Goal: Task Accomplishment & Management: Manage account settings

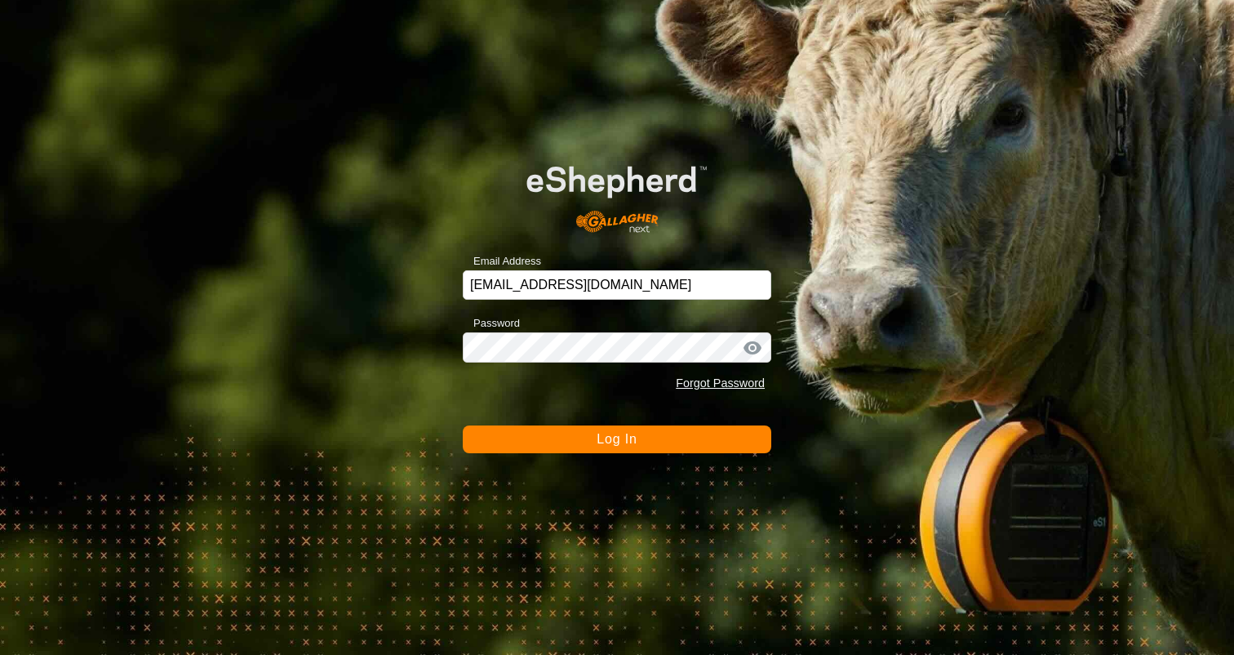
click at [669, 446] on button "Log In" at bounding box center [617, 439] width 309 height 28
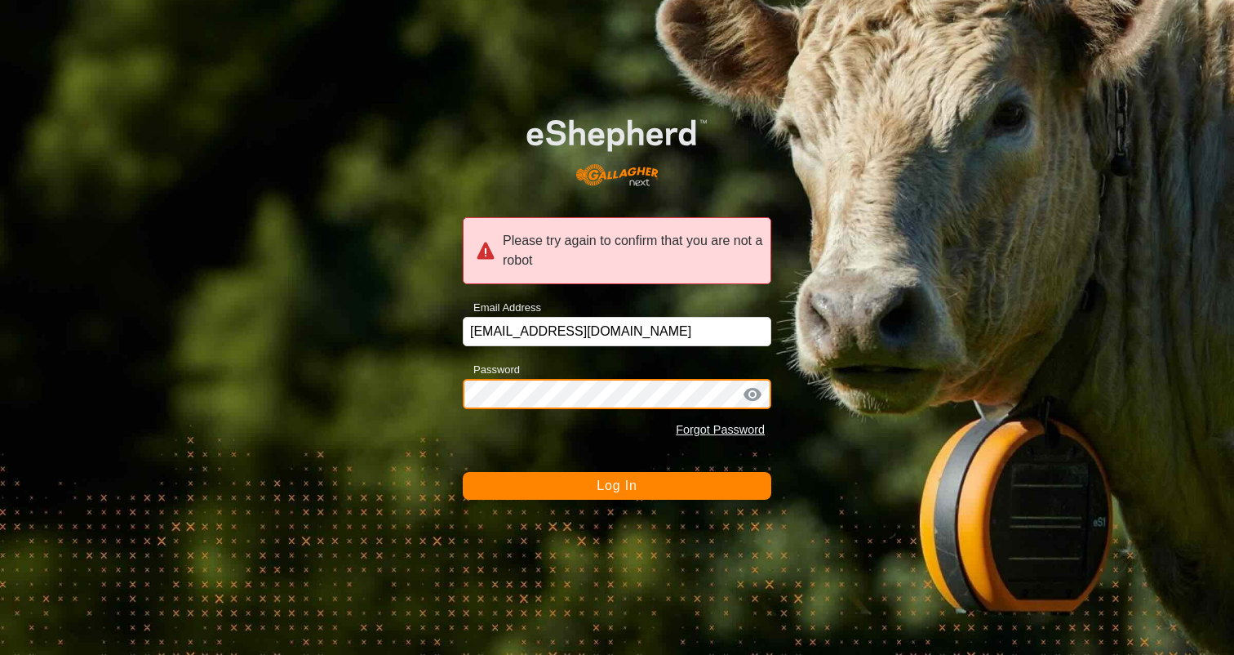
click at [395, 376] on div "Please try again to confirm that you are not a robot Email Address emmahill271@…" at bounding box center [617, 327] width 1234 height 655
click at [463, 472] on button "Log In" at bounding box center [617, 486] width 309 height 28
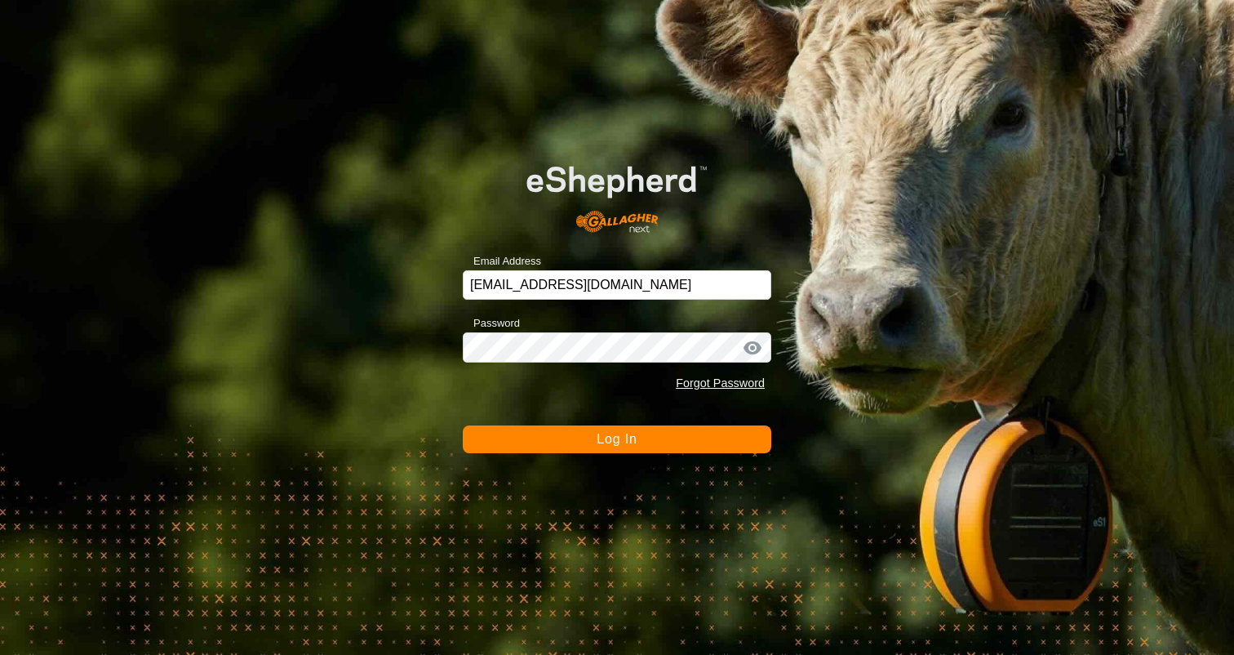
click at [509, 428] on button "Log In" at bounding box center [617, 439] width 309 height 28
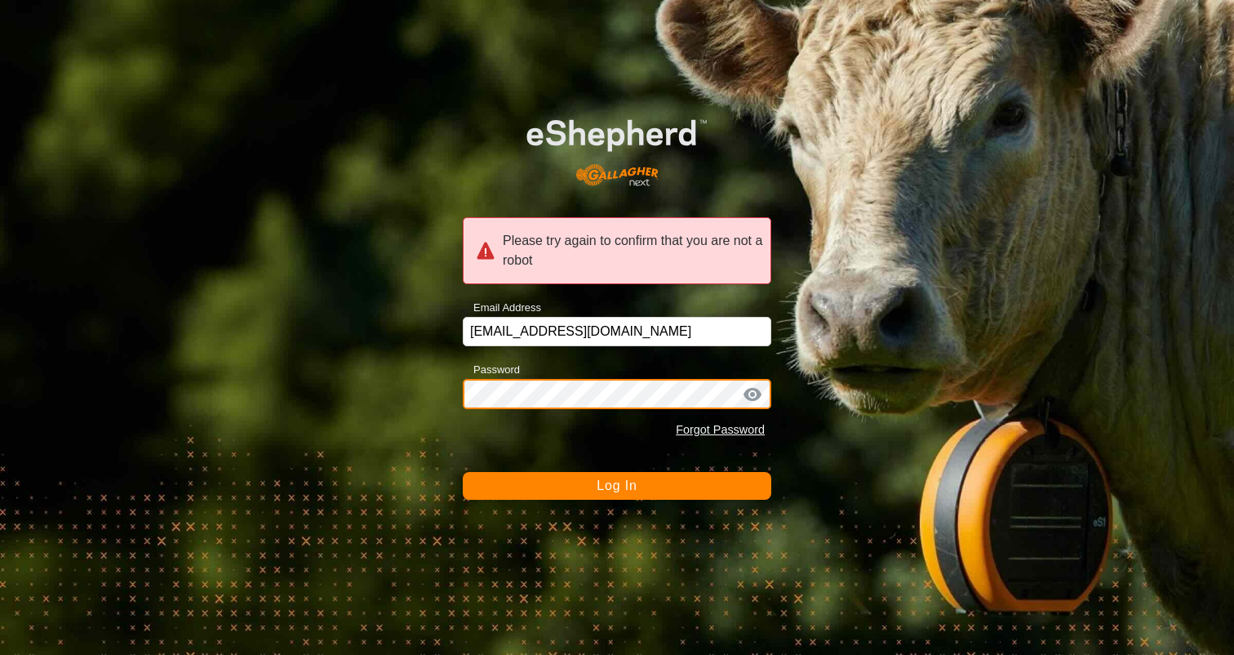
click at [300, 418] on div "Please try again to confirm that you are not a robot Email Address emmahill271@…" at bounding box center [617, 327] width 1234 height 655
click at [442, 395] on div "Please try again to confirm that you are not a robot Email Address emmahill271@…" at bounding box center [617, 327] width 1234 height 655
click at [463, 472] on button "Log In" at bounding box center [617, 486] width 309 height 28
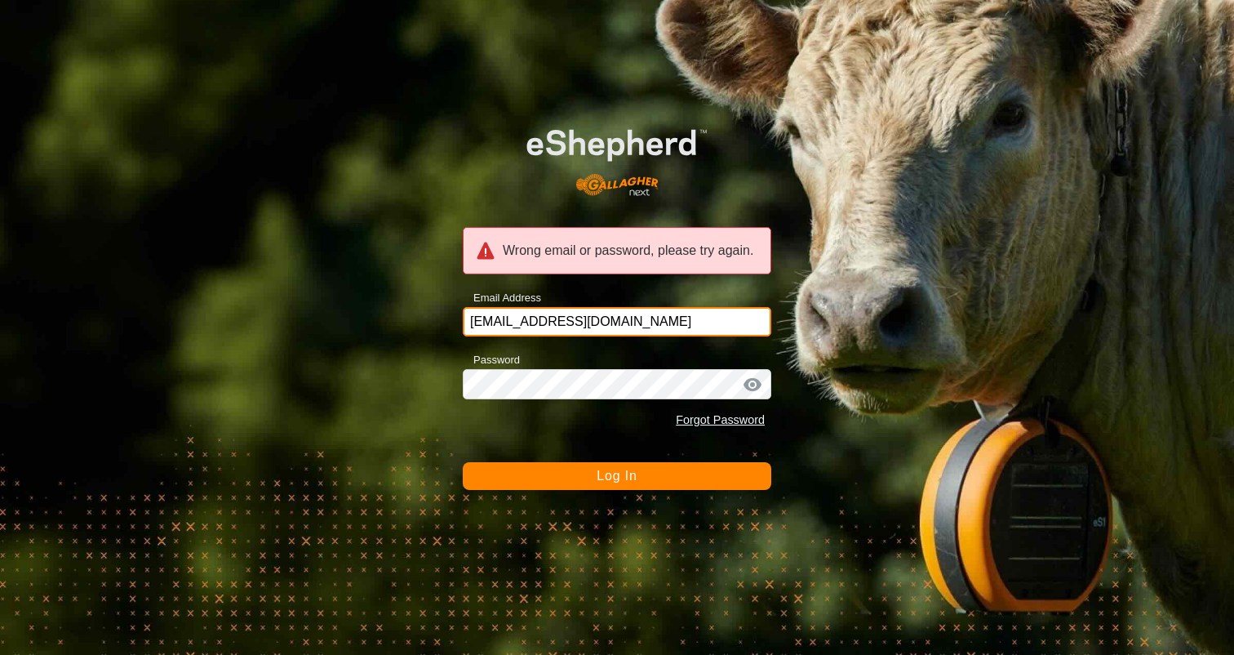
drag, startPoint x: 693, startPoint y: 329, endPoint x: 360, endPoint y: 327, distance: 333.1
click at [360, 327] on div "Wrong email or password, please try again. Email Address emmahill271@gmail.com …" at bounding box center [617, 327] width 1234 height 655
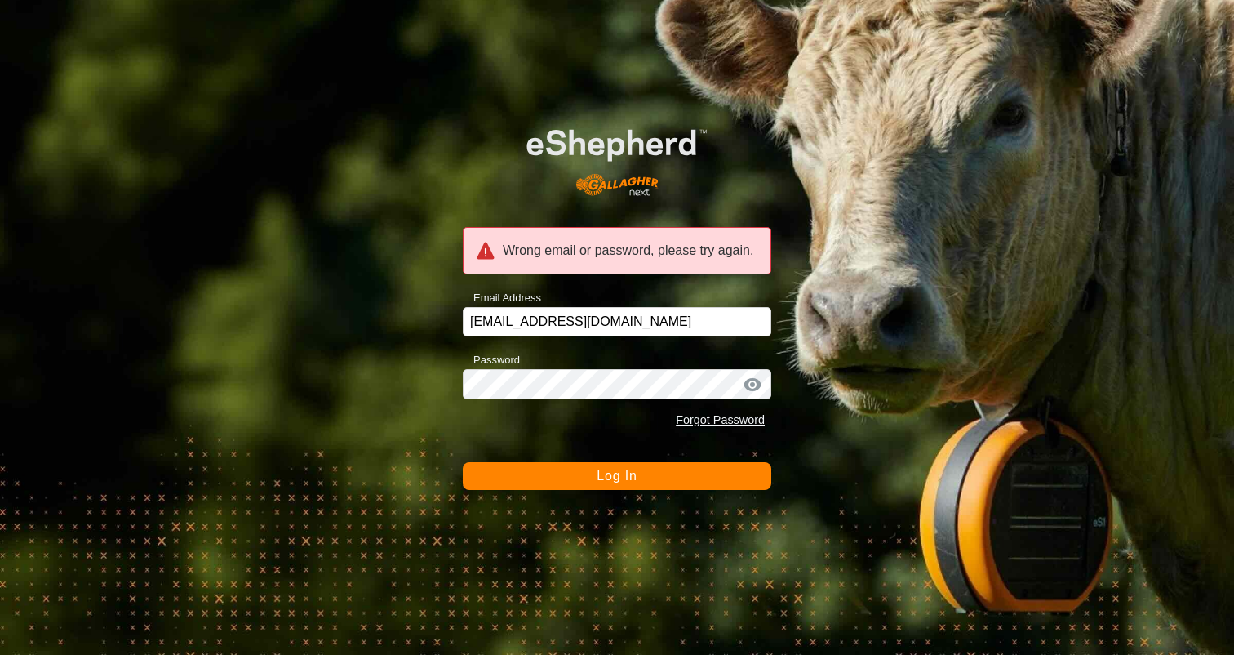
click at [757, 384] on div at bounding box center [752, 384] width 24 height 16
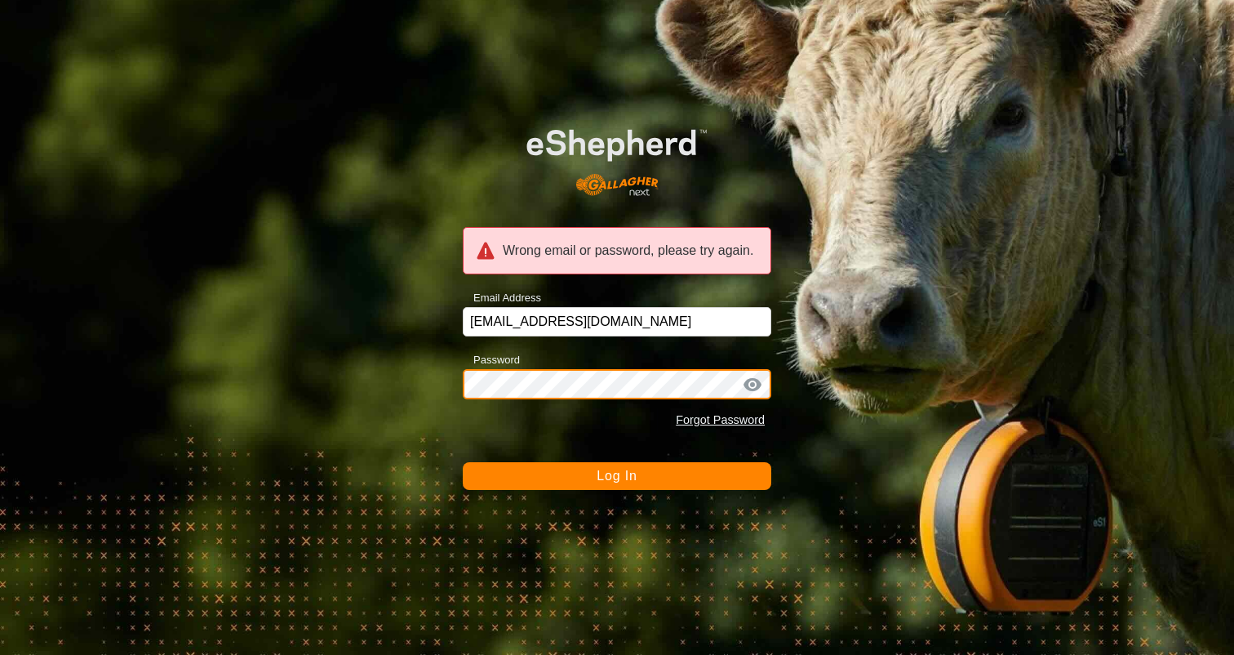
click at [463, 462] on button "Log In" at bounding box center [617, 476] width 309 height 28
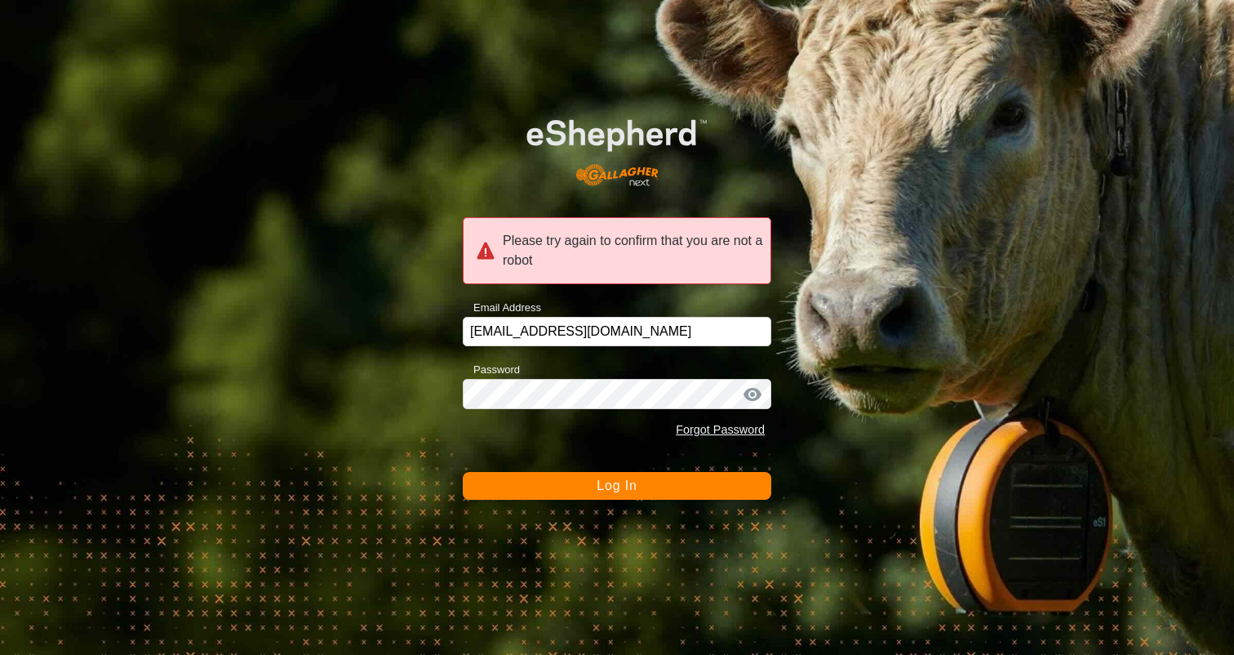
click at [754, 396] on div at bounding box center [752, 394] width 24 height 16
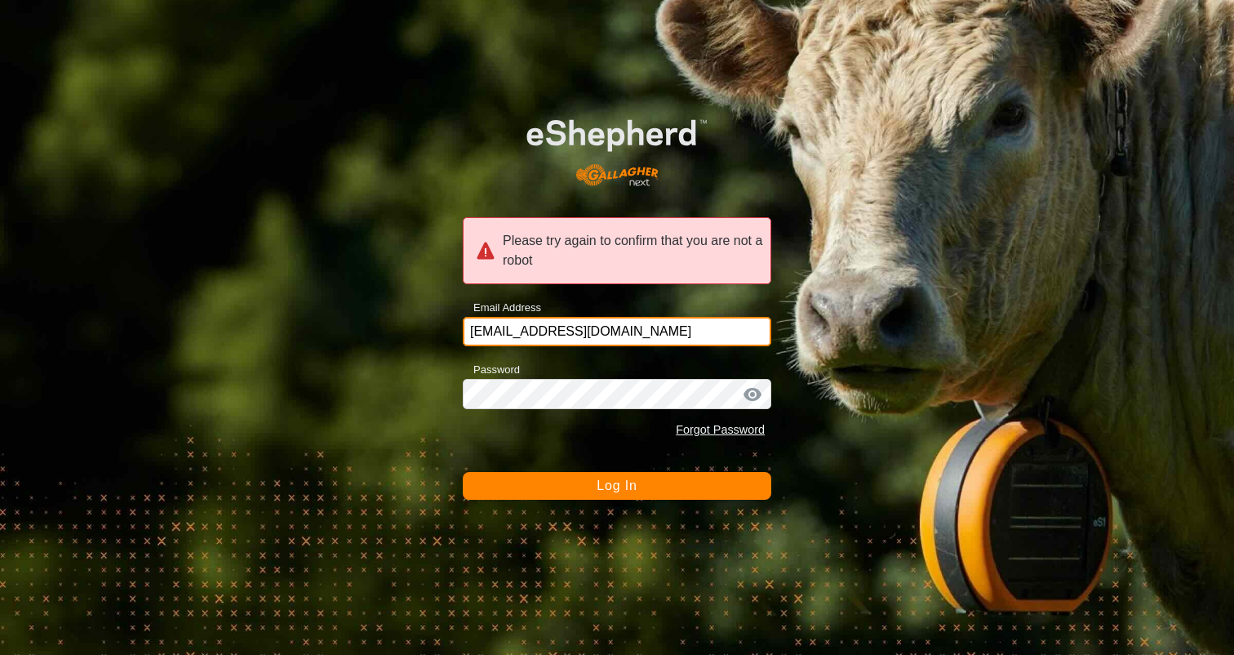
drag, startPoint x: 642, startPoint y: 324, endPoint x: 416, endPoint y: 339, distance: 226.6
click at [416, 339] on div "Please try again to confirm that you are not a robot Email Address emmahill271@…" at bounding box center [617, 327] width 1234 height 655
type input "e"
type input "emmahill271@gmail.com"
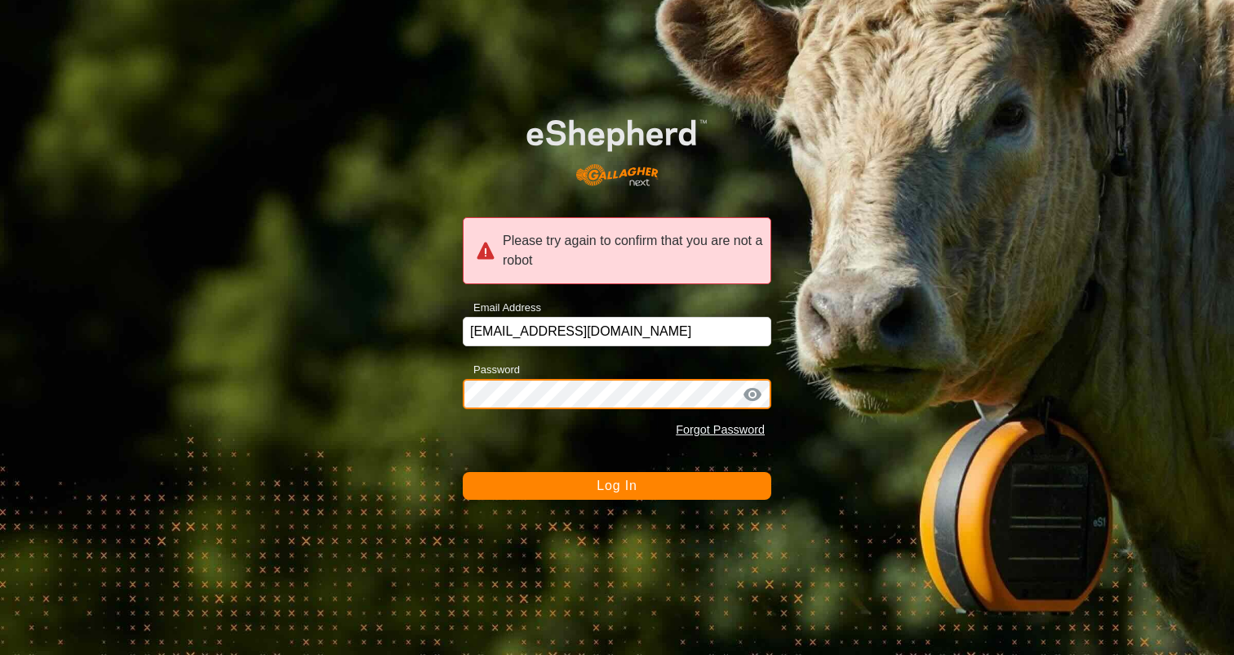
click at [463, 472] on button "Log In" at bounding box center [617, 486] width 309 height 28
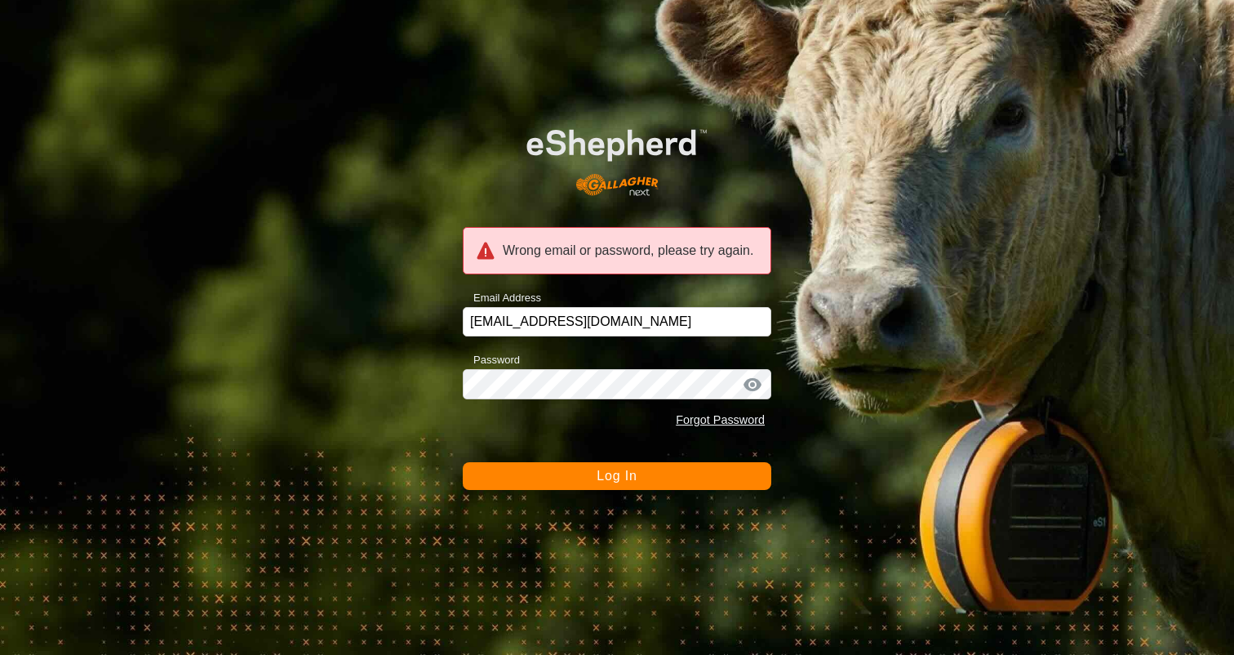
click at [755, 384] on div at bounding box center [752, 384] width 24 height 16
click at [753, 387] on div at bounding box center [752, 384] width 24 height 16
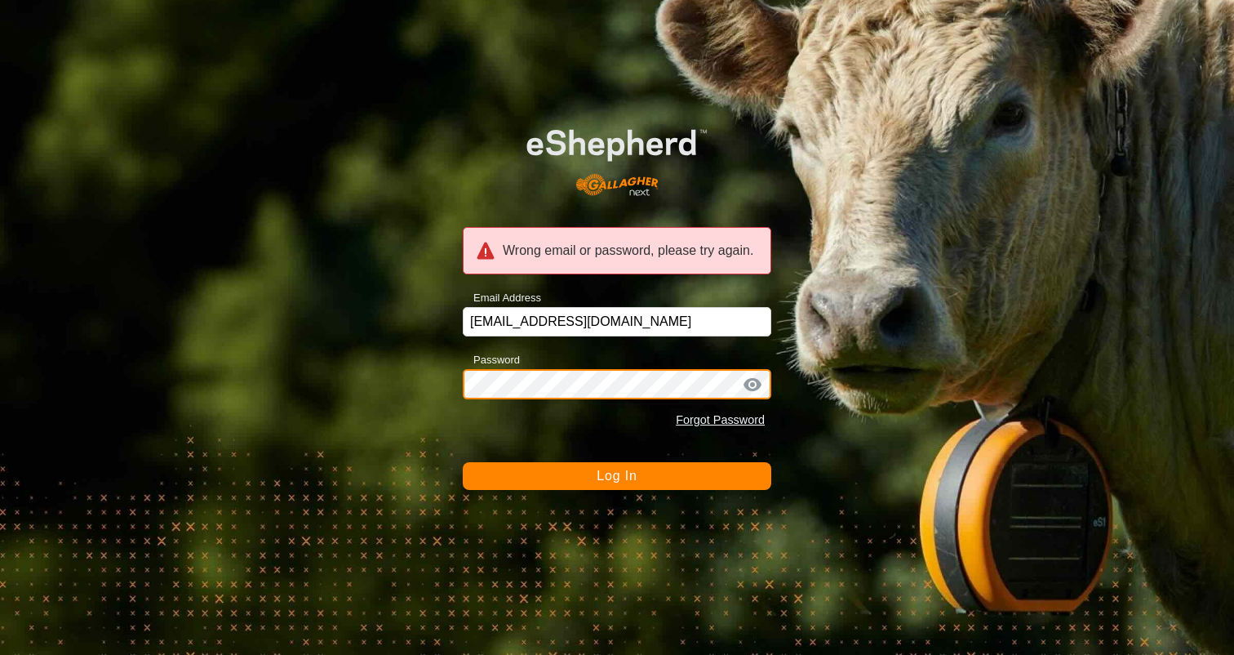
click at [416, 365] on div "Wrong email or password, please try again. Email Address emmahill271@gmail.com …" at bounding box center [617, 327] width 1234 height 655
click at [463, 462] on button "Log In" at bounding box center [617, 476] width 309 height 28
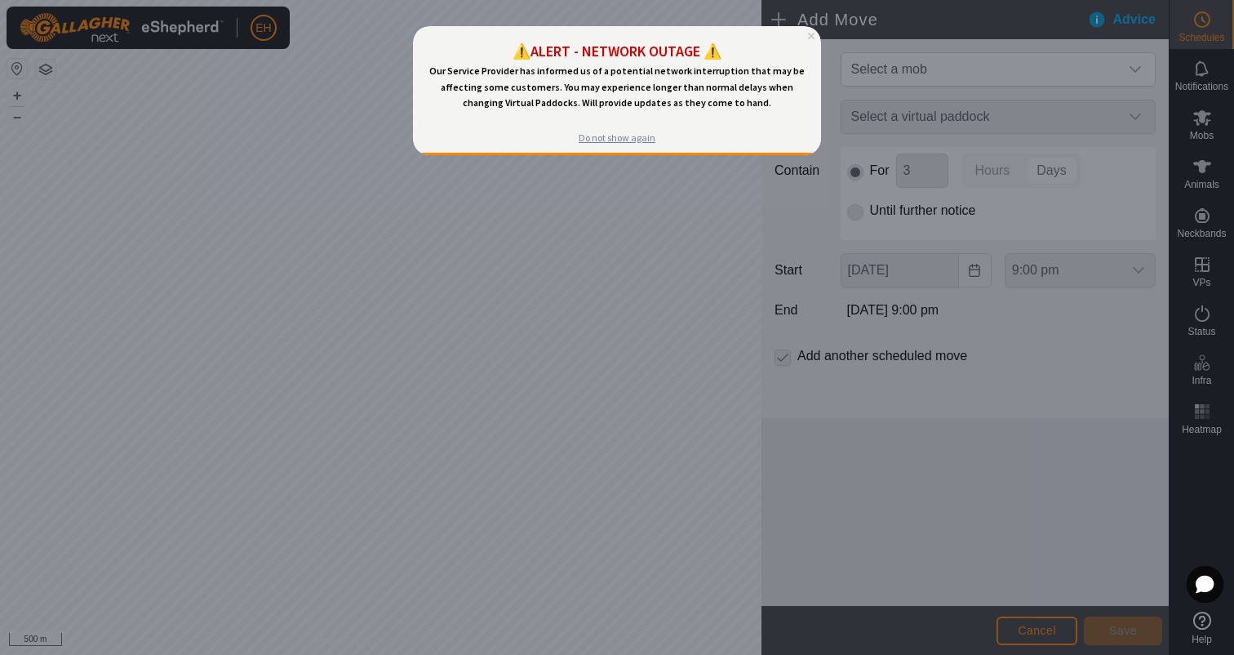
click at [592, 137] on div "Do not show again" at bounding box center [617, 137] width 77 height 13
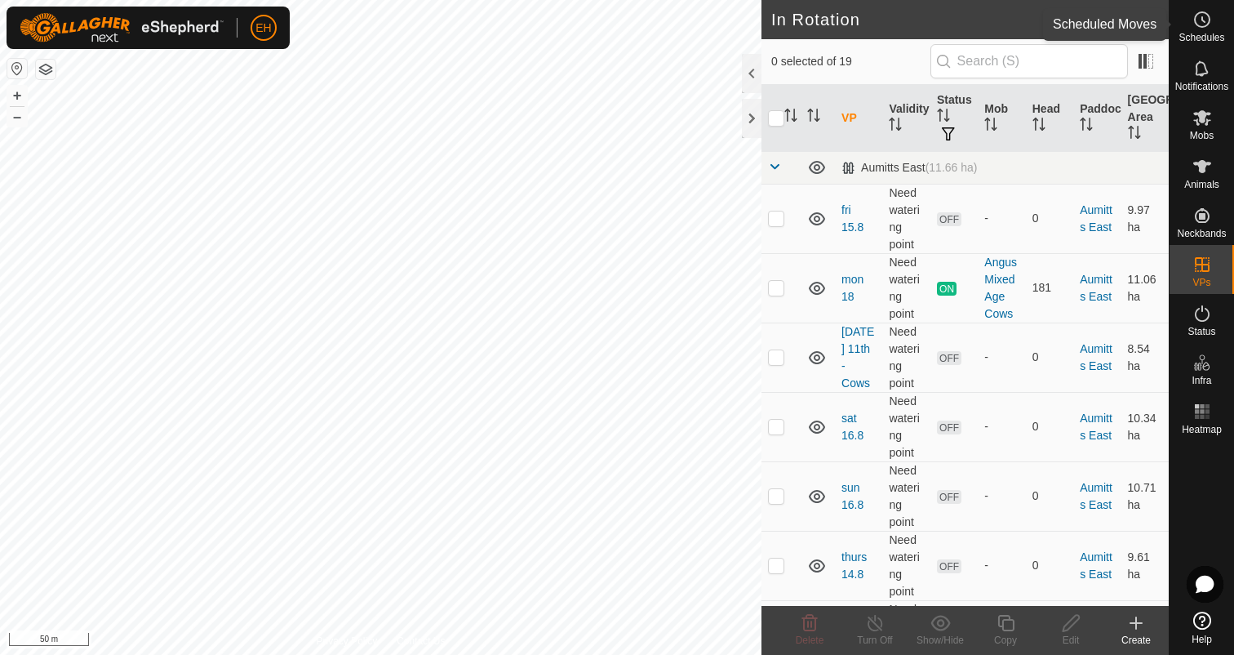
click at [1211, 23] on icon at bounding box center [1203, 20] width 20 height 20
click at [1007, 629] on icon at bounding box center [1006, 623] width 16 height 16
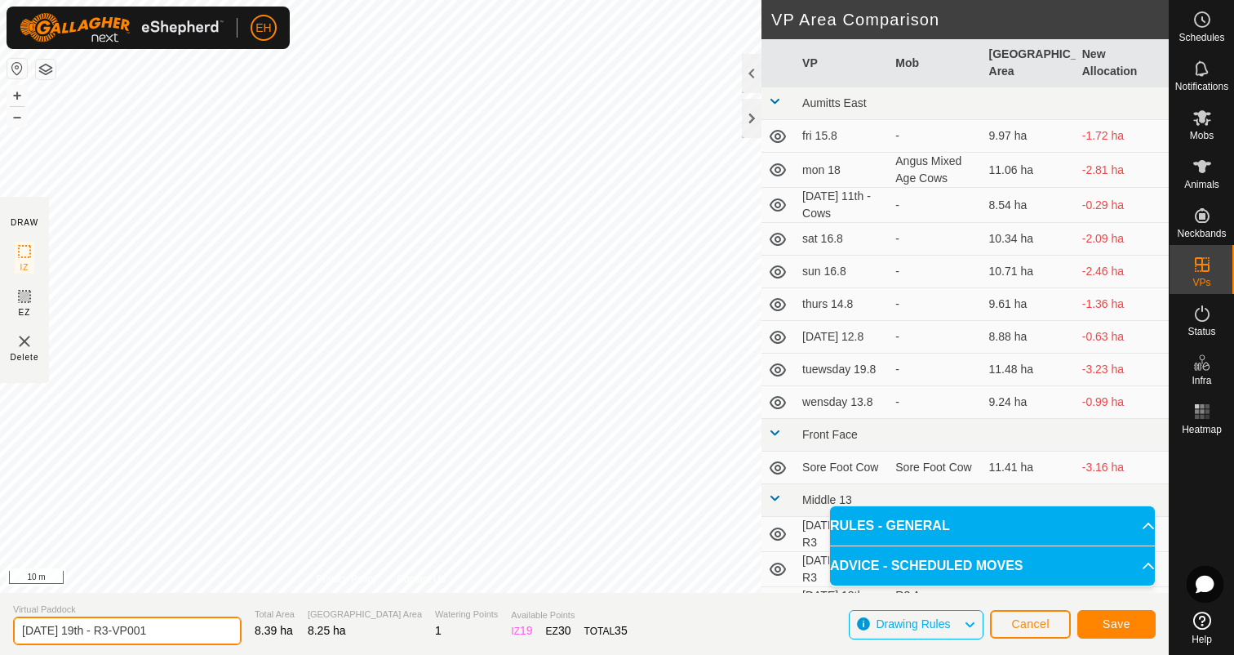
drag, startPoint x: 174, startPoint y: 629, endPoint x: 74, endPoint y: 623, distance: 99.8
click at [74, 623] on input "[DATE] 19th - R3-VP001" at bounding box center [127, 630] width 229 height 29
drag, startPoint x: 158, startPoint y: 629, endPoint x: 22, endPoint y: 620, distance: 135.8
click at [22, 620] on input "[DATE] 19th - R3-VP001" at bounding box center [127, 630] width 229 height 29
type input "E"
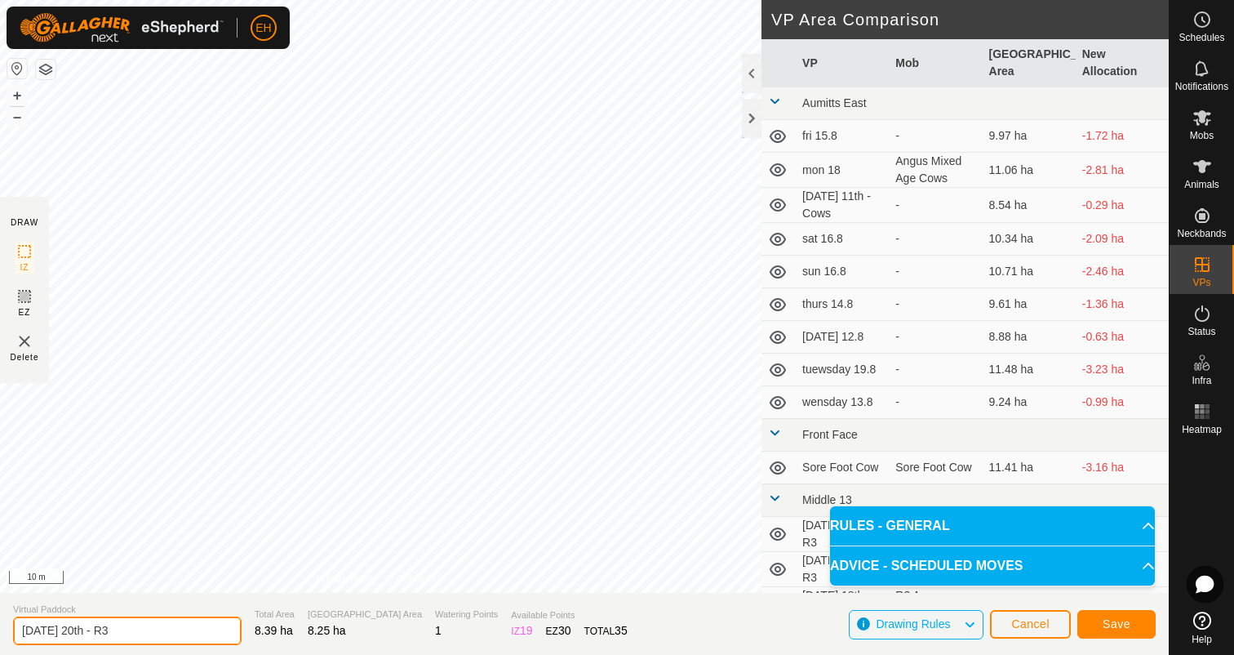
type input "[DATE] 20th - R3"
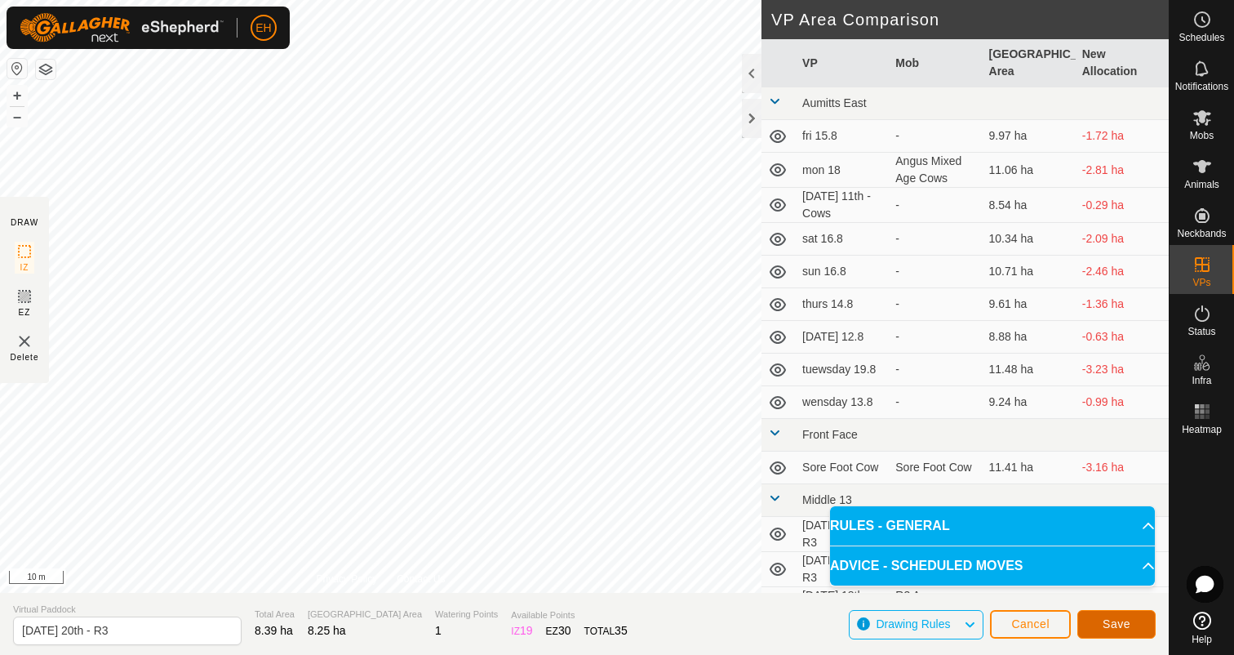
click at [1096, 629] on button "Save" at bounding box center [1117, 624] width 78 height 29
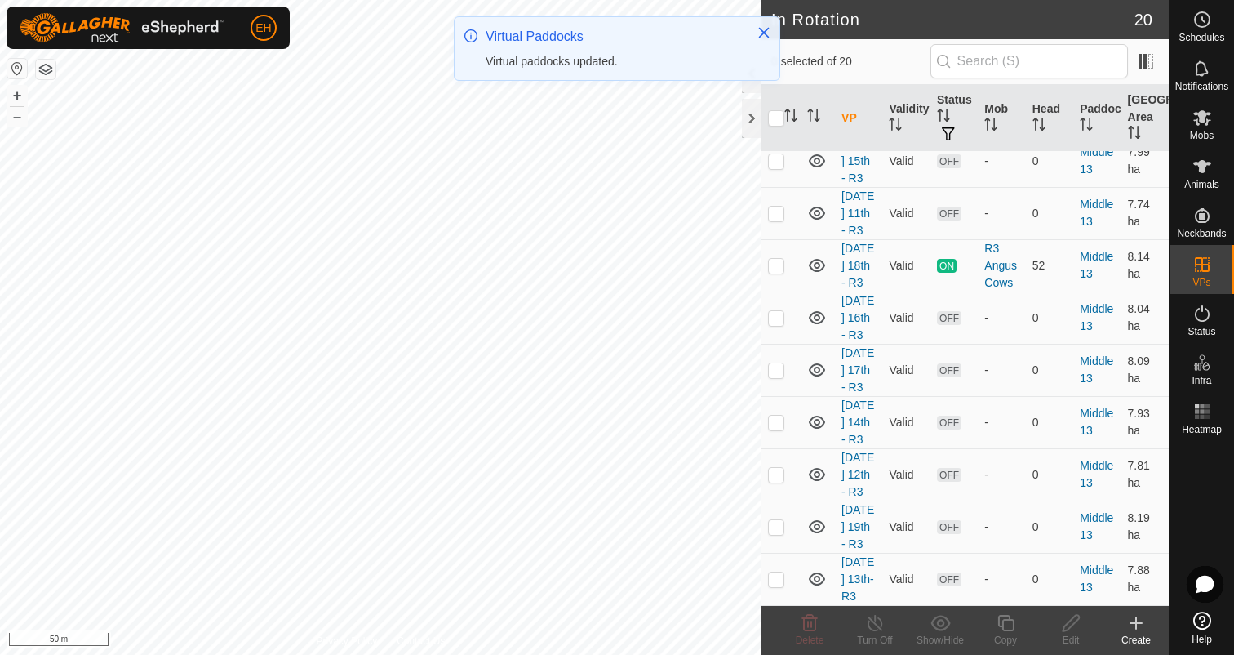
scroll to position [719, 0]
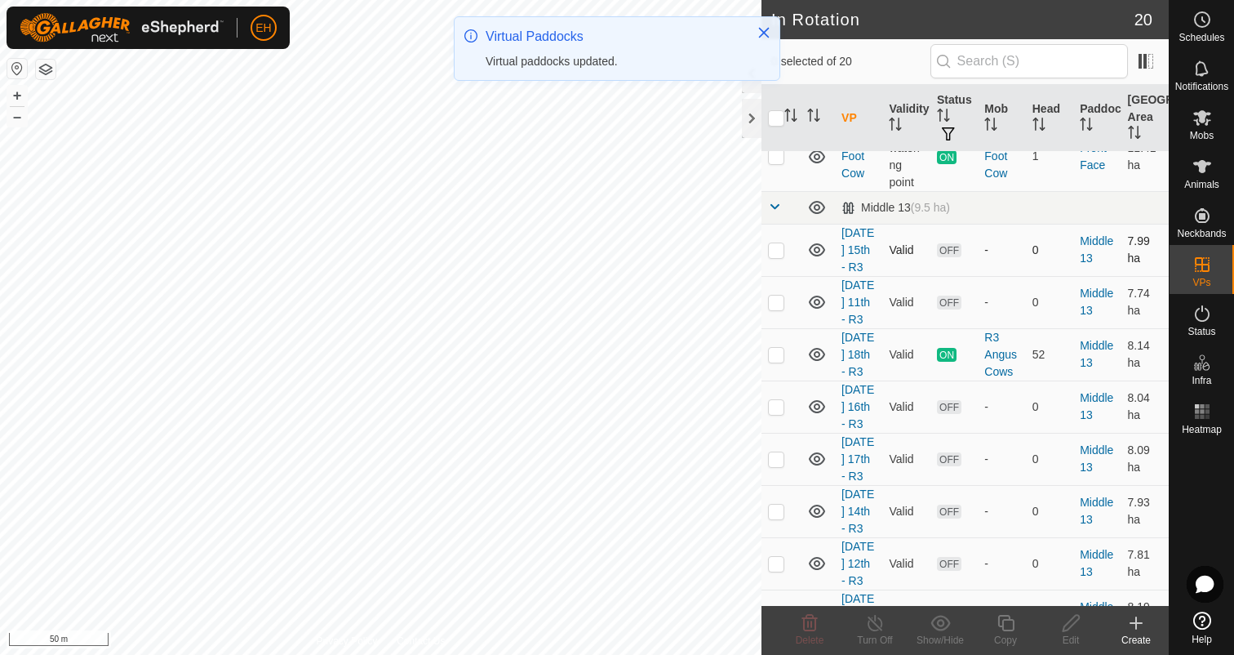
click at [780, 244] on p-checkbox at bounding box center [776, 249] width 16 height 13
checkbox input "true"
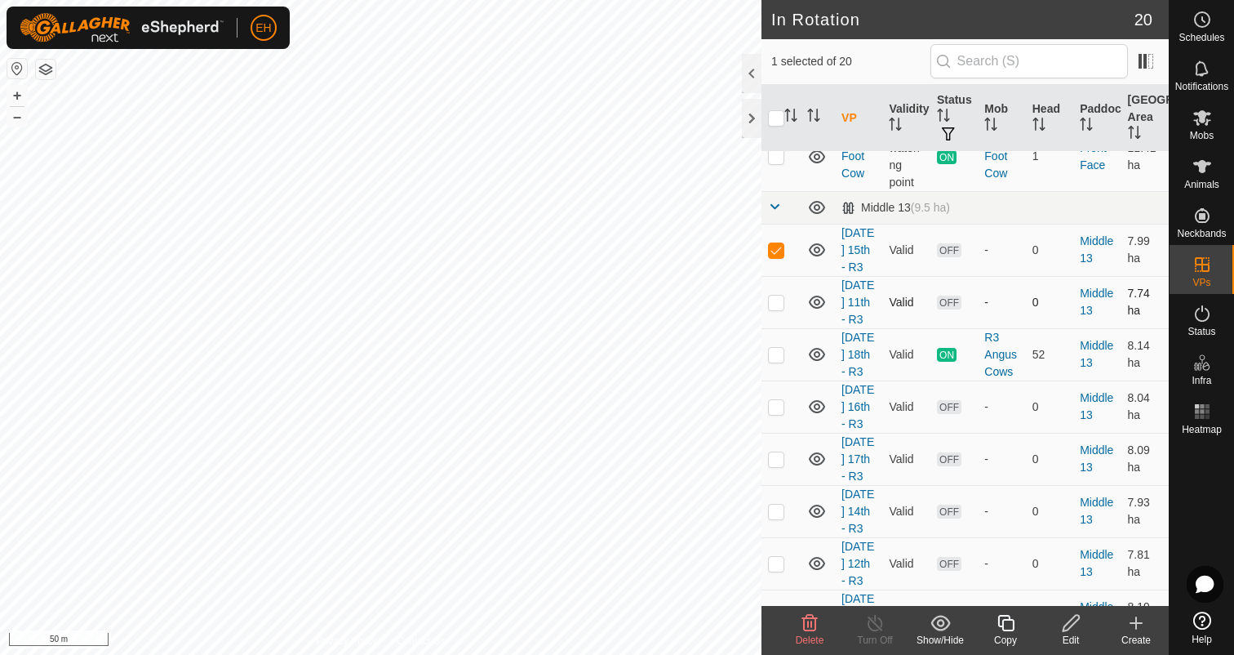
click at [784, 309] on p-checkbox at bounding box center [776, 302] width 16 height 13
checkbox input "true"
click at [782, 361] on p-checkbox at bounding box center [776, 354] width 16 height 13
checkbox input "false"
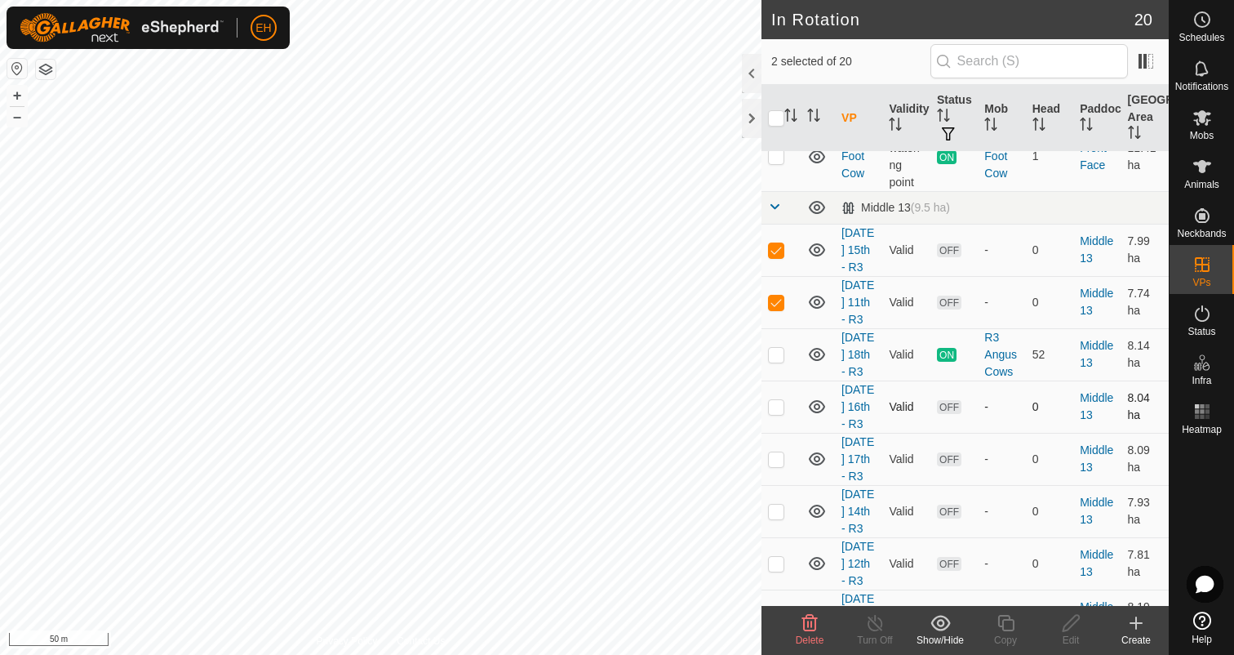
click at [778, 413] on p-checkbox at bounding box center [776, 406] width 16 height 13
checkbox input "true"
click at [772, 485] on td at bounding box center [781, 459] width 39 height 52
checkbox input "true"
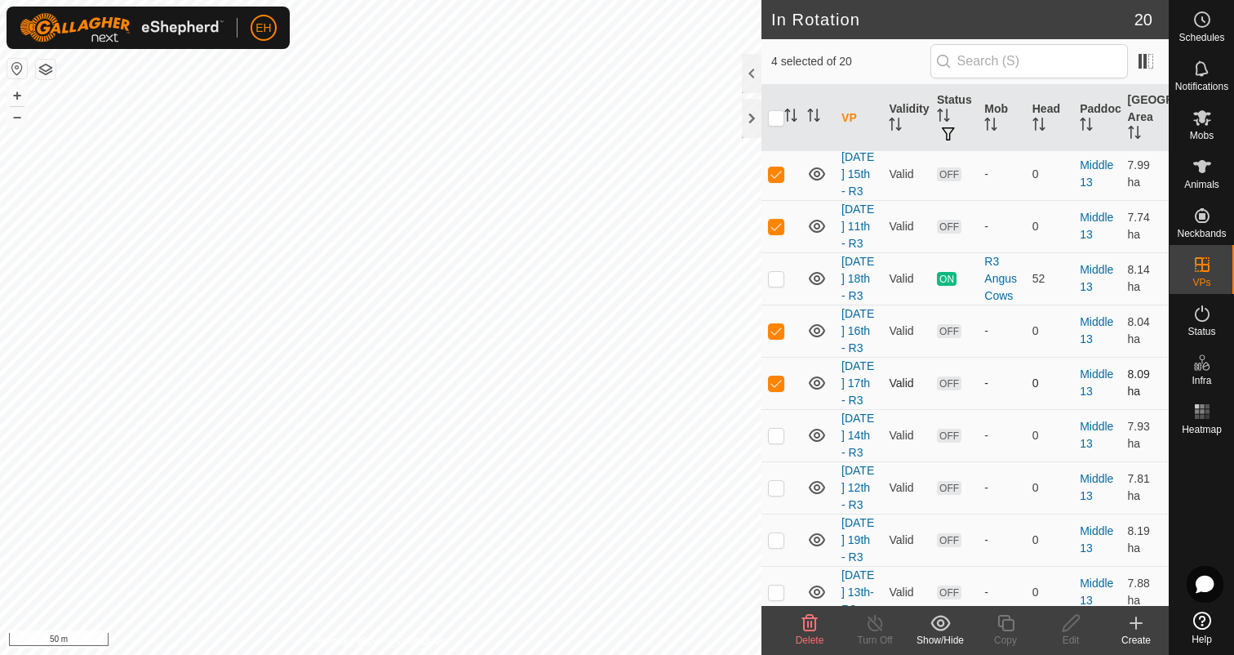
scroll to position [797, 0]
click at [774, 440] on p-checkbox at bounding box center [776, 433] width 16 height 13
checkbox input "true"
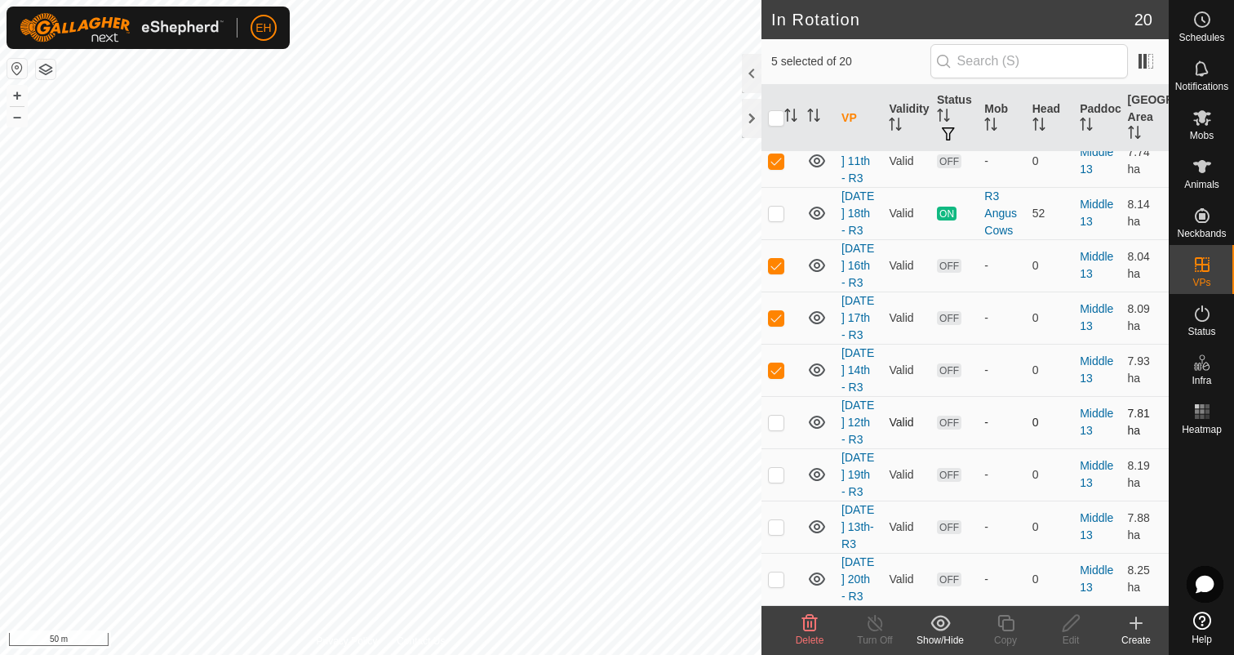
scroll to position [891, 0]
click at [775, 429] on p-checkbox at bounding box center [776, 422] width 16 height 13
checkbox input "true"
click at [782, 520] on p-checkbox at bounding box center [776, 526] width 16 height 13
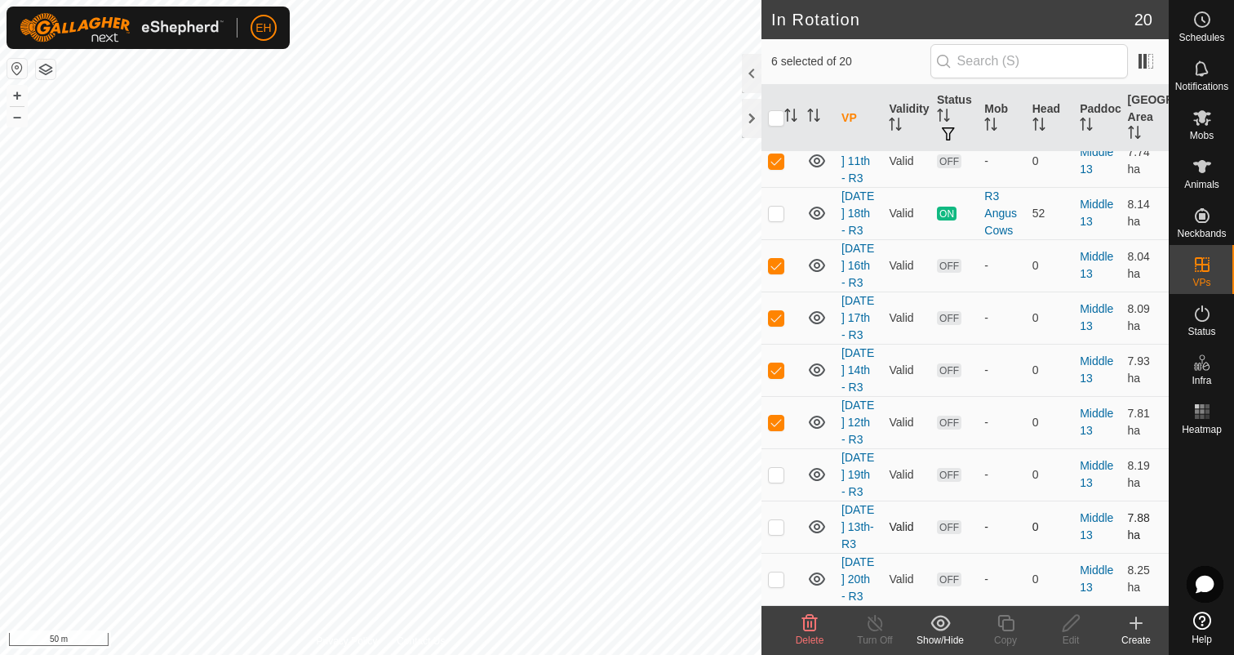
checkbox input "true"
click at [809, 622] on icon at bounding box center [810, 623] width 20 height 20
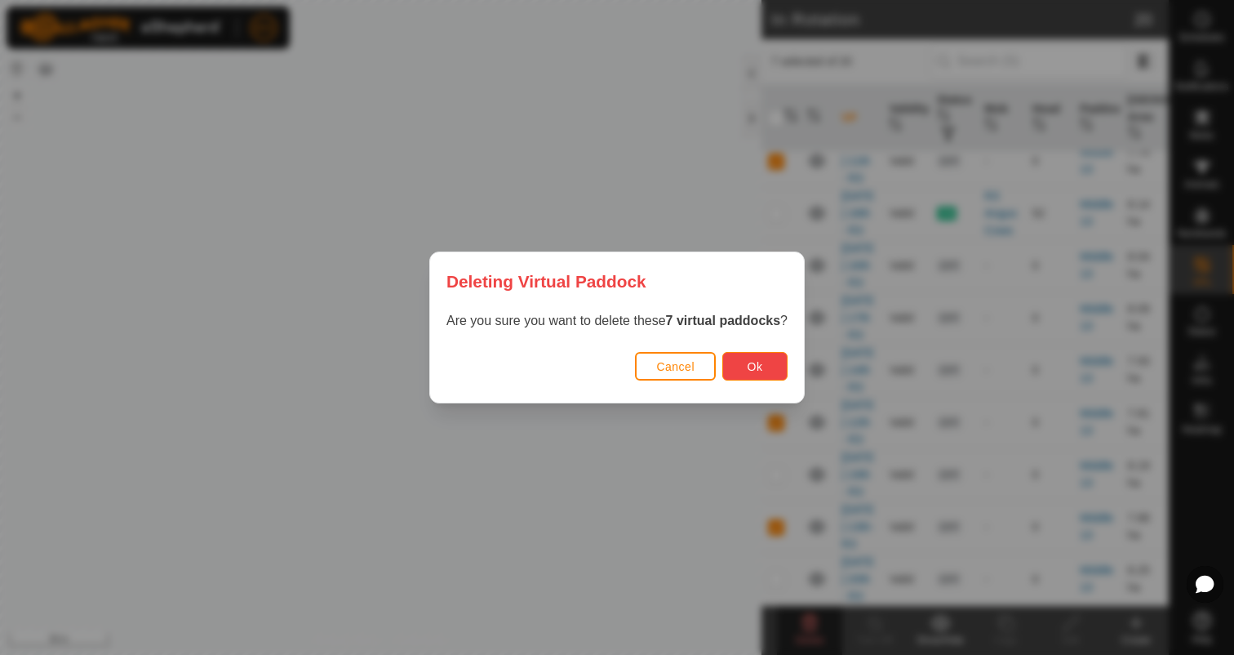
click at [767, 371] on button "Ok" at bounding box center [754, 366] width 65 height 29
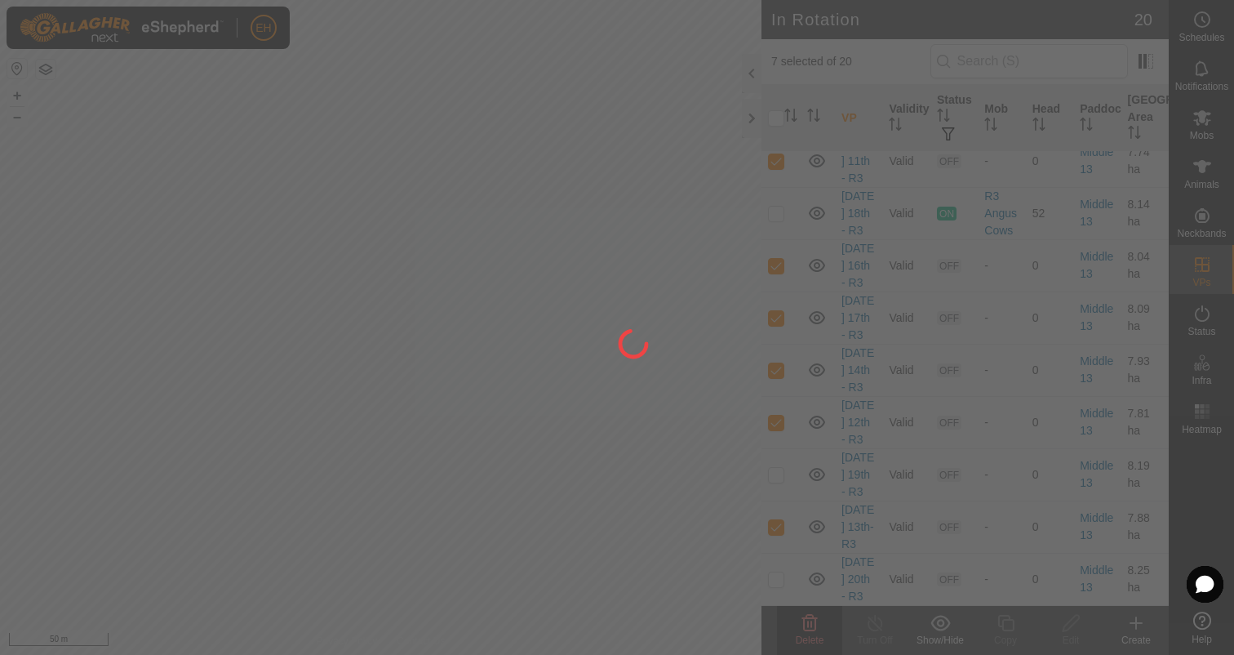
checkbox input "false"
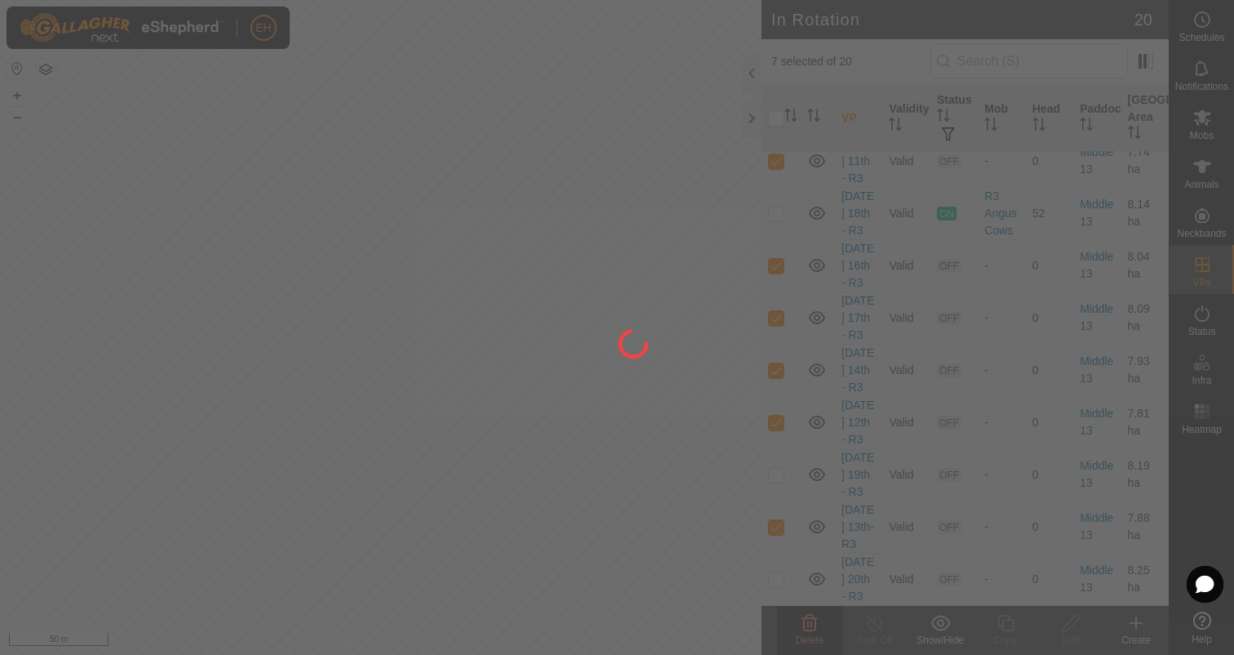
checkbox input "false"
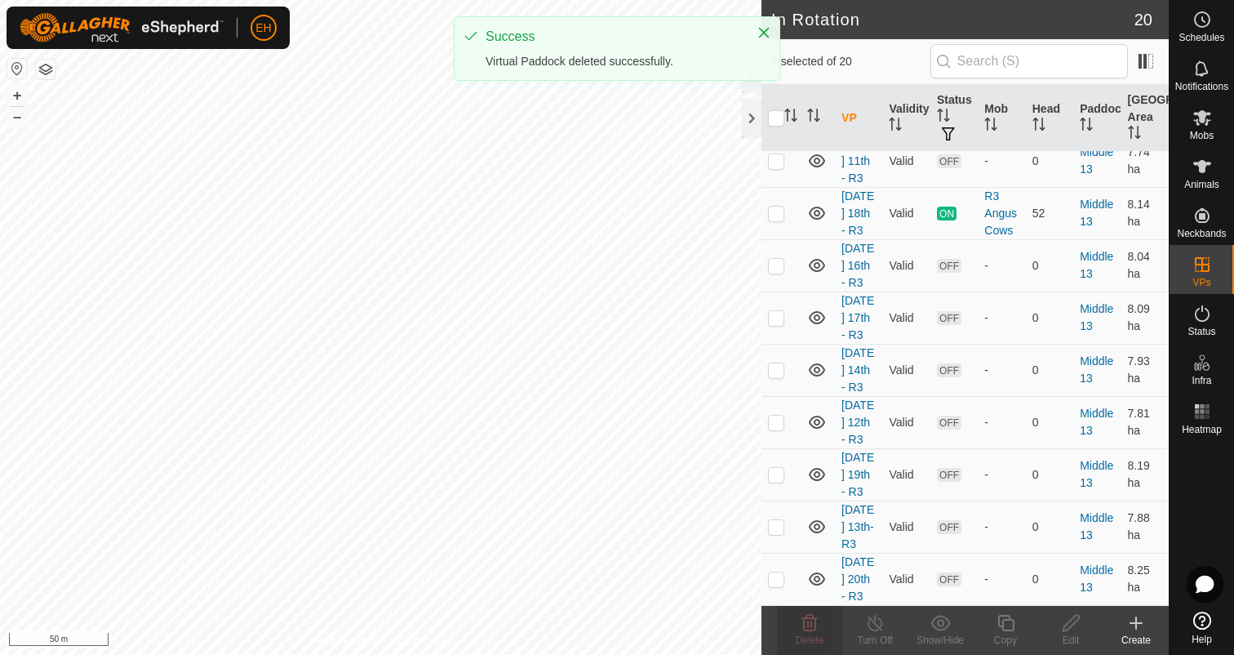
scroll to position [0, 0]
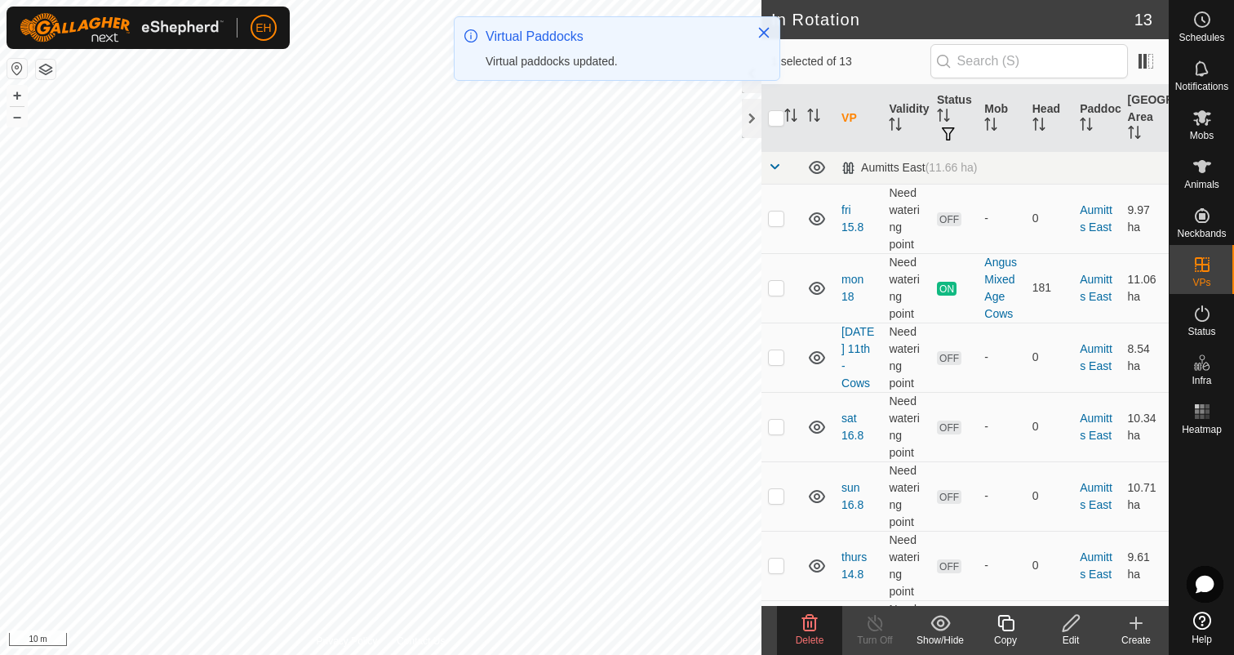
click at [1011, 623] on icon at bounding box center [1006, 623] width 20 height 20
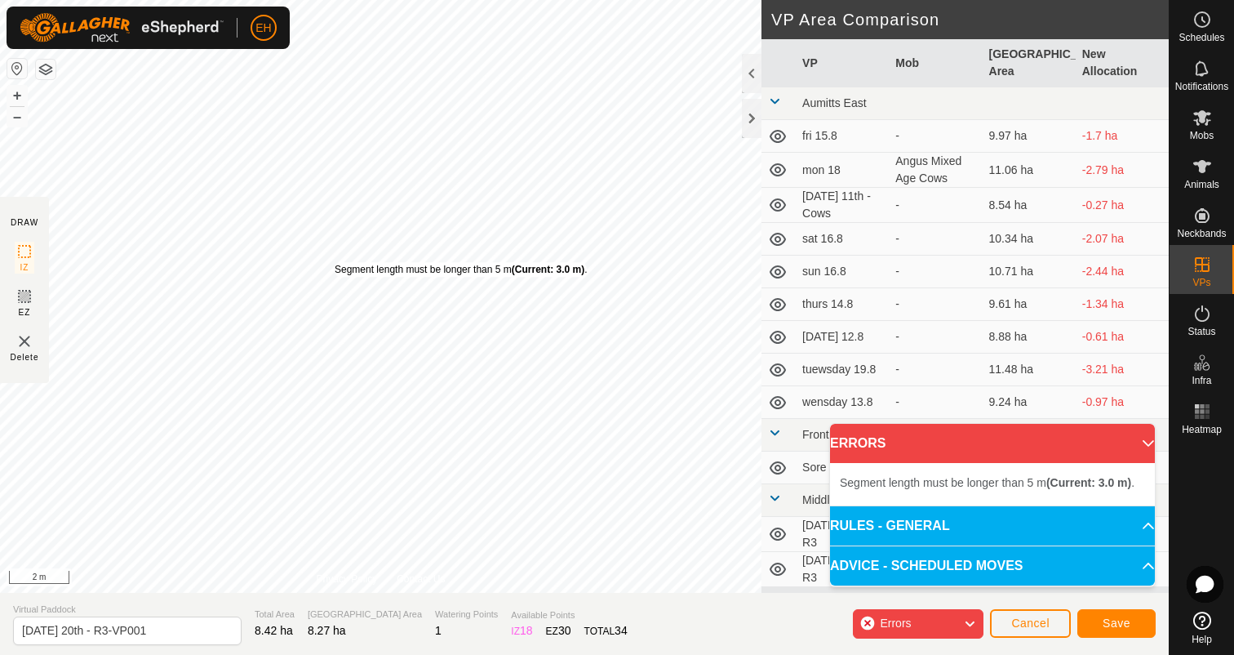
click at [335, 262] on div "Segment length must be longer than 5 m (Current: 3.0 m) ." at bounding box center [461, 269] width 252 height 15
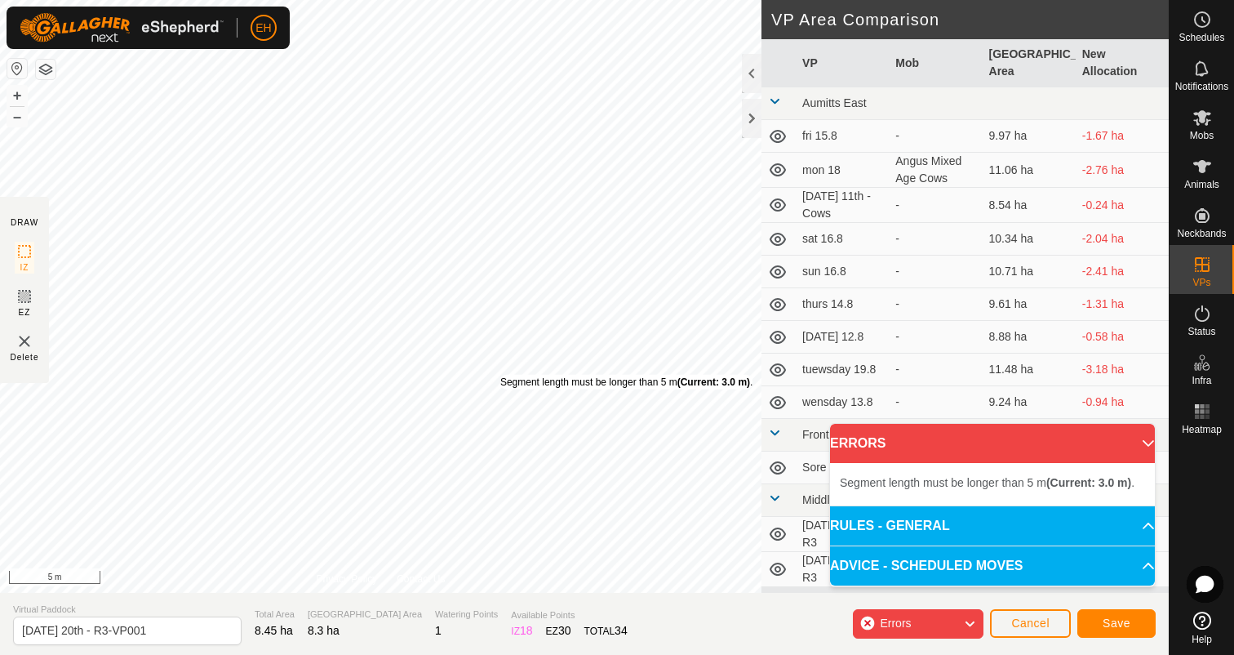
click at [500, 375] on div "Segment length must be longer than 5 m (Current: 3.0 m) ." at bounding box center [626, 382] width 252 height 15
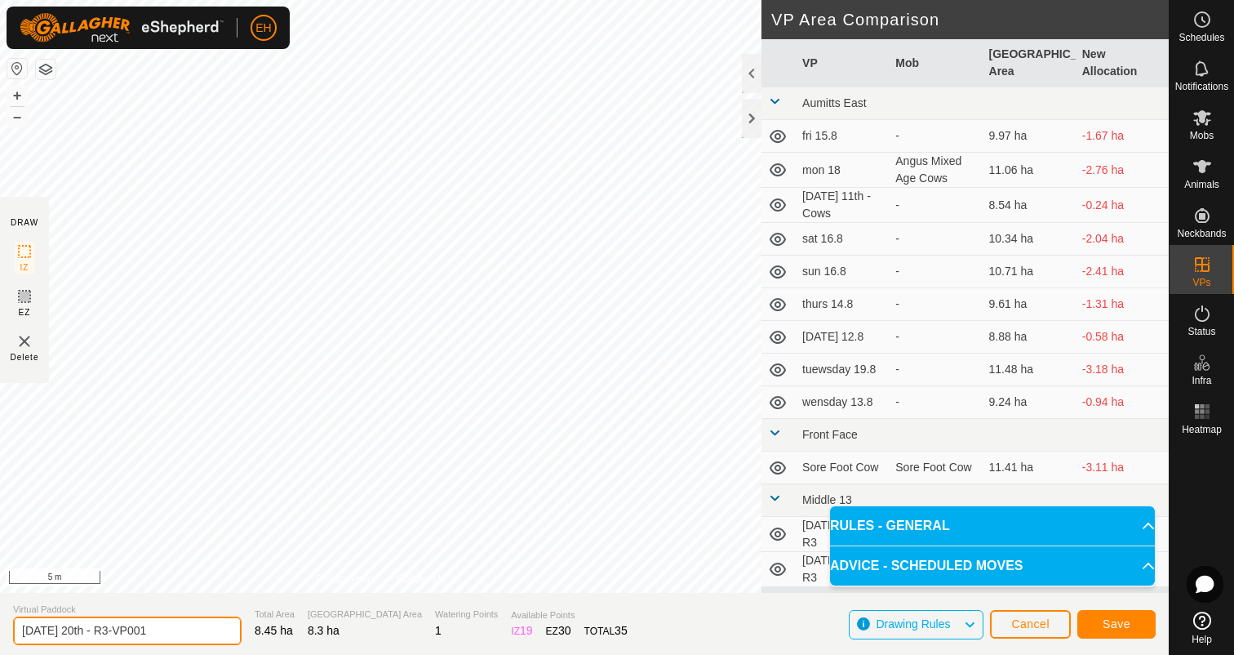
drag, startPoint x: 173, startPoint y: 633, endPoint x: 0, endPoint y: 629, distance: 173.1
click at [0, 629] on section "Virtual Paddock [DATE] 20th - R3-VP001 Total Area 8.45 ha Grazing Area 8.3 ha W…" at bounding box center [584, 624] width 1169 height 62
type input "[DATE] 21st - R3"
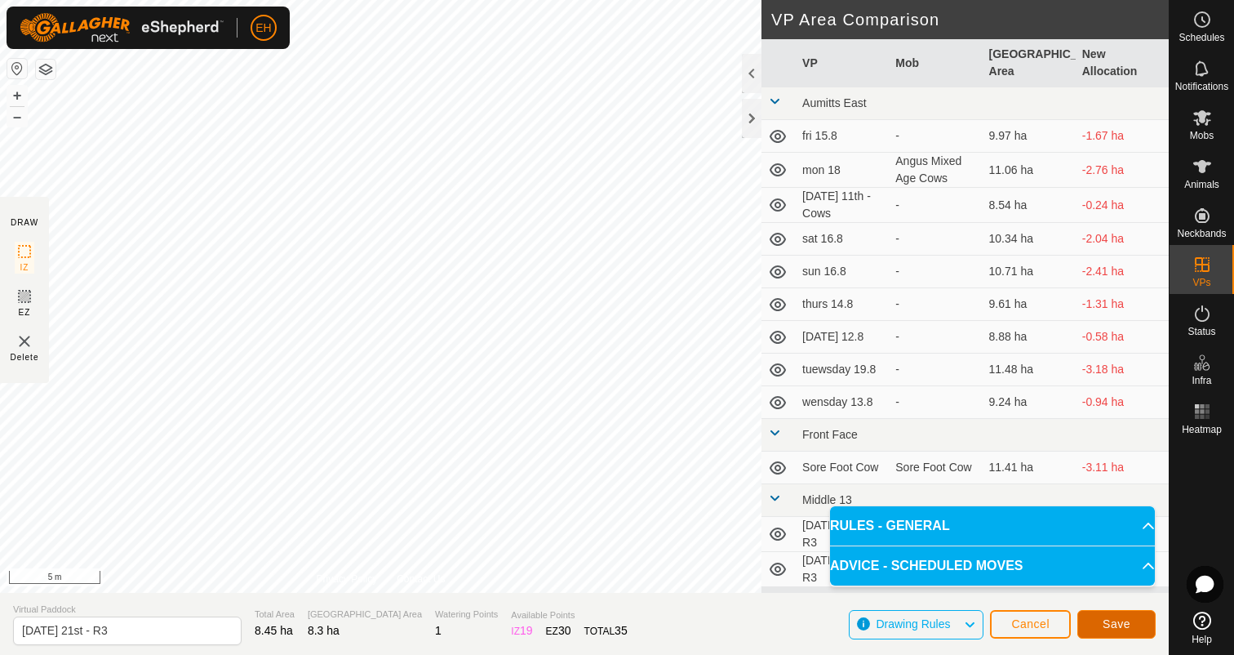
click at [1105, 622] on span "Save" at bounding box center [1117, 623] width 28 height 13
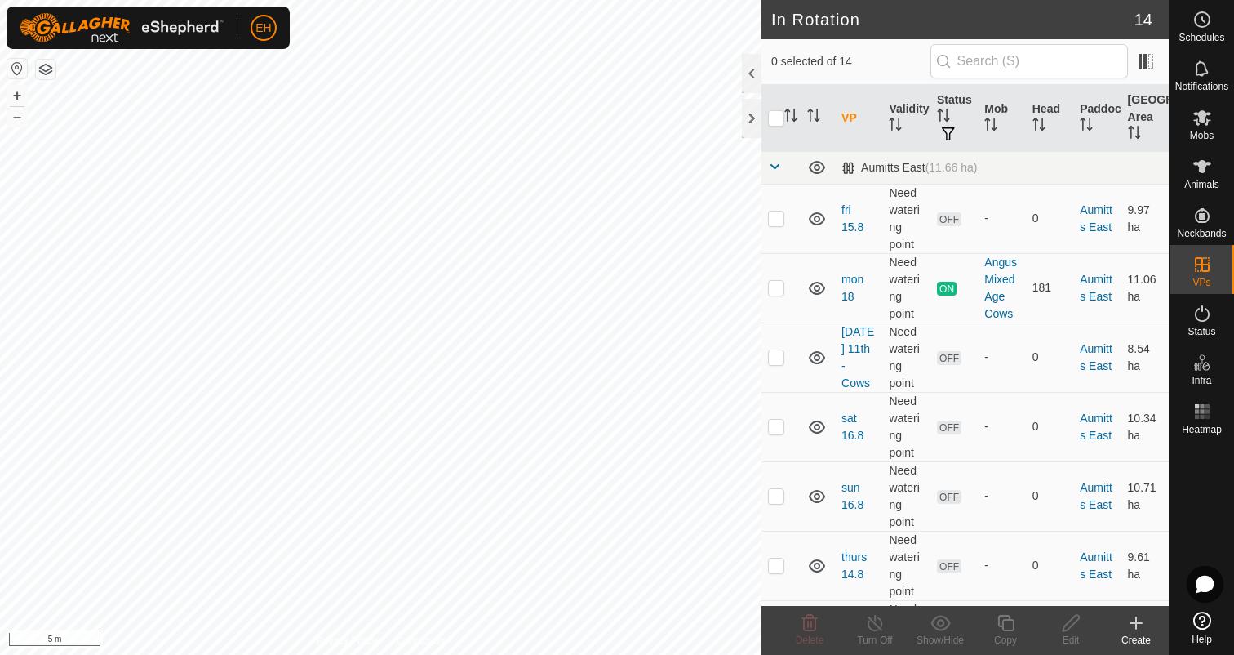
checkbox input "true"
click at [1001, 625] on icon at bounding box center [1006, 623] width 16 height 16
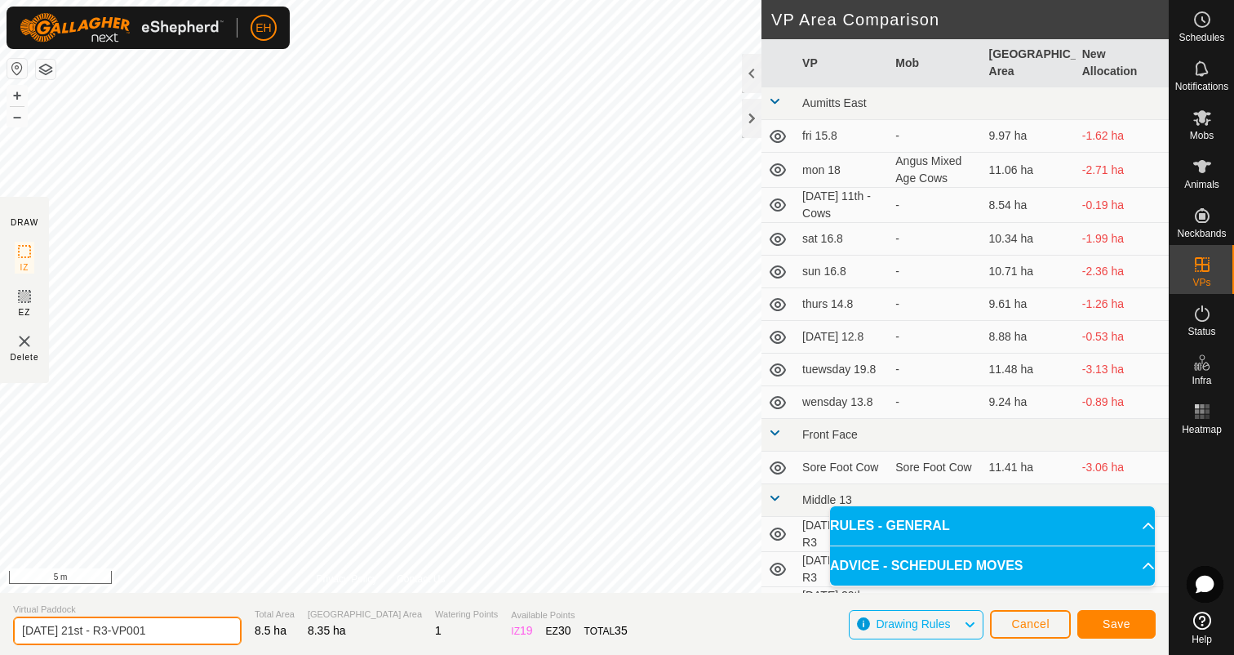
drag, startPoint x: 176, startPoint y: 624, endPoint x: 0, endPoint y: 615, distance: 175.7
click at [0, 615] on section "Virtual Paddock [DATE] 21st - R3-VP001 Total Area 8.5 ha Grazing Area 8.35 ha W…" at bounding box center [584, 624] width 1169 height 62
type input "[DATE] 22nd - R3"
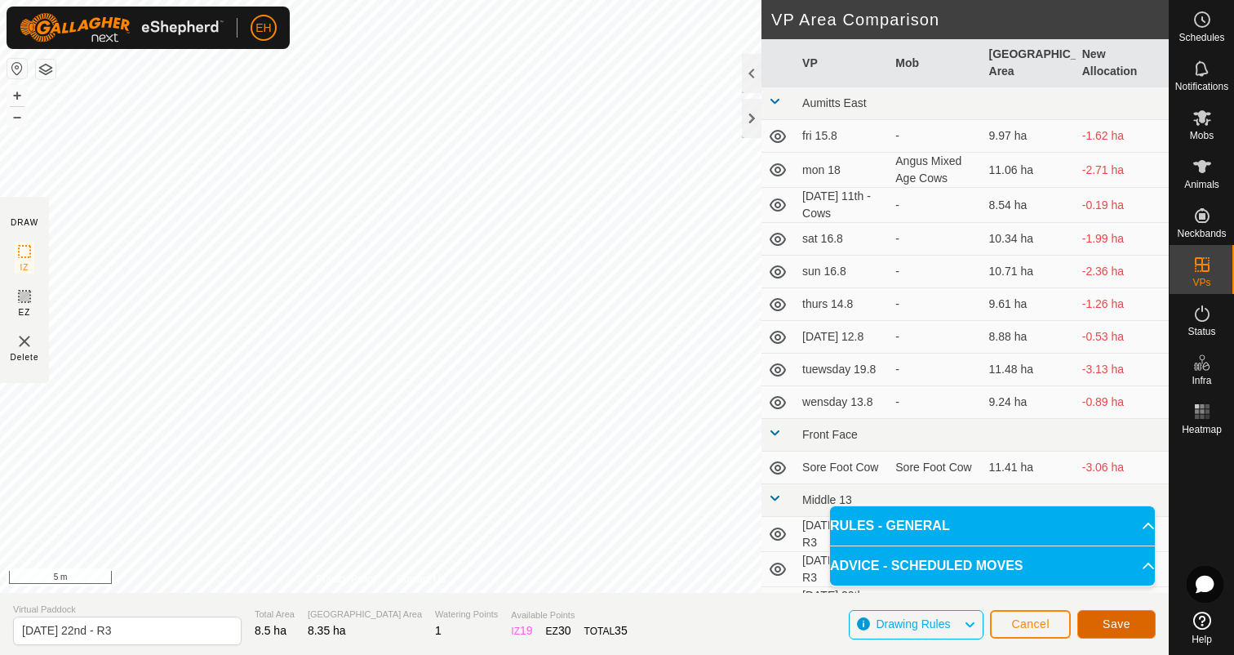
click at [1127, 624] on span "Save" at bounding box center [1117, 623] width 28 height 13
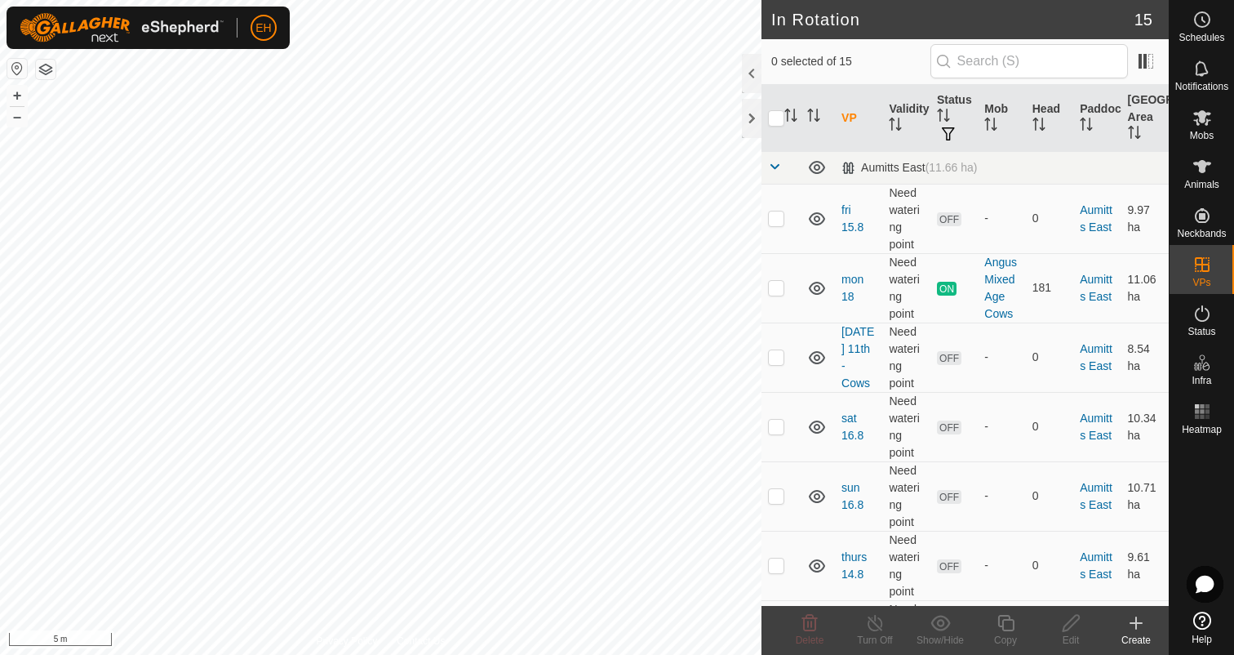
checkbox input "true"
click at [1005, 624] on icon at bounding box center [1006, 623] width 20 height 20
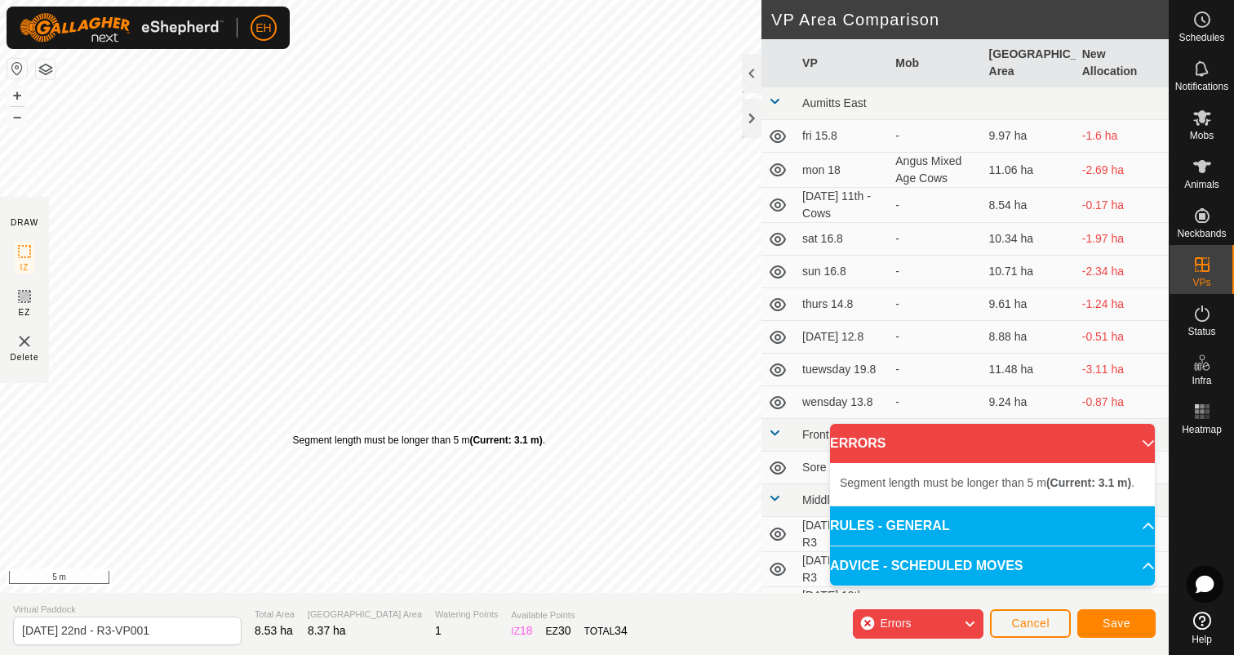
click at [293, 433] on div "Segment length must be longer than 5 m (Current: 3.1 m) ." at bounding box center [419, 440] width 252 height 15
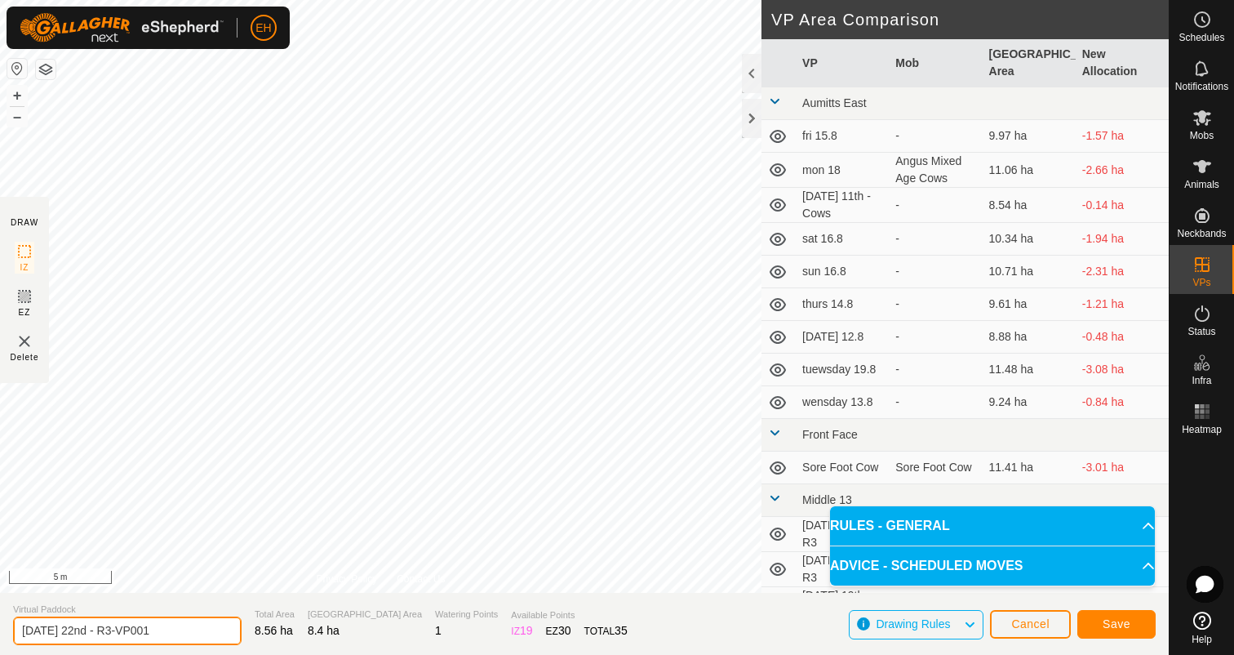
drag, startPoint x: 165, startPoint y: 630, endPoint x: 0, endPoint y: 619, distance: 165.3
click at [0, 619] on section "Virtual Paddock [DATE] 22nd - R3-VP001 Total Area 8.56 ha Grazing Area 8.4 ha W…" at bounding box center [584, 624] width 1169 height 62
type input "[DATE] 23rd - R3"
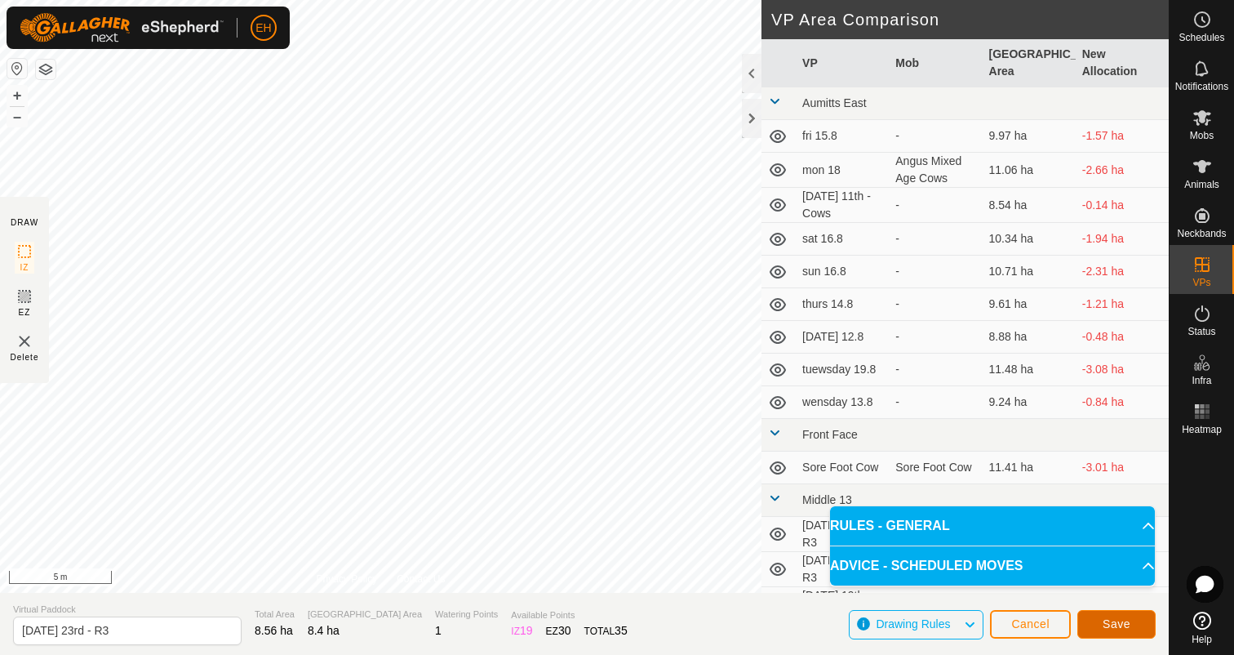
click at [1104, 626] on span "Save" at bounding box center [1117, 623] width 28 height 13
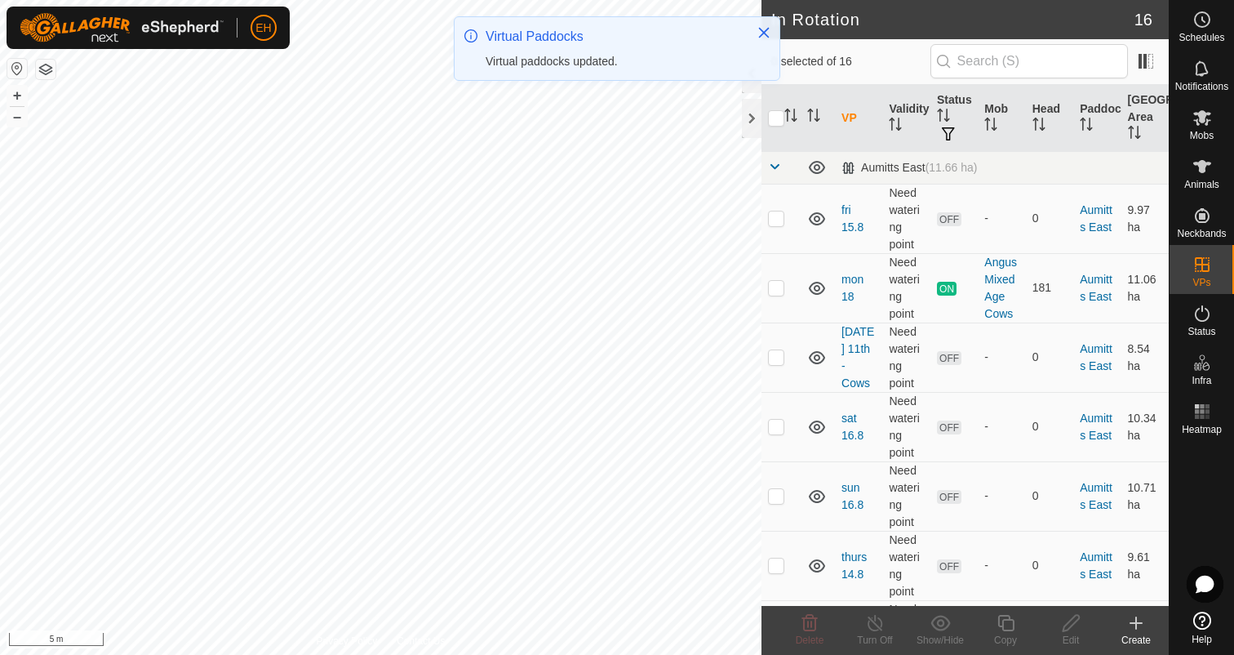
checkbox input "true"
click at [1010, 633] on div "Copy" at bounding box center [1005, 640] width 65 height 15
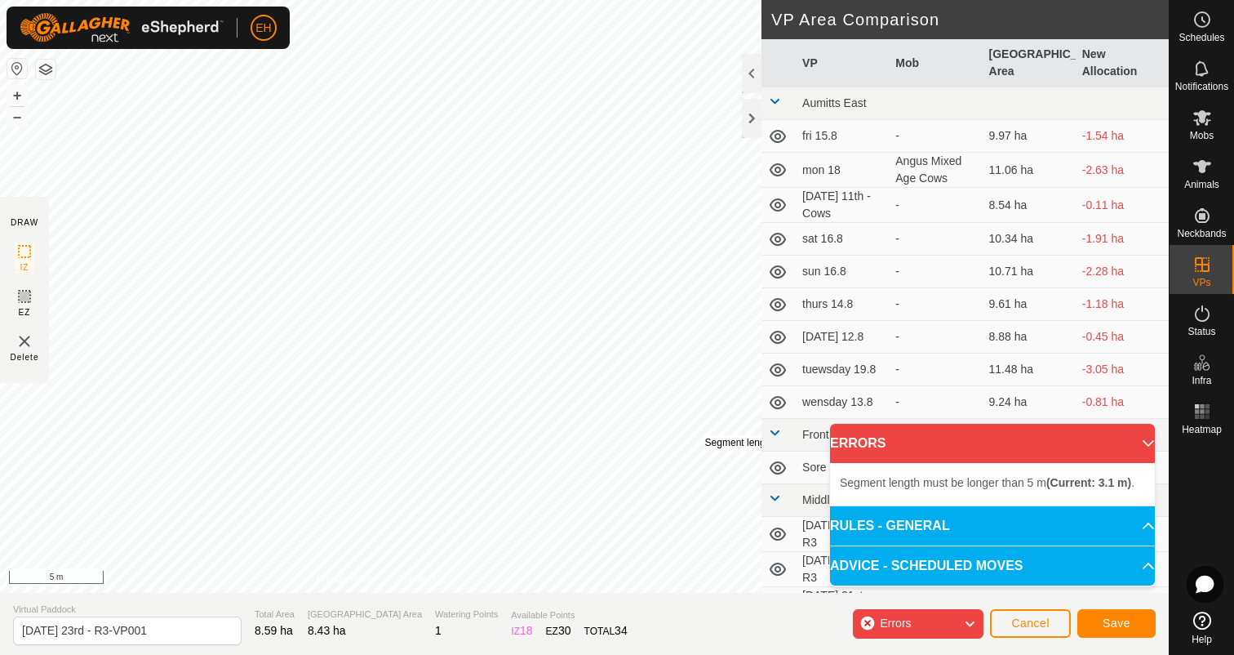
click at [705, 435] on div "Segment length must be longer than 5 m (Current: 3.1 m) ." at bounding box center [831, 442] width 252 height 15
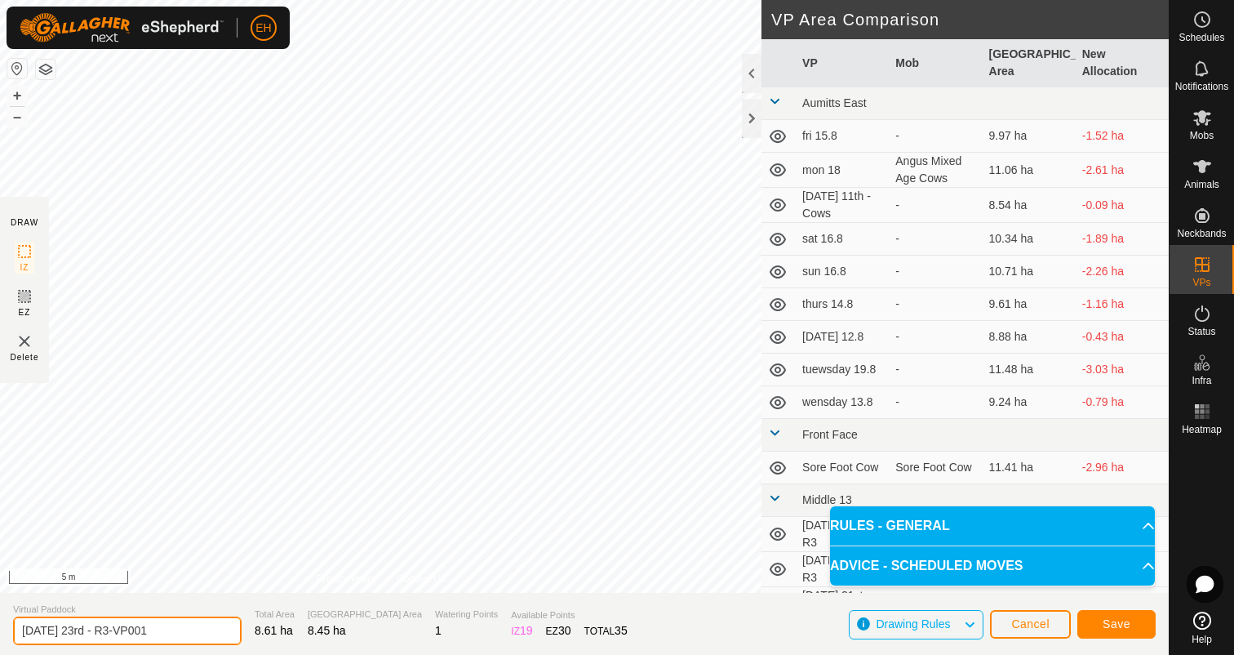
drag, startPoint x: 165, startPoint y: 630, endPoint x: 0, endPoint y: 619, distance: 165.3
click at [0, 619] on section "Virtual Paddock [DATE] 23rd - R3-VP001 Total Area 8.61 ha Grazing Area 8.45 ha …" at bounding box center [584, 624] width 1169 height 62
type input "[DATE] 24th - R3"
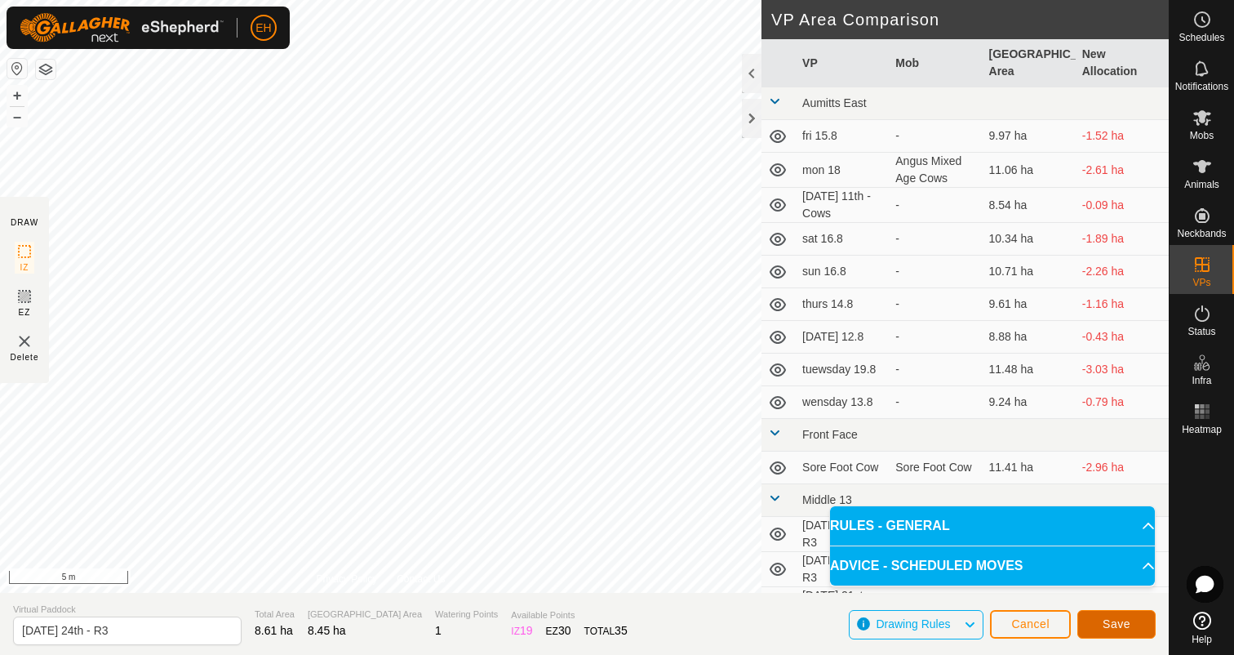
click at [1126, 629] on span "Save" at bounding box center [1117, 623] width 28 height 13
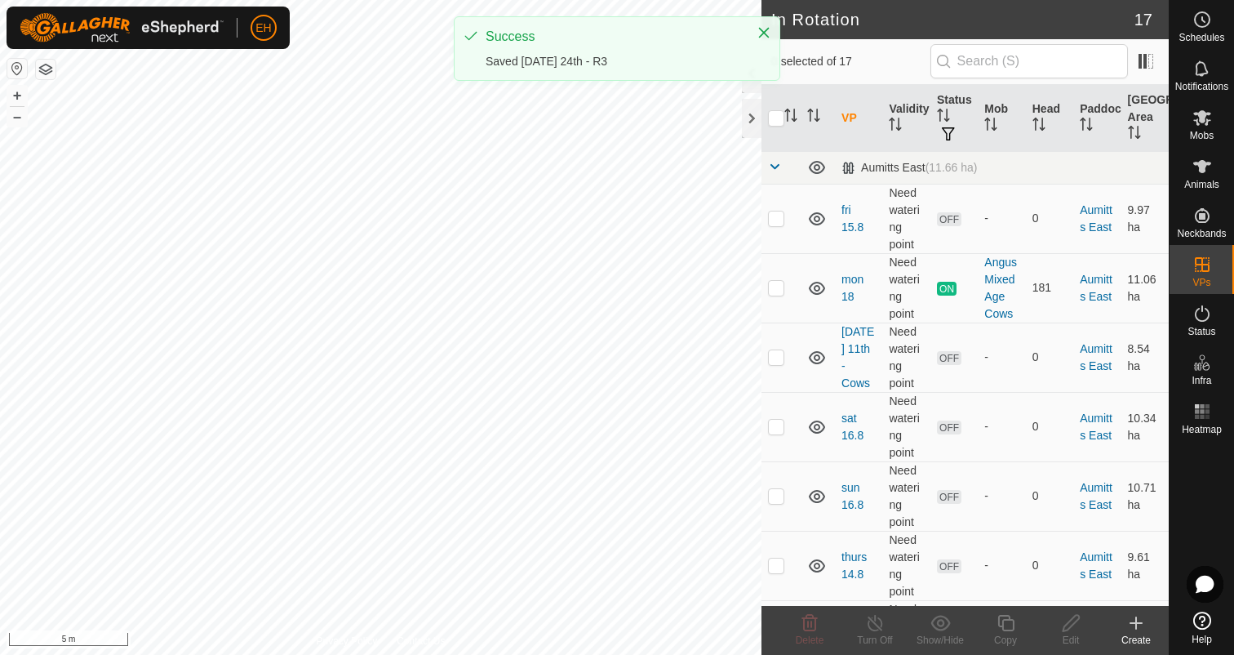
checkbox input "true"
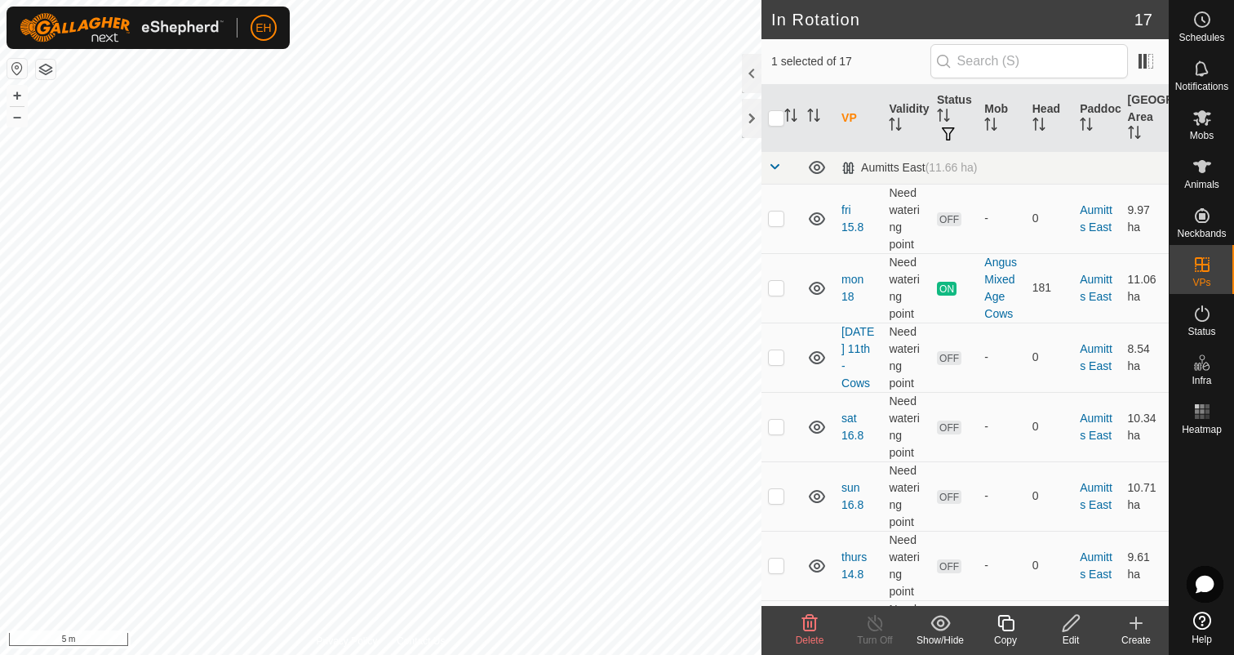
click at [1003, 621] on icon at bounding box center [1006, 623] width 20 height 20
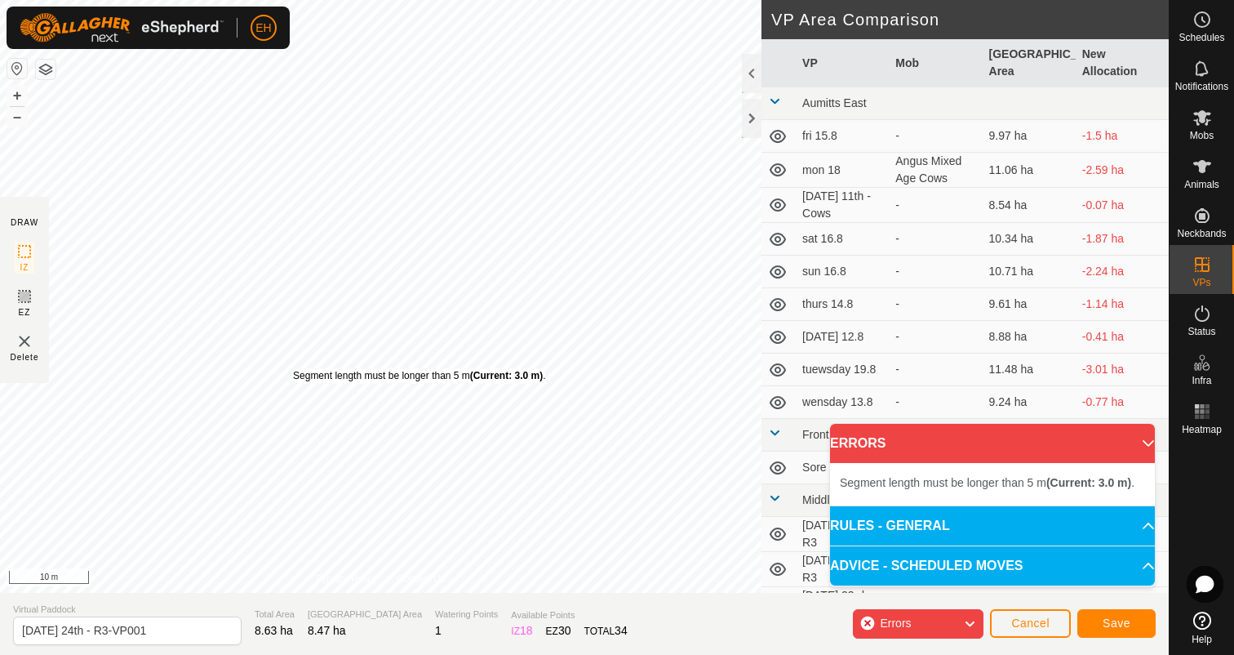
click at [293, 368] on div "Segment length must be longer than 5 m (Current: 3.0 m) ." at bounding box center [419, 375] width 252 height 15
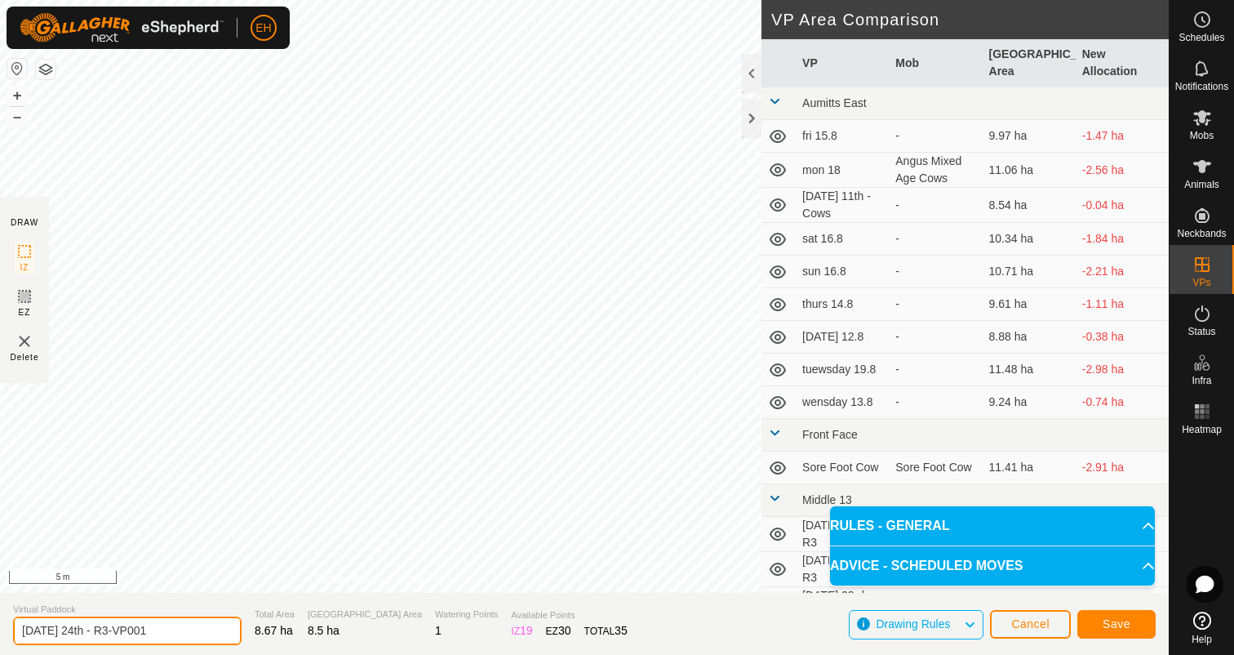
drag, startPoint x: 180, startPoint y: 631, endPoint x: 0, endPoint y: 628, distance: 180.4
click at [0, 628] on section "Virtual Paddock [DATE] 24th - R3-VP001 Total Area 8.67 ha Grazing Area 8.5 ha W…" at bounding box center [584, 624] width 1169 height 62
type input "[DATE] 25th - R3"
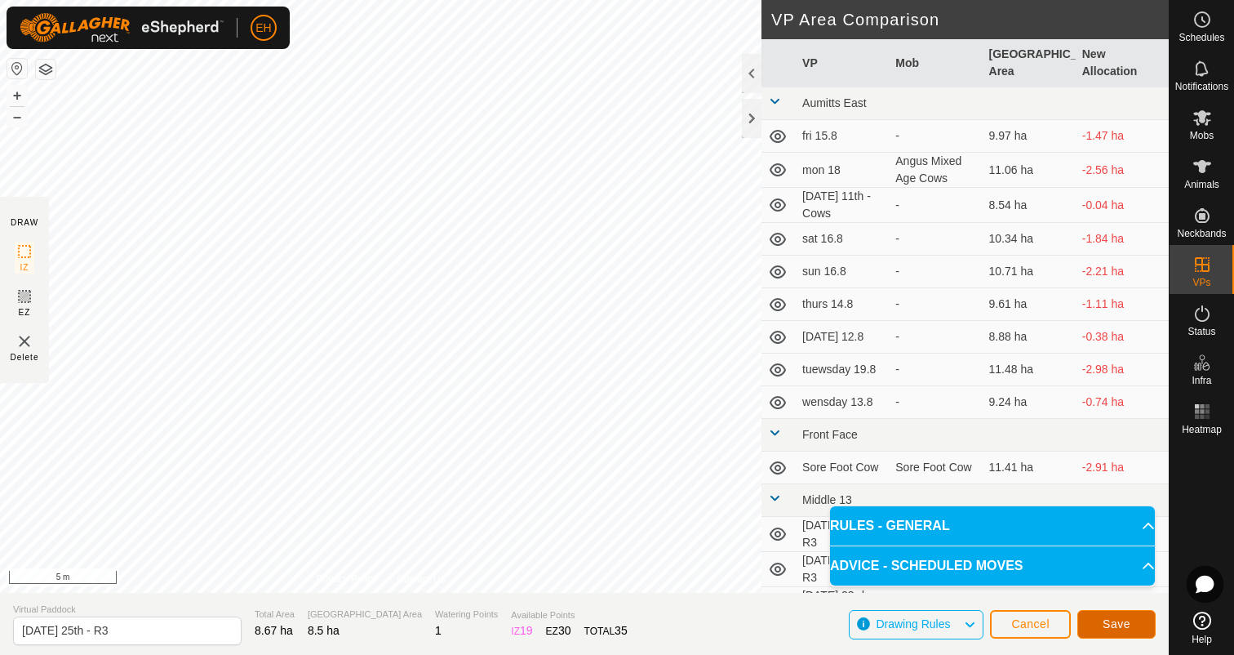
click at [1122, 632] on button "Save" at bounding box center [1117, 624] width 78 height 29
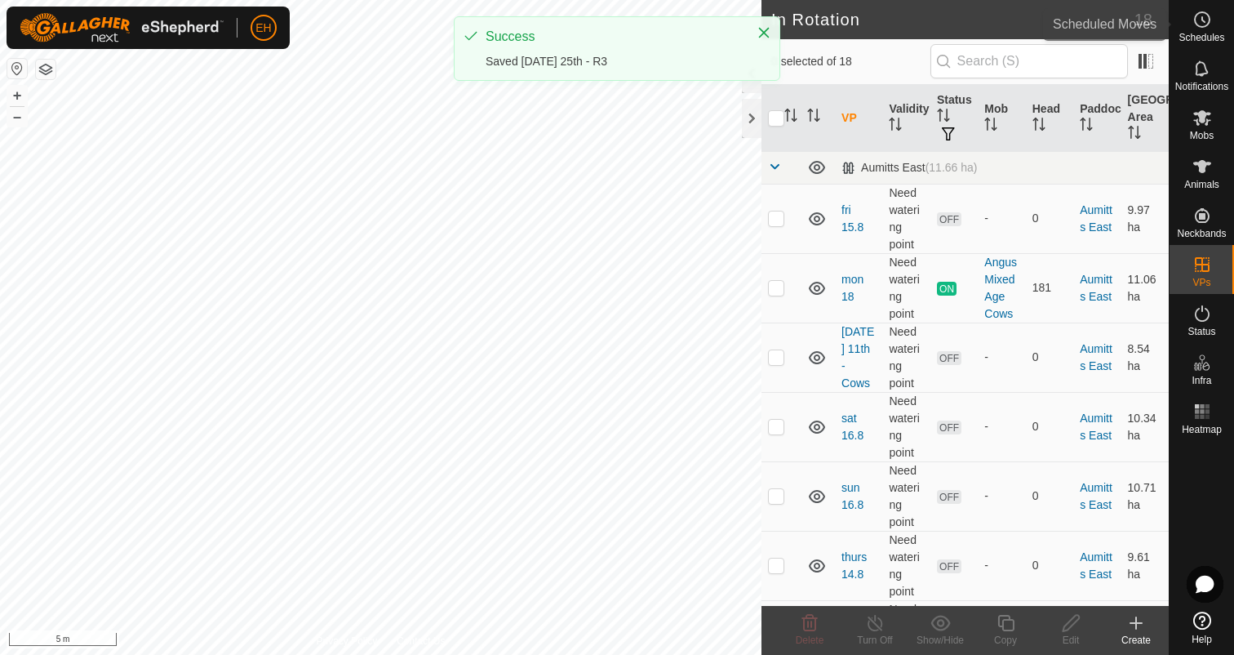
click at [1189, 37] on span "Schedules" at bounding box center [1202, 38] width 46 height 10
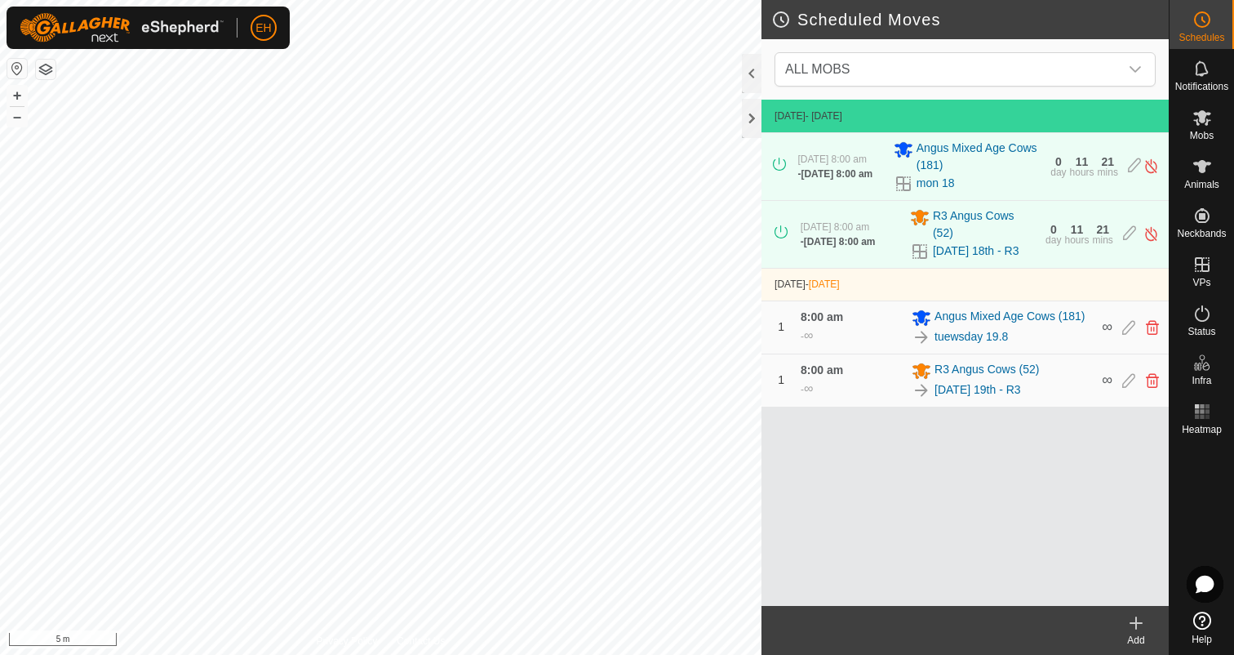
click at [1136, 629] on icon at bounding box center [1136, 622] width 0 height 11
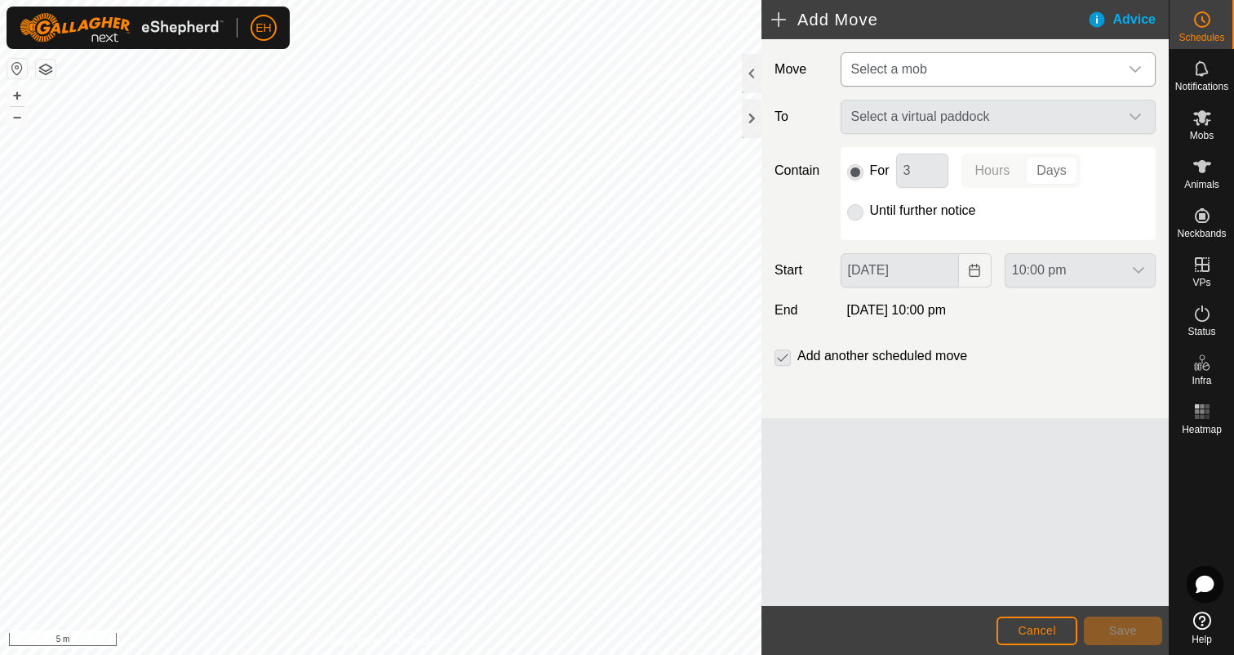
click at [978, 79] on span "Select a mob" at bounding box center [982, 69] width 274 height 33
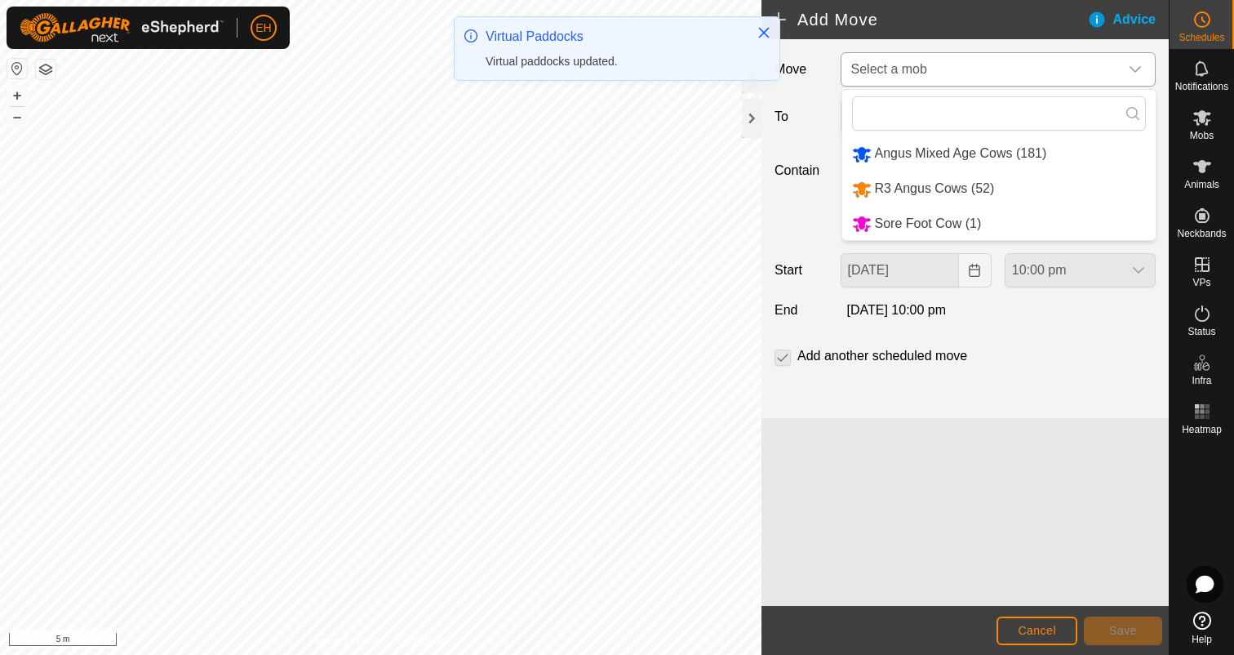
click at [959, 191] on li "R3 Angus Cows (52)" at bounding box center [998, 188] width 313 height 33
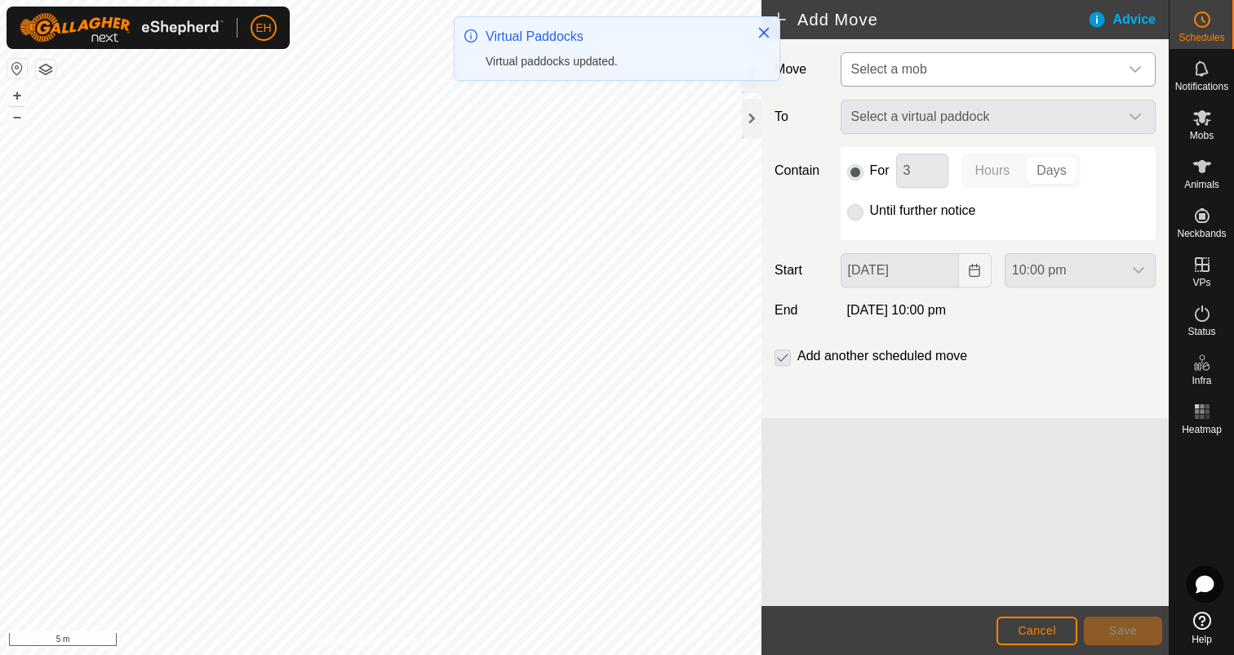
type input "[DATE]"
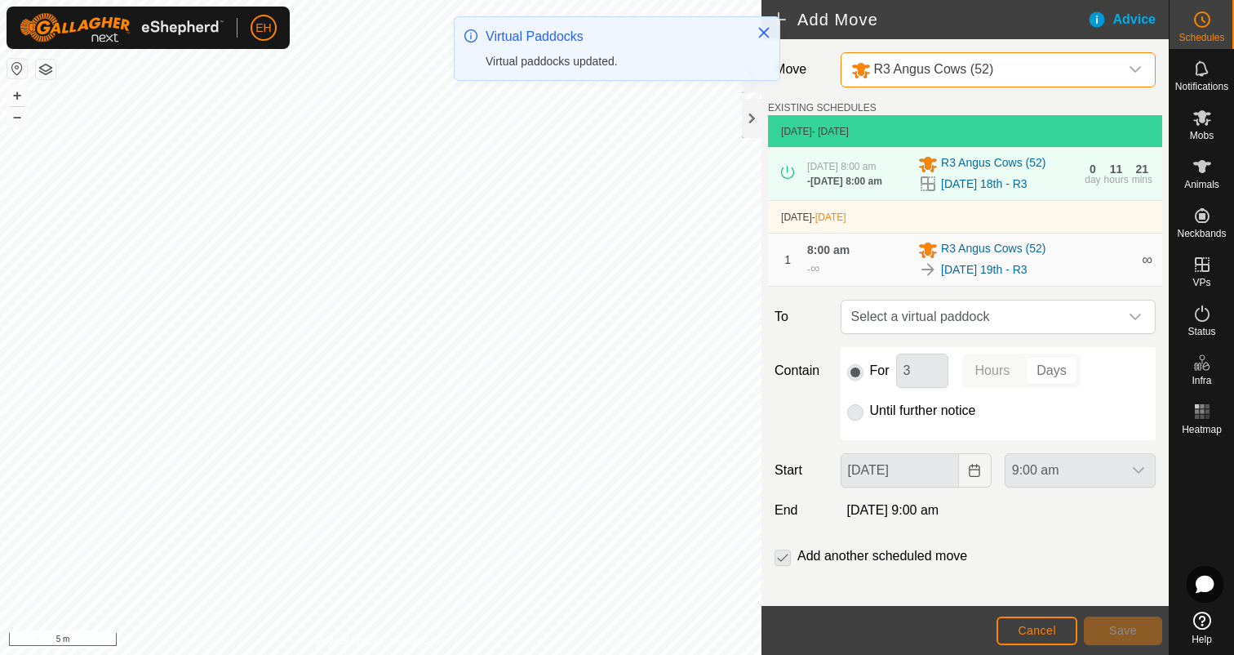
scroll to position [18, 0]
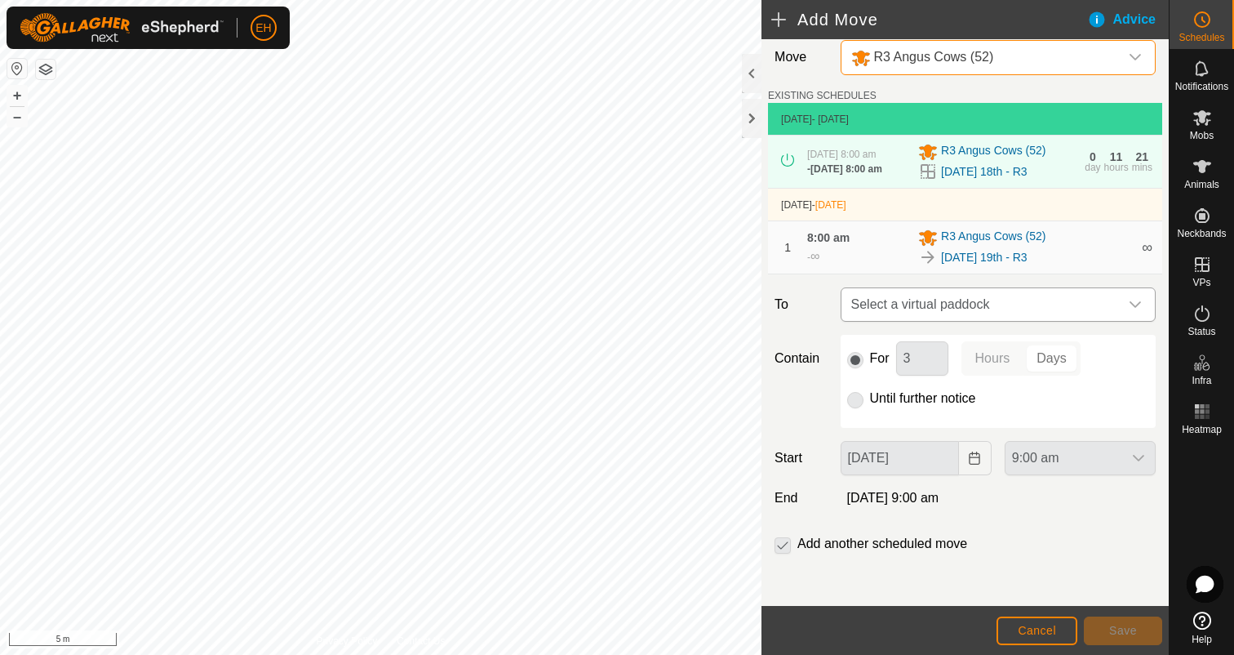
click at [953, 304] on span "Select a virtual paddock" at bounding box center [982, 304] width 274 height 33
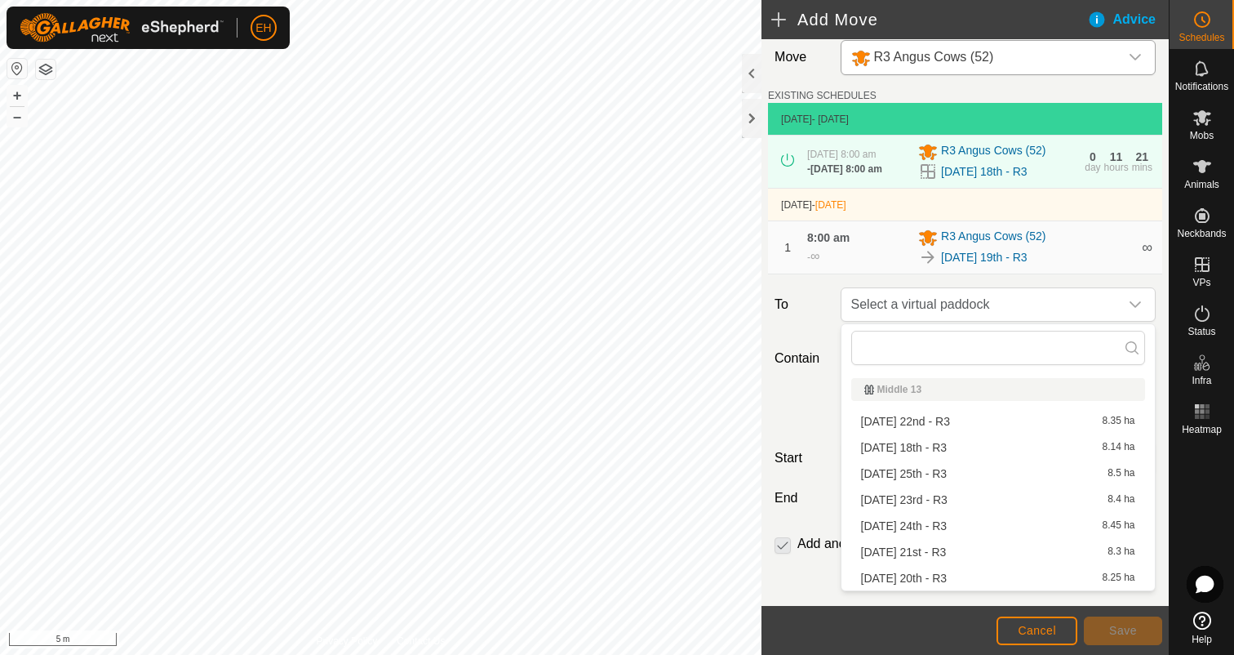
click at [940, 580] on li "[DATE] 20th - R3 8.25 ha" at bounding box center [998, 578] width 294 height 24
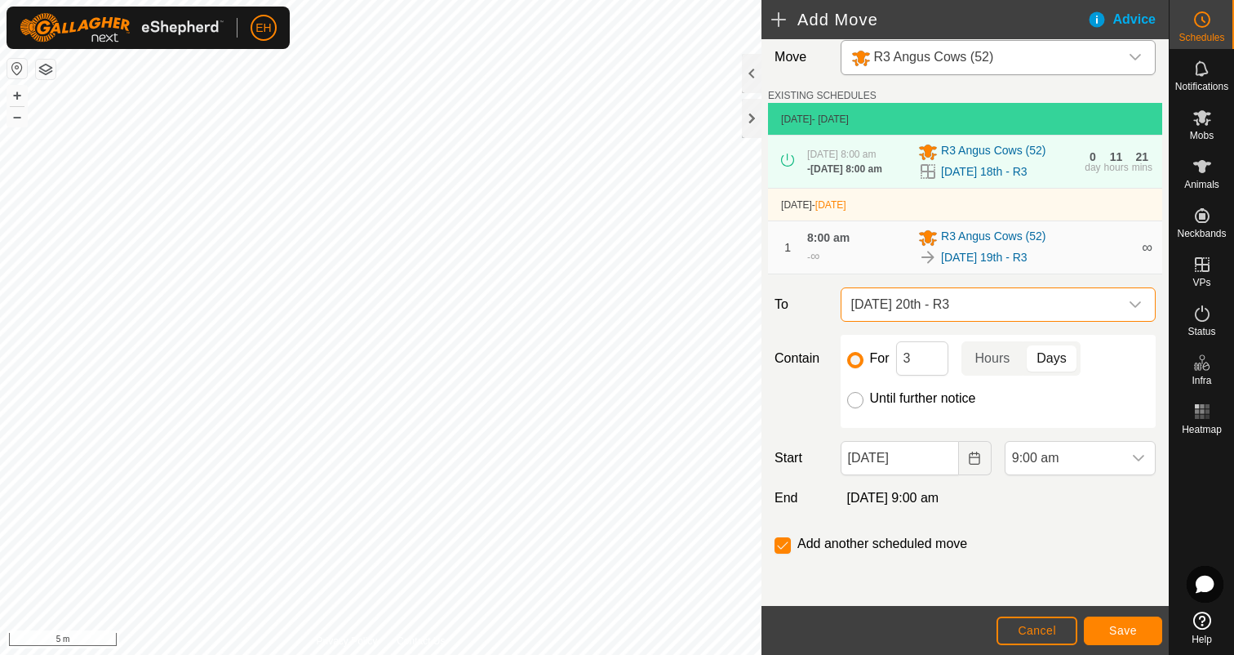
click at [855, 402] on input "Until further notice" at bounding box center [855, 400] width 16 height 16
radio input "true"
checkbox input "false"
click at [979, 465] on button "Choose Date" at bounding box center [975, 458] width 33 height 34
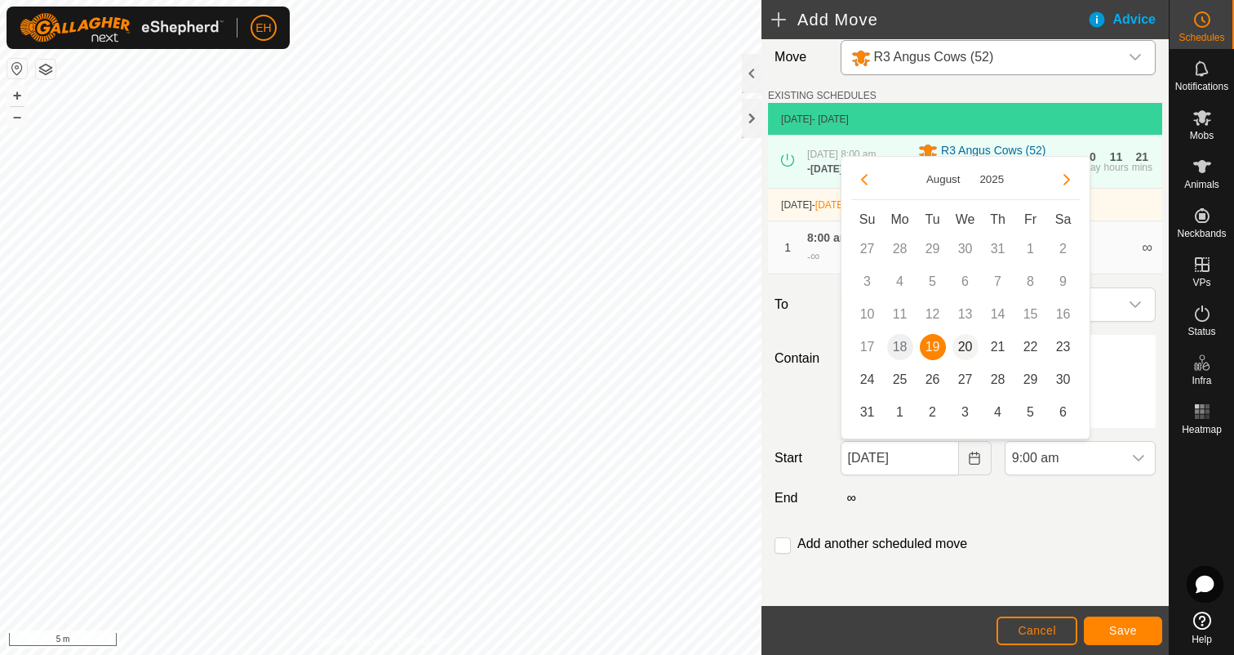
click at [967, 352] on span "20" at bounding box center [966, 347] width 26 height 26
type input "[DATE]"
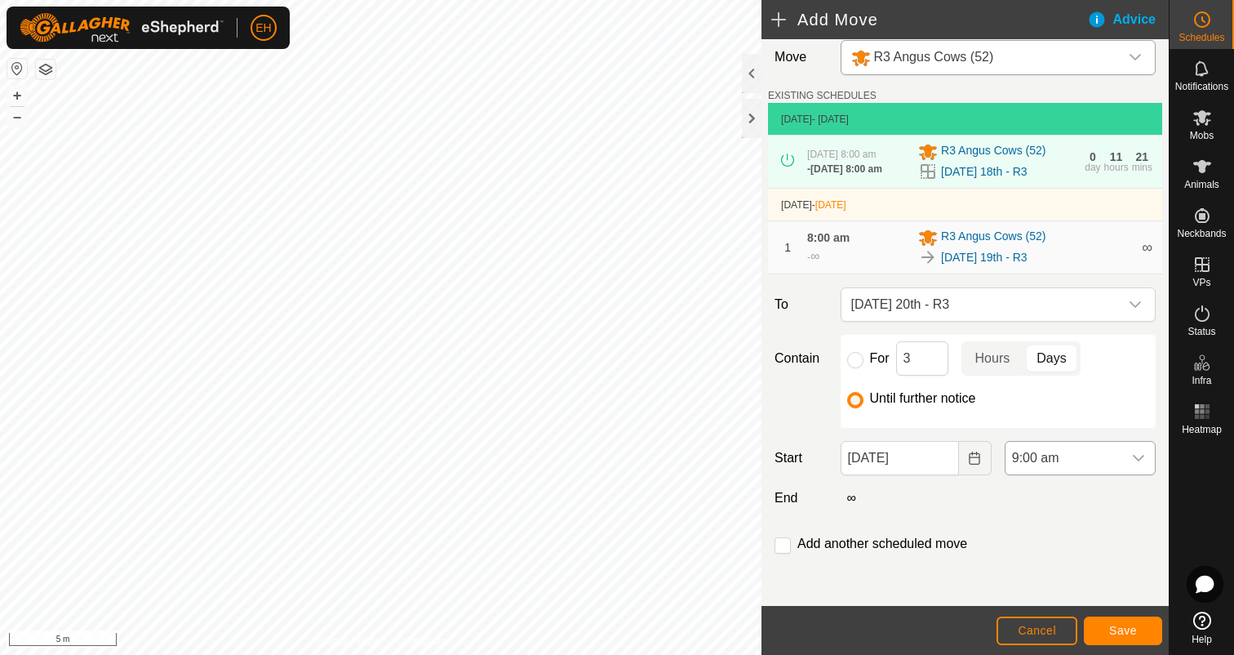
click at [1139, 460] on icon "dropdown trigger" at bounding box center [1138, 457] width 13 height 13
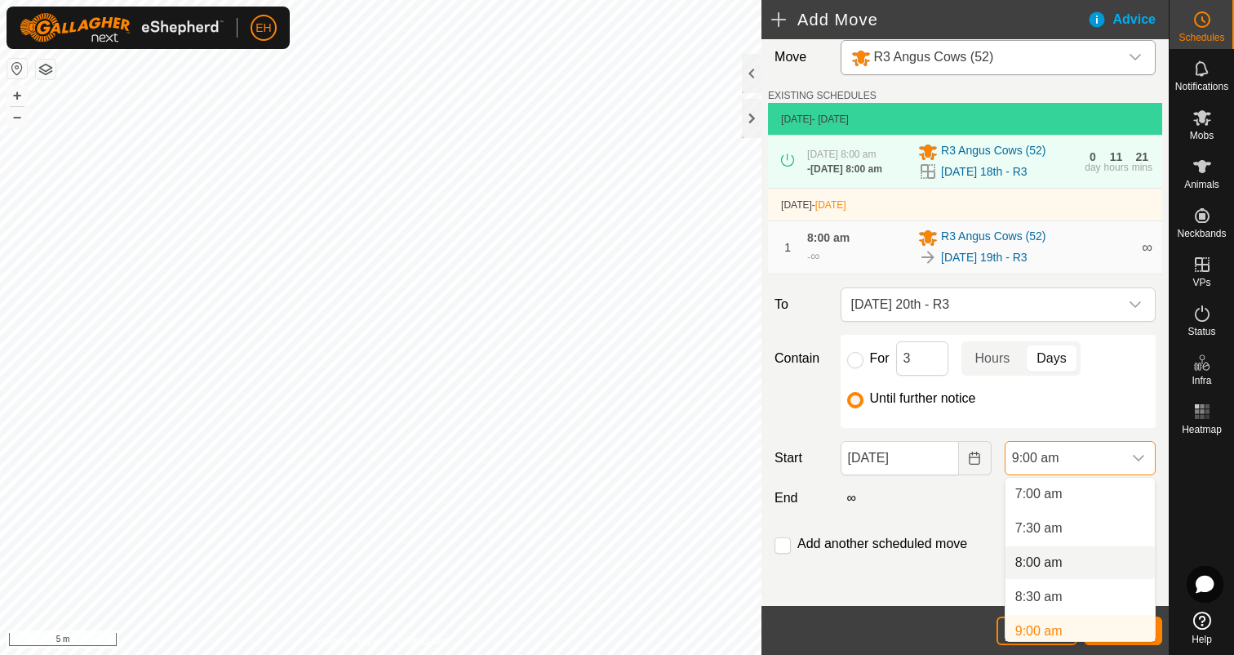
click at [1078, 563] on li "8:00 am" at bounding box center [1080, 562] width 149 height 33
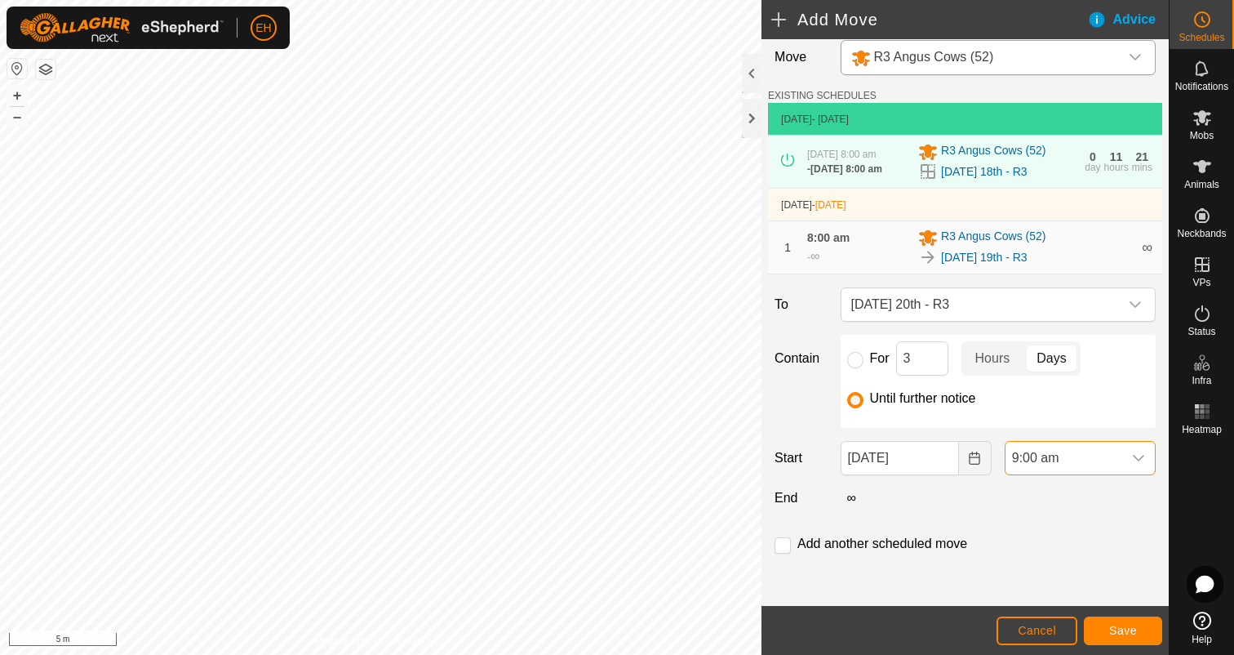
scroll to position [487, 0]
click at [784, 553] on div "Add another scheduled move" at bounding box center [965, 550] width 394 height 33
click at [784, 549] on input "checkbox" at bounding box center [783, 545] width 16 height 16
checkbox input "true"
click at [1133, 626] on span "Save" at bounding box center [1123, 630] width 28 height 13
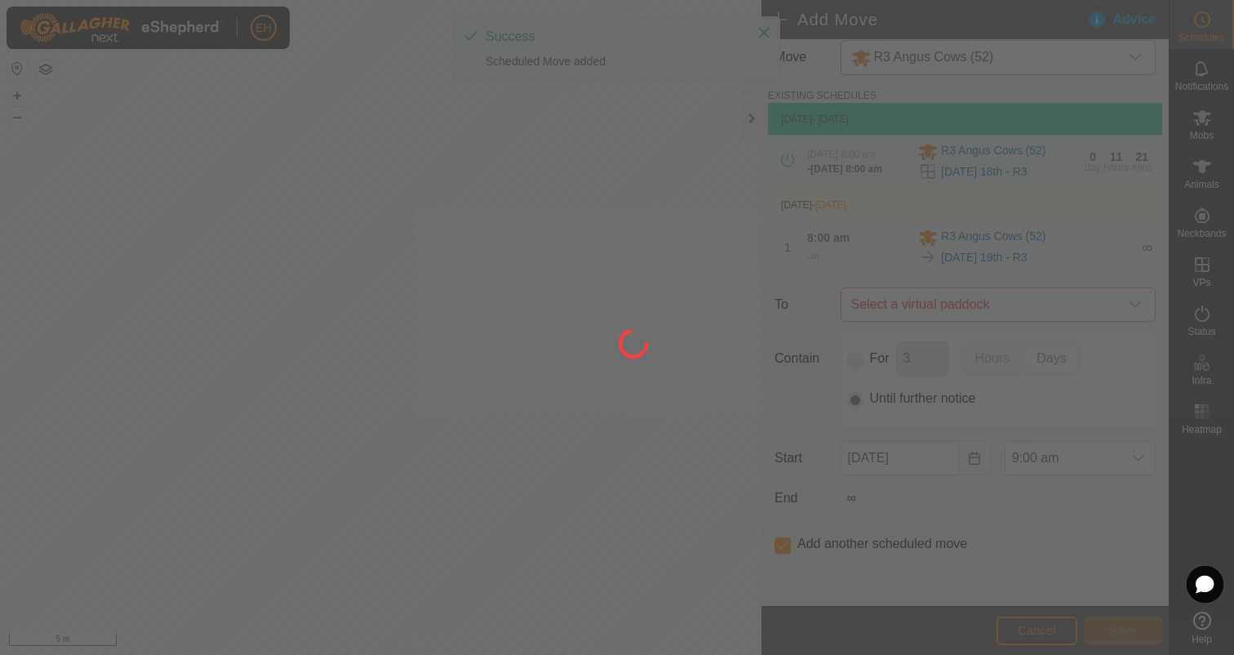
type input "[DATE]"
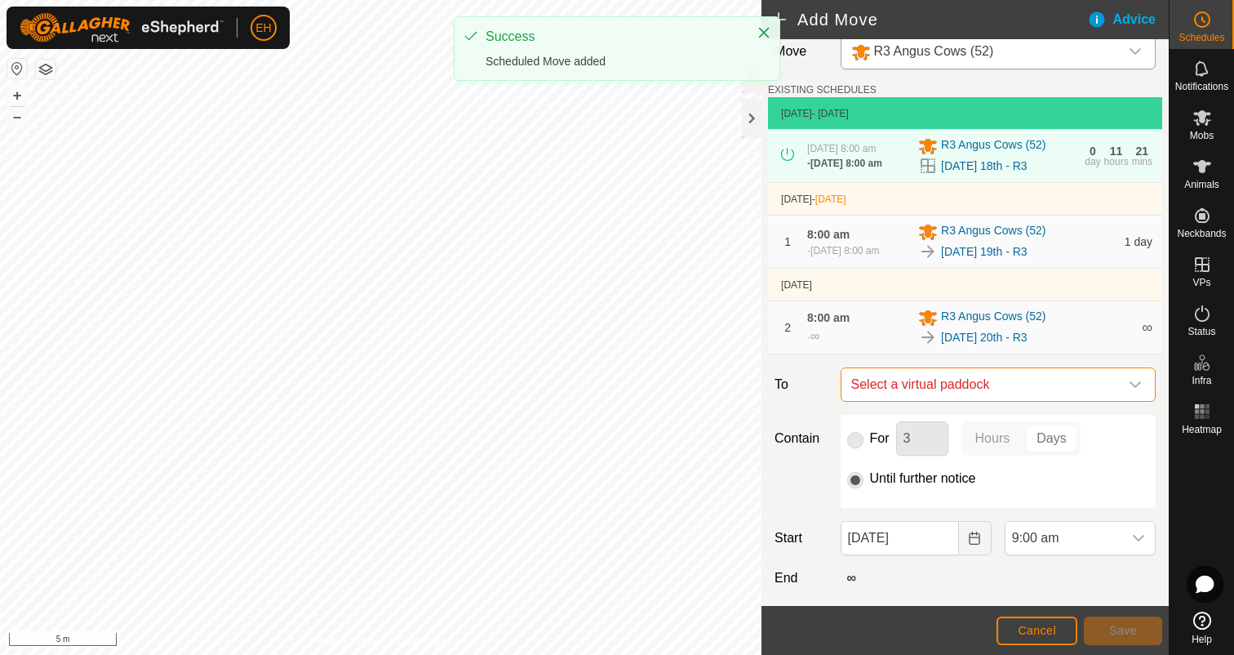
click at [982, 401] on span "Select a virtual paddock" at bounding box center [982, 384] width 274 height 33
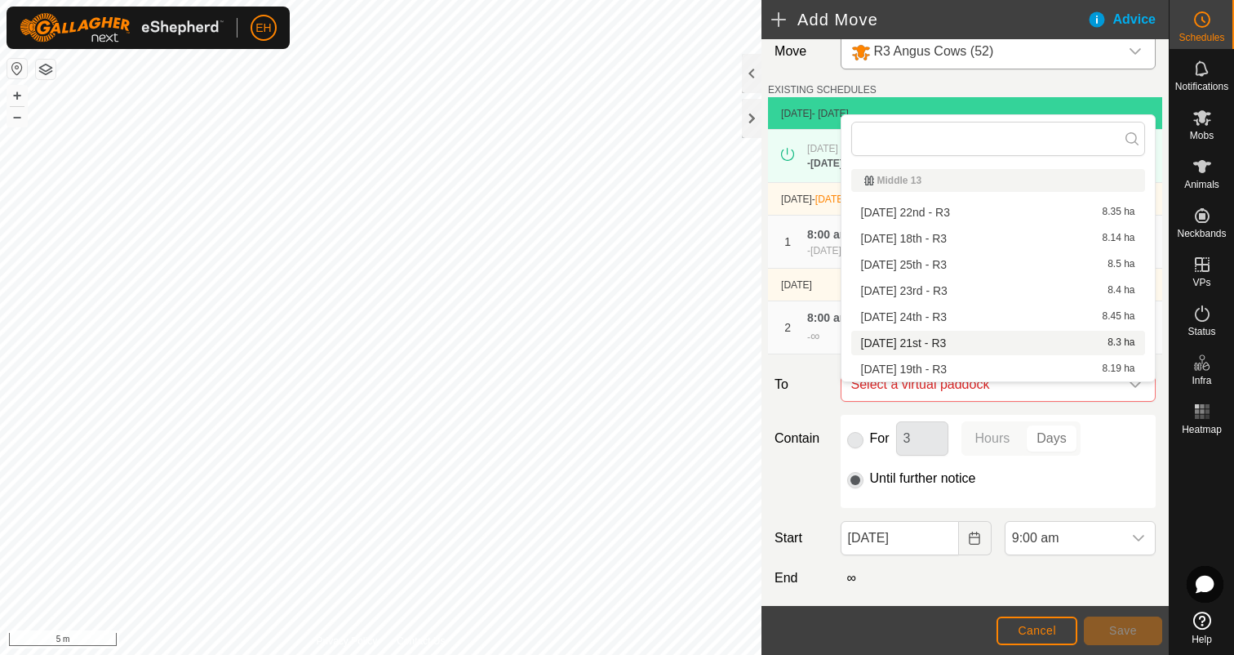
click at [957, 353] on li "[DATE] 21st - R3 8.3 ha" at bounding box center [998, 343] width 294 height 24
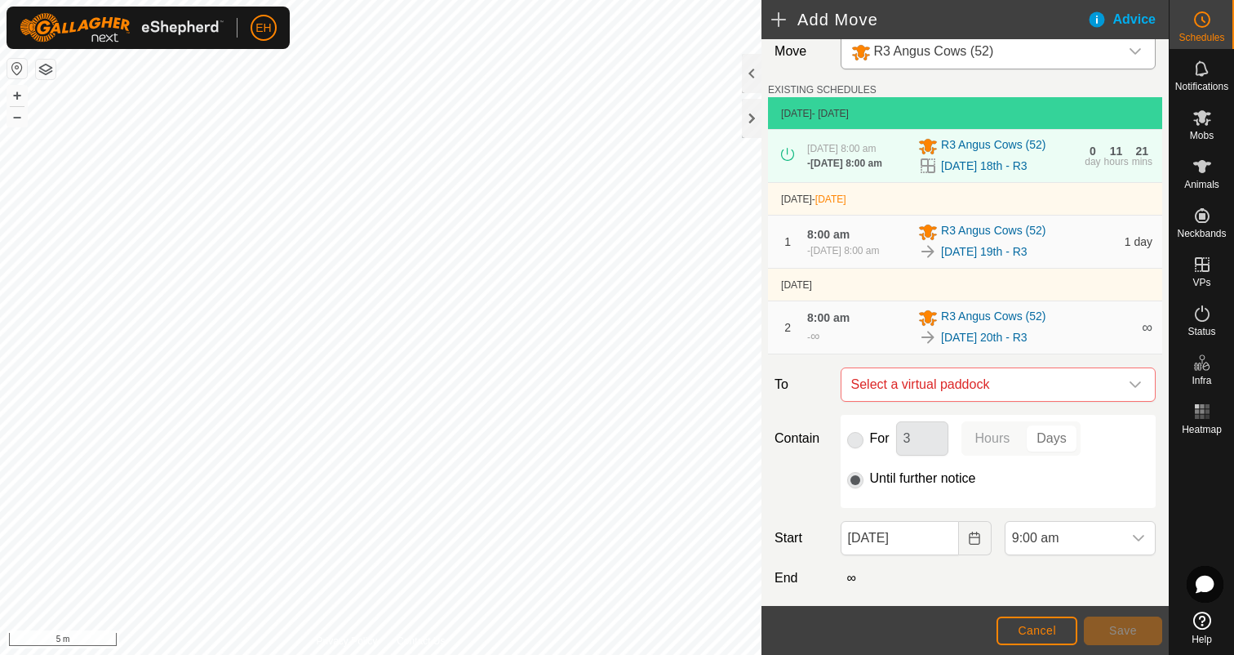
checkbox input "false"
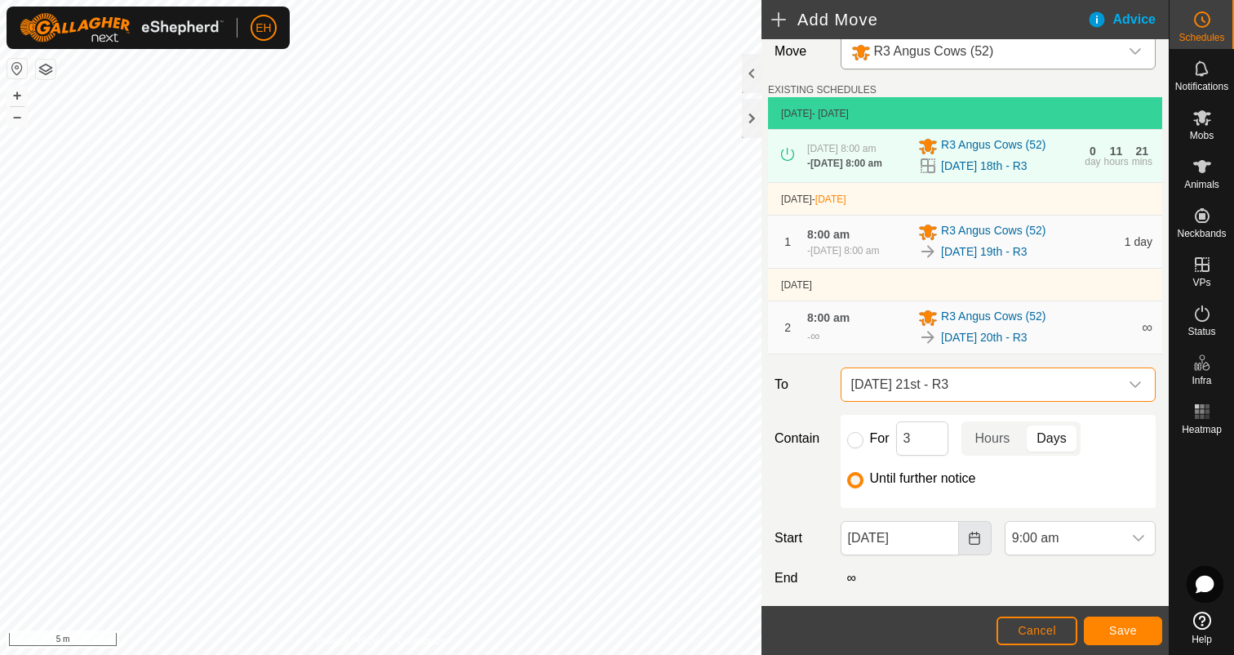
click at [973, 544] on icon "Choose Date" at bounding box center [974, 537] width 13 height 13
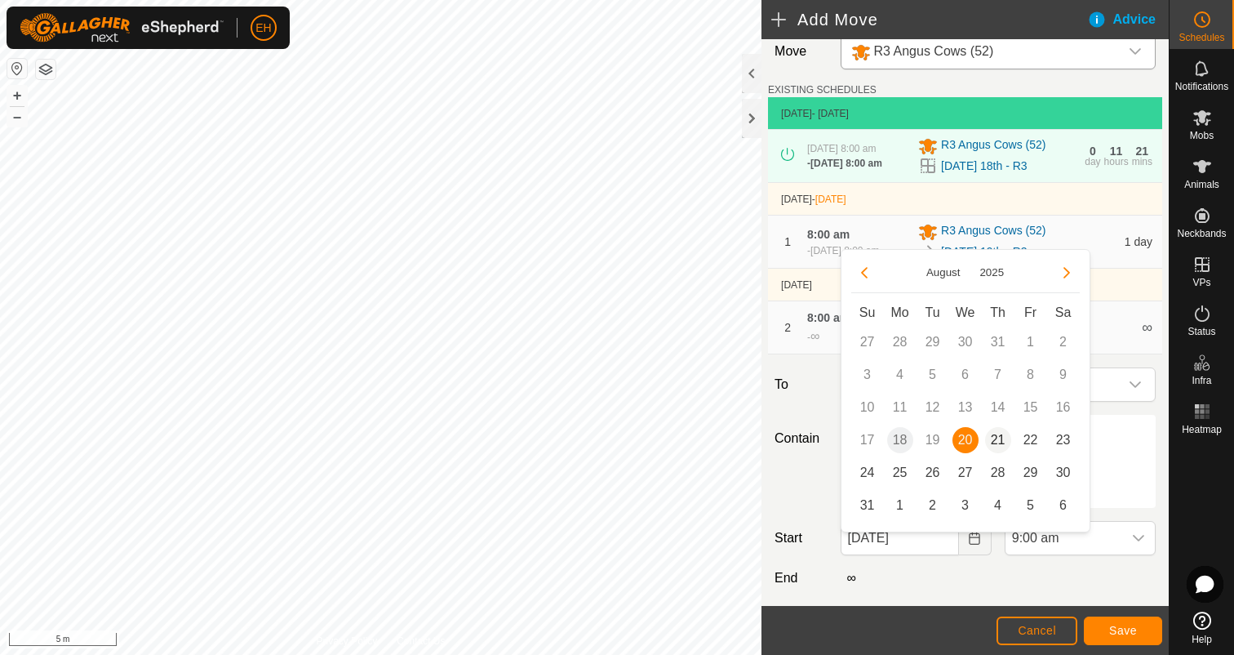
click at [999, 433] on span "21" at bounding box center [998, 440] width 26 height 26
type input "[DATE]"
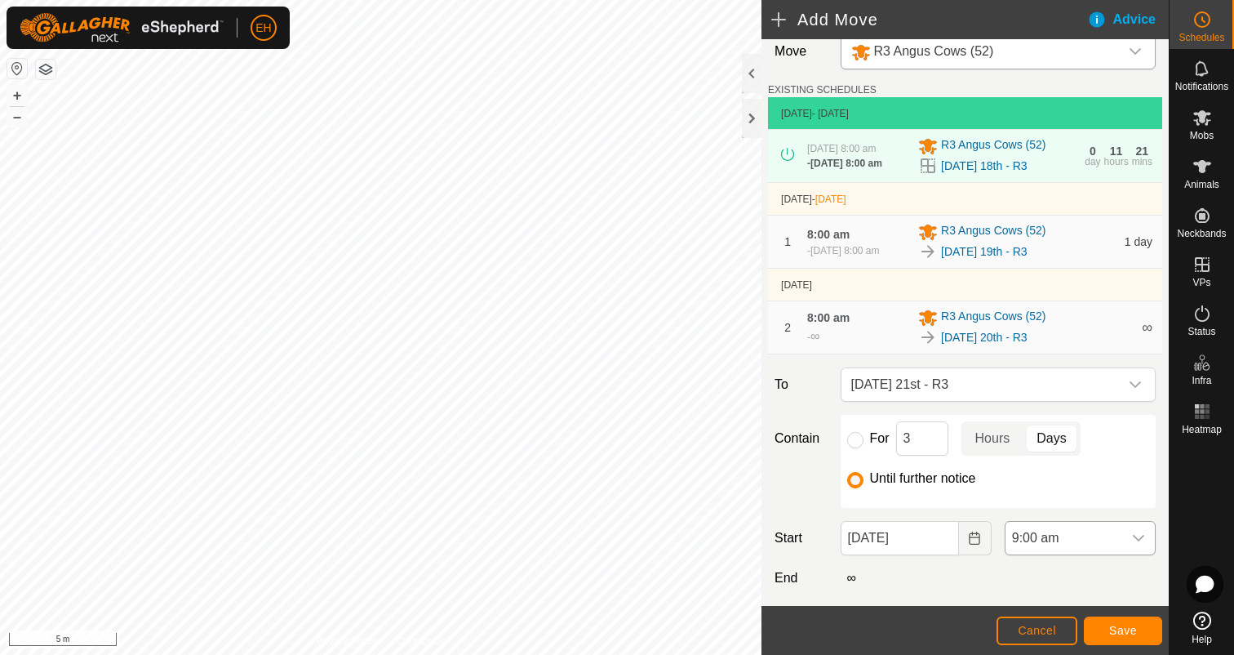
click at [1141, 544] on icon "dropdown trigger" at bounding box center [1138, 537] width 13 height 13
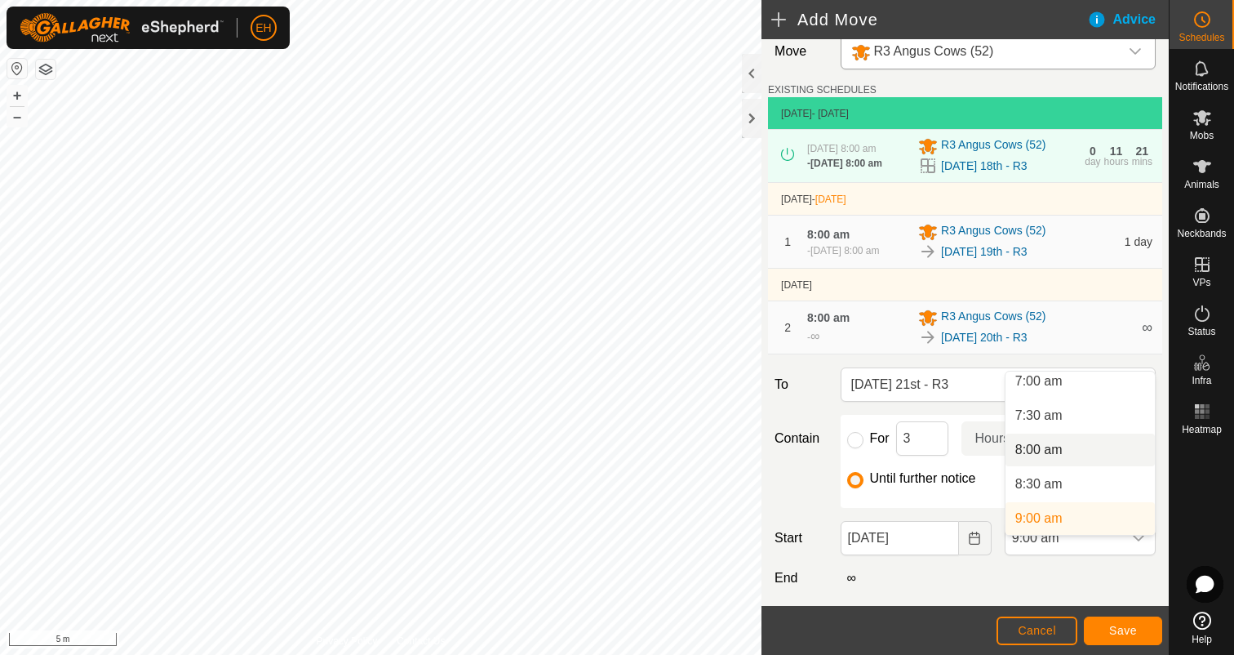
click at [1085, 451] on li "8:00 am" at bounding box center [1080, 449] width 149 height 33
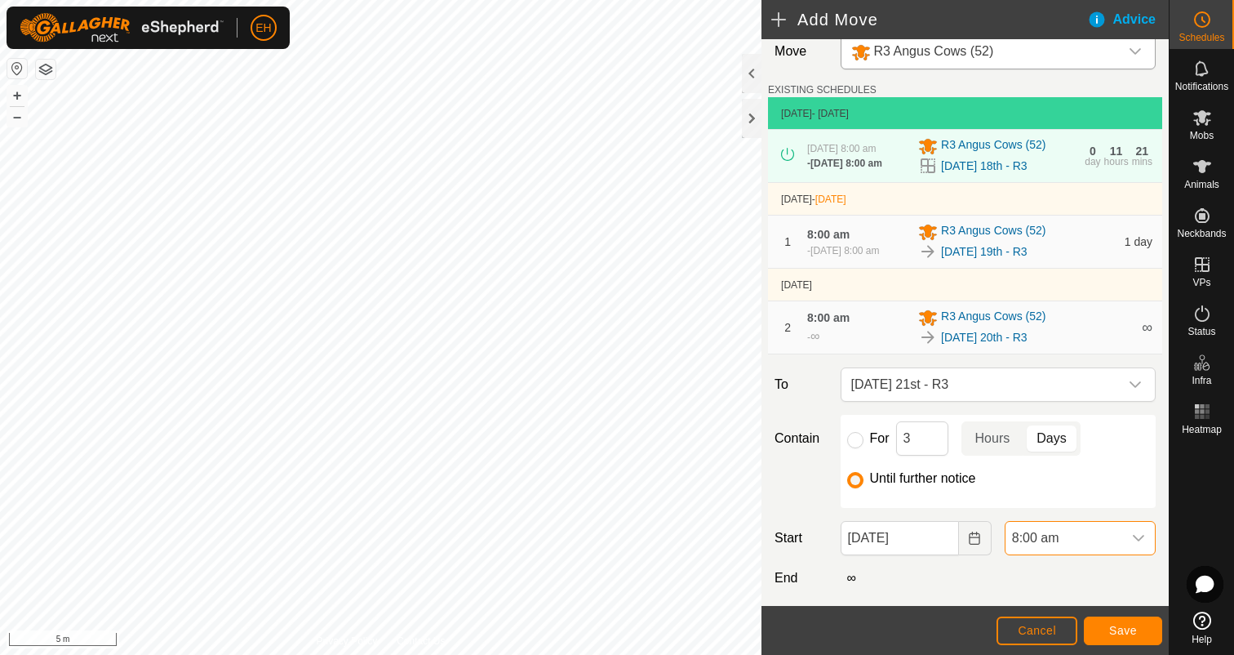
scroll to position [111, 0]
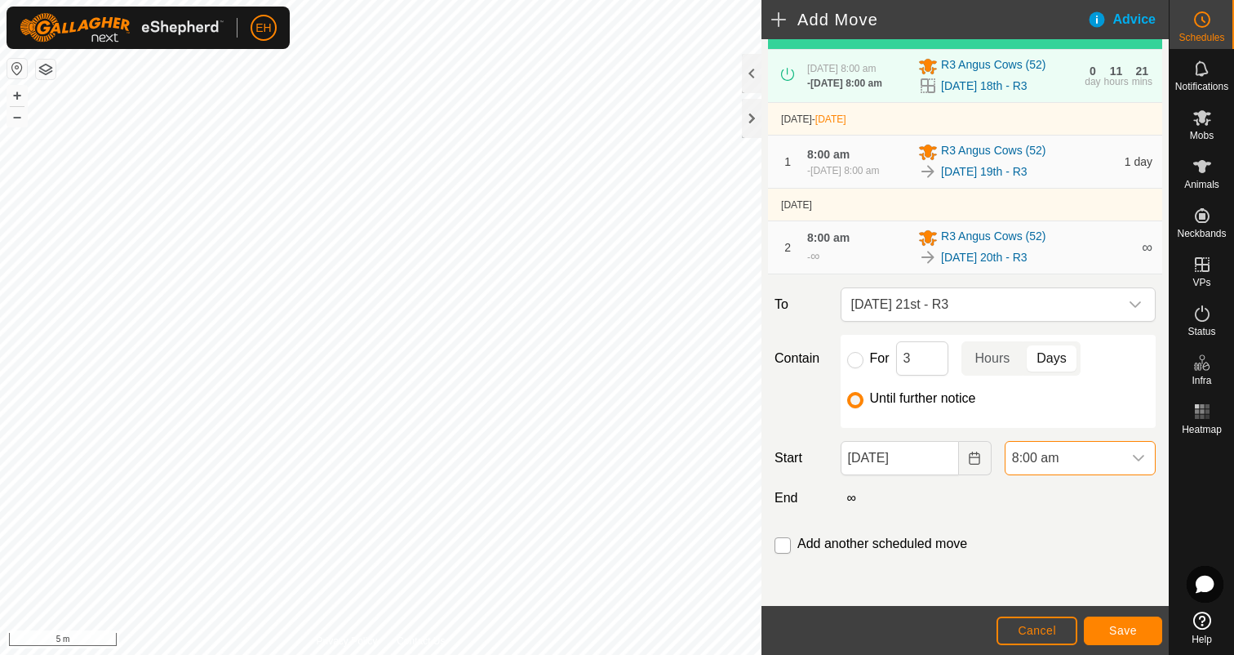
click at [787, 543] on input "checkbox" at bounding box center [783, 545] width 16 height 16
checkbox input "true"
click at [1118, 624] on span "Save" at bounding box center [1123, 630] width 28 height 13
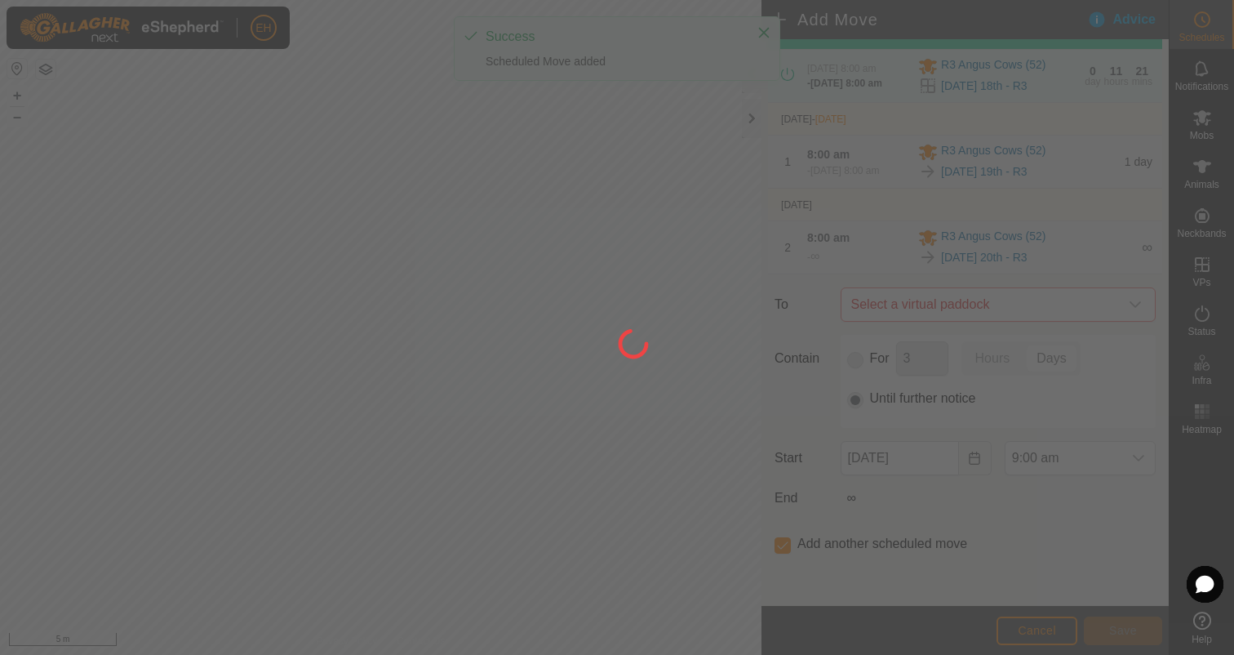
scroll to position [0, 0]
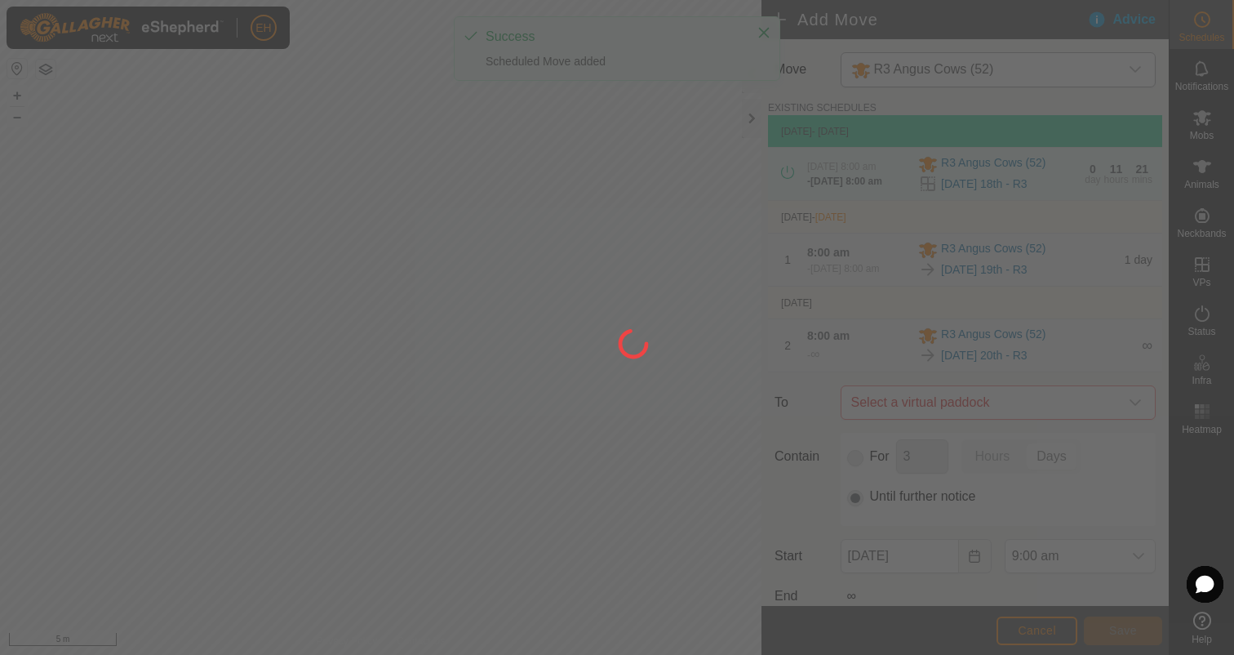
type input "[DATE]"
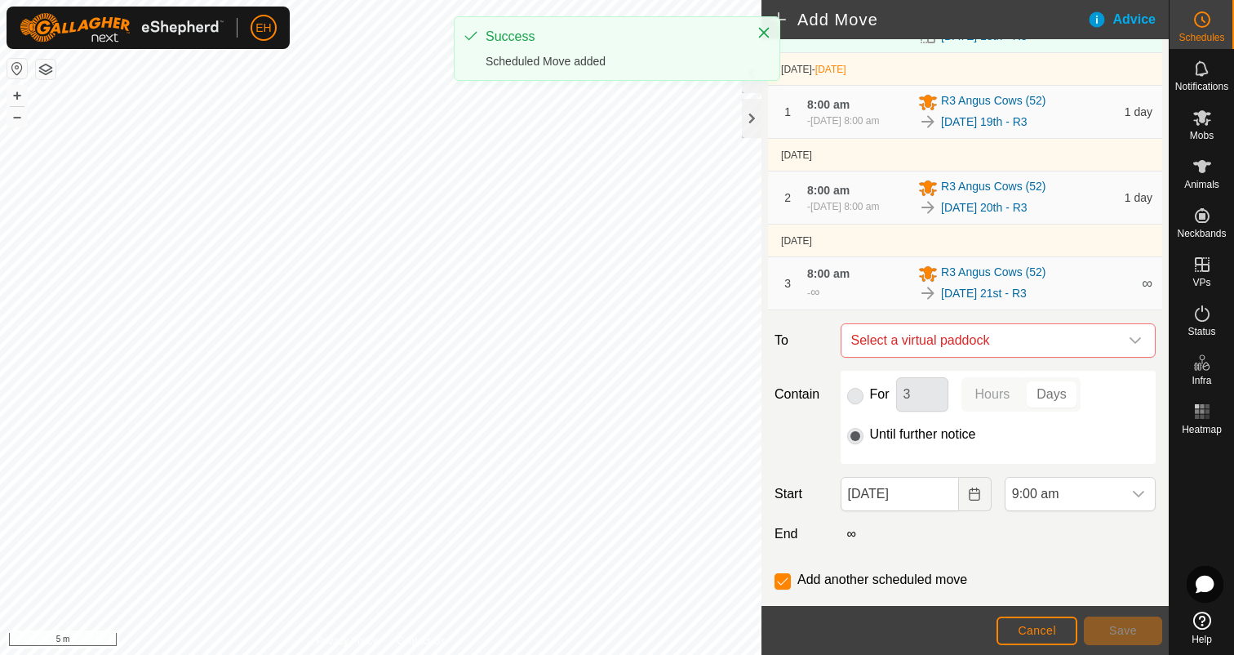
scroll to position [204, 0]
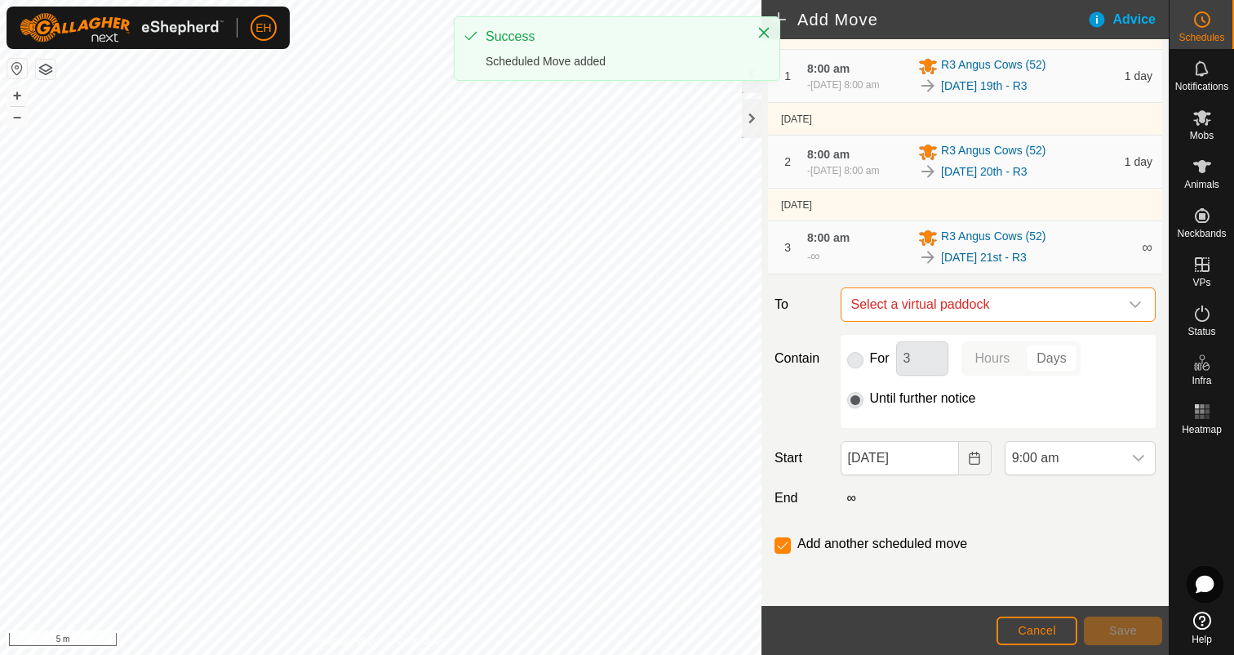
click at [984, 307] on span "Select a virtual paddock" at bounding box center [982, 304] width 274 height 33
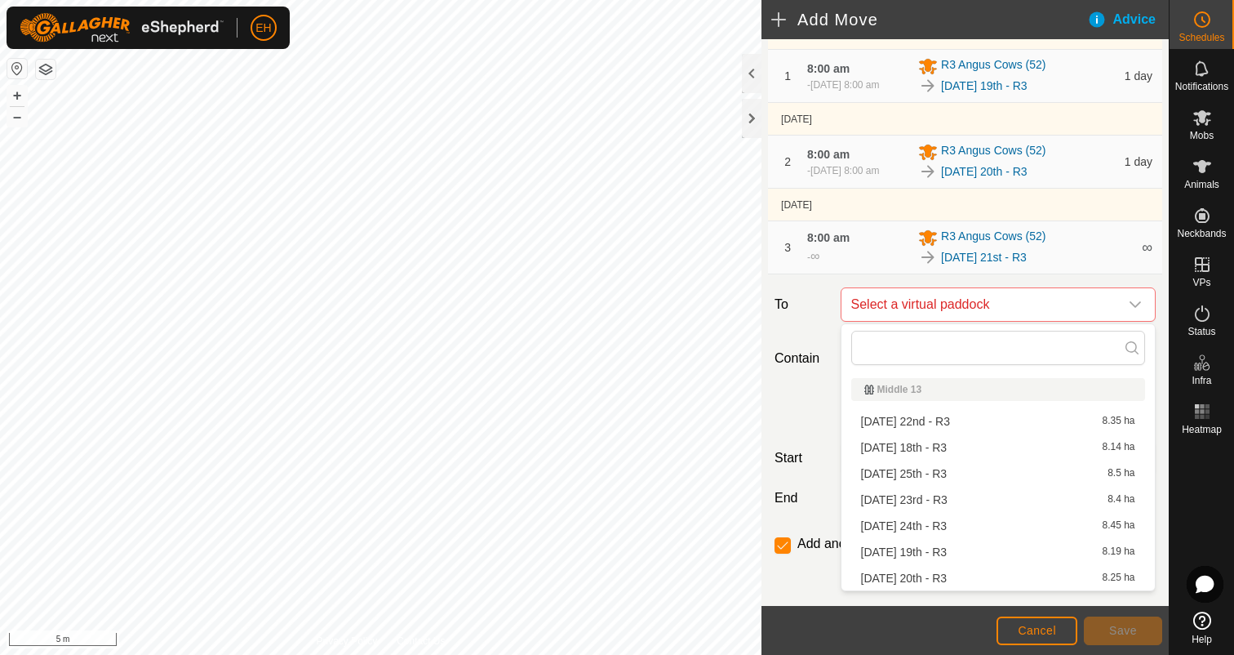
click at [967, 425] on li "[DATE] 22nd - R3 8.35 ha" at bounding box center [998, 421] width 294 height 24
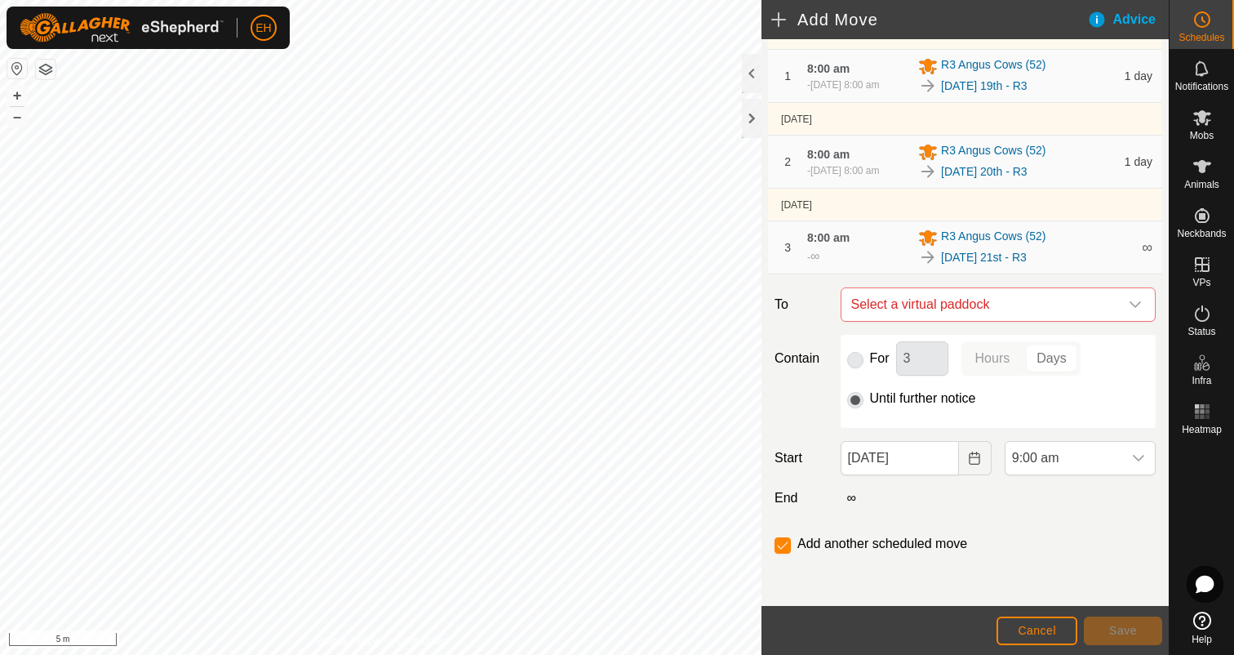
checkbox input "false"
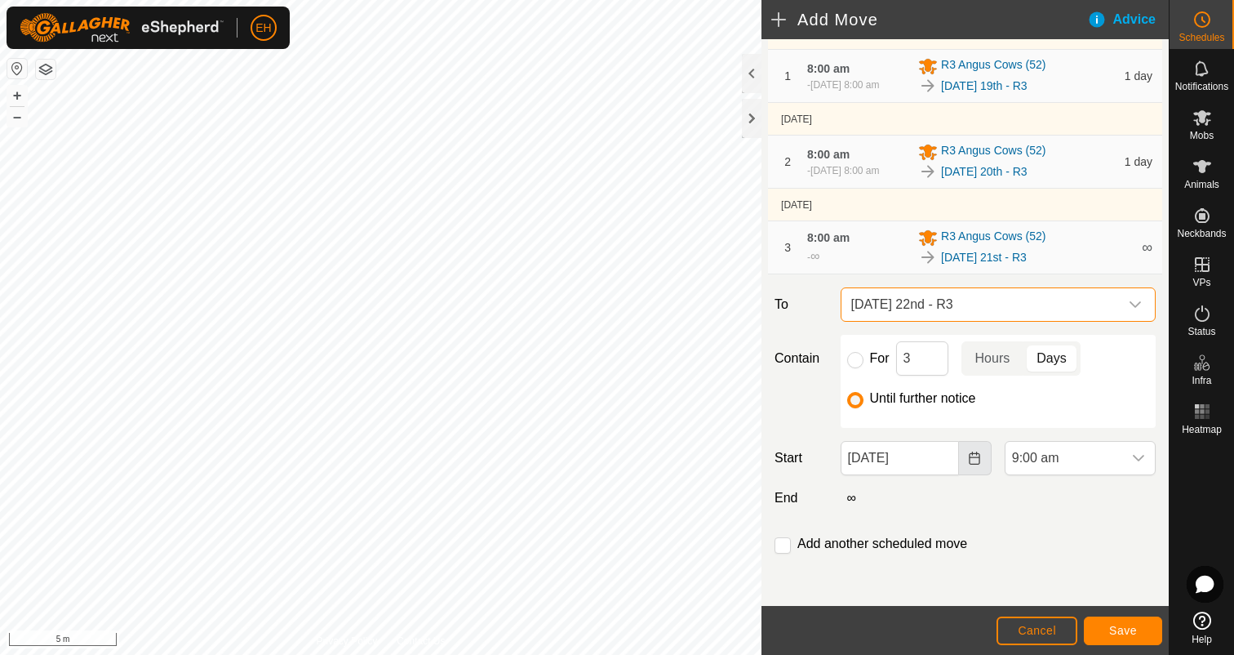
click at [980, 462] on icon "Choose Date" at bounding box center [974, 457] width 13 height 13
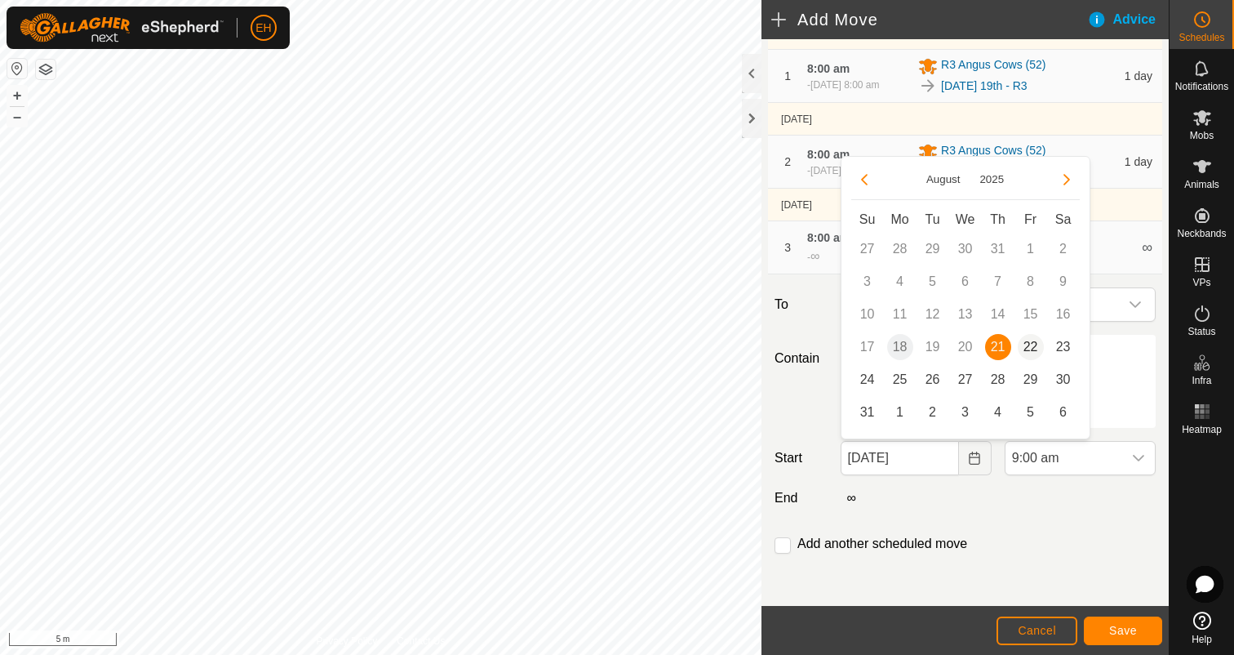
click at [1033, 349] on span "22" at bounding box center [1031, 347] width 26 height 26
type input "[DATE]"
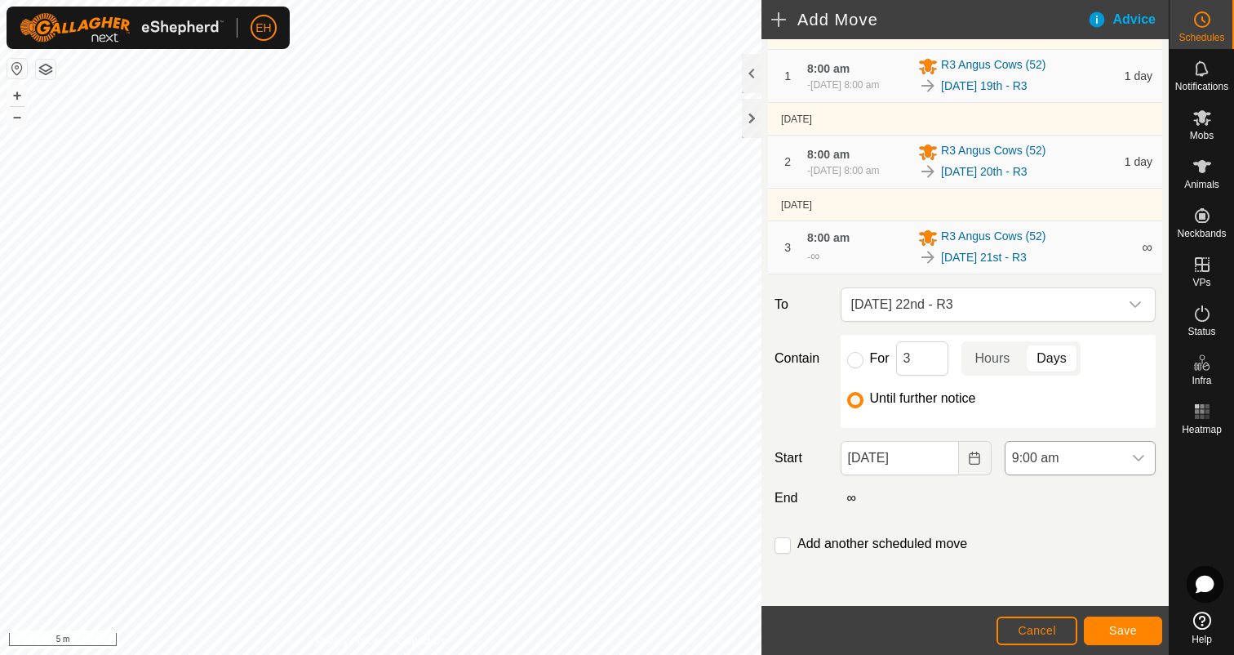
click at [1138, 457] on icon "dropdown trigger" at bounding box center [1138, 457] width 13 height 13
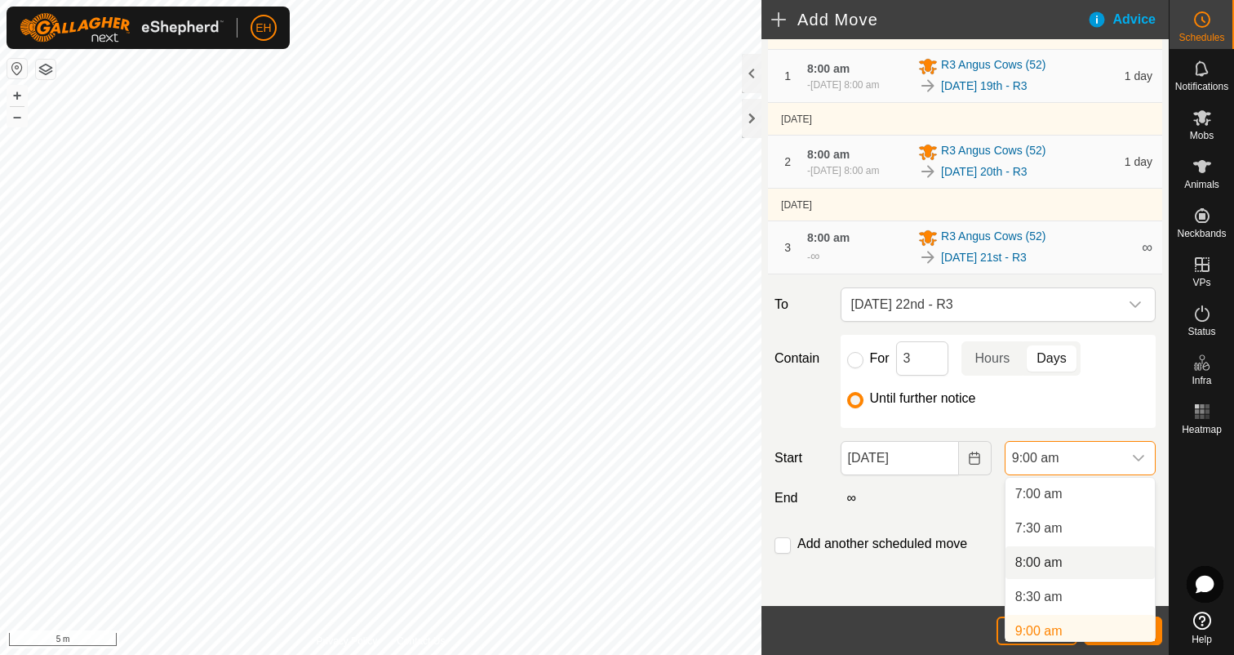
click at [1080, 558] on li "8:00 am" at bounding box center [1080, 562] width 149 height 33
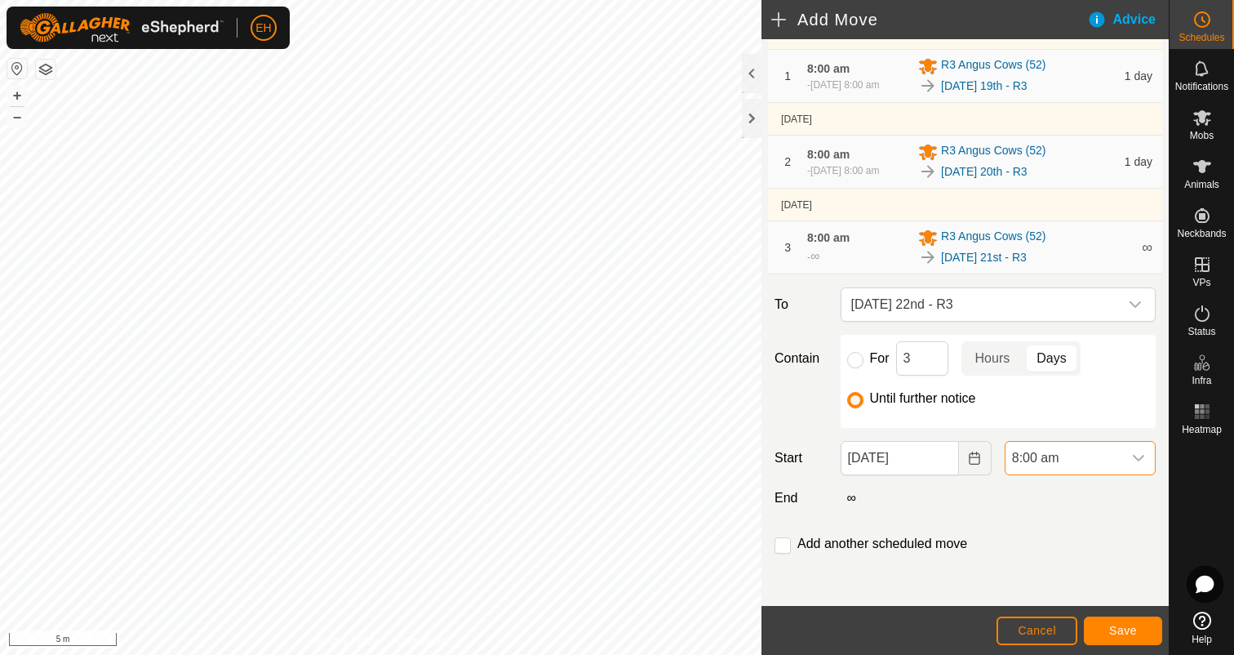
scroll to position [487, 0]
click at [784, 549] on input "checkbox" at bounding box center [783, 545] width 16 height 16
checkbox input "true"
click at [1100, 622] on button "Save" at bounding box center [1123, 630] width 78 height 29
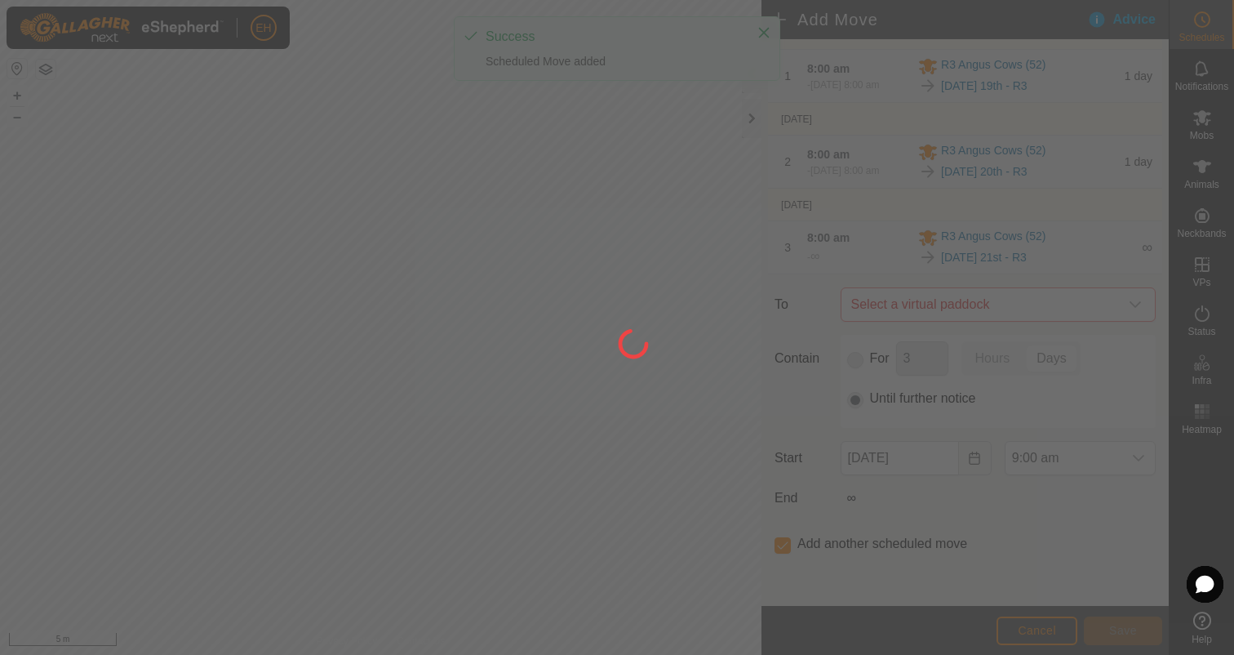
scroll to position [0, 0]
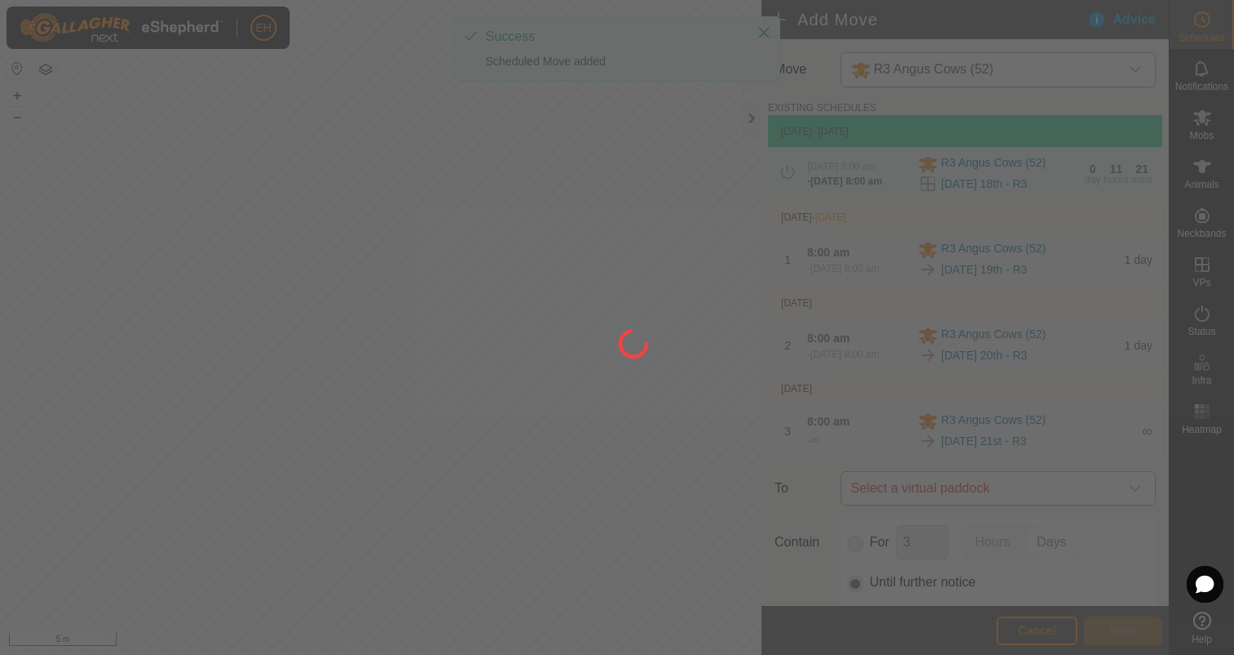
type input "[DATE]"
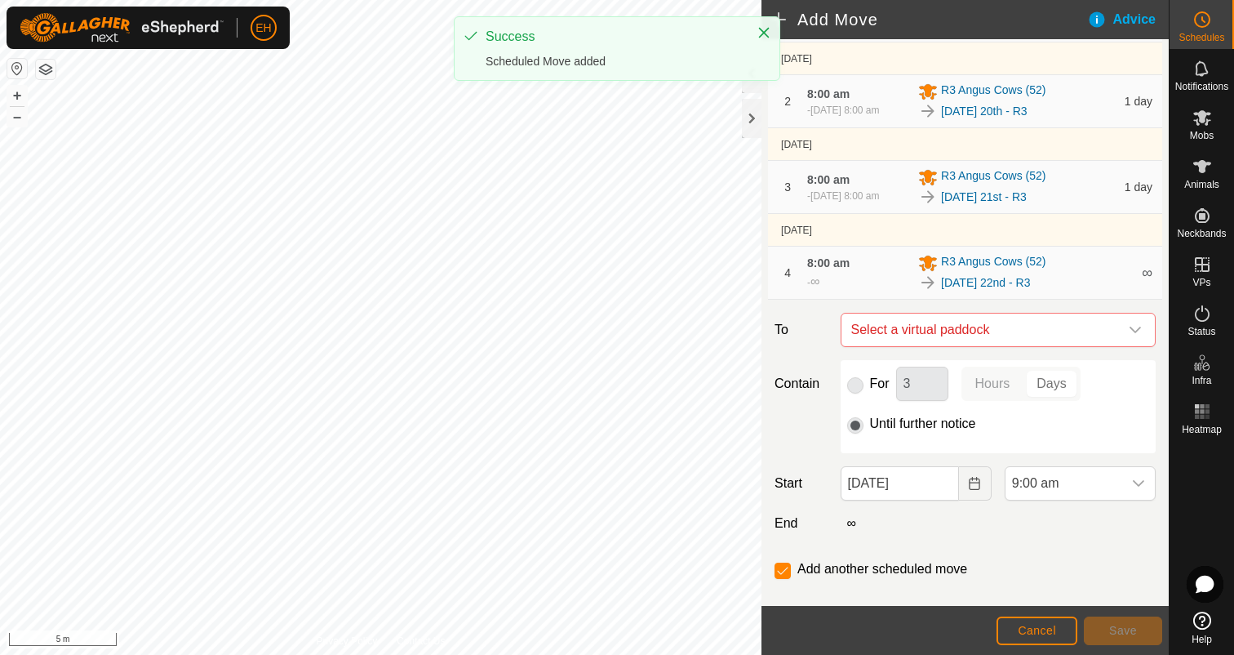
scroll to position [297, 0]
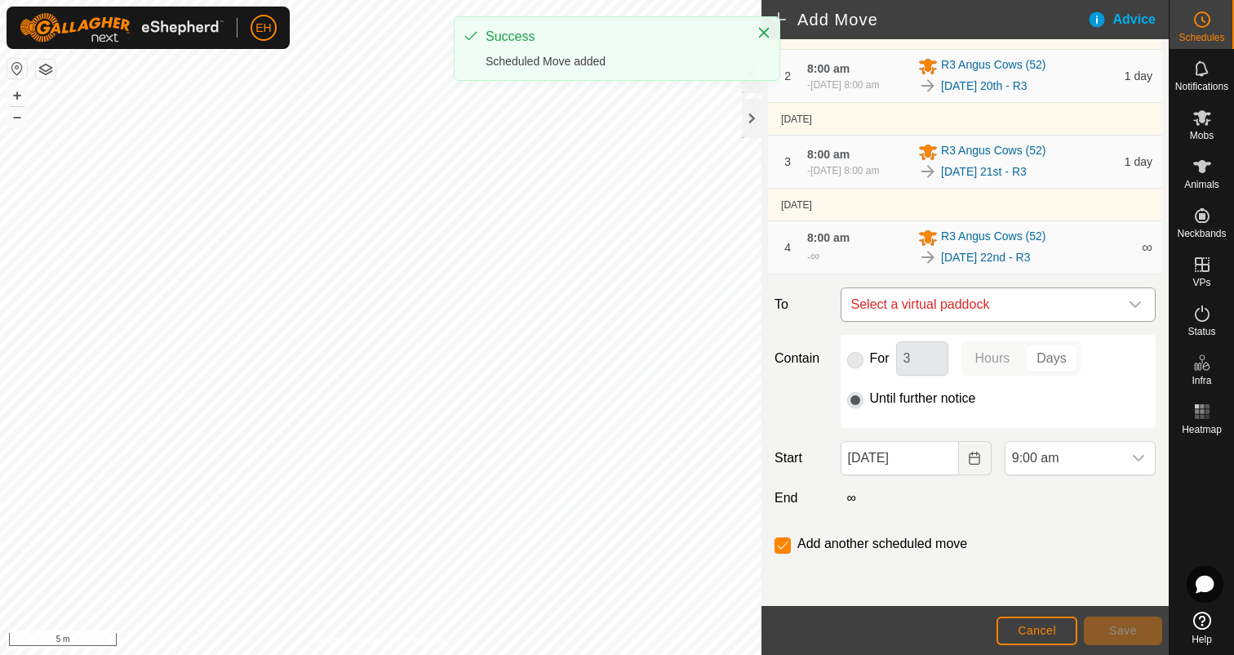
click at [998, 296] on span "Select a virtual paddock" at bounding box center [982, 304] width 274 height 33
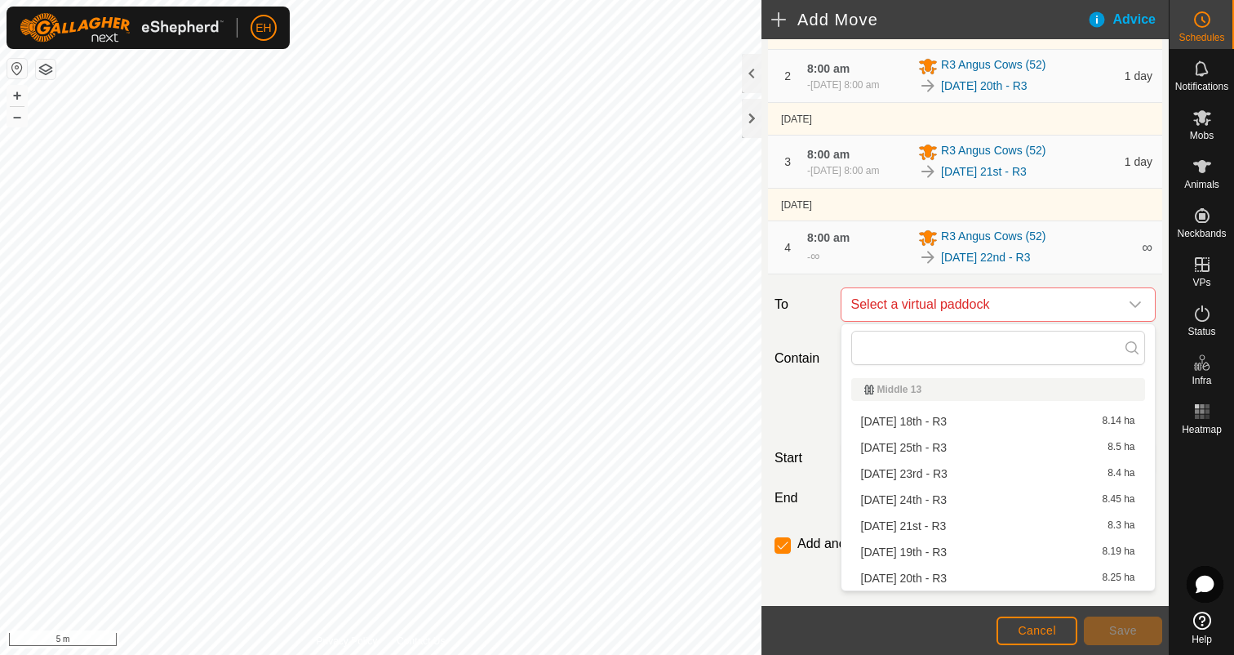
click at [971, 471] on li "[DATE] 23rd - R3 8.4 ha" at bounding box center [998, 473] width 294 height 24
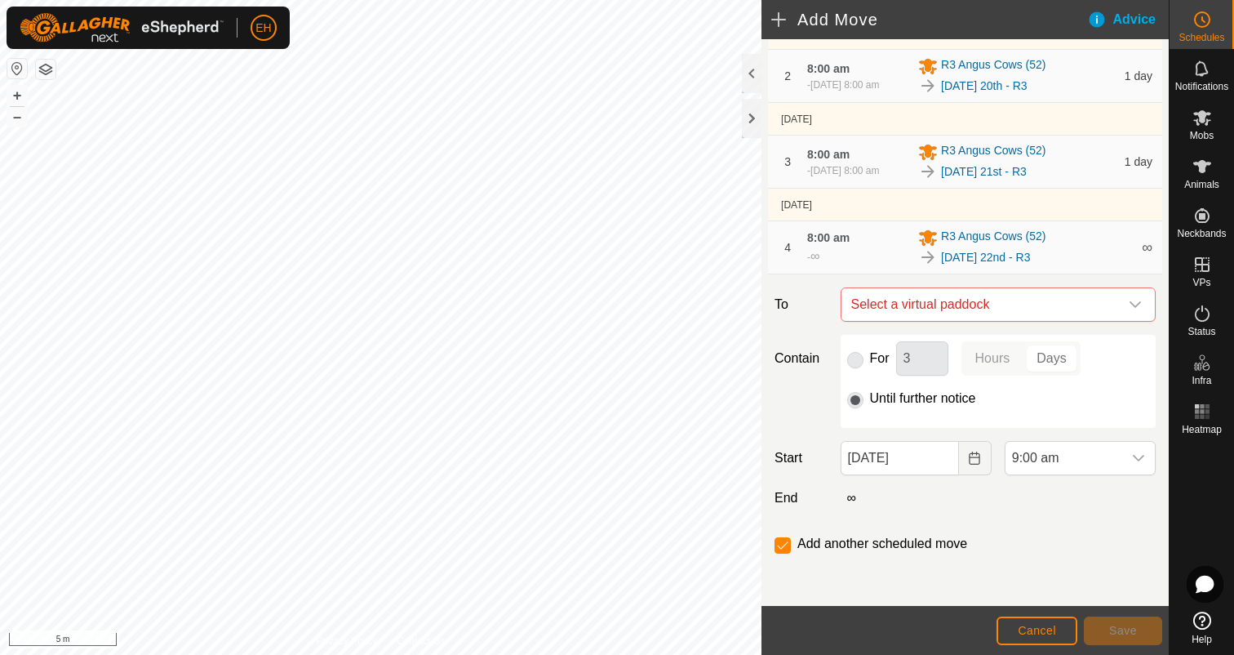
checkbox input "false"
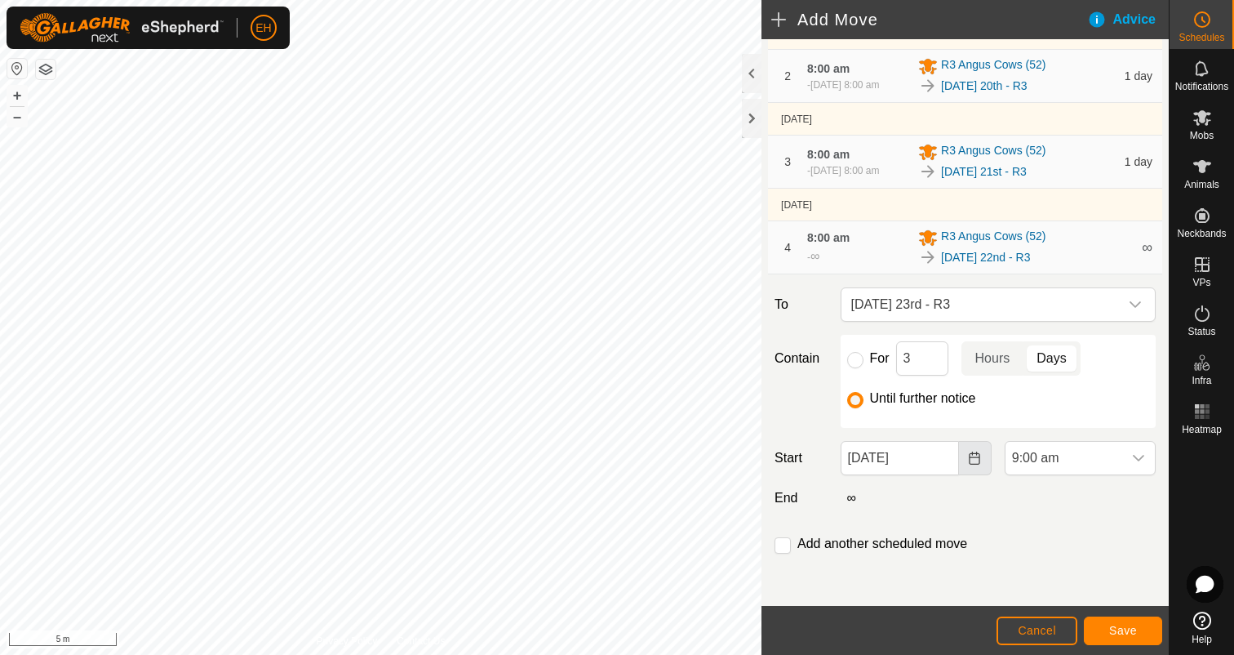
click at [976, 461] on icon "Choose Date" at bounding box center [974, 457] width 13 height 13
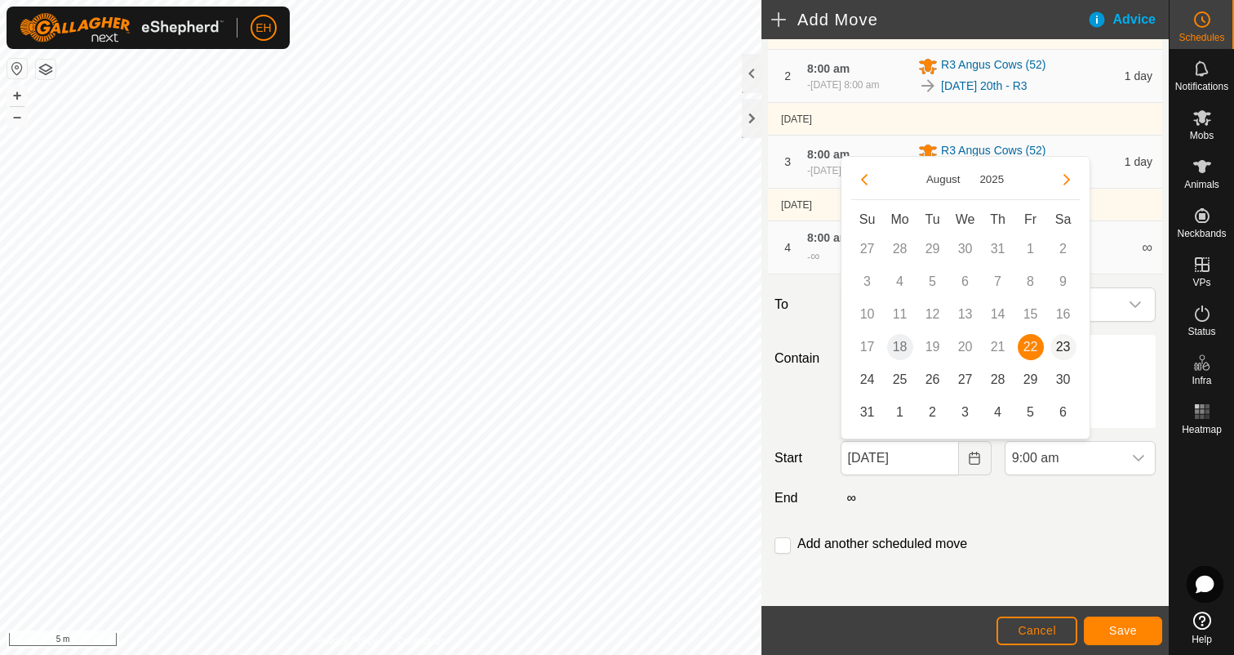
click at [1071, 343] on span "23" at bounding box center [1064, 347] width 26 height 26
type input "[DATE]"
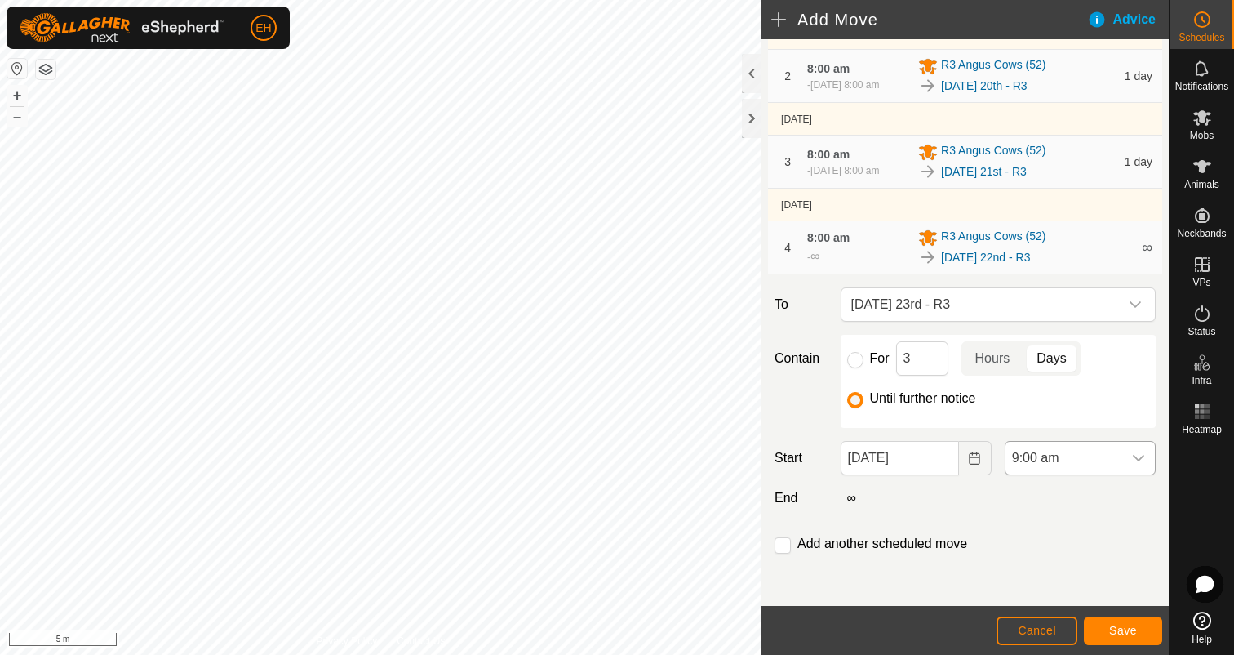
click at [1144, 452] on div "dropdown trigger" at bounding box center [1138, 458] width 33 height 33
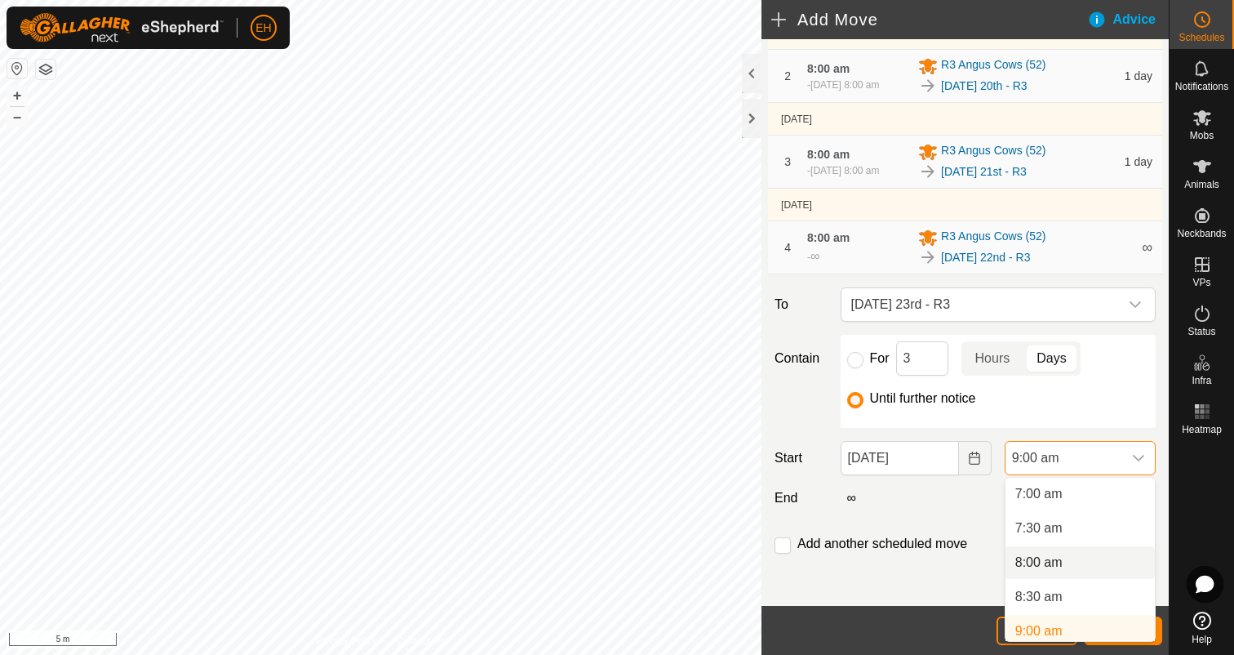
click at [1057, 566] on li "8:00 am" at bounding box center [1080, 562] width 149 height 33
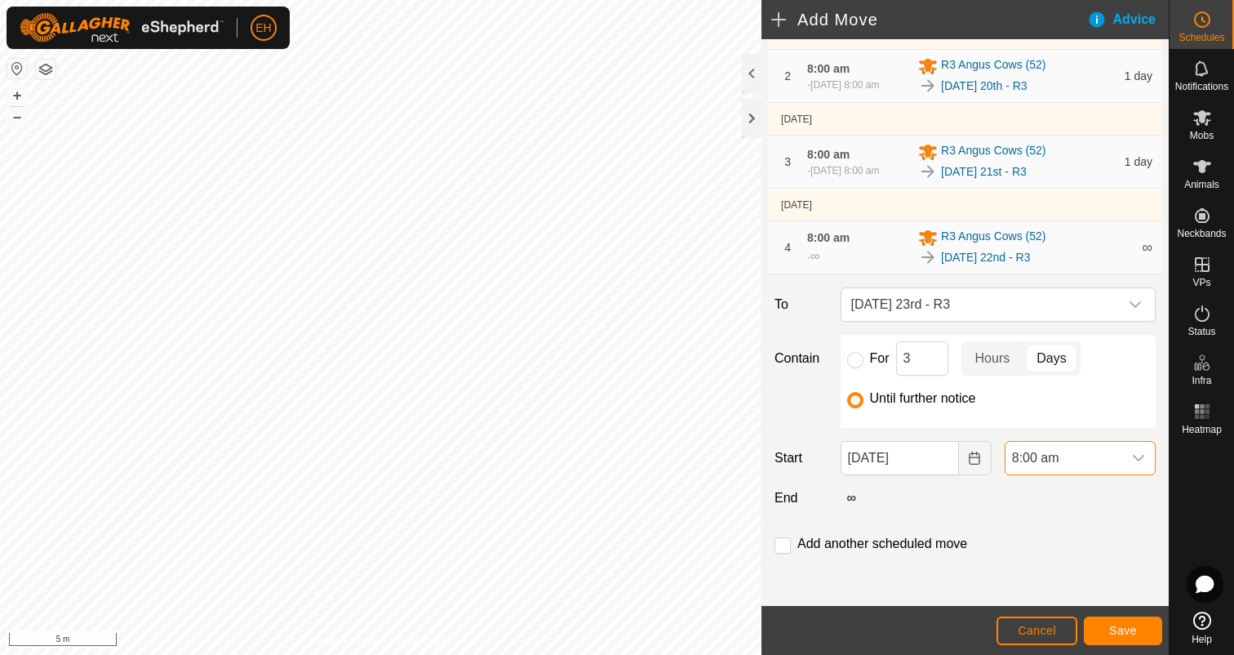
scroll to position [487, 0]
click at [789, 546] on input "checkbox" at bounding box center [783, 545] width 16 height 16
checkbox input "true"
click at [1123, 633] on span "Save" at bounding box center [1123, 630] width 28 height 13
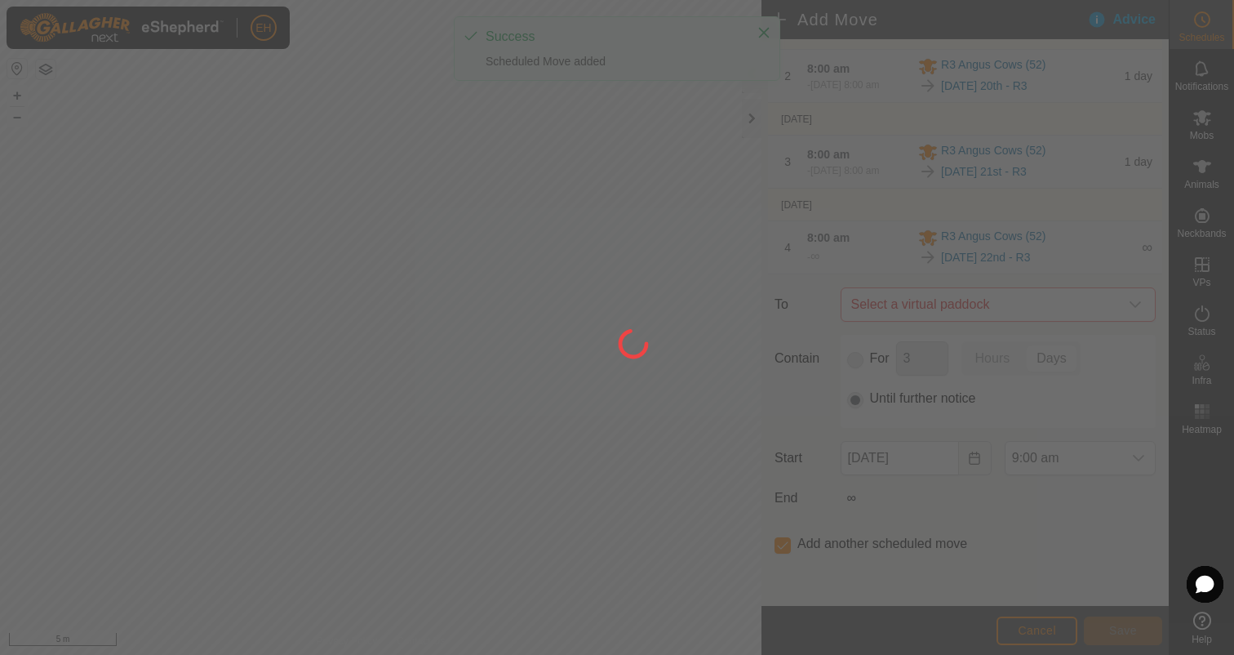
scroll to position [0, 0]
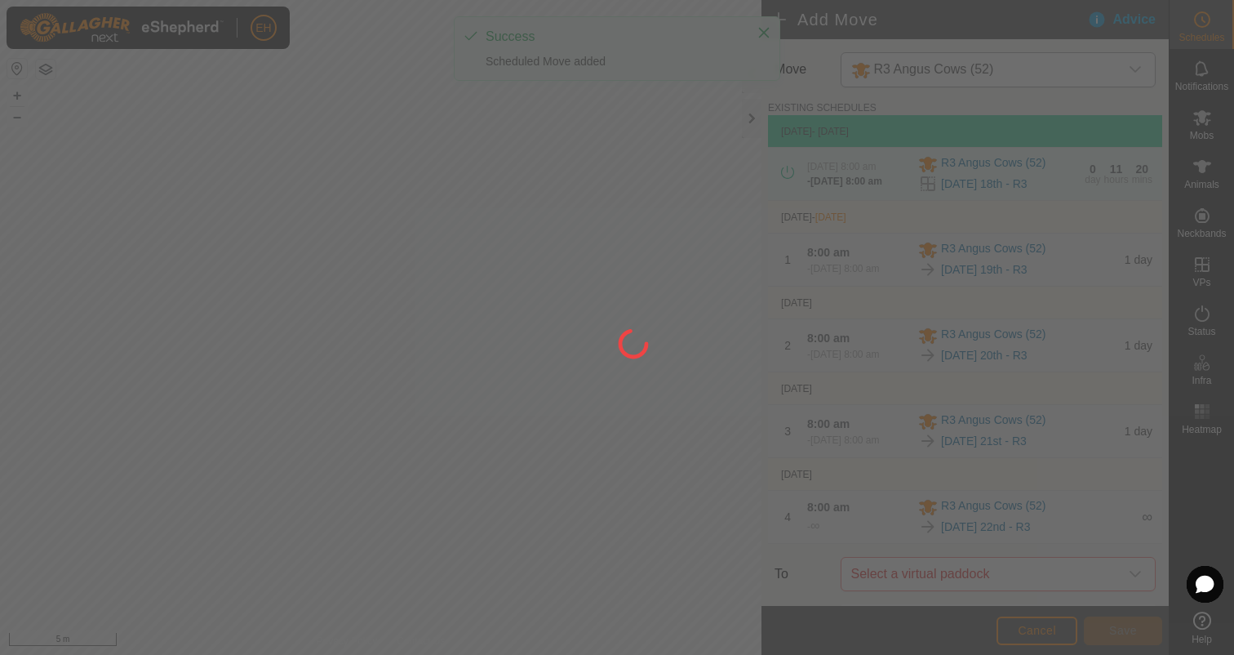
type input "[DATE]"
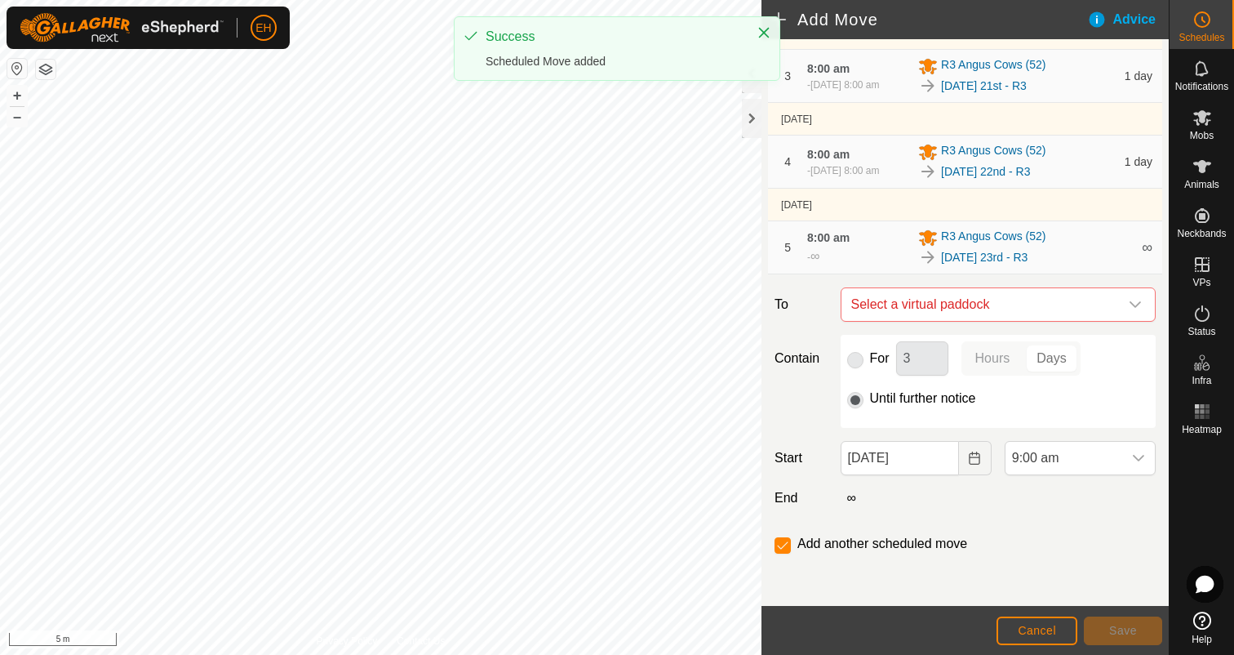
scroll to position [390, 0]
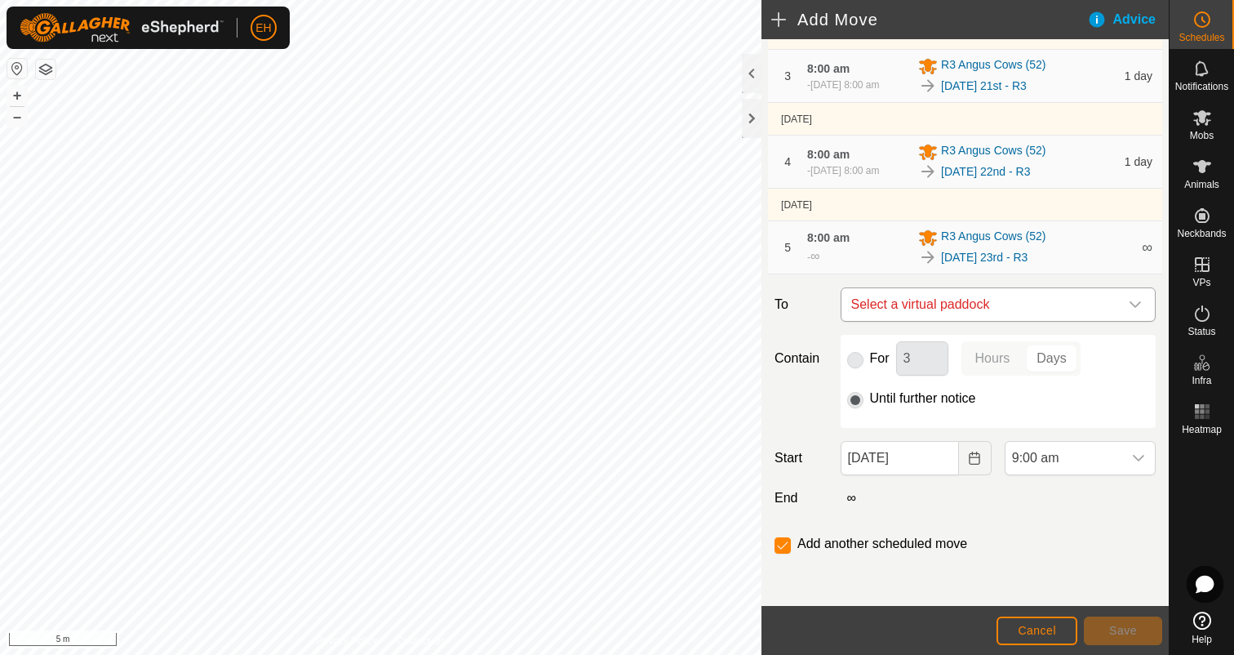
click at [1002, 293] on span "Select a virtual paddock" at bounding box center [982, 304] width 274 height 33
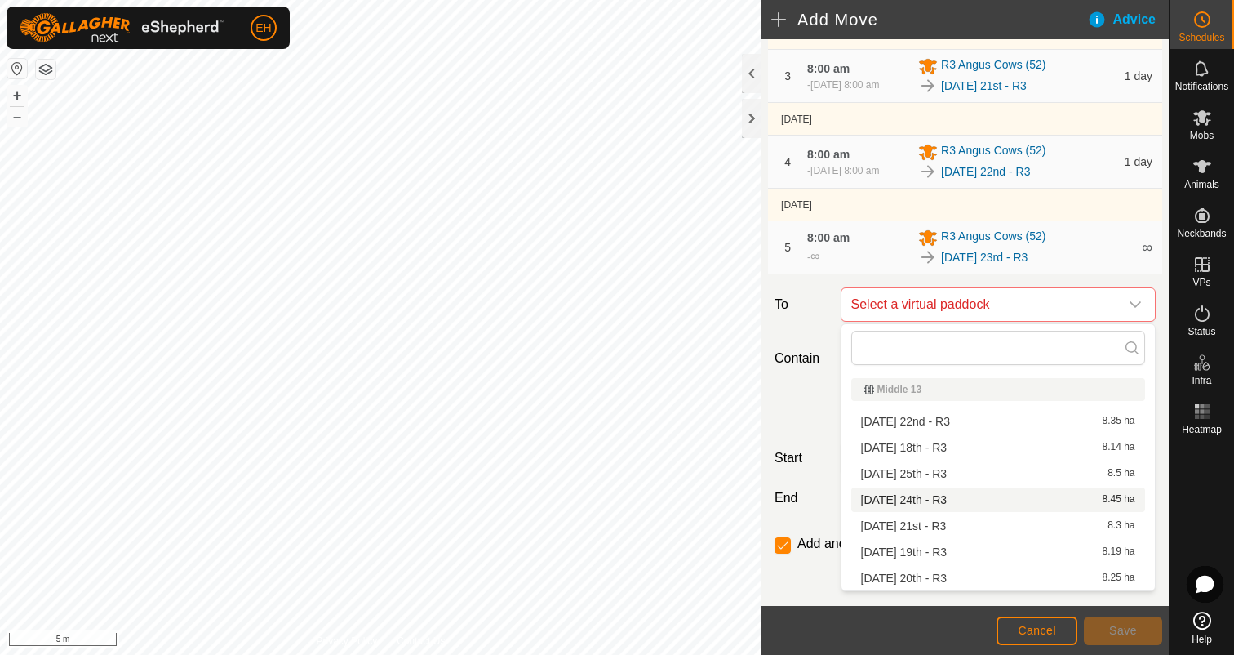
click at [938, 505] on li "[DATE] 24th - R3 8.45 ha" at bounding box center [998, 499] width 294 height 24
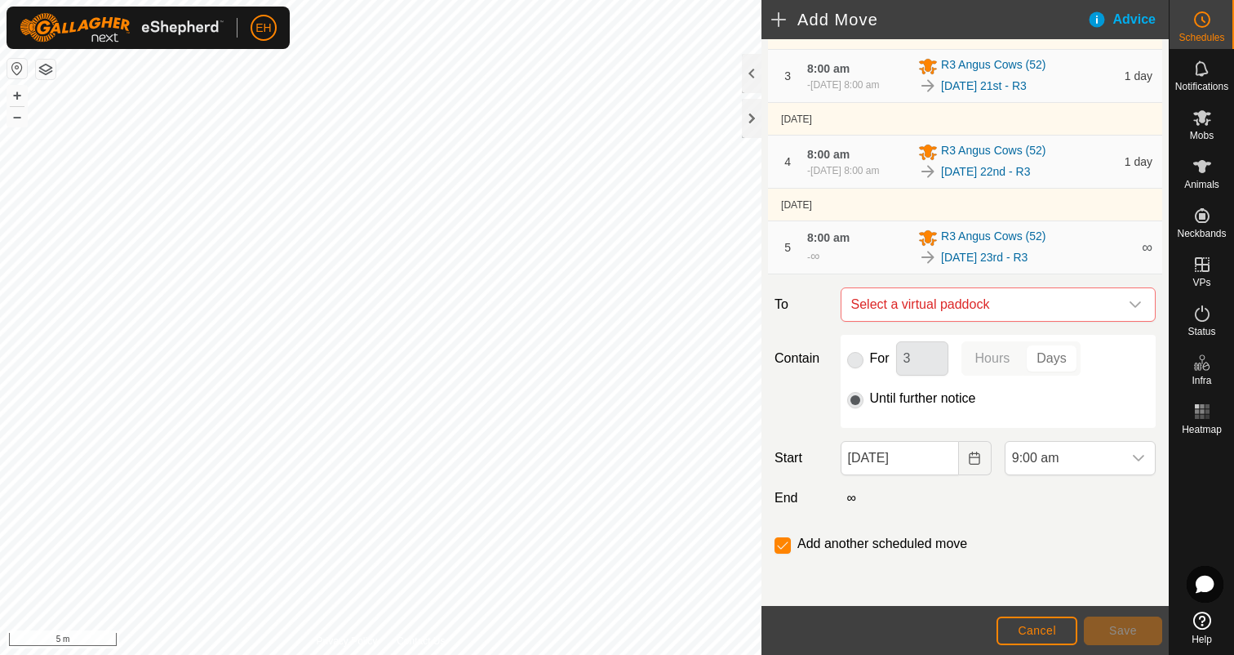
checkbox input "false"
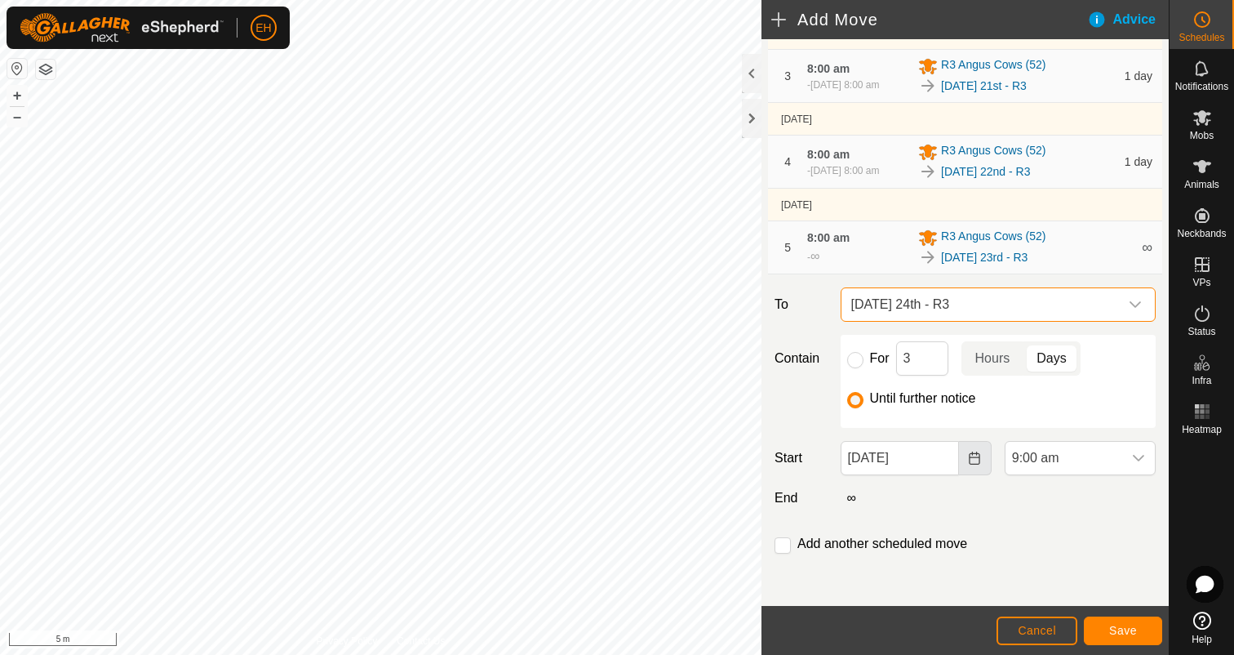
click at [966, 460] on button "Choose Date" at bounding box center [975, 458] width 33 height 34
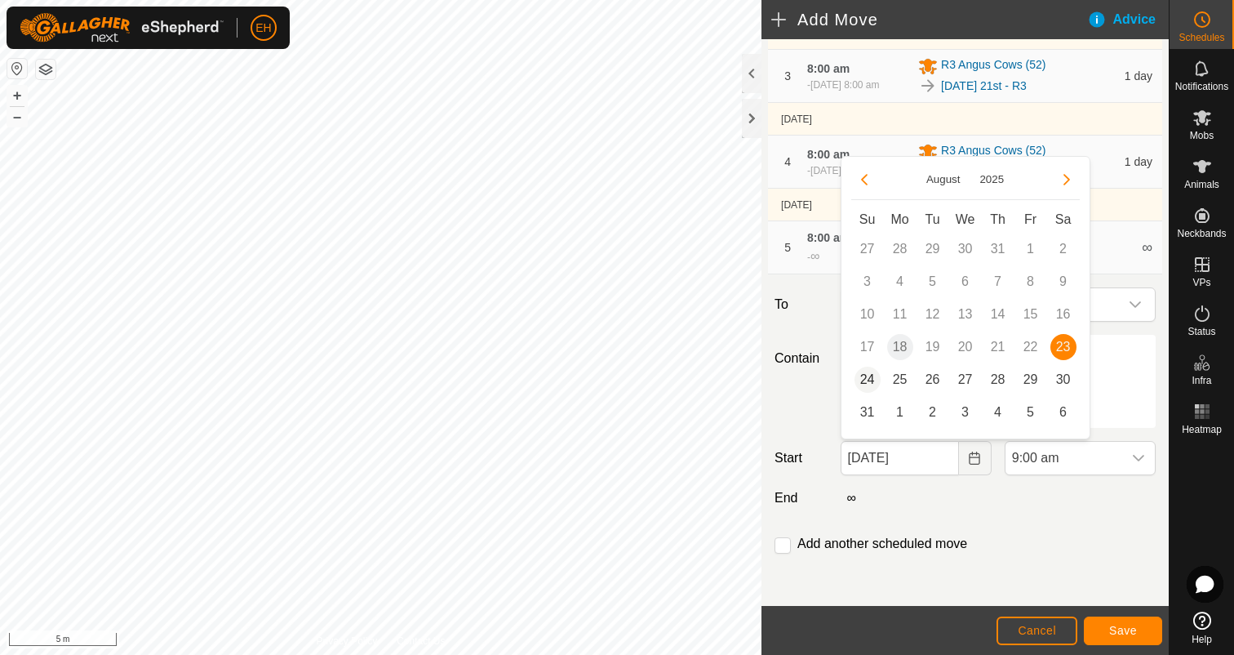
click at [859, 381] on span "24" at bounding box center [868, 380] width 26 height 26
type input "[DATE]"
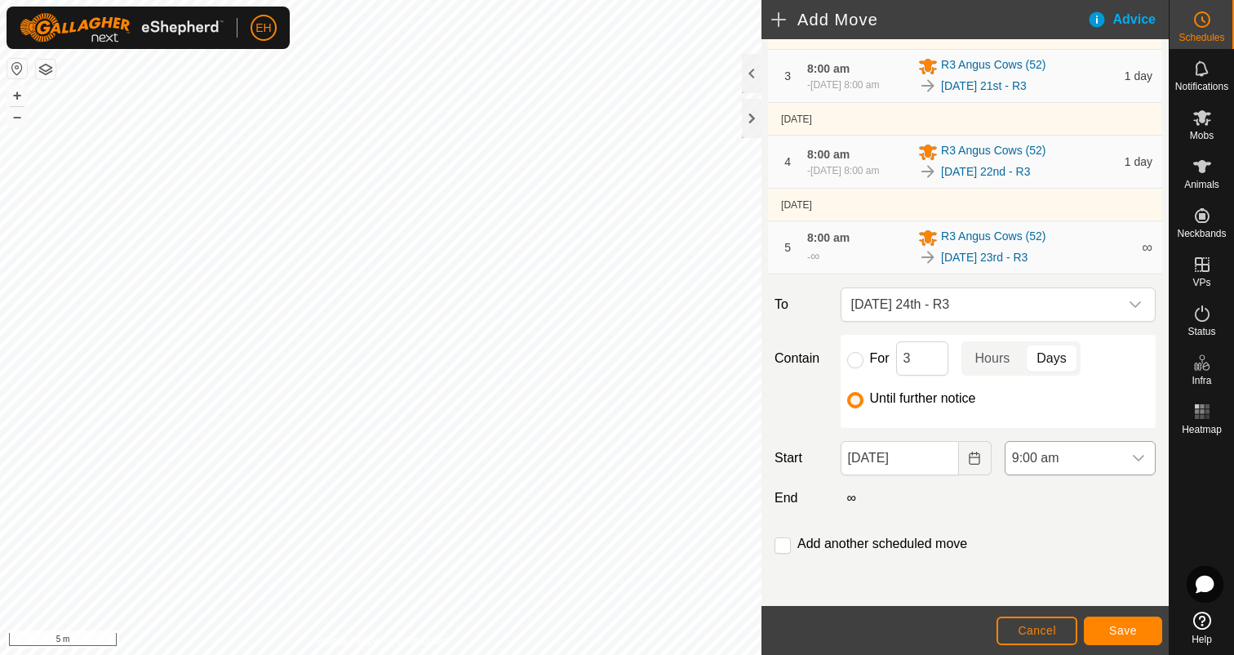
click at [1149, 459] on div "dropdown trigger" at bounding box center [1138, 458] width 33 height 33
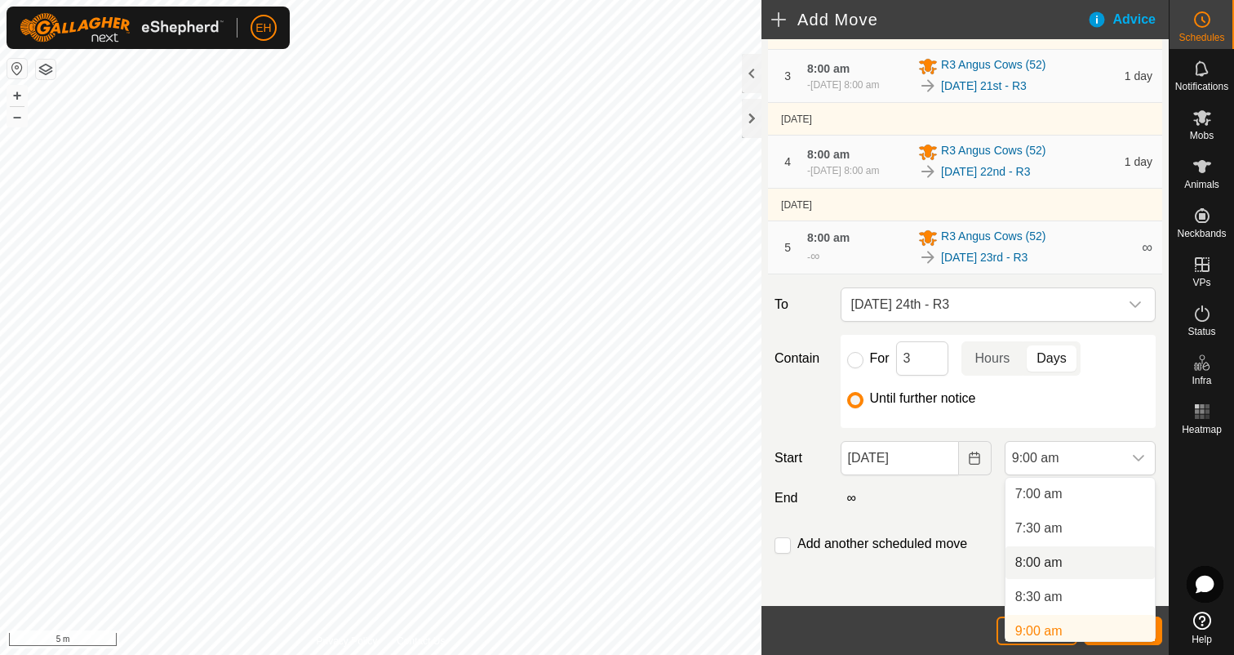
click at [1086, 557] on li "8:00 am" at bounding box center [1080, 562] width 149 height 33
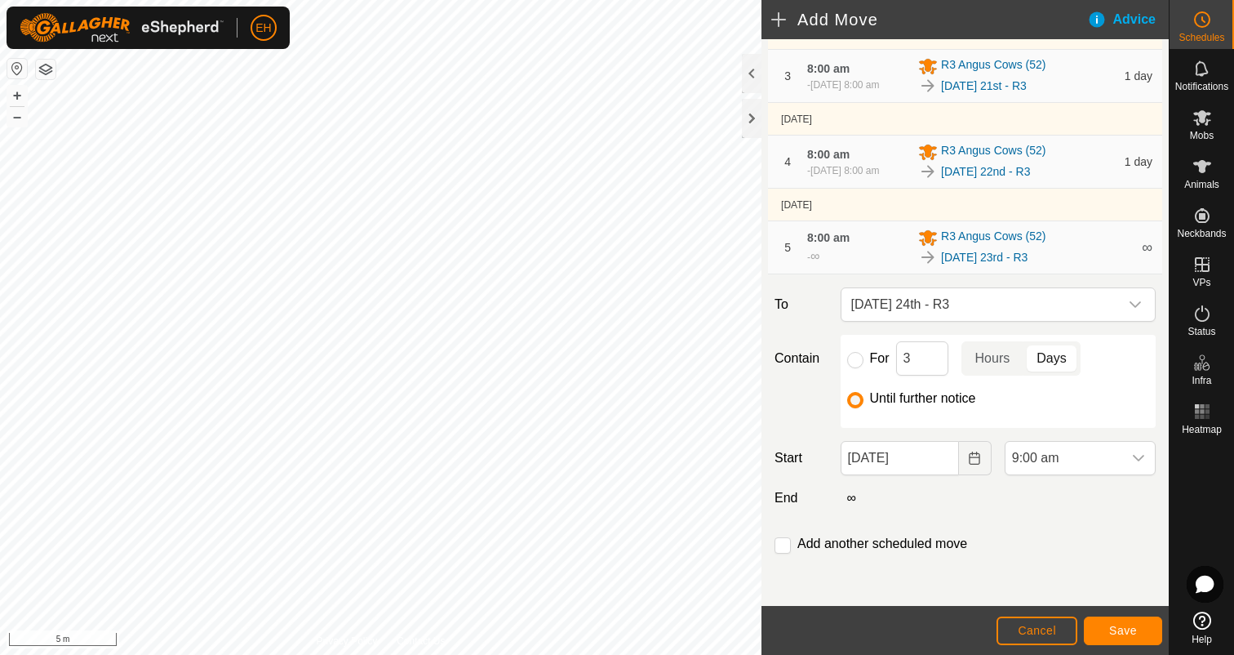
scroll to position [487, 0]
click at [784, 547] on input "checkbox" at bounding box center [783, 545] width 16 height 16
checkbox input "true"
click at [1127, 633] on span "Save" at bounding box center [1123, 630] width 28 height 13
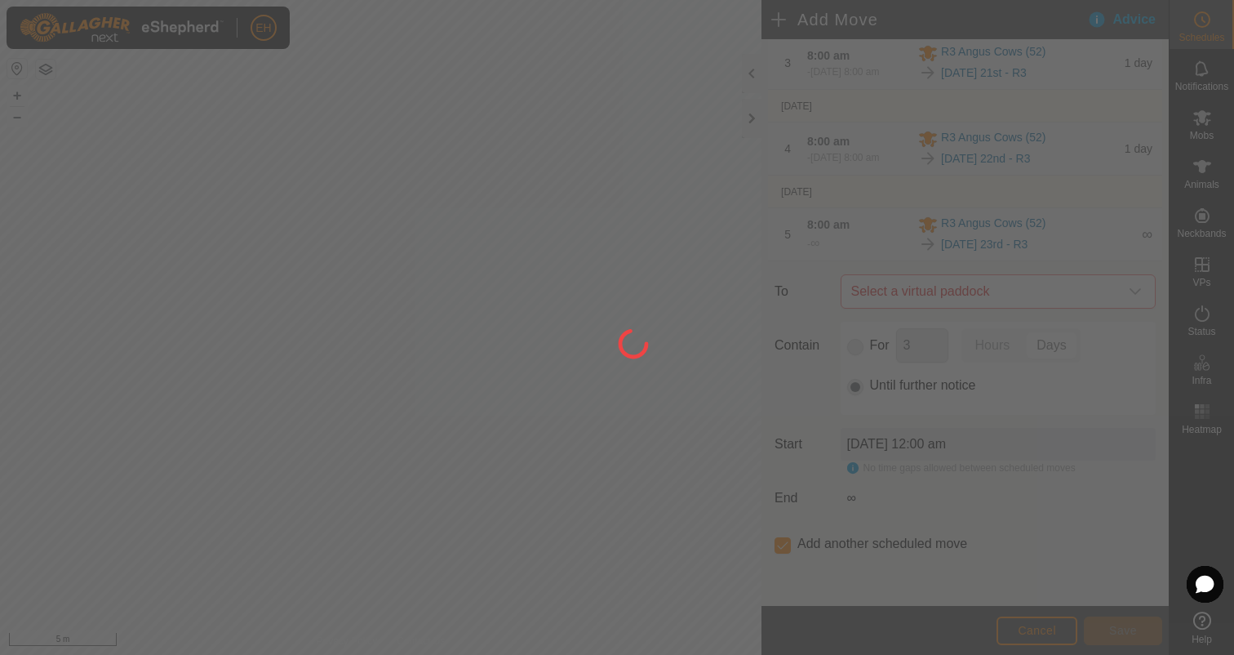
scroll to position [0, 0]
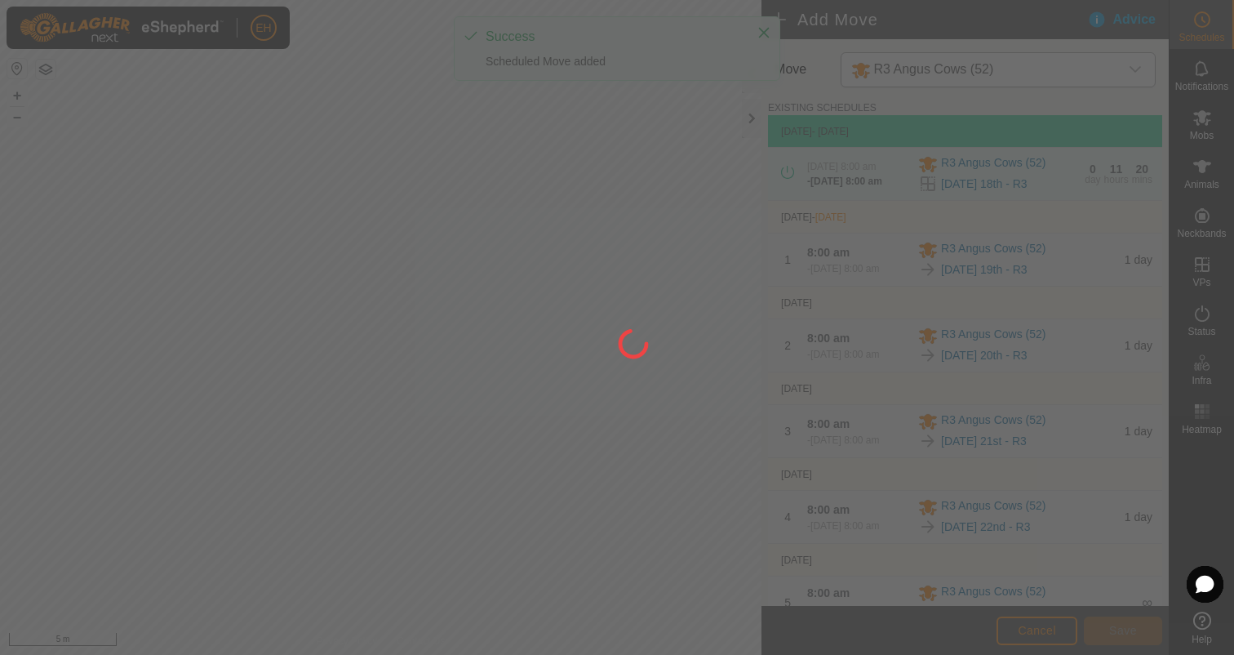
type input "[DATE]"
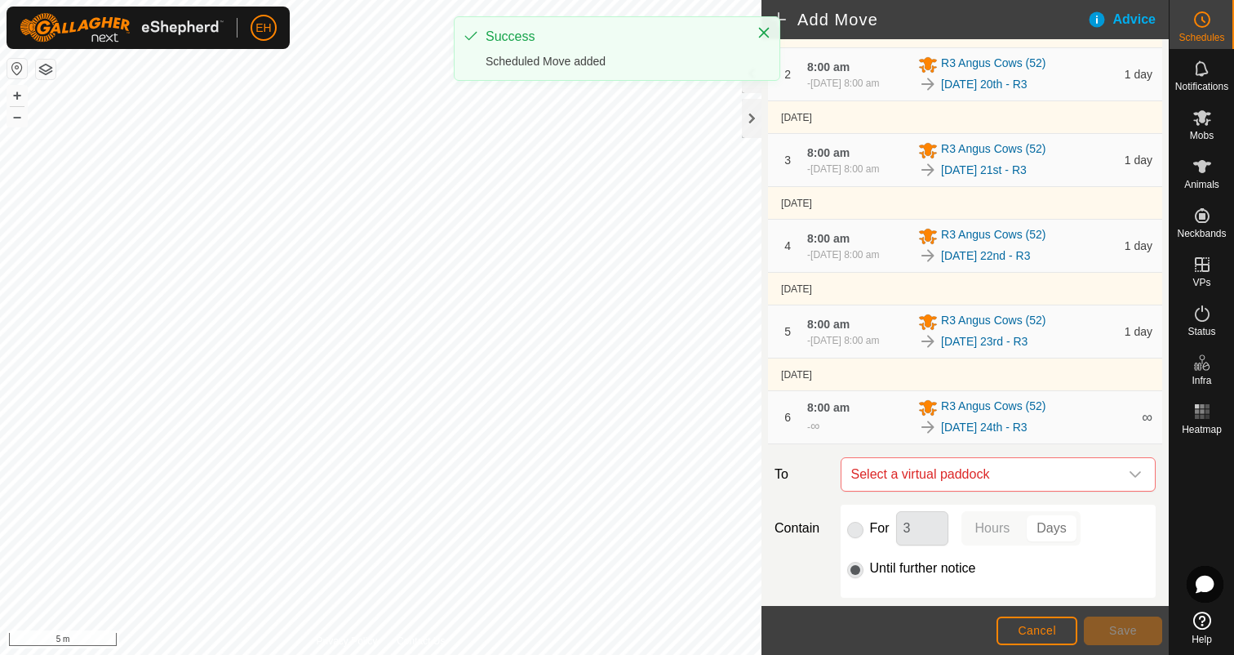
scroll to position [483, 0]
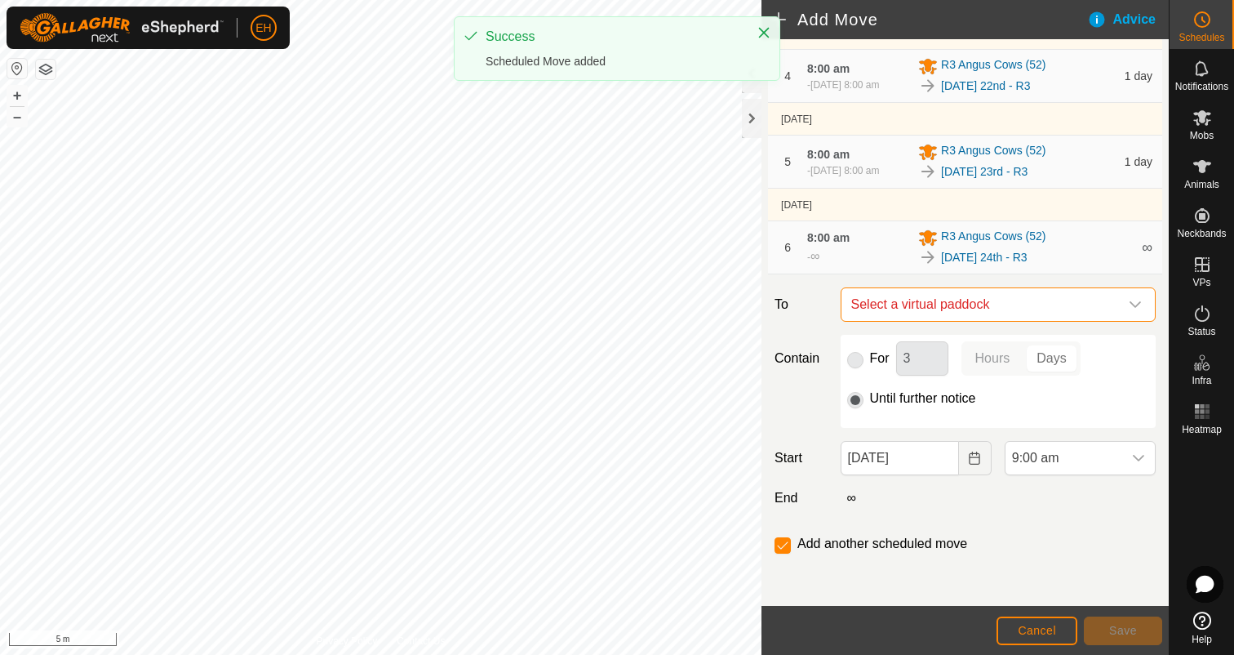
click at [982, 313] on span "Select a virtual paddock" at bounding box center [982, 304] width 274 height 33
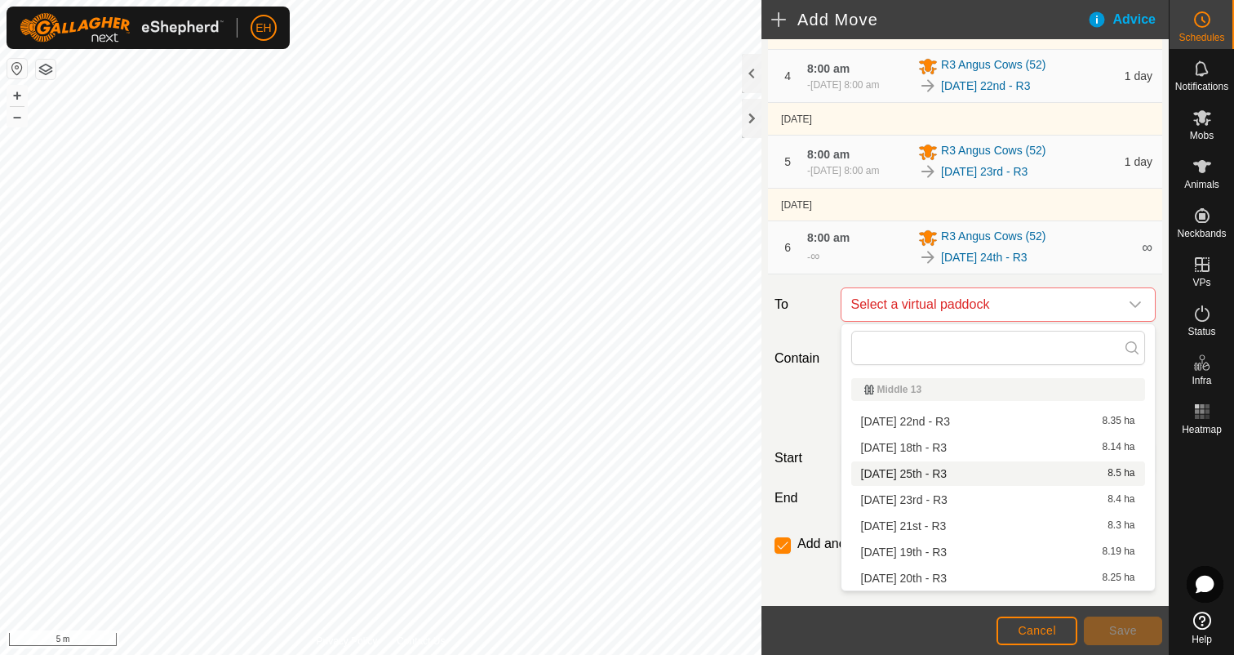
click at [958, 478] on li "[DATE] 25th - R3 8.5 ha" at bounding box center [998, 473] width 294 height 24
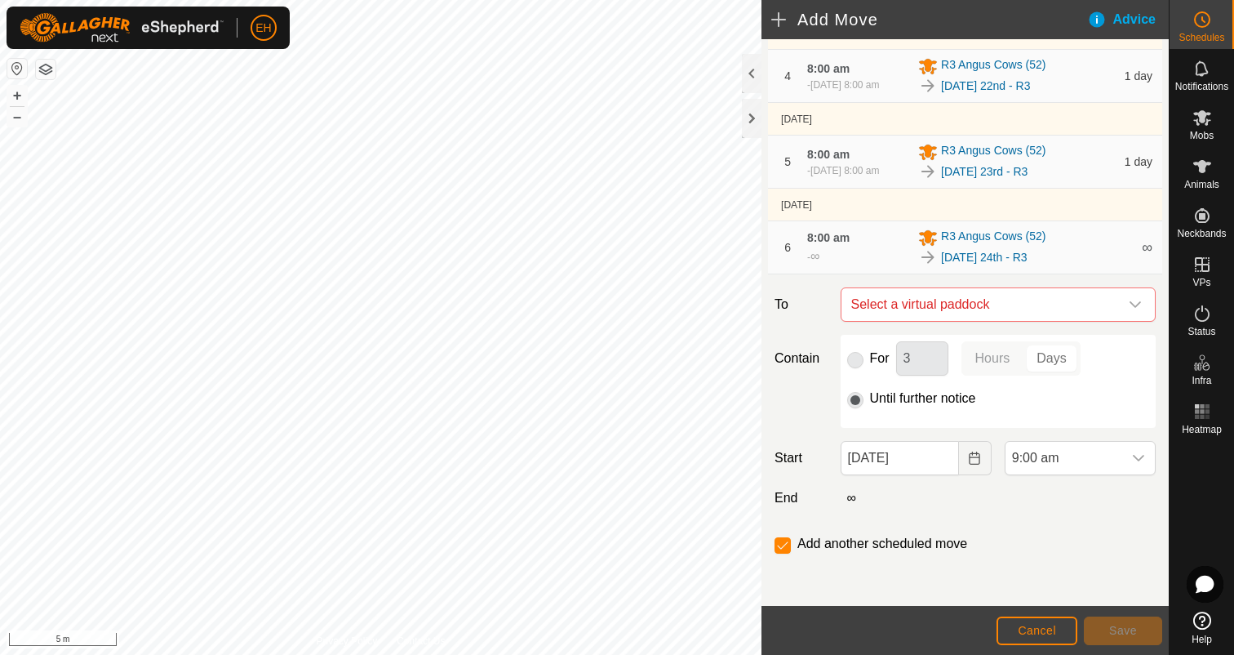
checkbox input "false"
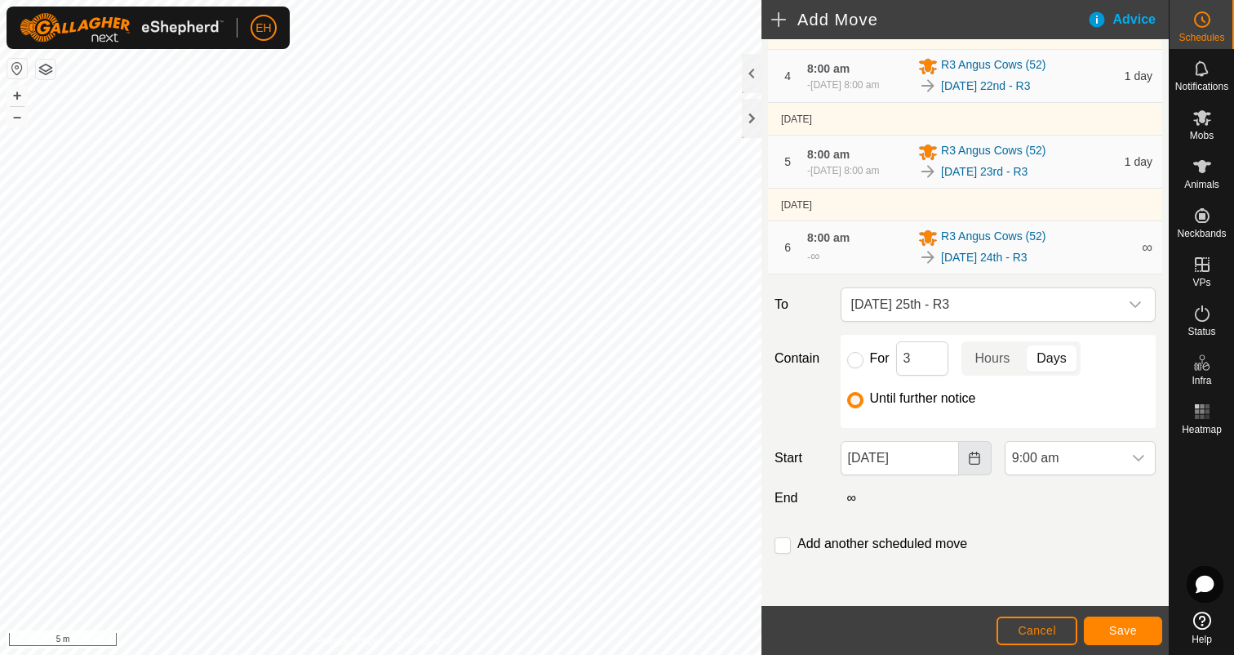
click at [970, 464] on button "Choose Date" at bounding box center [975, 458] width 33 height 34
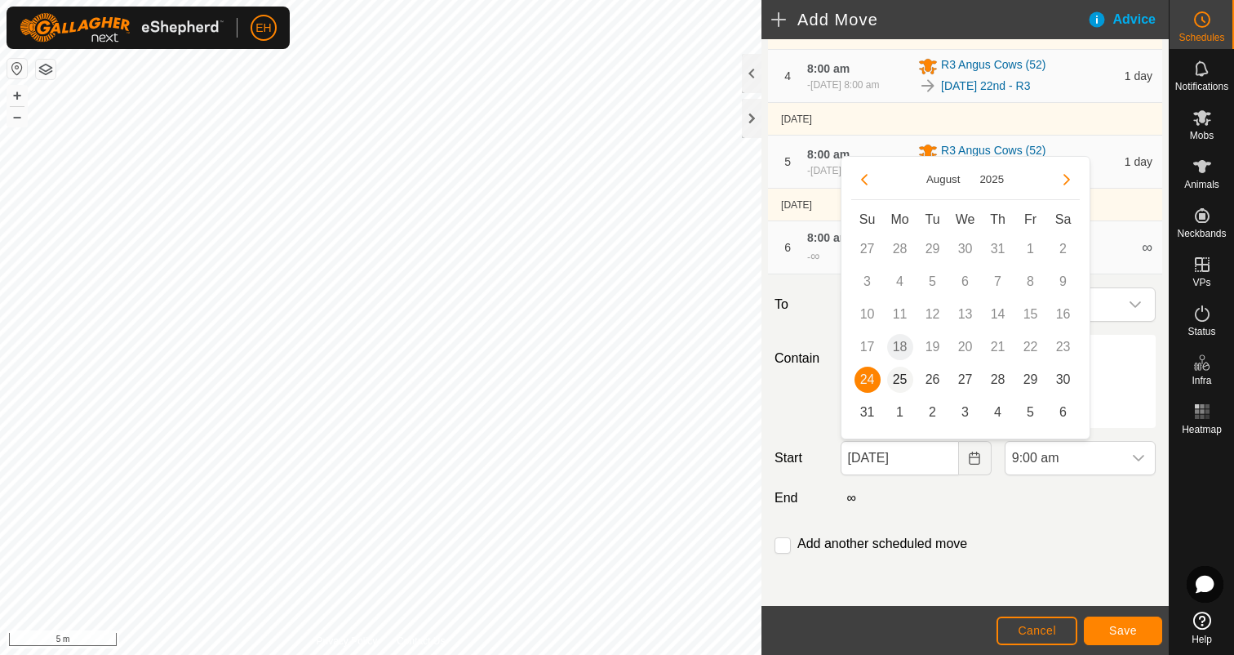
click at [902, 380] on span "25" at bounding box center [900, 380] width 26 height 26
type input "[DATE]"
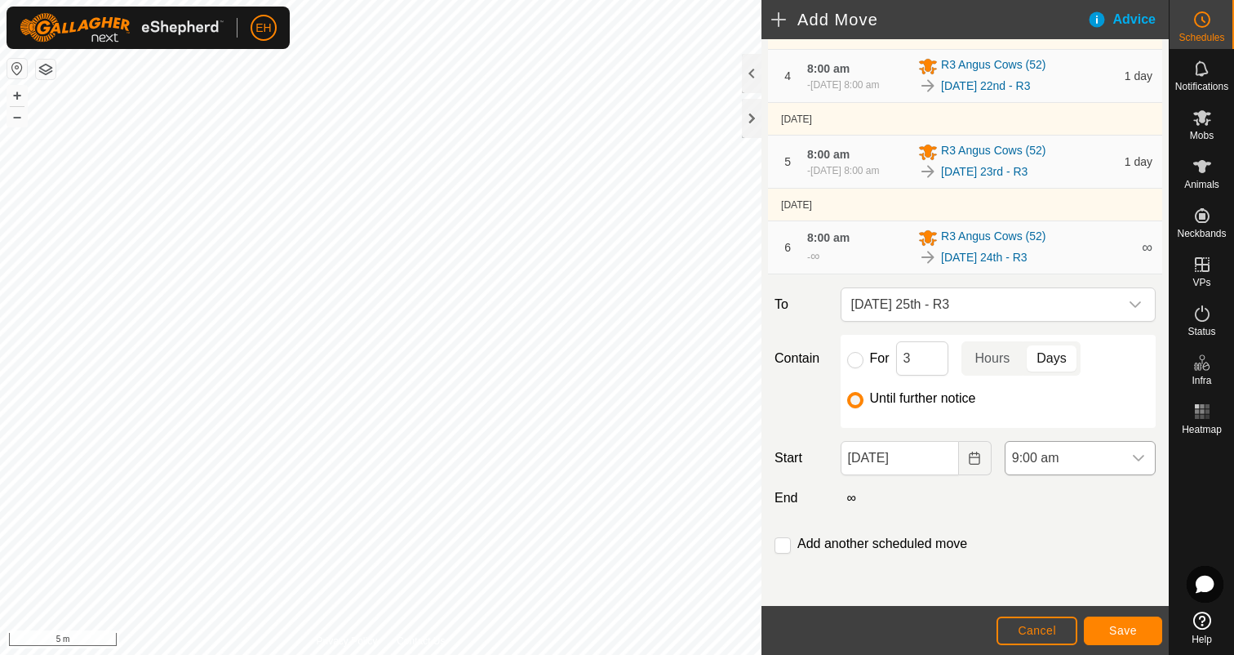
click at [1145, 460] on div "dropdown trigger" at bounding box center [1138, 458] width 33 height 33
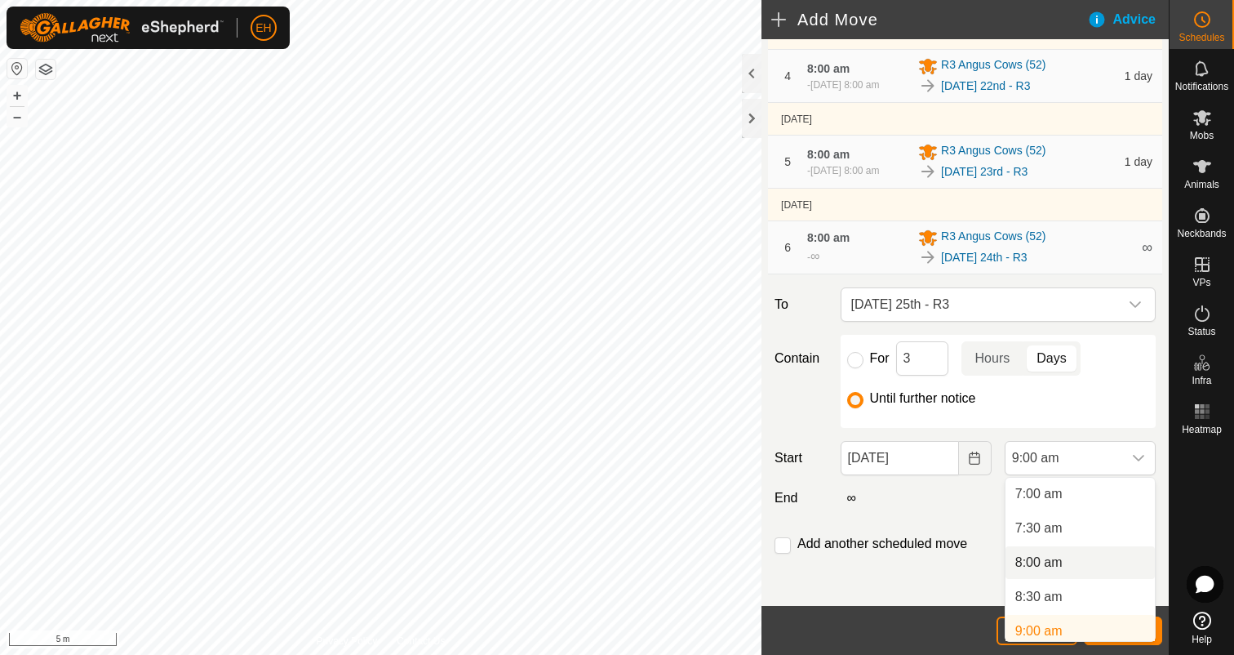
click at [1069, 560] on li "8:00 am" at bounding box center [1080, 562] width 149 height 33
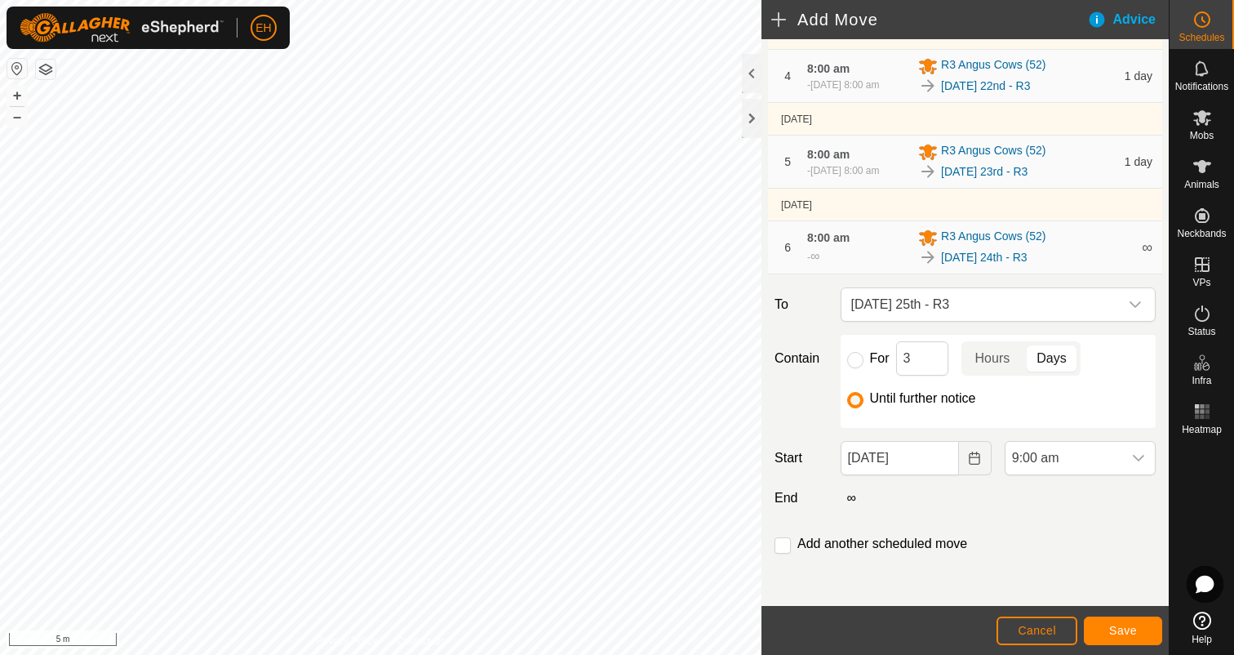
scroll to position [487, 0]
click at [1143, 622] on button "Save" at bounding box center [1123, 630] width 78 height 29
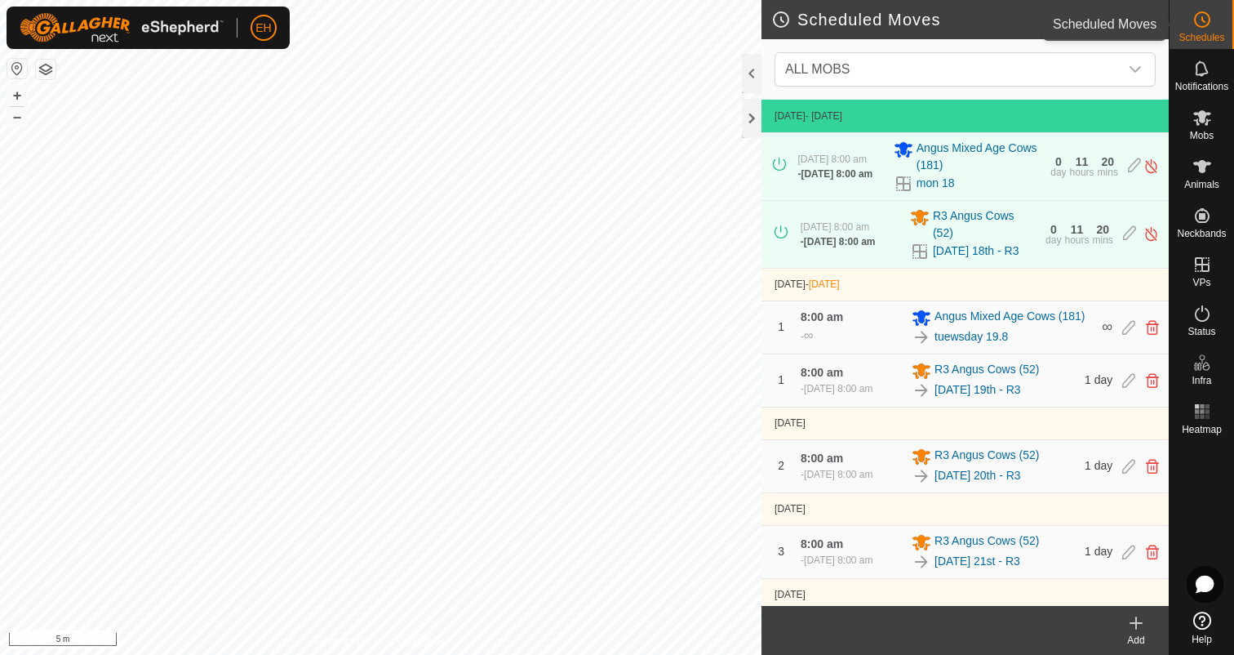
click at [1215, 23] on es-schedule-vp-svg-icon at bounding box center [1202, 20] width 29 height 26
click at [750, 119] on div at bounding box center [752, 118] width 20 height 39
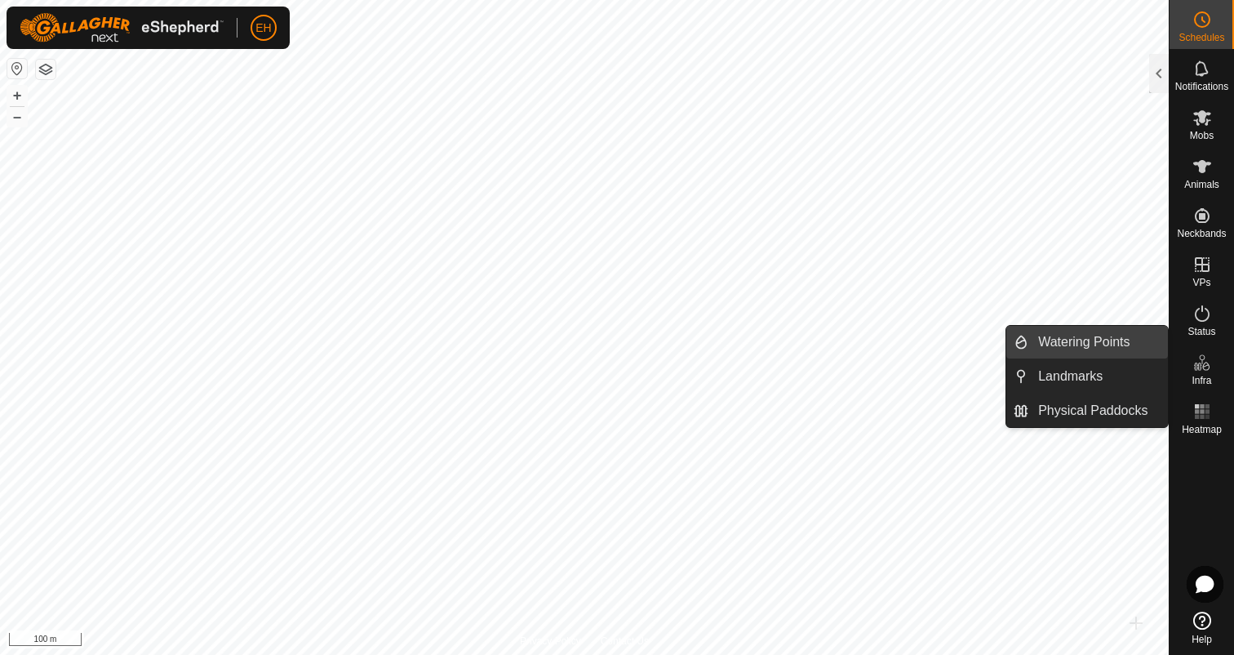
click at [1131, 347] on link "Watering Points" at bounding box center [1099, 342] width 140 height 33
click at [1109, 342] on link "Watering Points" at bounding box center [1099, 342] width 140 height 33
click at [1109, 343] on link "Watering Points" at bounding box center [1099, 342] width 140 height 33
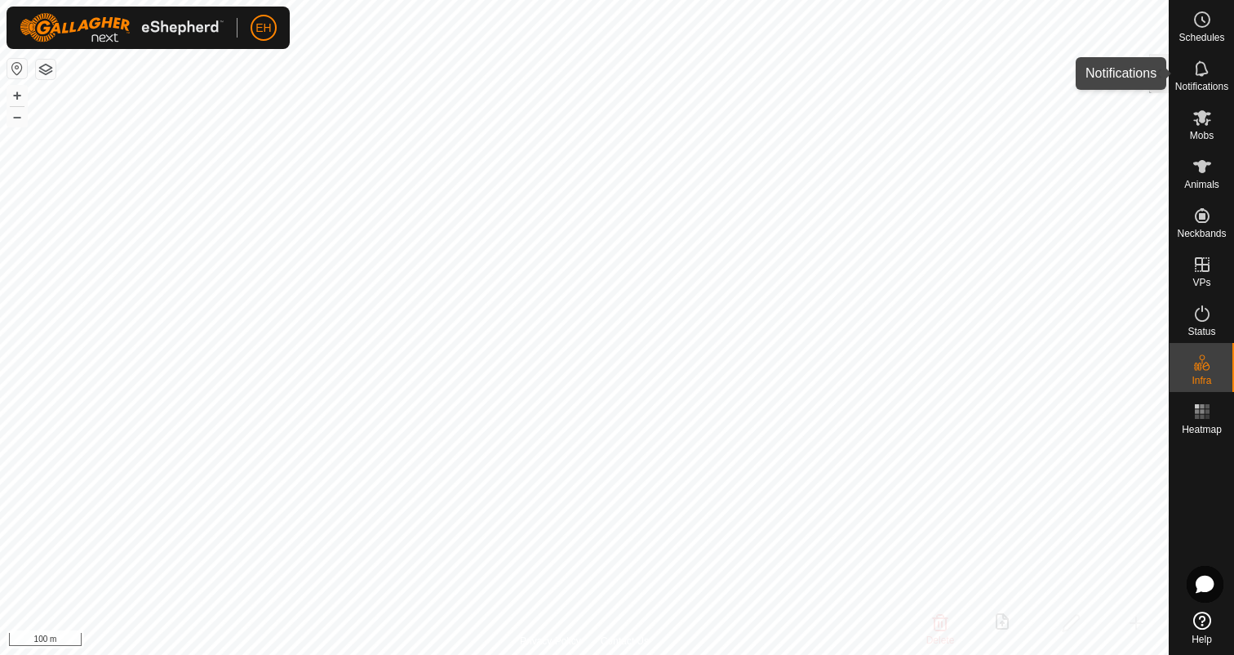
click at [1161, 82] on div at bounding box center [1159, 73] width 20 height 39
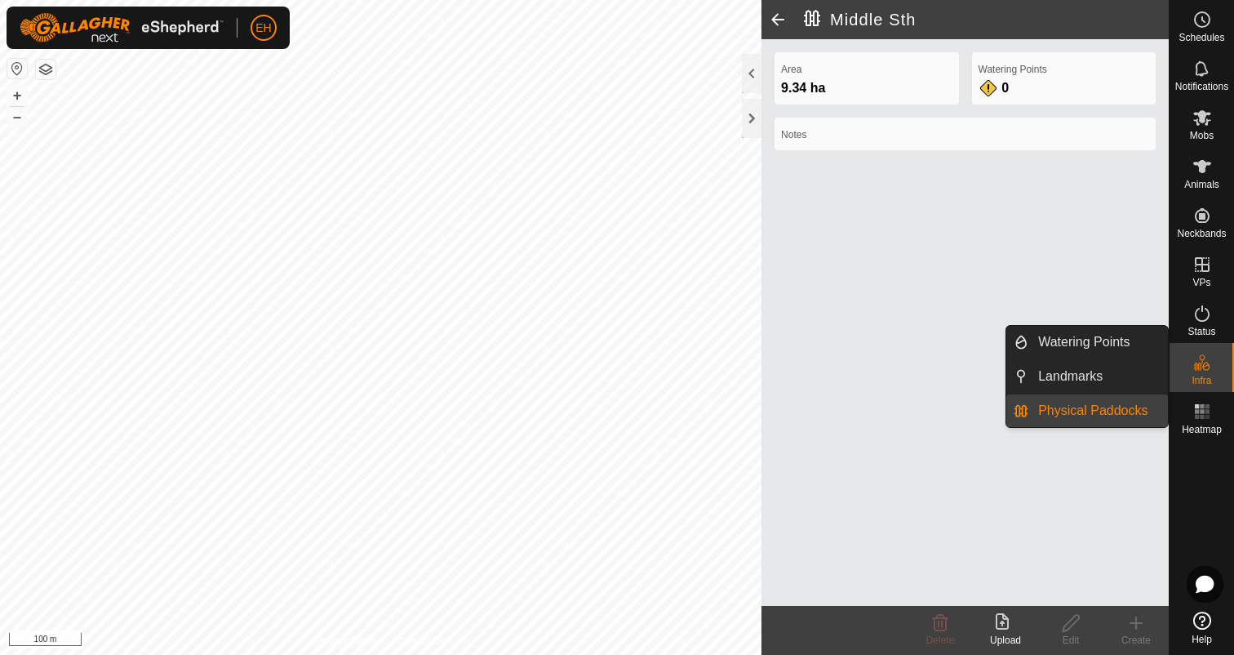
click at [1214, 376] on div "Infra" at bounding box center [1202, 367] width 64 height 49
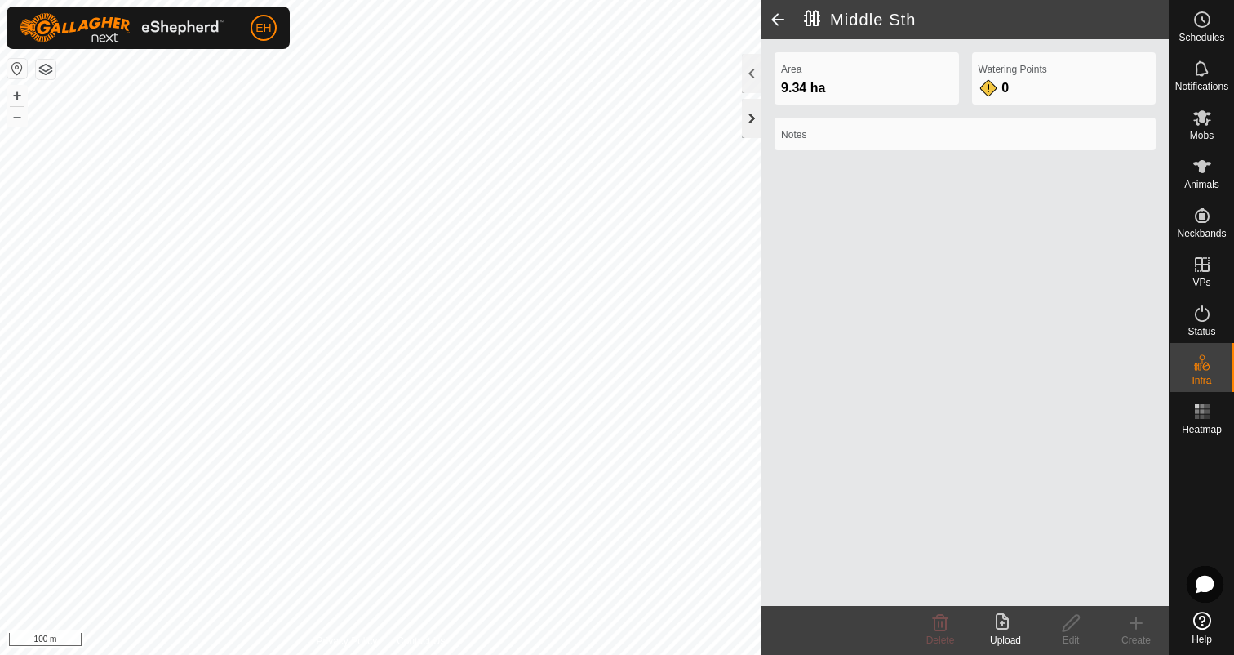
click at [753, 118] on div at bounding box center [752, 118] width 20 height 39
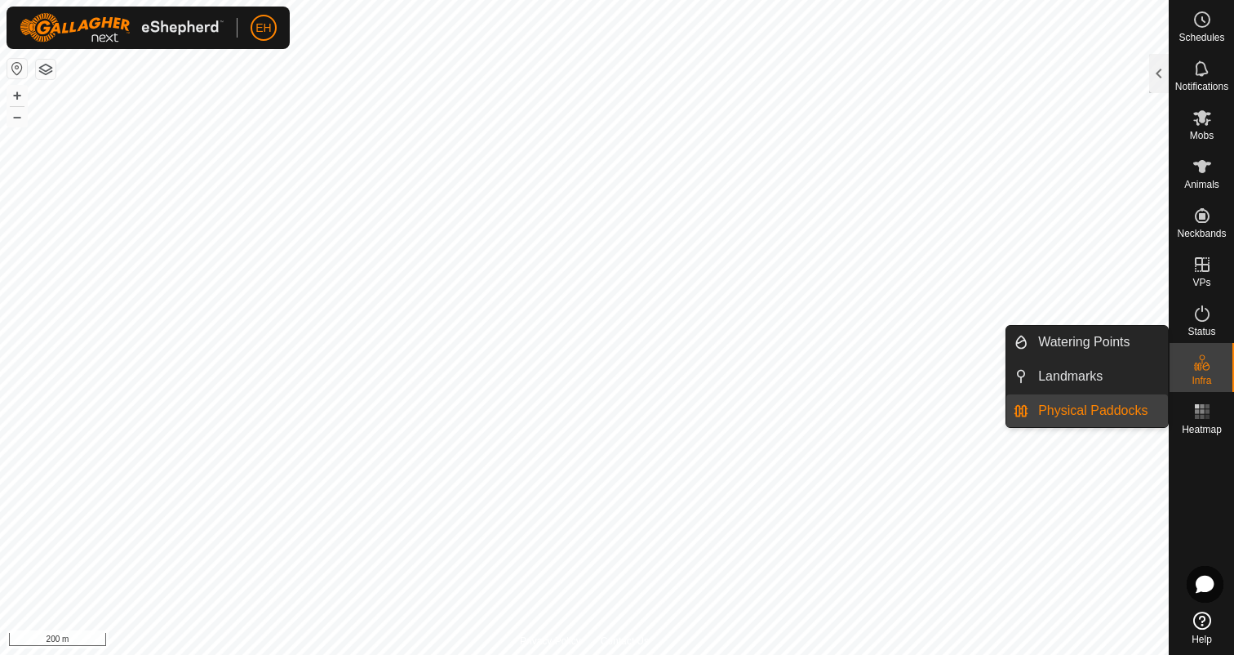
click at [1141, 407] on link "Physical Paddocks" at bounding box center [1099, 410] width 140 height 33
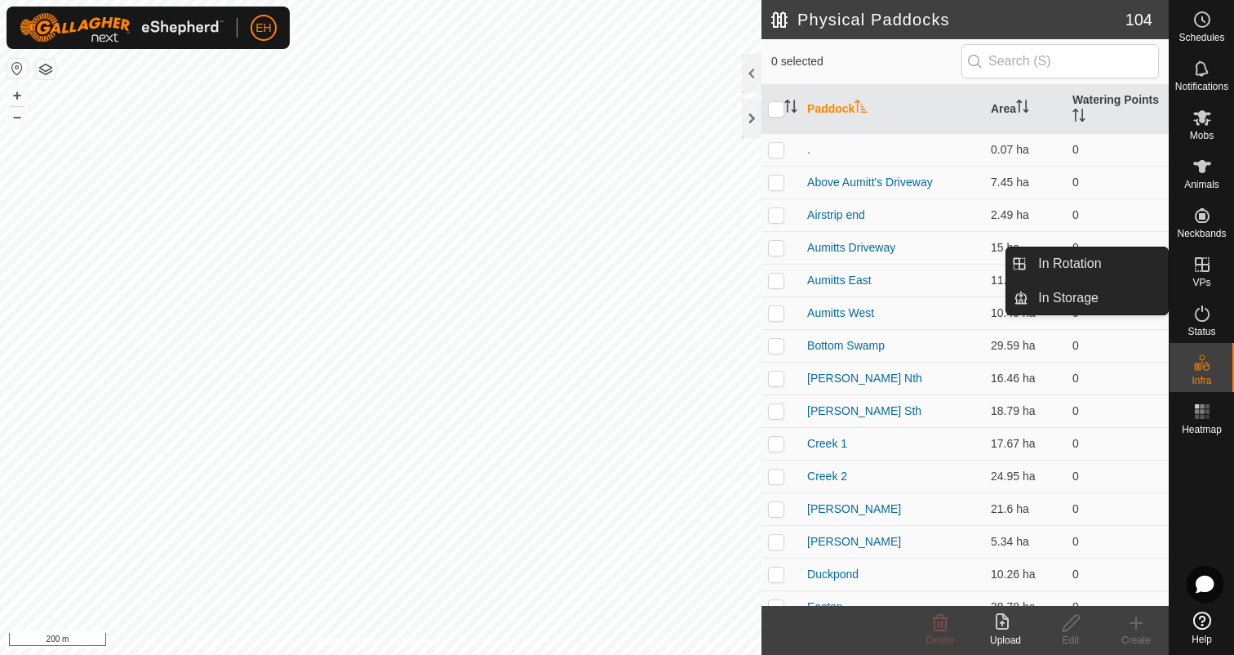
click at [1198, 272] on icon at bounding box center [1203, 265] width 20 height 20
click at [1198, 266] on icon at bounding box center [1203, 265] width 20 height 20
click at [1199, 271] on icon at bounding box center [1203, 265] width 20 height 20
click at [1123, 264] on link "In Rotation" at bounding box center [1099, 263] width 140 height 33
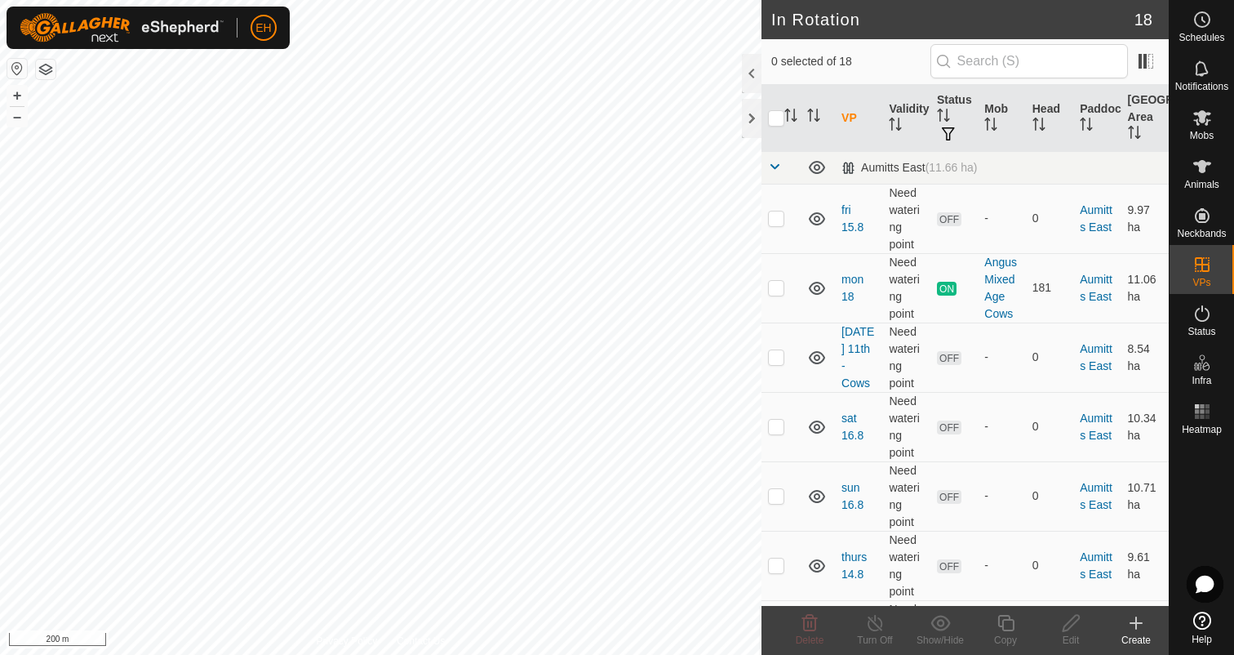
click at [1134, 628] on icon at bounding box center [1137, 623] width 20 height 20
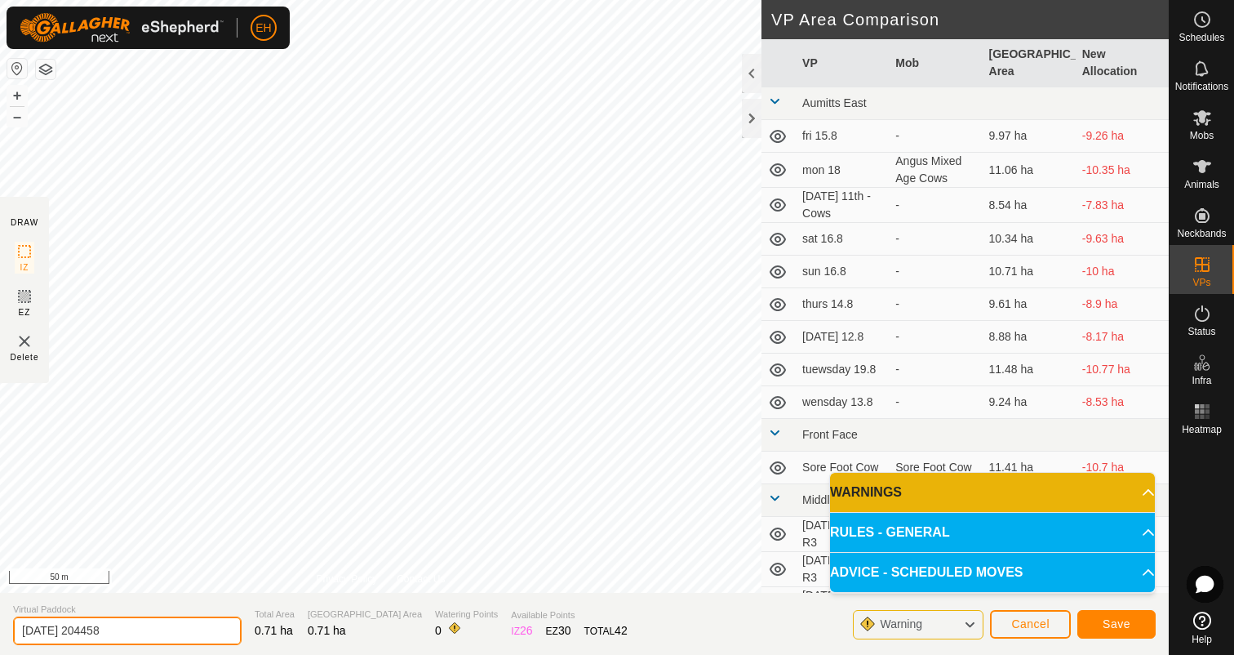
drag, startPoint x: 134, startPoint y: 634, endPoint x: 0, endPoint y: 672, distance: 139.0
click at [0, 654] on html "EH Schedules Notifications Mobs Animals Neckbands VPs Status Infra Heatmap Help…" at bounding box center [617, 327] width 1234 height 655
drag, startPoint x: 138, startPoint y: 629, endPoint x: 8, endPoint y: 629, distance: 129.8
click at [8, 629] on section "Virtual Paddock [DATE] 204458 Total Area 0.71 ha Grazing Area 0.71 ha Watering …" at bounding box center [584, 624] width 1169 height 62
type input "C"
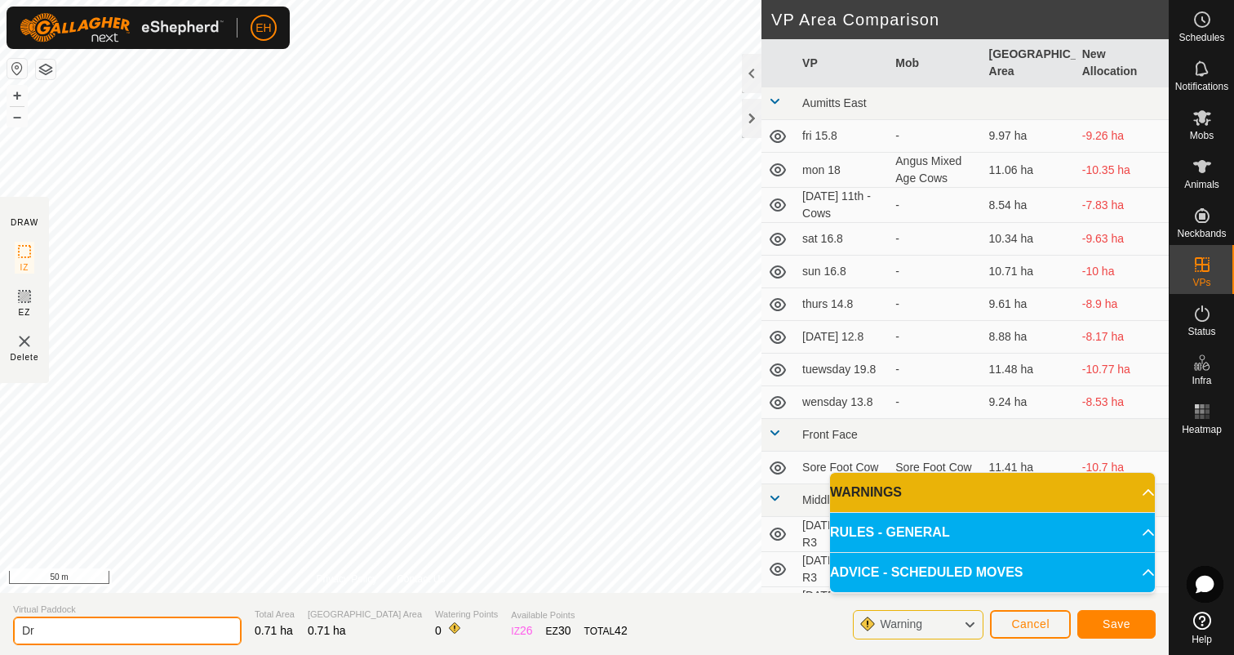
type input "D"
type input "[DATE] 20th - Dry Cows"
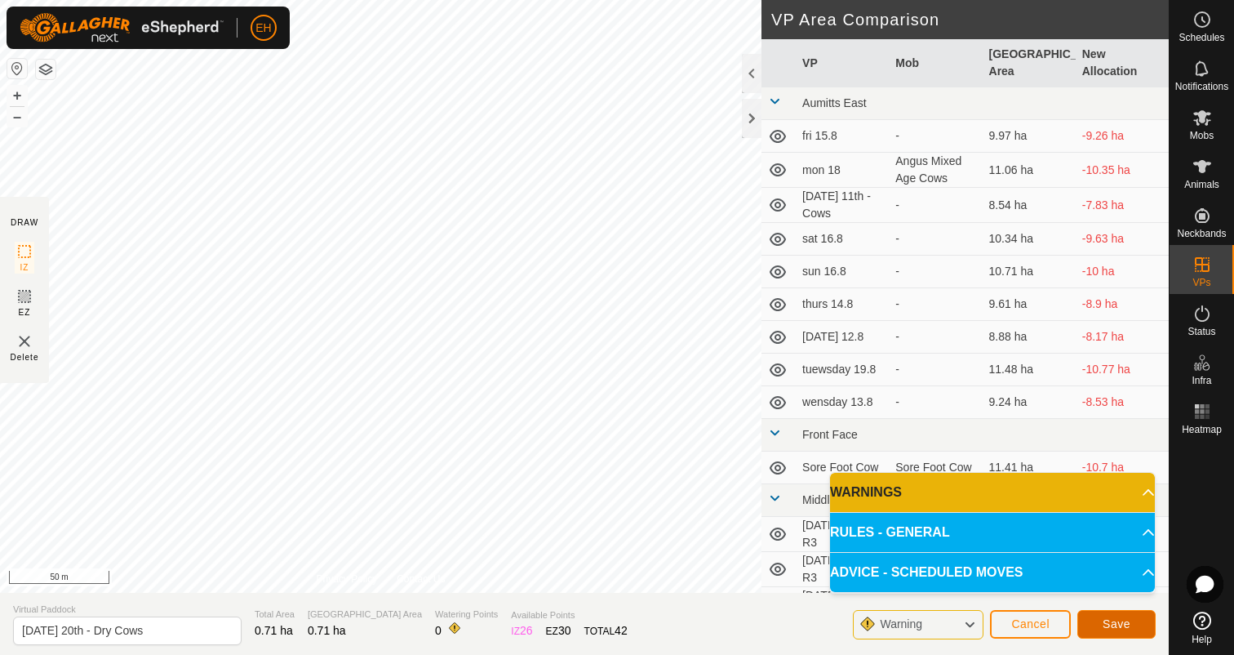
click at [1136, 622] on button "Save" at bounding box center [1117, 624] width 78 height 29
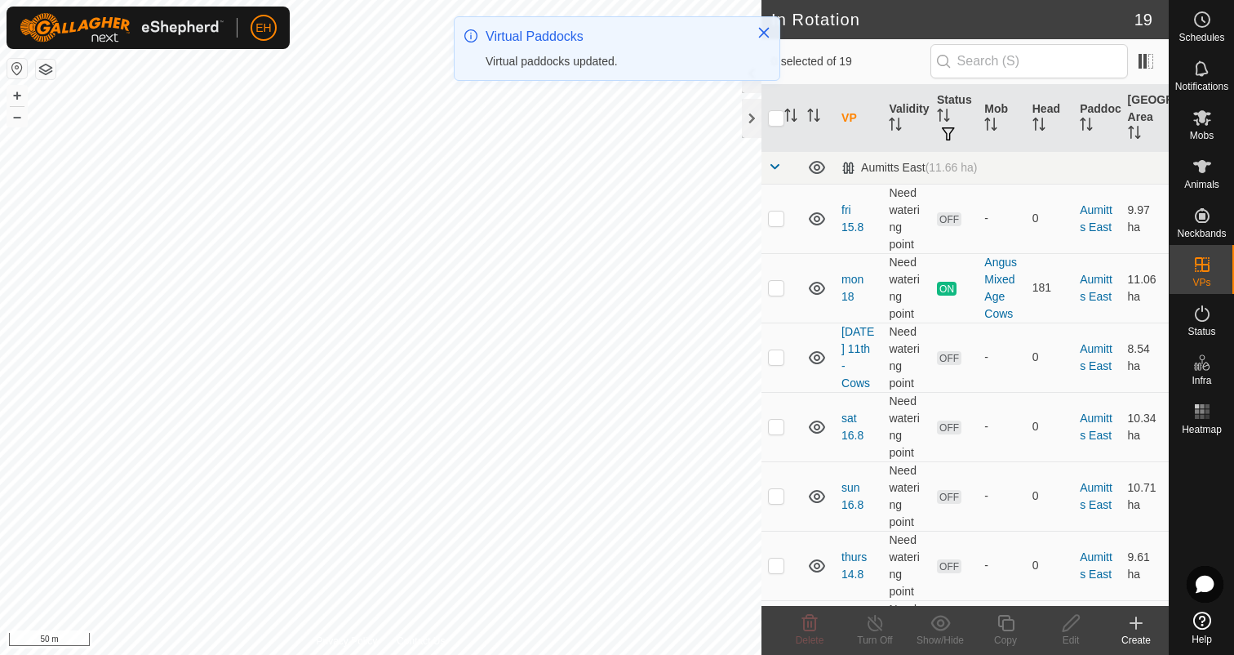
checkbox input "true"
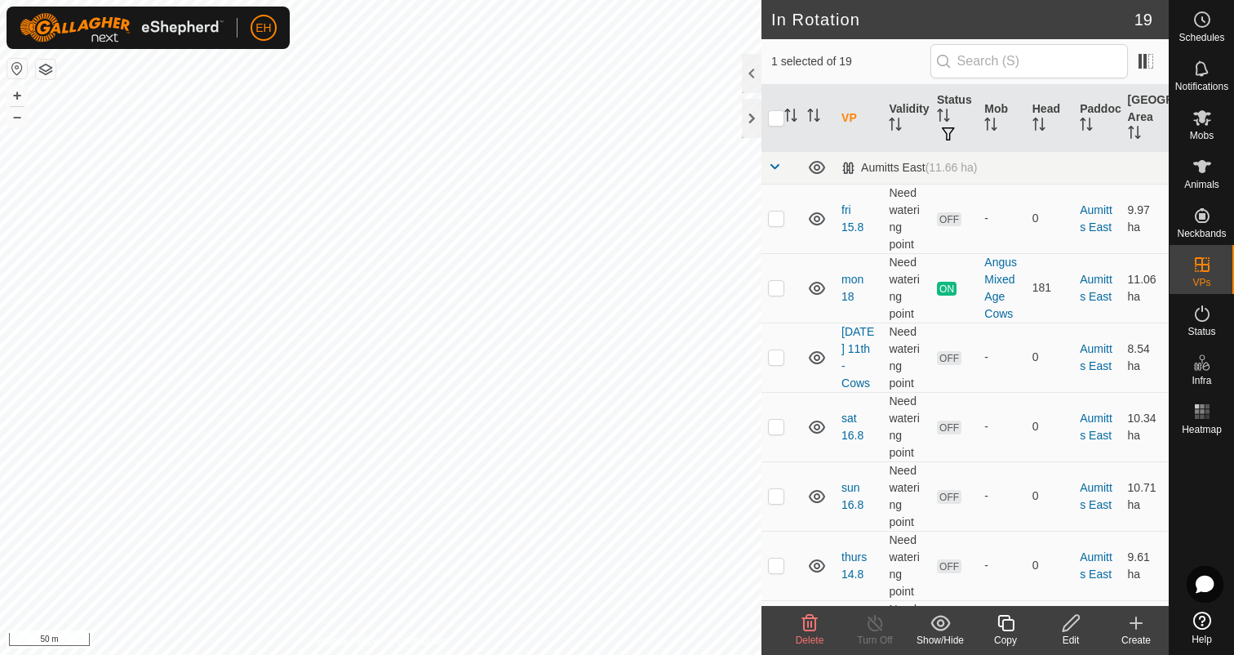
click at [1004, 634] on div "Copy" at bounding box center [1005, 640] width 65 height 15
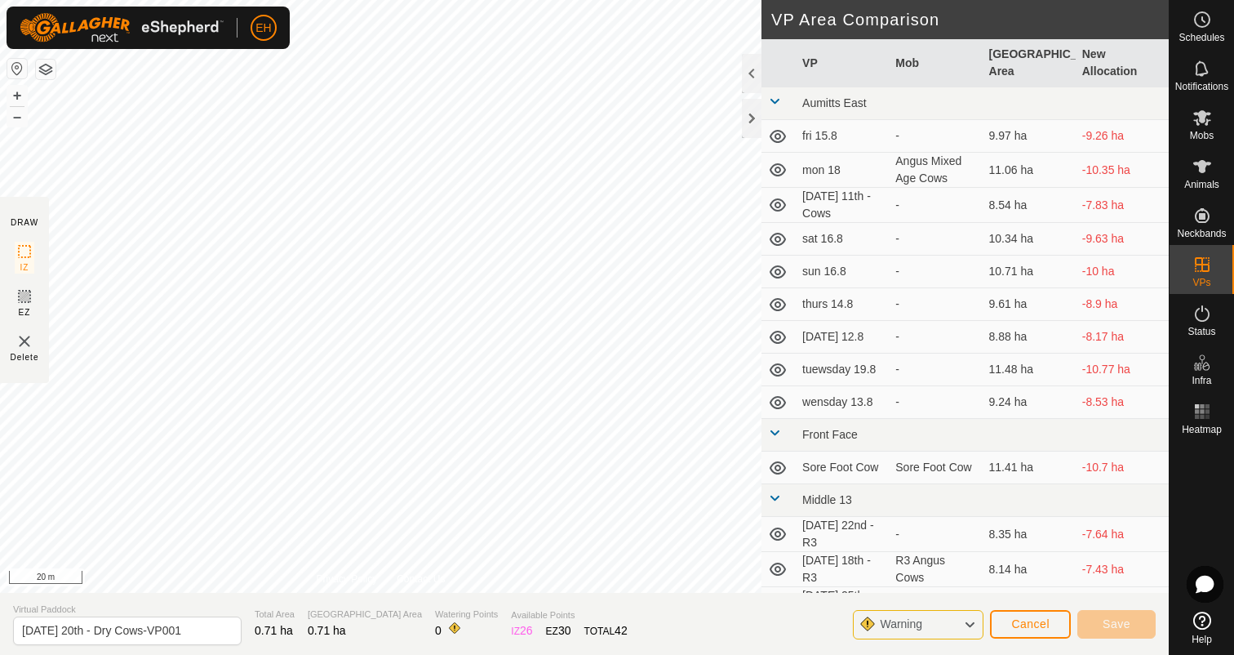
click at [168, 593] on div "DRAW IZ EZ Delete Privacy Policy Contact Us + – ⇧ i 20 m VP Area Comparison VP …" at bounding box center [584, 327] width 1169 height 655
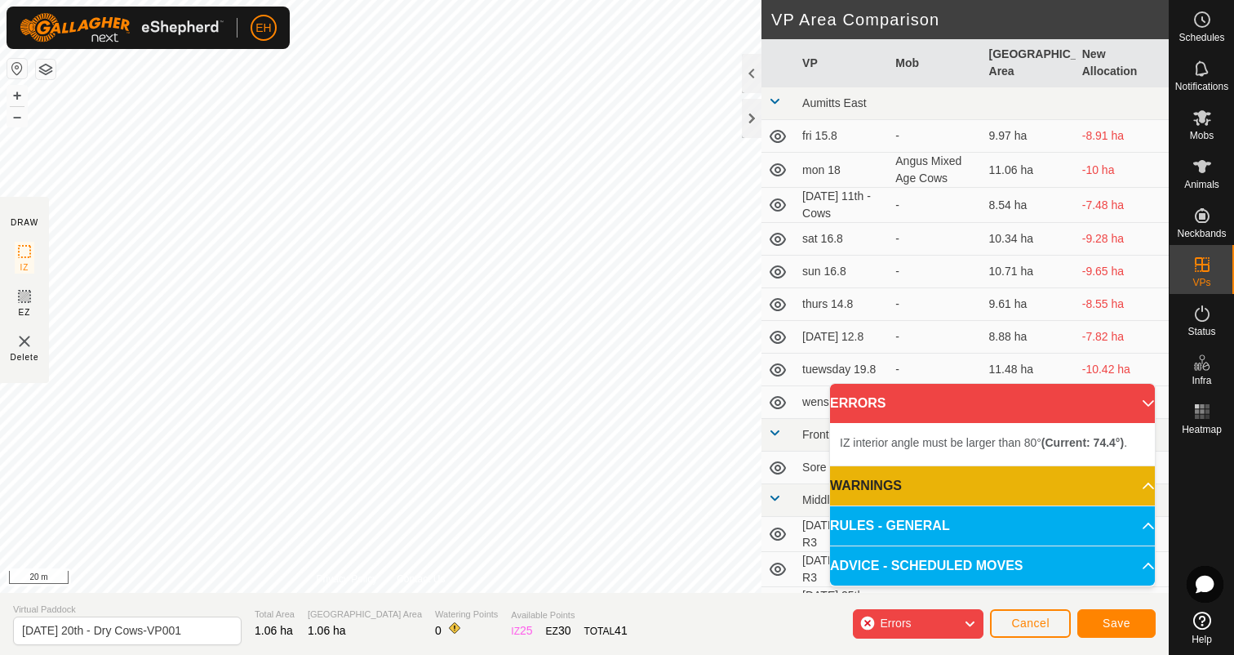
click at [151, 331] on div "IZ interior angle must be larger than 80° (Current: 74.4°) . + – ⇧ i 20 m" at bounding box center [381, 296] width 762 height 593
click at [149, 334] on div "IZ interior angle must be larger than 80° (Current: 74.5°) . + – ⇧ i 20 m" at bounding box center [381, 296] width 762 height 593
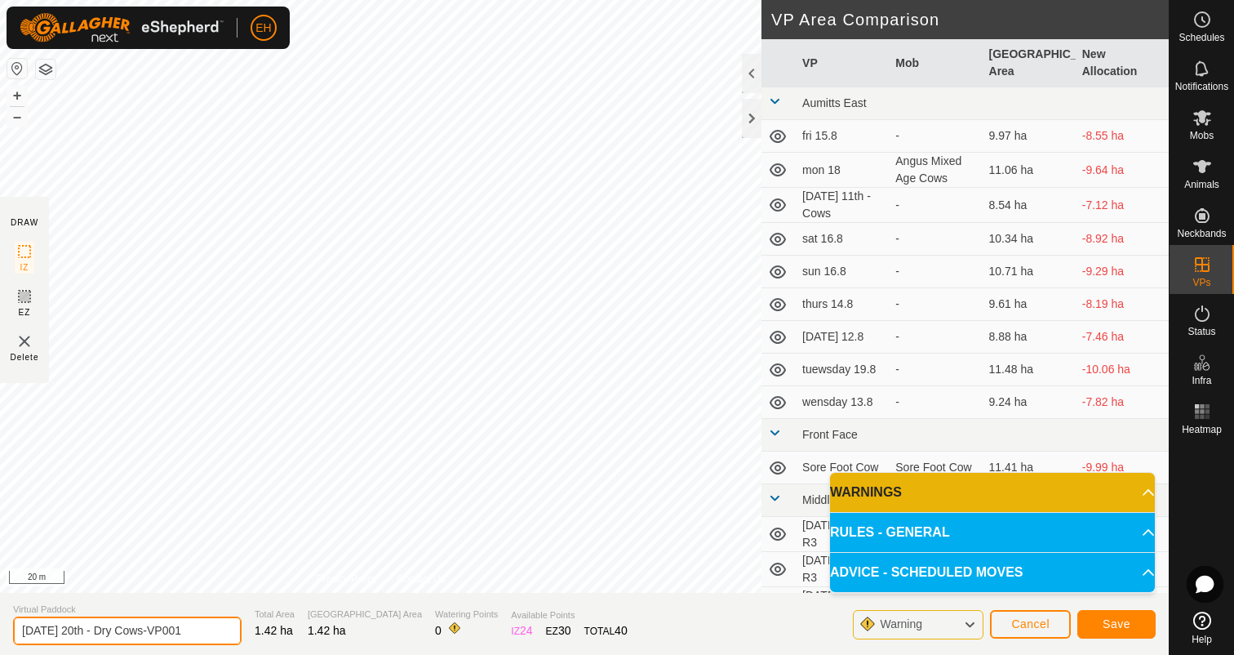
scroll to position [0, 7]
drag, startPoint x: 20, startPoint y: 630, endPoint x: 306, endPoint y: 621, distance: 286.7
click at [306, 621] on section "Virtual Paddock [DATE] 20th - Dry Cows-VP001 Total Area 1.42 ha Grazing Area 1.…" at bounding box center [584, 624] width 1169 height 62
drag, startPoint x: 202, startPoint y: 629, endPoint x: 7, endPoint y: 621, distance: 195.3
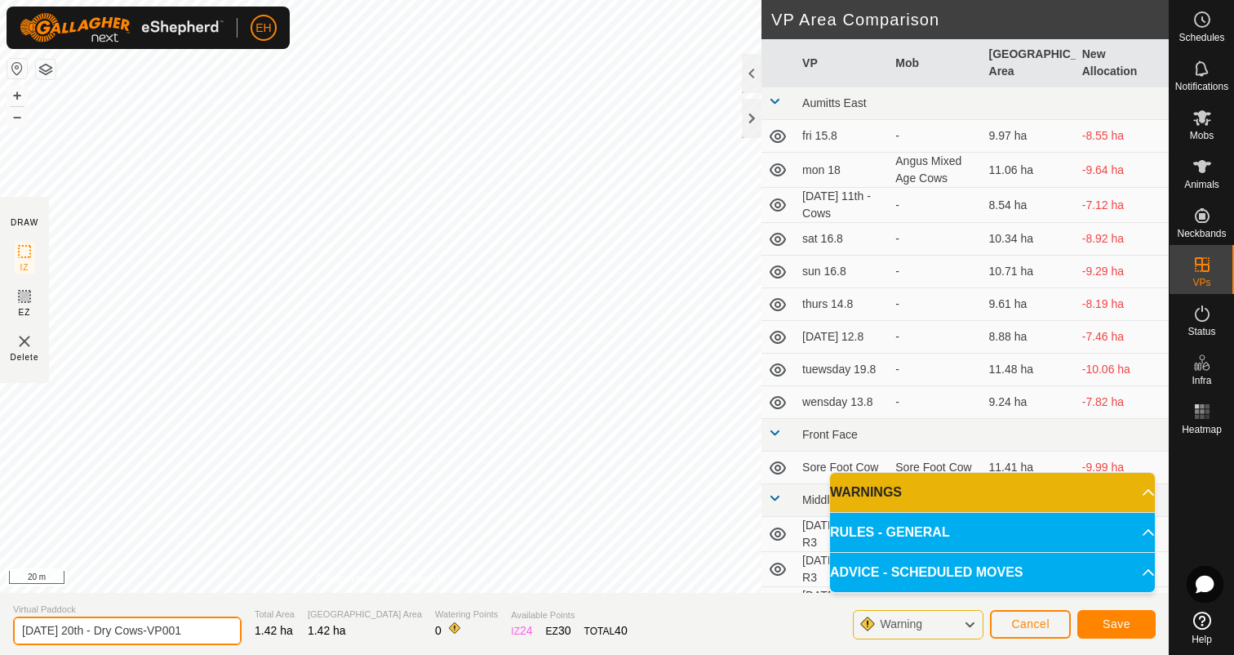
click at [7, 621] on section "Virtual Paddock [DATE] 20th - Dry Cows-VP001 Total Area 1.42 ha Grazing Area 1.…" at bounding box center [584, 624] width 1169 height 62
type input "[DATE] 21st - Dry Cows"
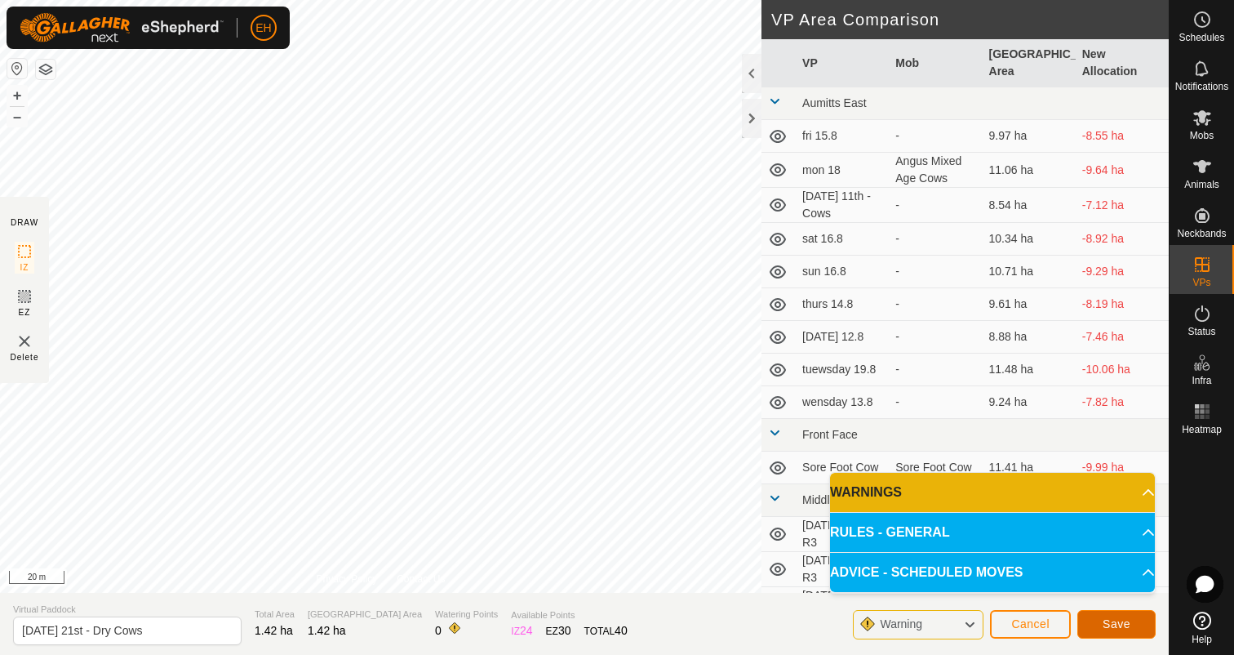
click at [1121, 627] on span "Save" at bounding box center [1117, 623] width 28 height 13
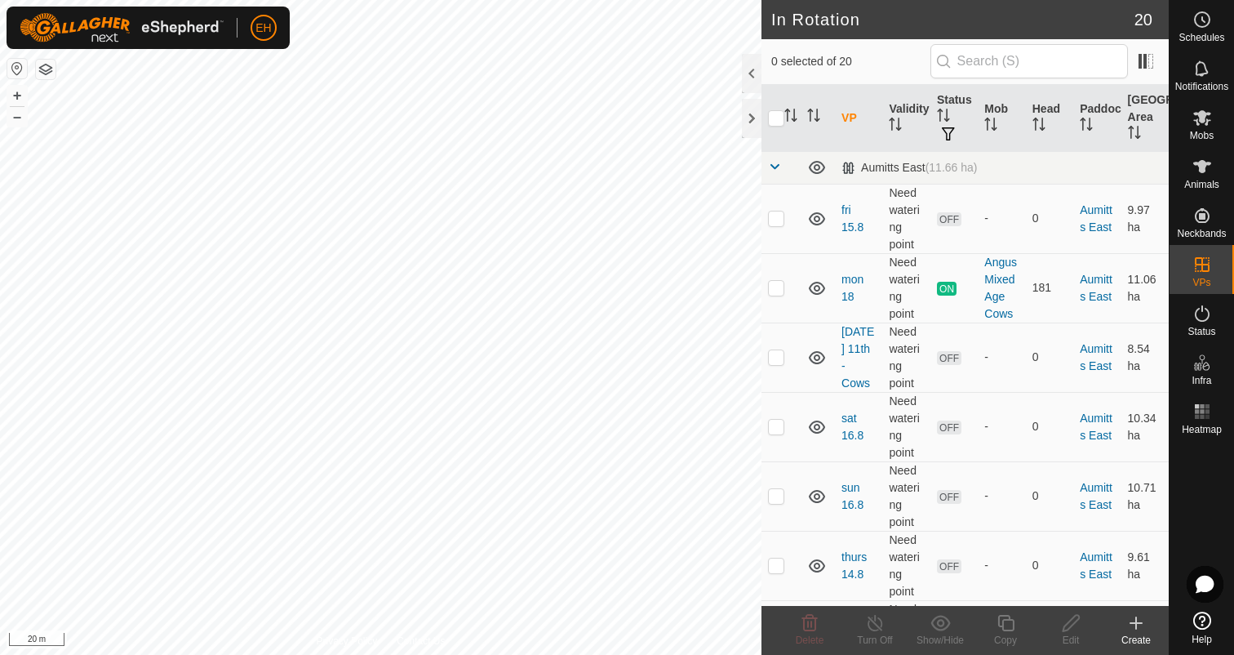
checkbox input "true"
click at [996, 624] on icon at bounding box center [1006, 623] width 20 height 20
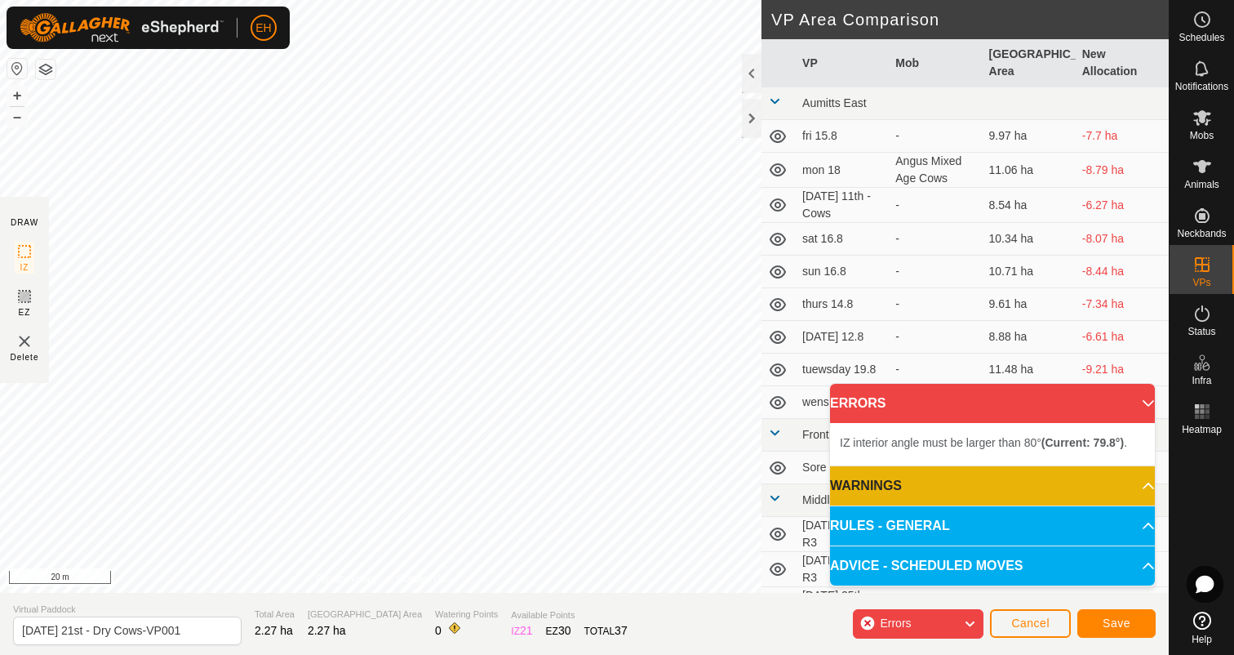
click at [246, 500] on div "IZ interior angle must be larger than 80° (Current: 79.8°) . + – ⇧ i 20 m" at bounding box center [381, 296] width 762 height 593
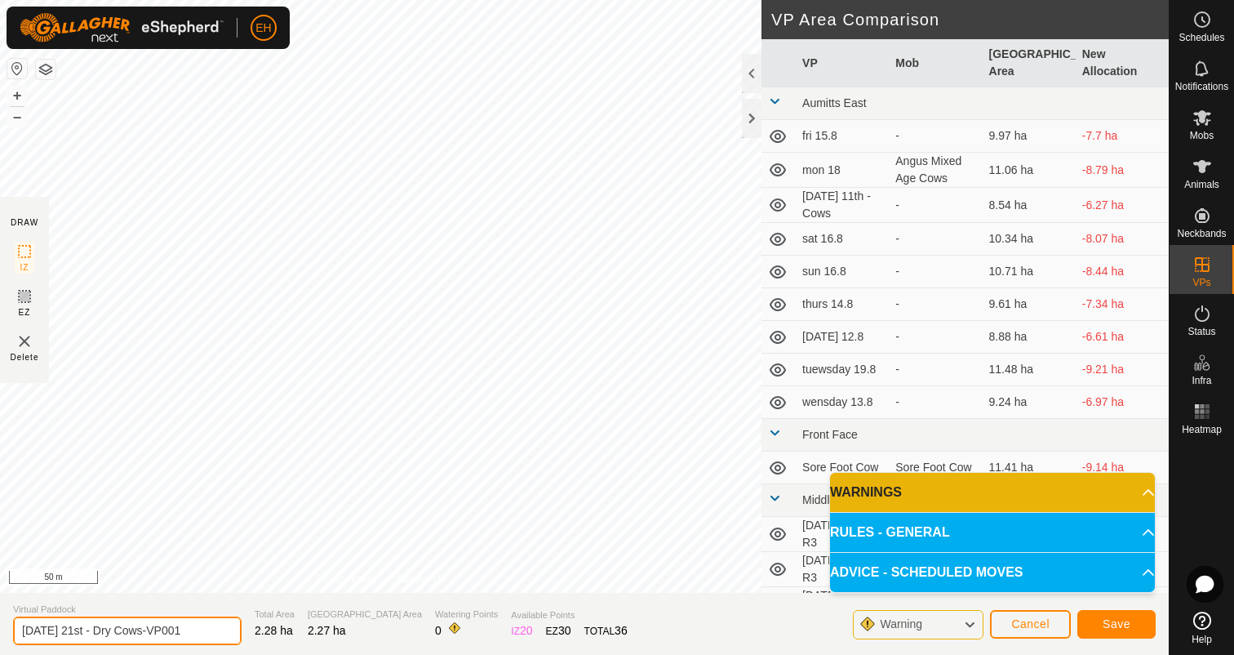
drag, startPoint x: 20, startPoint y: 625, endPoint x: 288, endPoint y: 626, distance: 268.6
click at [288, 626] on section "Virtual Paddock [DATE] 21st - Dry Cows-VP001 Total Area 2.28 ha Grazing Area 2.…" at bounding box center [584, 624] width 1169 height 62
type input "[DATE] 22nd - Dry Cows"
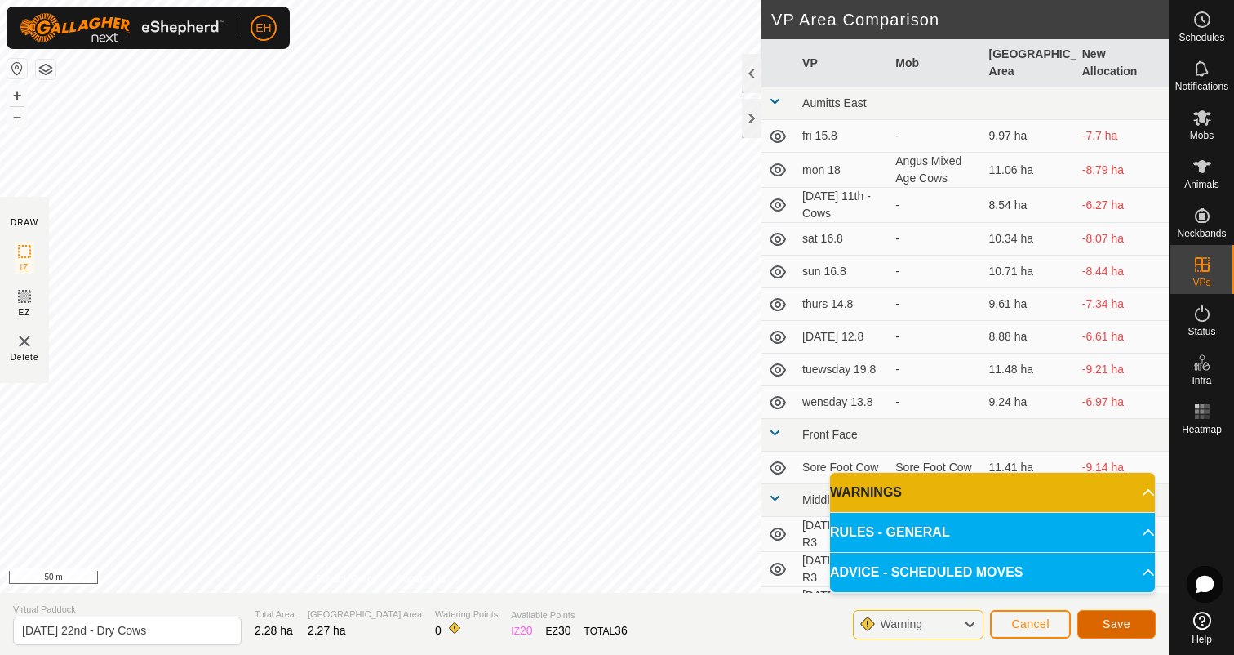
click at [1102, 621] on button "Save" at bounding box center [1117, 624] width 78 height 29
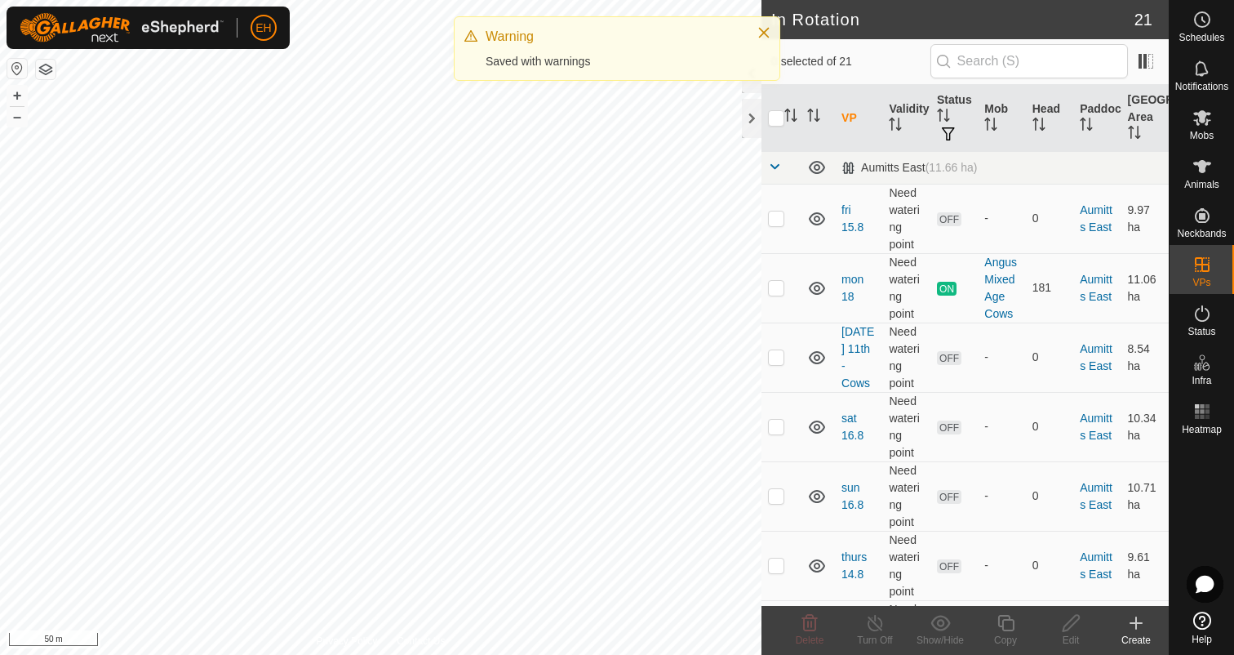
click at [1145, 625] on icon at bounding box center [1137, 623] width 20 height 20
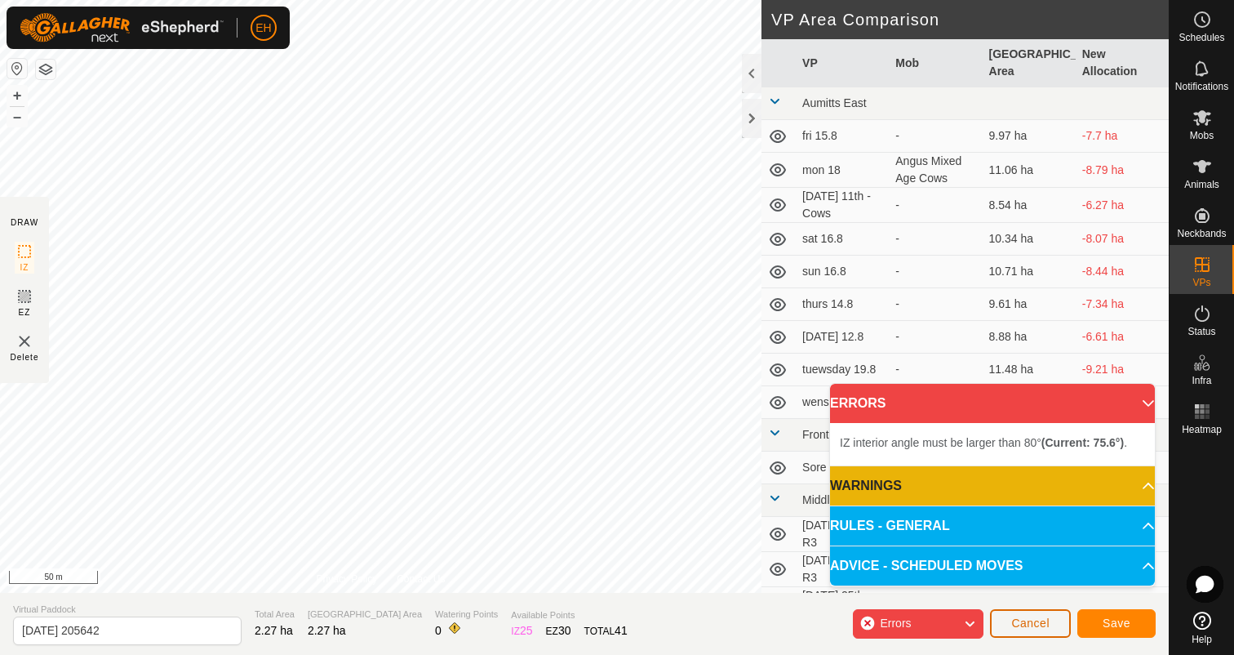
click at [1047, 623] on span "Cancel" at bounding box center [1030, 622] width 38 height 13
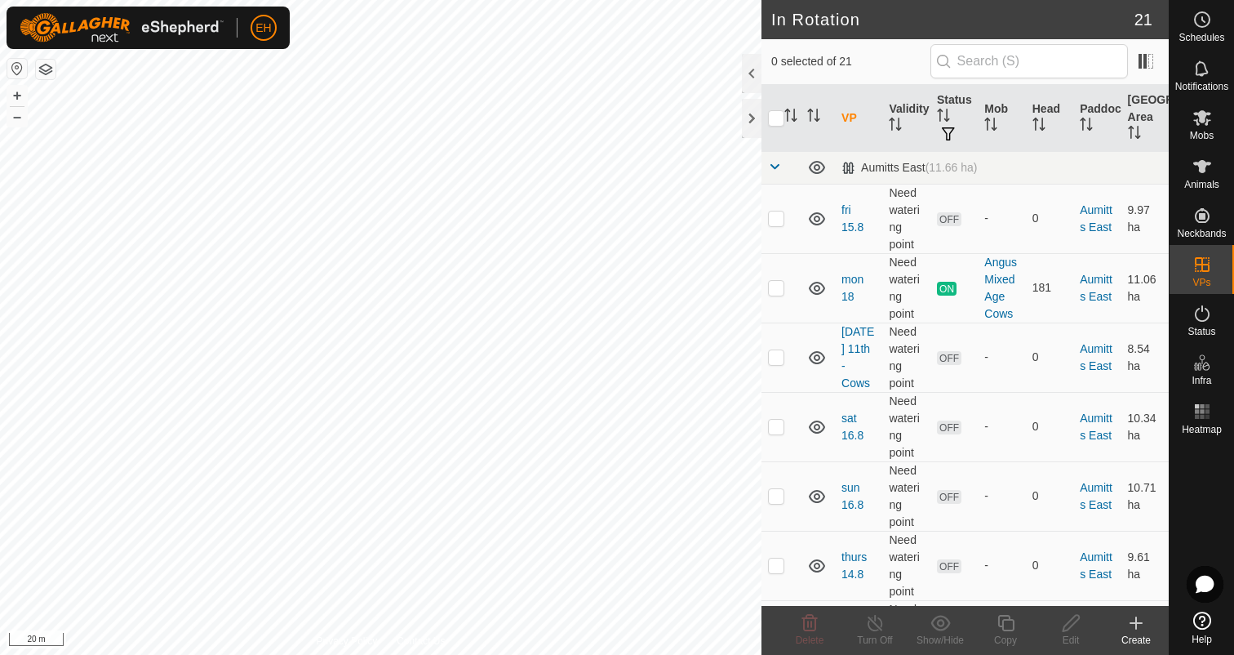
click at [1136, 626] on icon at bounding box center [1136, 622] width 0 height 11
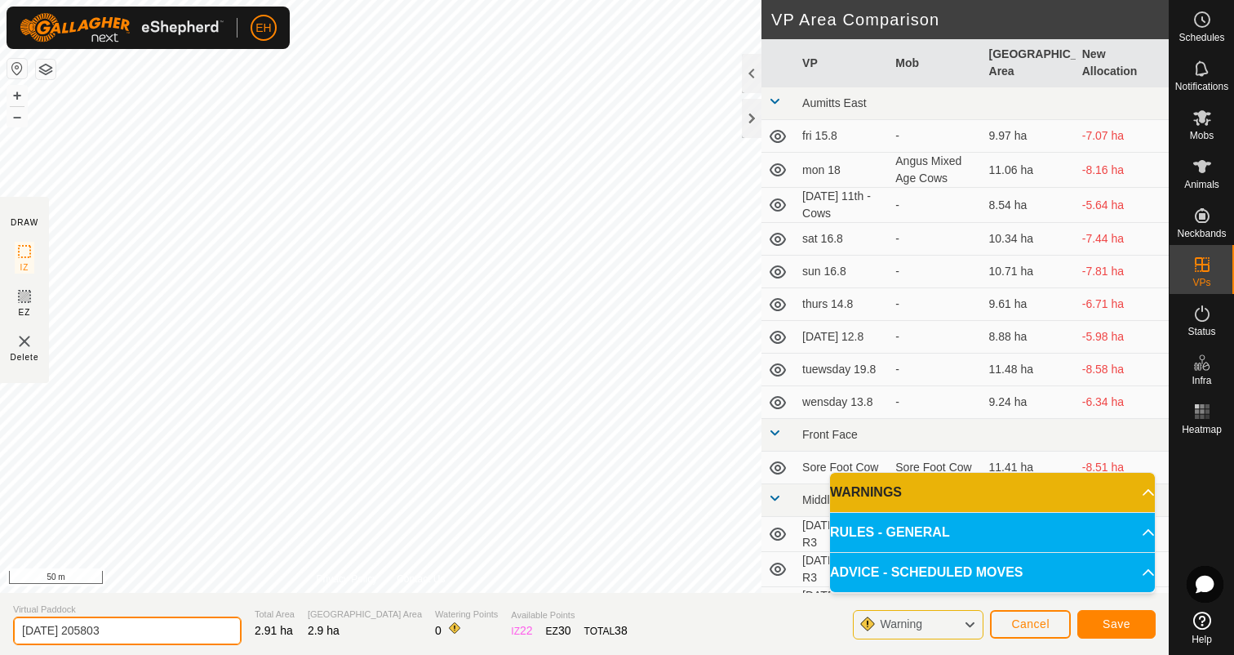
drag, startPoint x: 127, startPoint y: 635, endPoint x: 0, endPoint y: 630, distance: 126.6
click at [0, 631] on section "Virtual Paddock [DATE] 205803 Total Area 2.91 ha Grazing Area 2.9 ha Watering P…" at bounding box center [584, 624] width 1169 height 62
type input "[DATE] 23rd - Dry Cows"
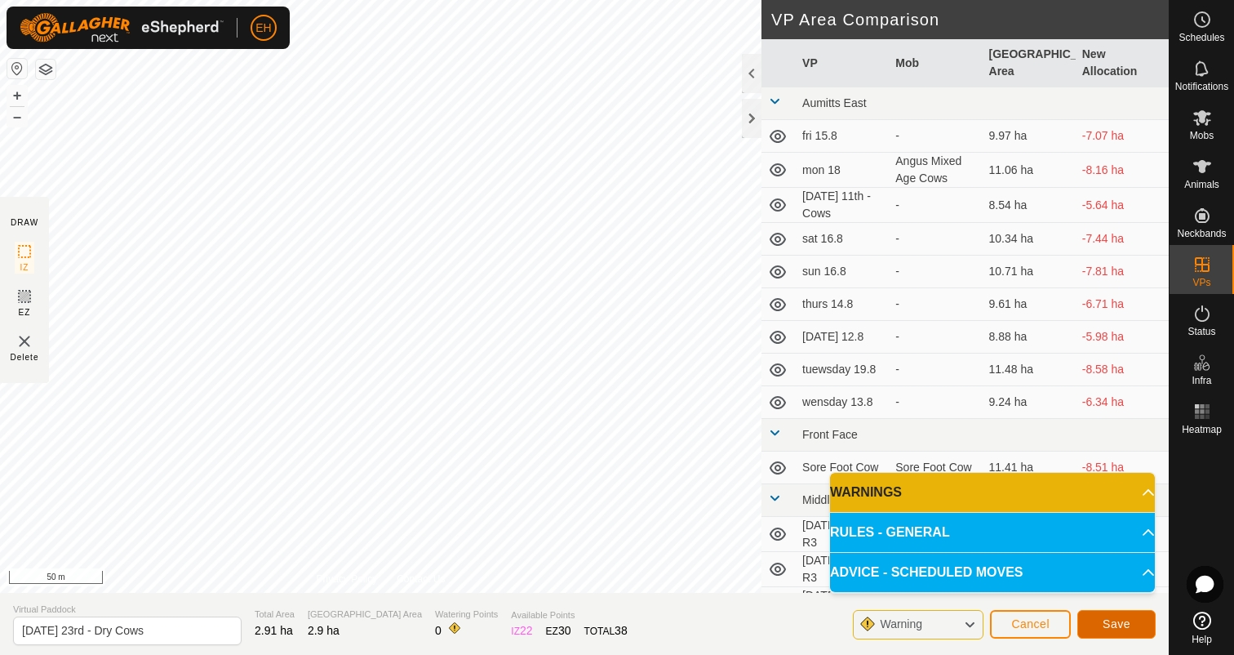
click at [1124, 629] on span "Save" at bounding box center [1117, 623] width 28 height 13
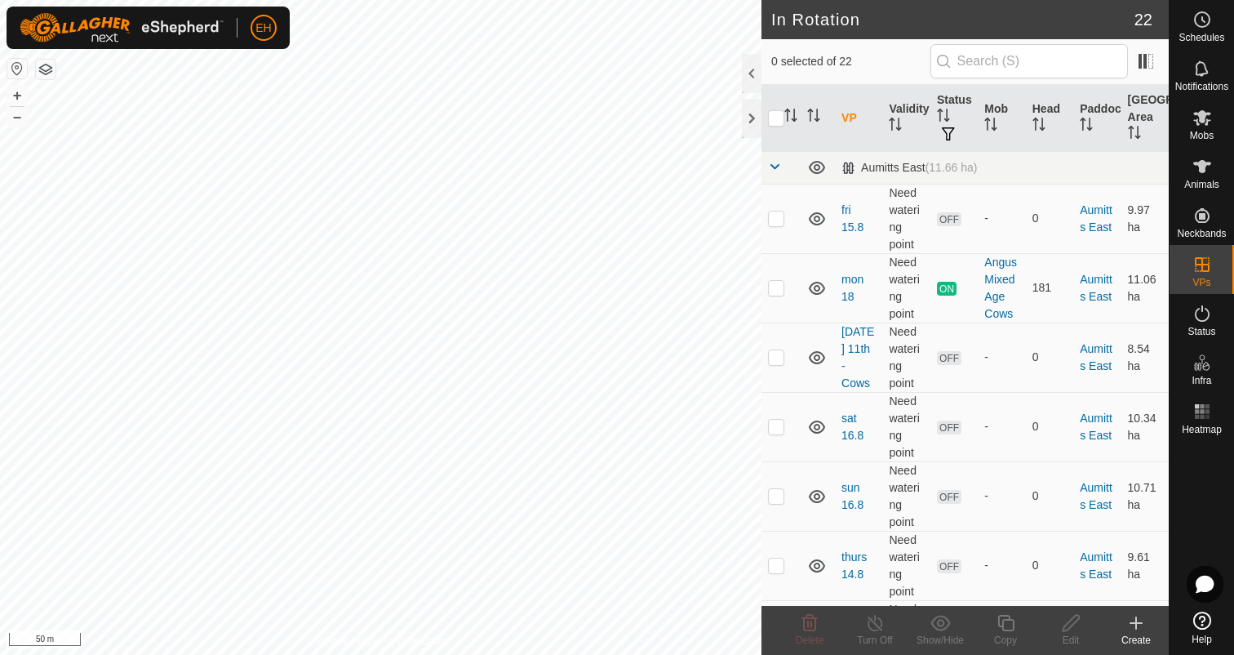
checkbox input "true"
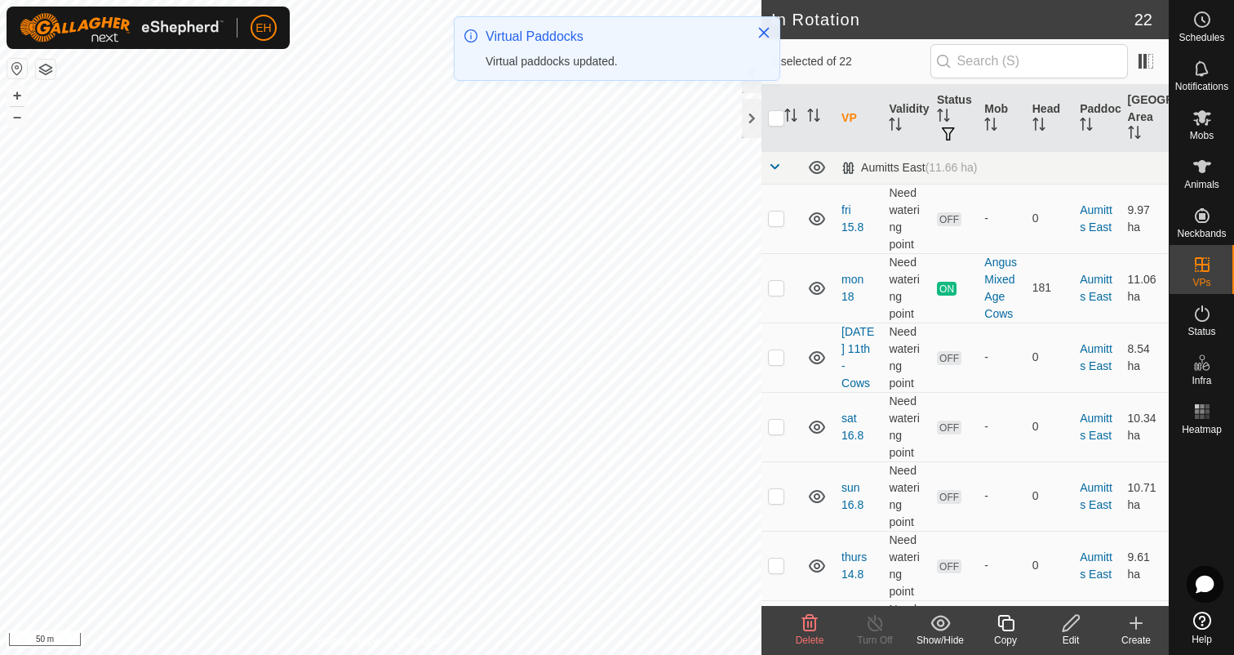
click at [1010, 624] on icon at bounding box center [1006, 623] width 20 height 20
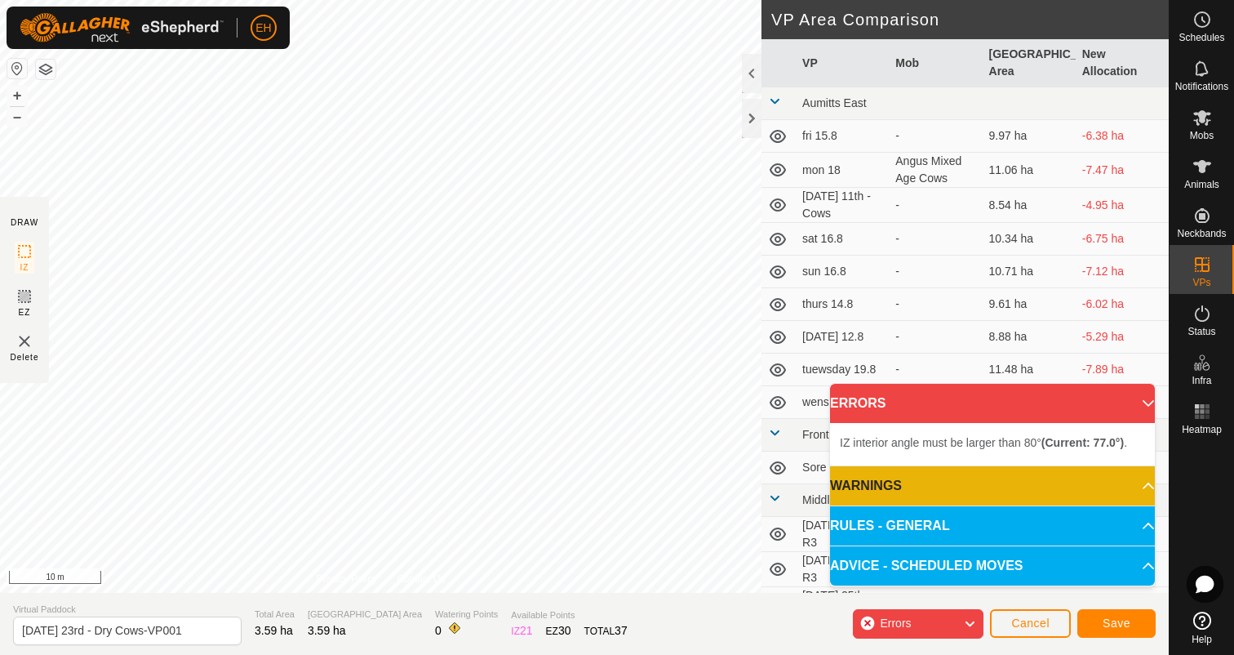
click at [211, 359] on div "IZ interior angle must be larger than 80° (Current: 77.0°) . + – ⇧ i 10 m" at bounding box center [381, 296] width 762 height 593
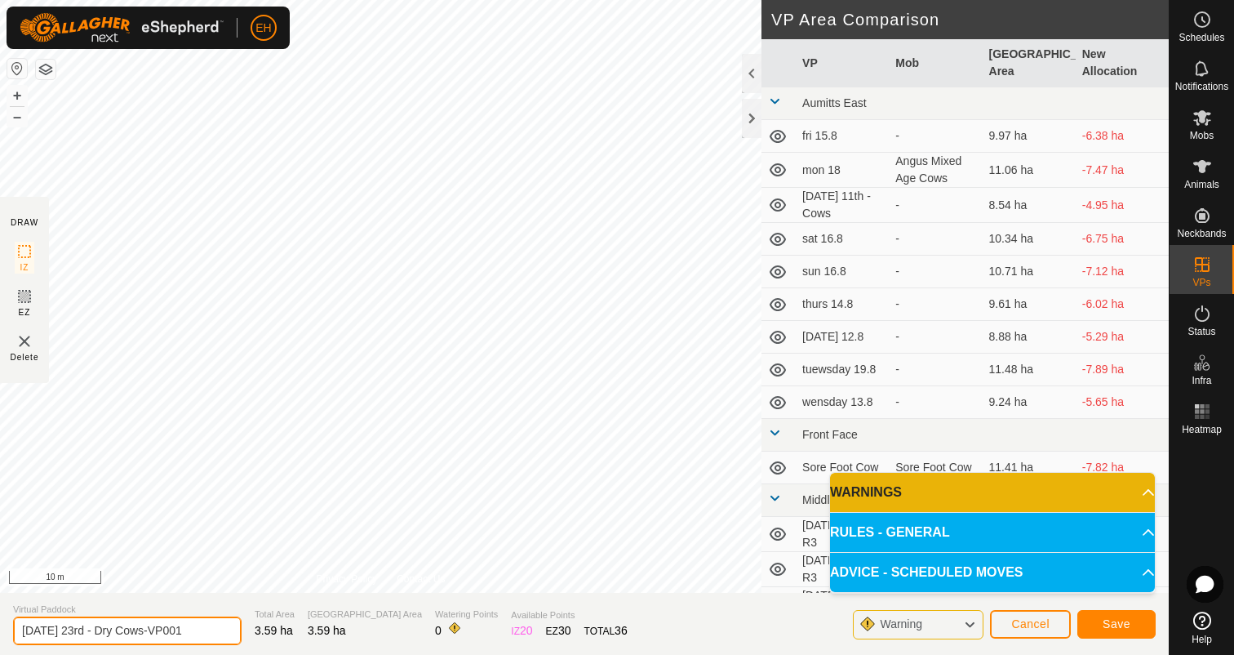
drag, startPoint x: 193, startPoint y: 629, endPoint x: 10, endPoint y: 620, distance: 183.9
click at [10, 620] on section "Virtual Paddock [DATE] 23rd - Dry Cows-VP001 Total Area 3.59 ha Grazing Area 3.…" at bounding box center [584, 624] width 1169 height 62
type input "[DATE] 24th - Dry Cows"
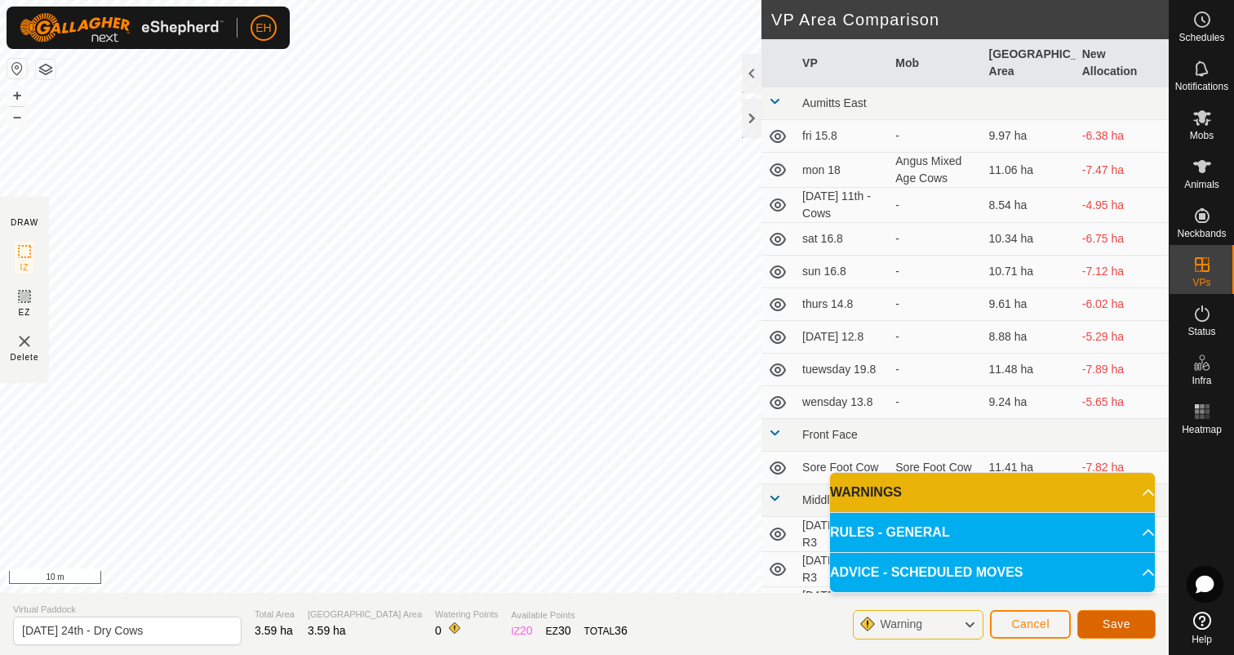
click at [1125, 626] on span "Save" at bounding box center [1117, 623] width 28 height 13
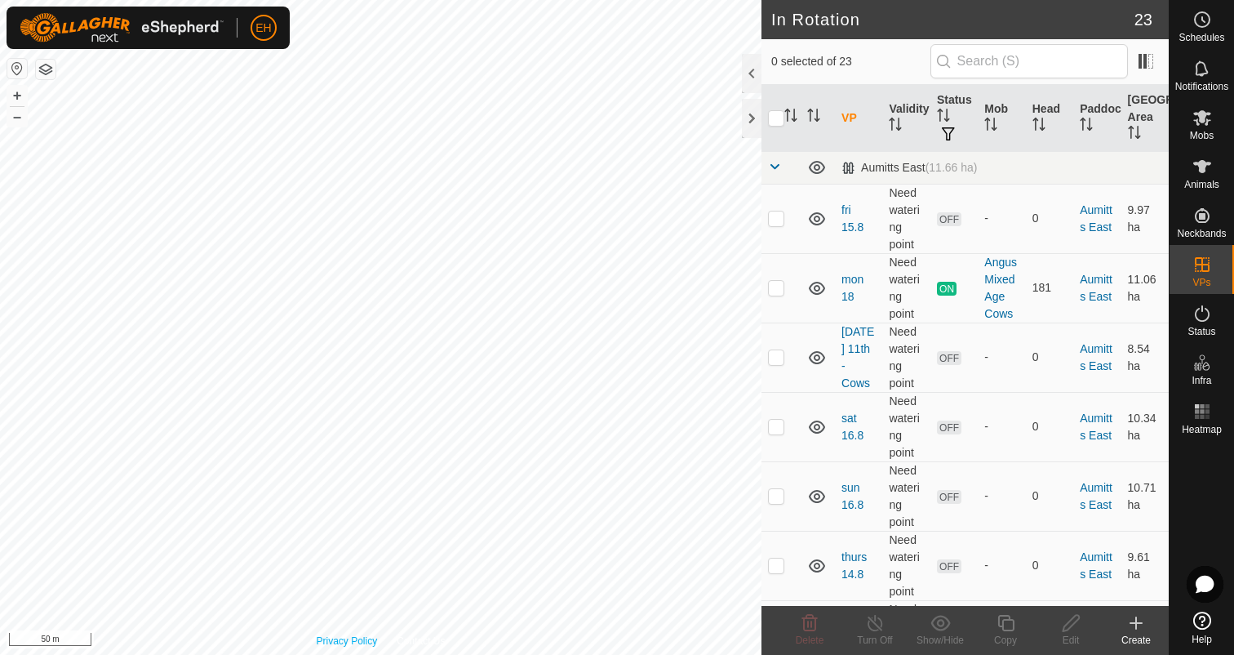
checkbox input "true"
click at [1004, 628] on icon at bounding box center [1006, 623] width 20 height 20
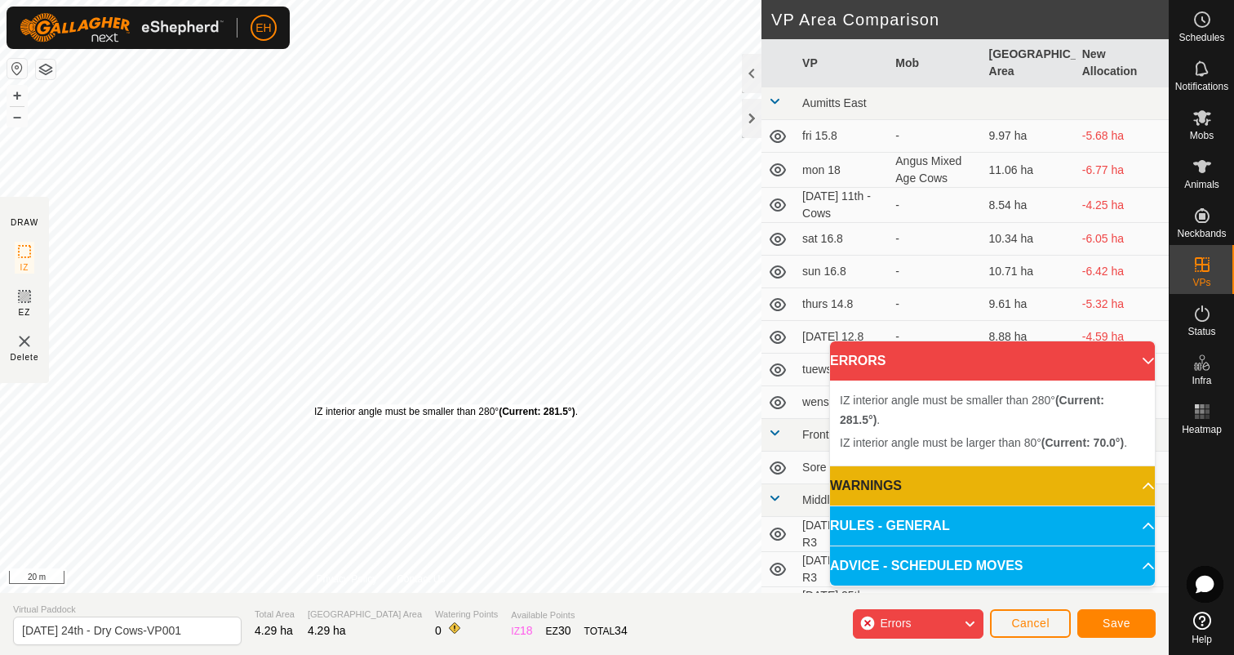
click at [314, 404] on div "IZ interior angle must be smaller than 280° (Current: 281.5°) ." at bounding box center [446, 411] width 264 height 15
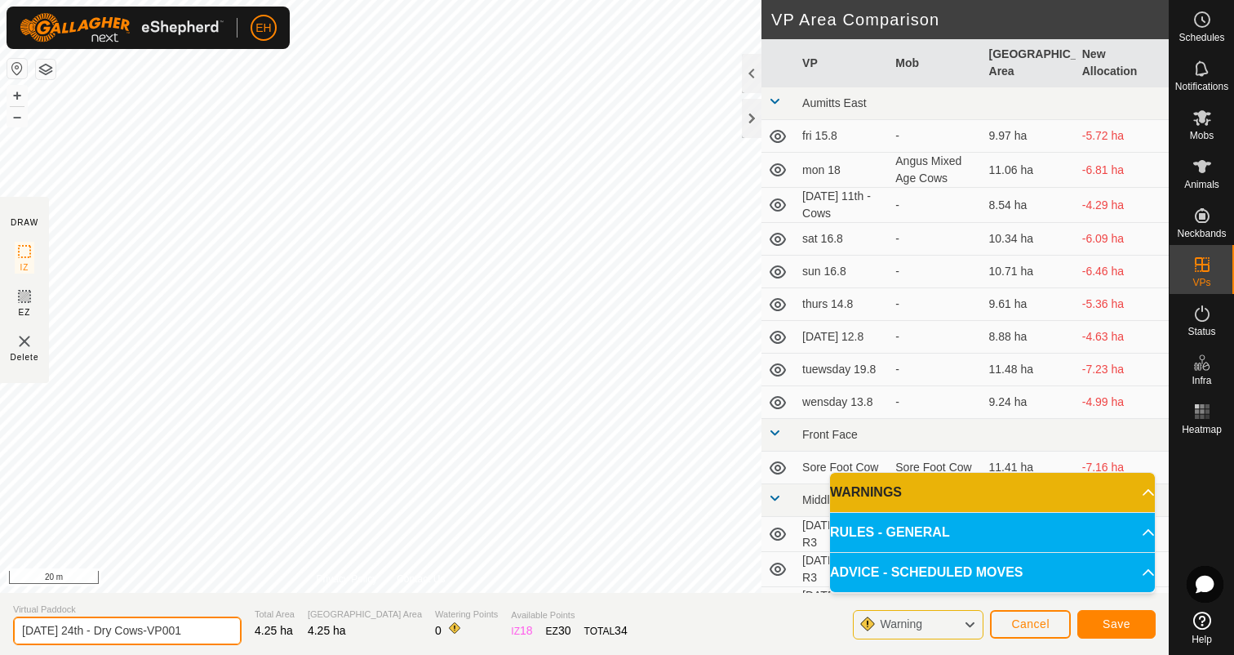
drag, startPoint x: 195, startPoint y: 632, endPoint x: 0, endPoint y: 616, distance: 195.7
click at [0, 616] on section "Virtual Paddock [DATE] 24th - Dry Cows-VP001 Total Area 4.25 ha Grazing Area 4.…" at bounding box center [584, 624] width 1169 height 62
type input "[DATE] 25th - Dry Cows"
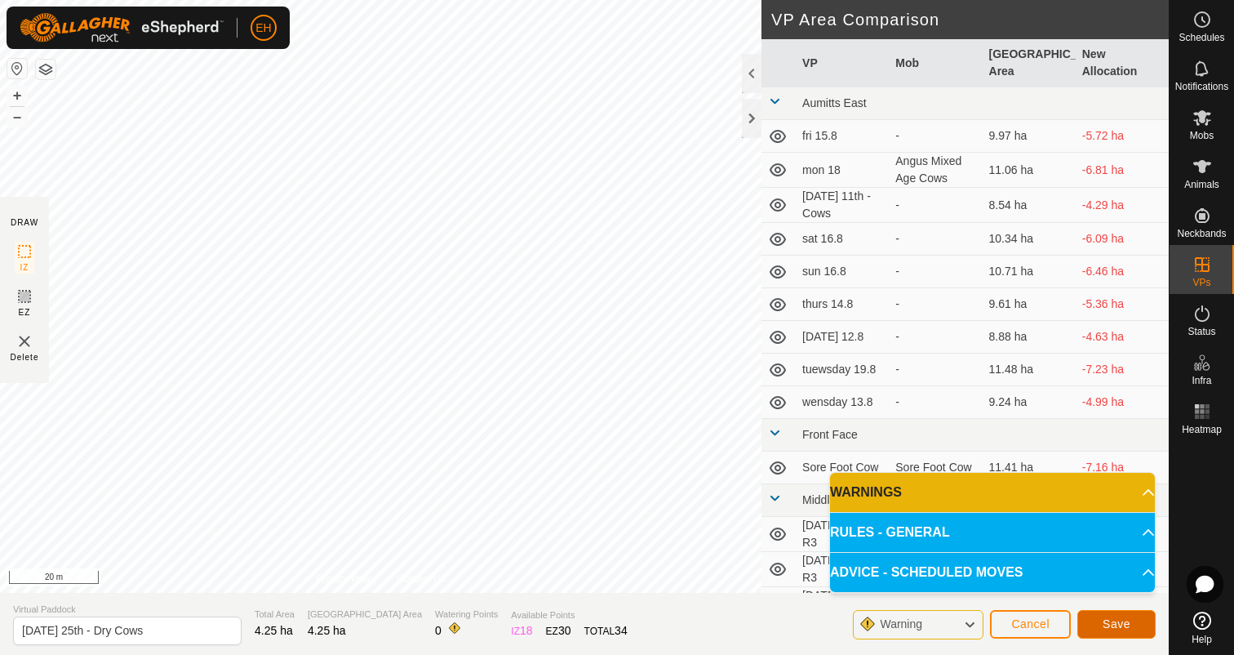
click at [1118, 625] on span "Save" at bounding box center [1117, 623] width 28 height 13
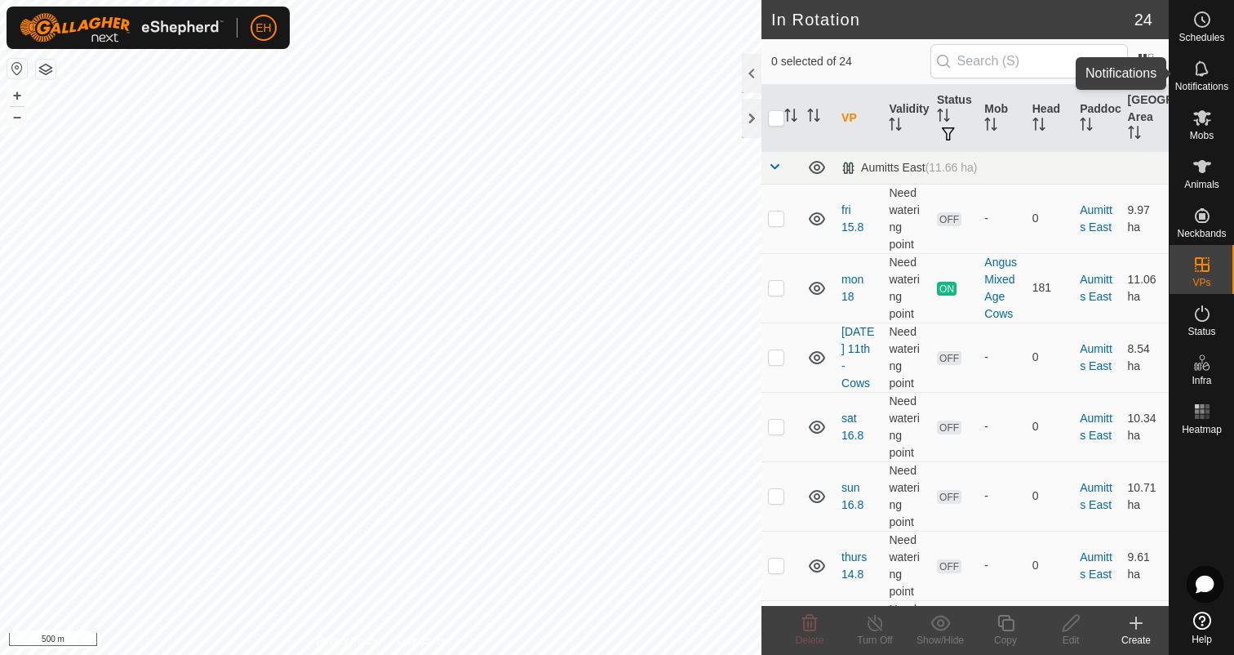
click at [1205, 82] on span "Notifications" at bounding box center [1202, 87] width 53 height 10
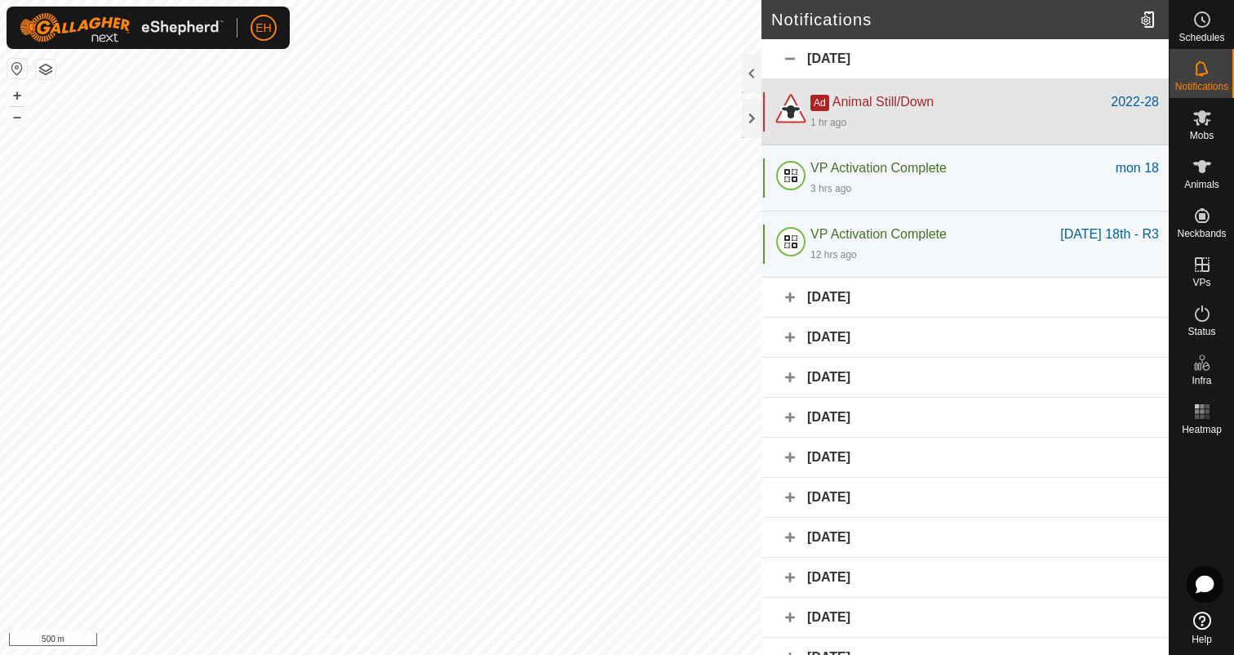
click at [962, 103] on div "Ad Animal Still/Down" at bounding box center [961, 102] width 300 height 20
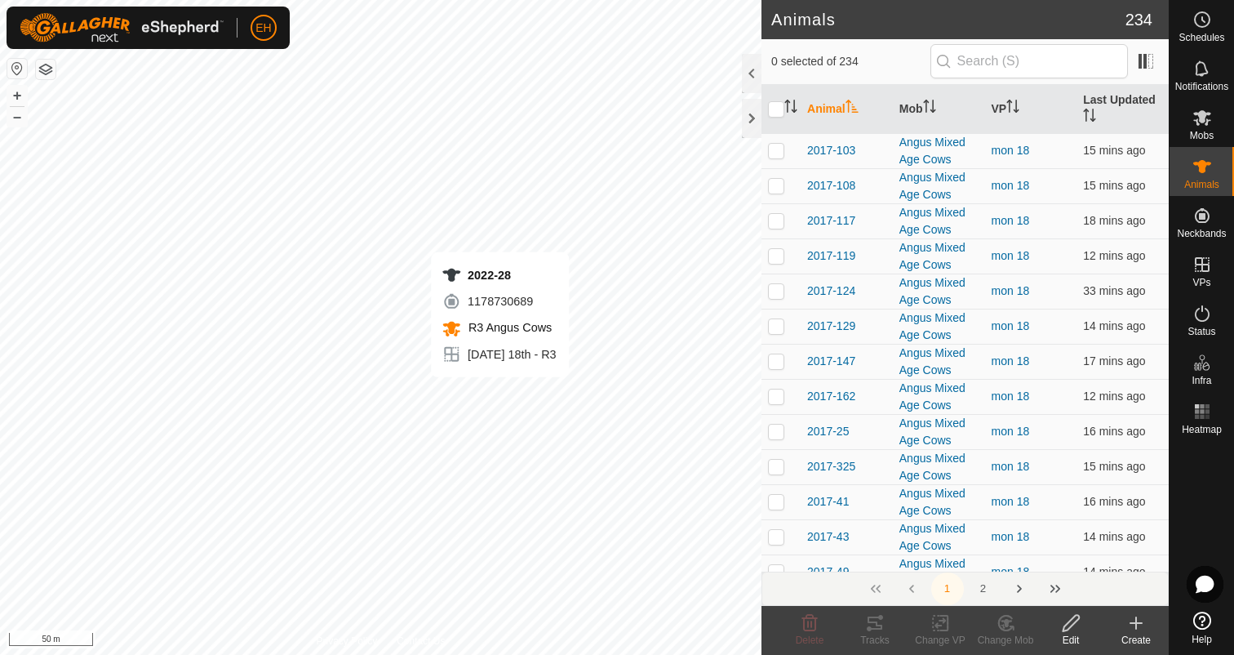
checkbox input "true"
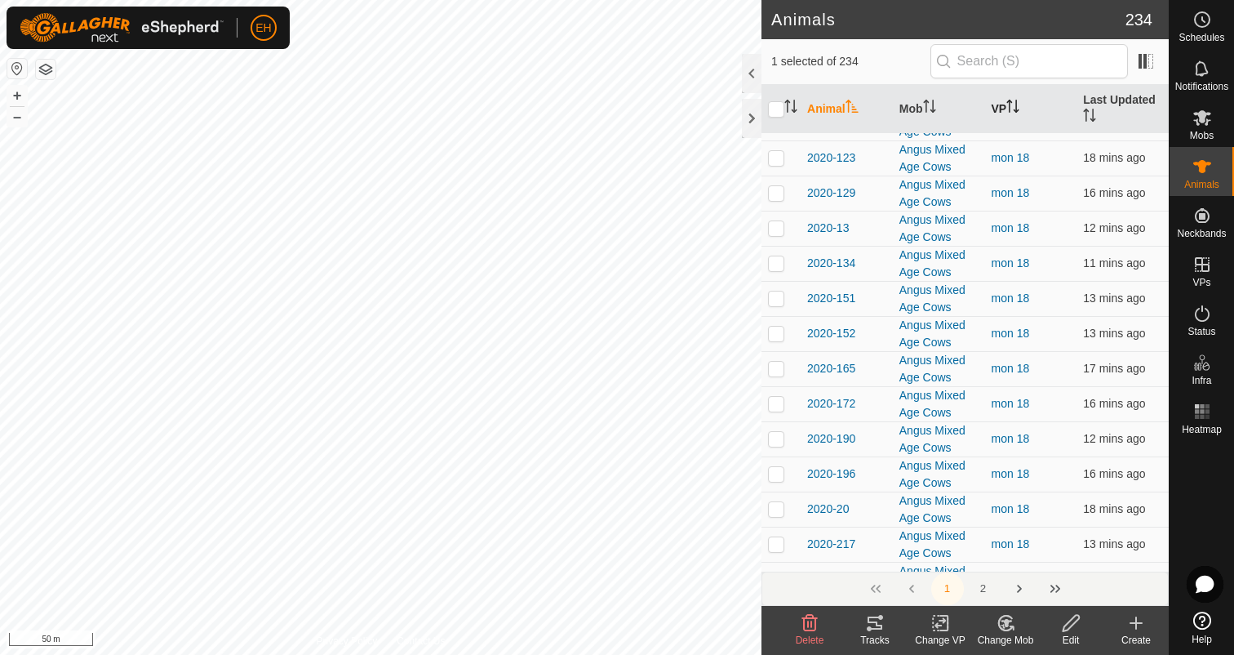
scroll to position [2527, 0]
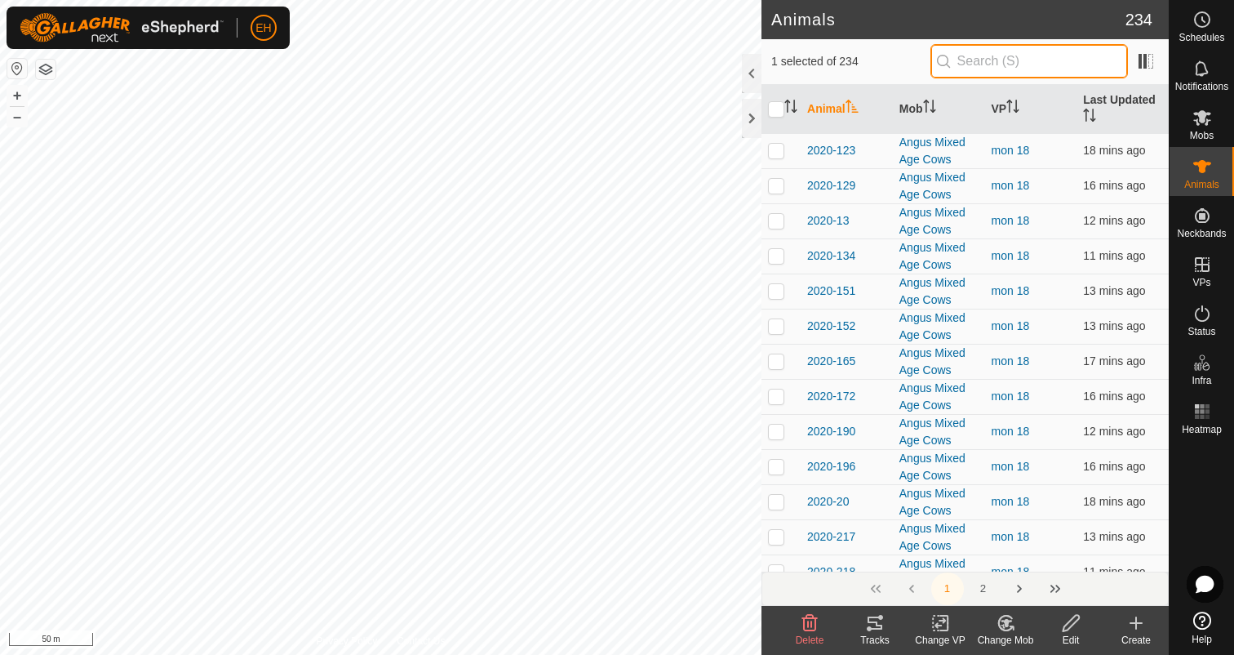
click at [1058, 61] on input "text" at bounding box center [1030, 61] width 198 height 34
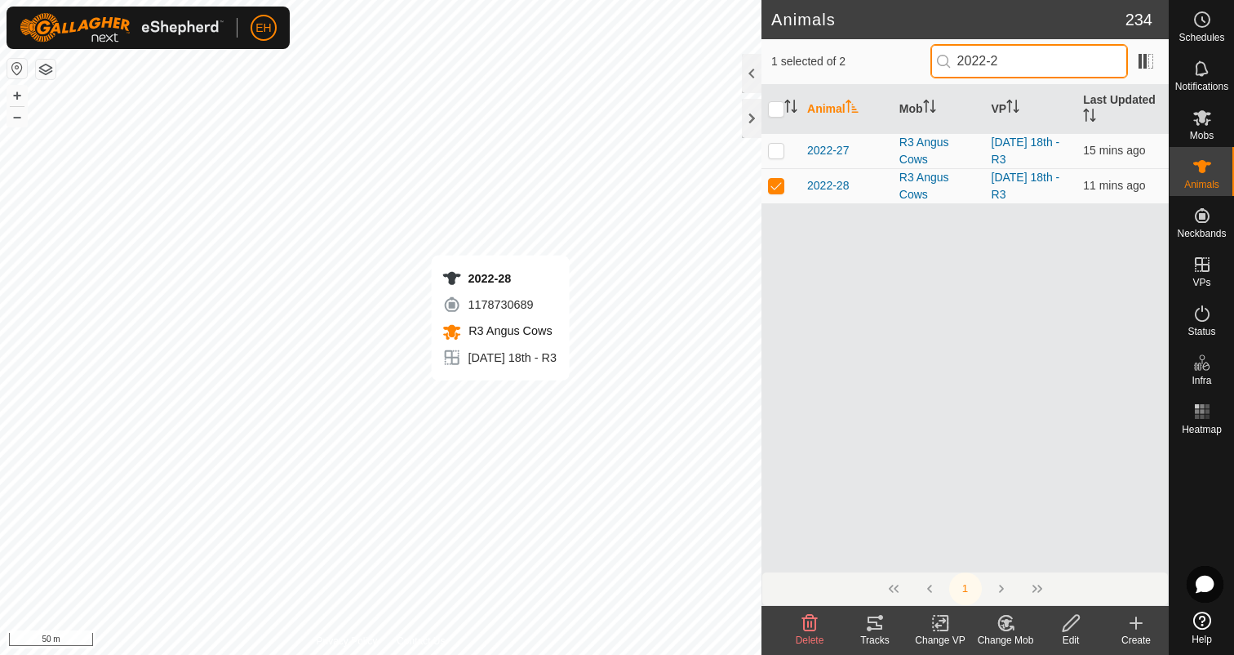
type input "2022-28"
checkbox input "true"
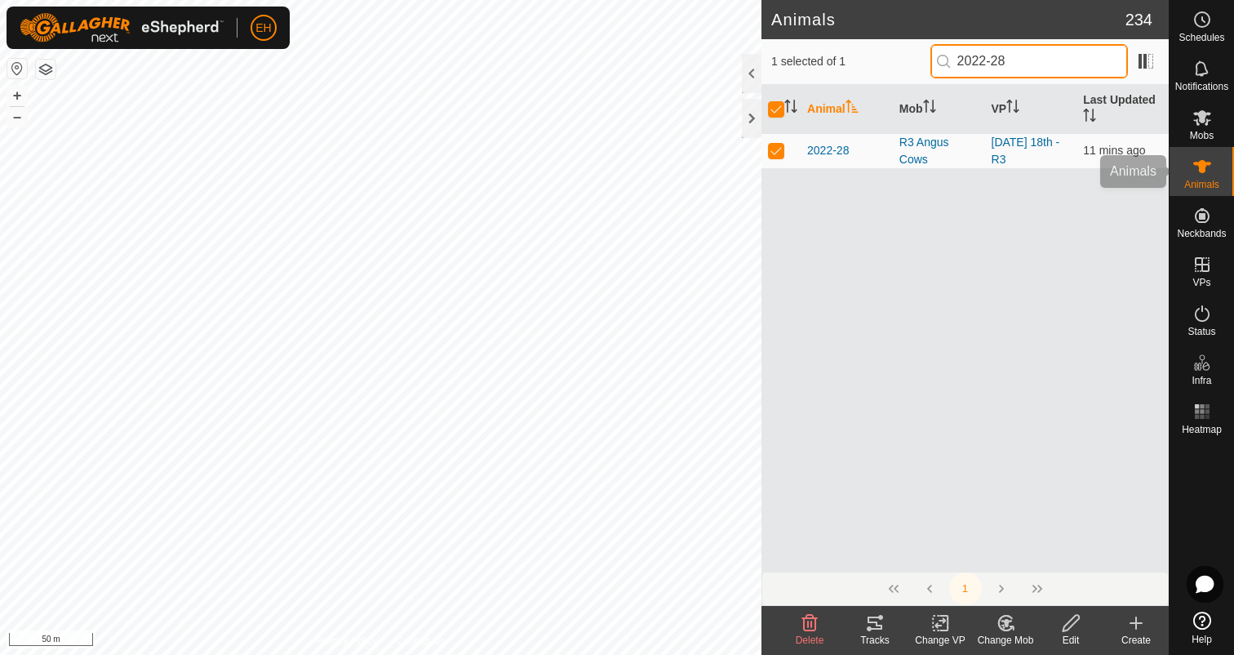
type input "2022-28"
click at [1196, 171] on icon at bounding box center [1203, 167] width 20 height 20
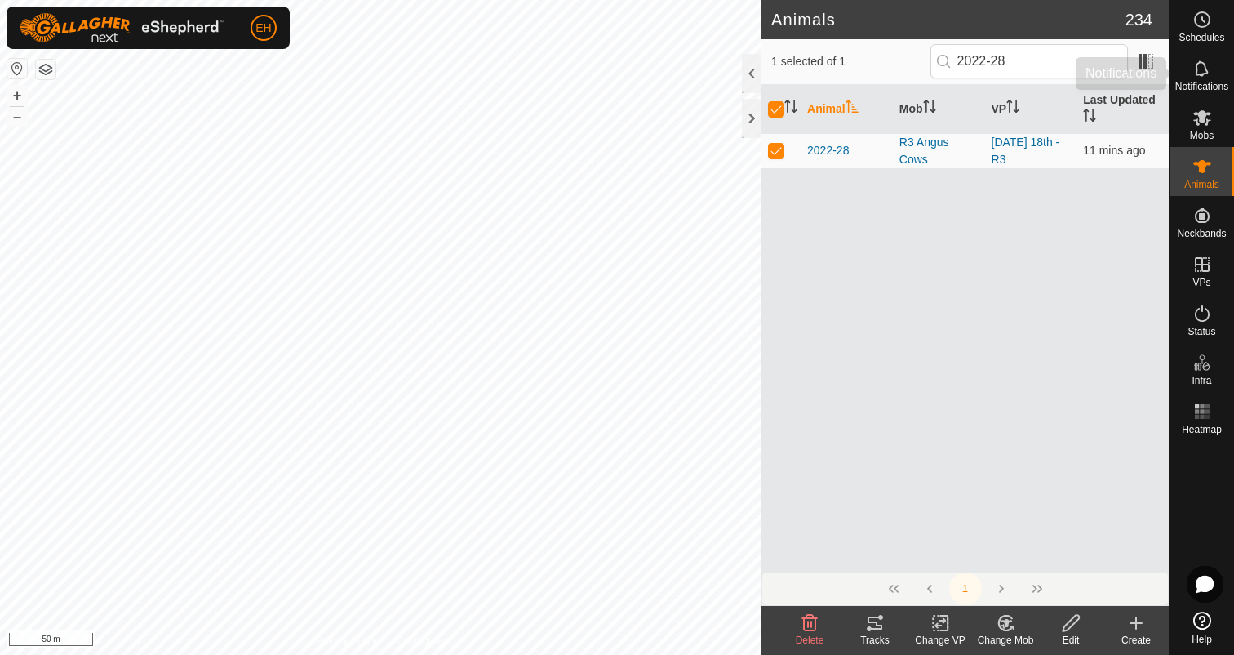
click at [1213, 78] on es-notification-svg-icon at bounding box center [1202, 69] width 29 height 26
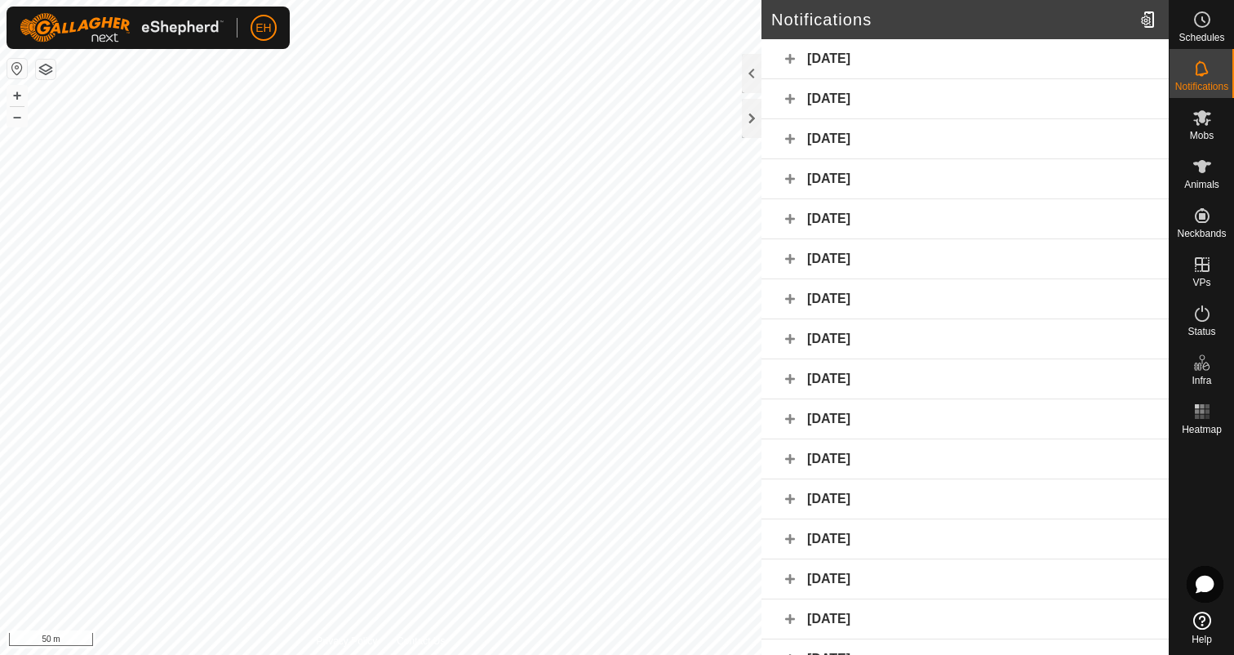
click at [1213, 78] on es-notification-svg-icon at bounding box center [1202, 69] width 29 height 26
click at [860, 58] on div "[DATE]" at bounding box center [965, 59] width 407 height 40
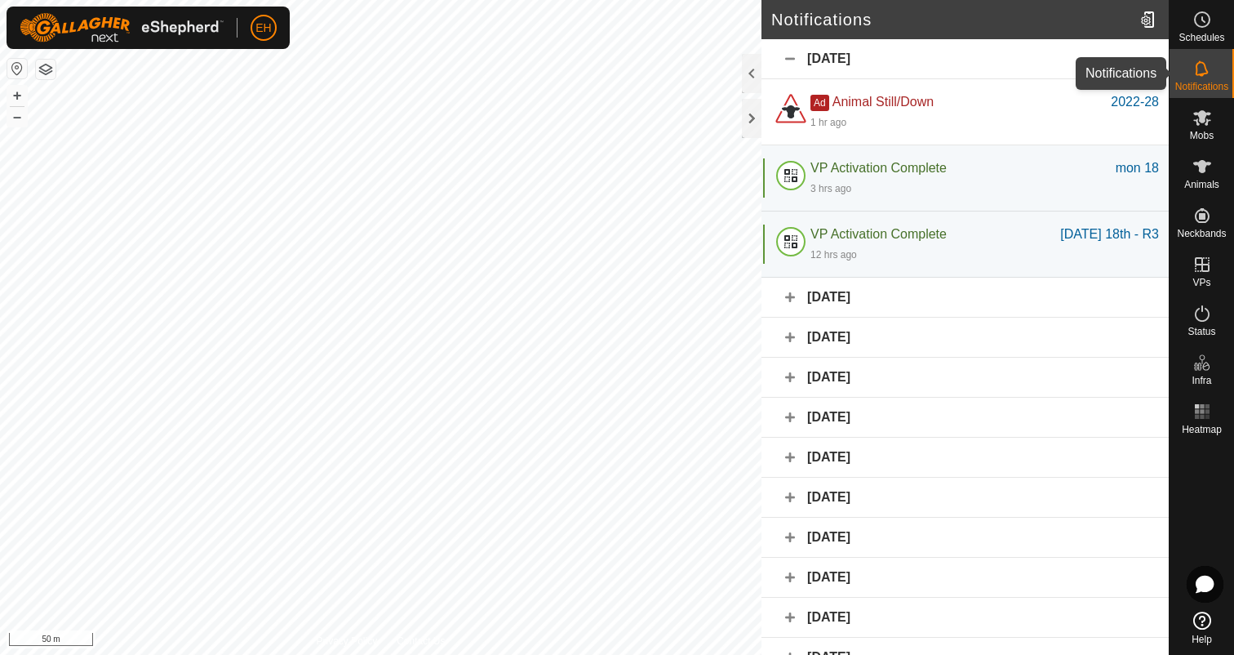
click at [1212, 78] on es-notification-svg-icon at bounding box center [1202, 69] width 29 height 26
click at [1179, 76] on div "Notifications" at bounding box center [1202, 73] width 64 height 49
click at [1209, 27] on icon at bounding box center [1203, 20] width 20 height 20
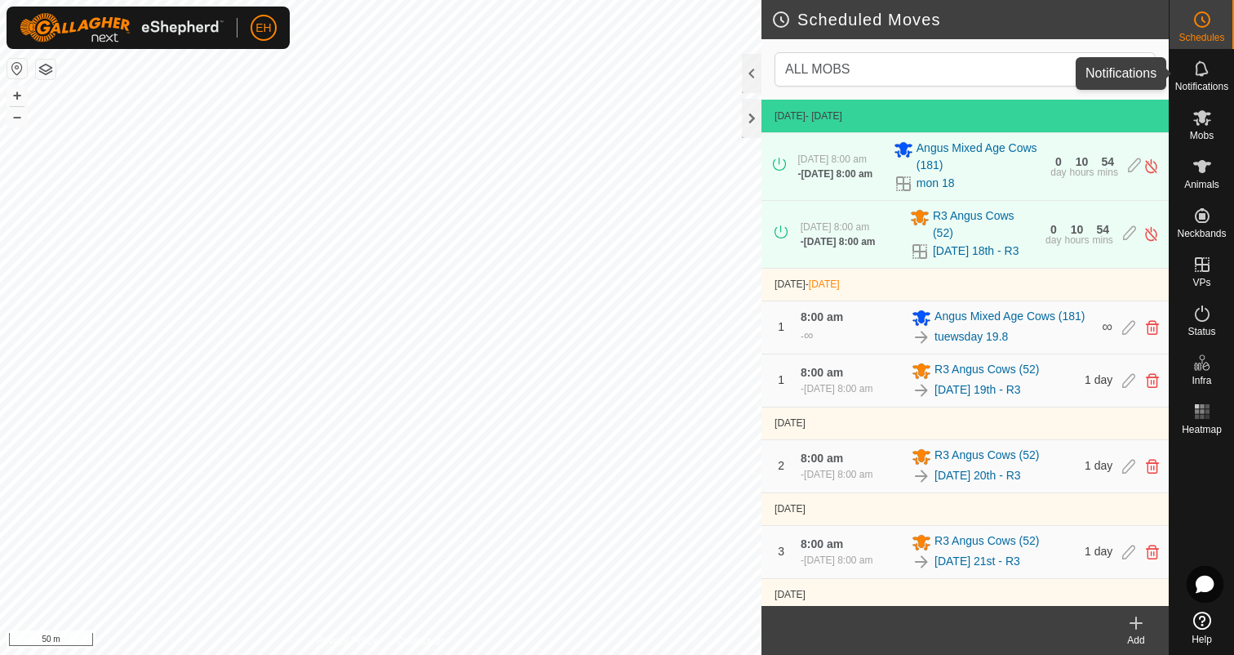
click at [1204, 78] on icon at bounding box center [1203, 69] width 20 height 20
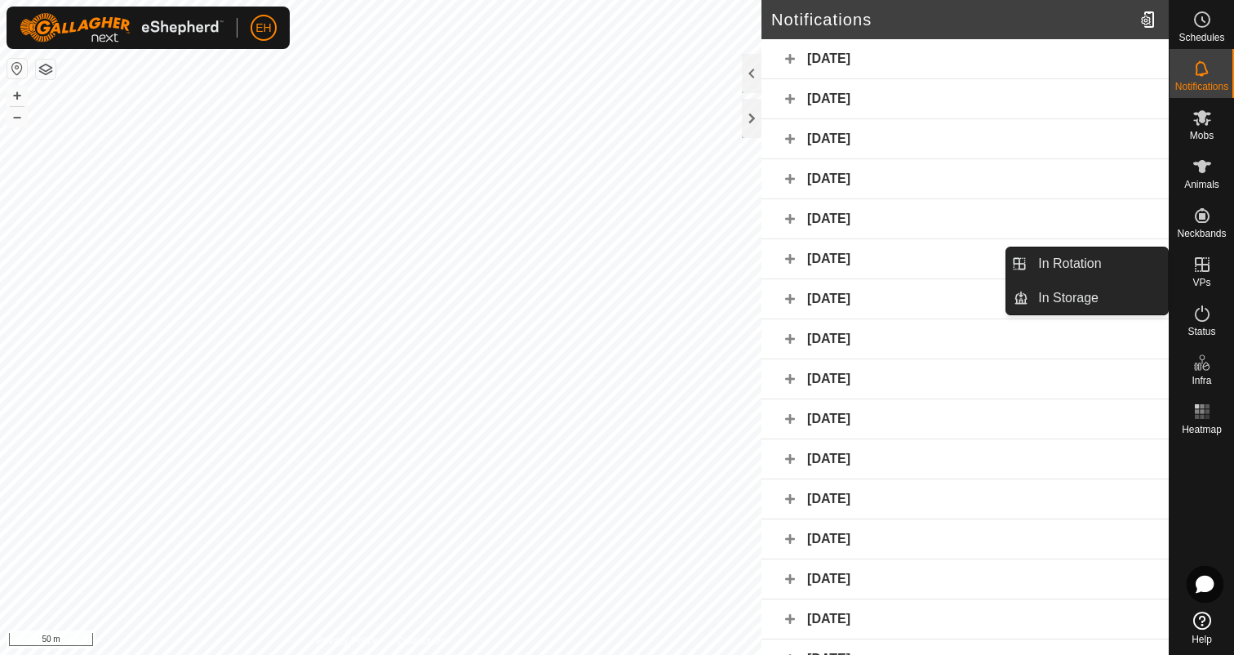
click at [1205, 278] on span "VPs" at bounding box center [1202, 283] width 18 height 10
click at [1084, 269] on link "In Rotation" at bounding box center [1099, 263] width 140 height 33
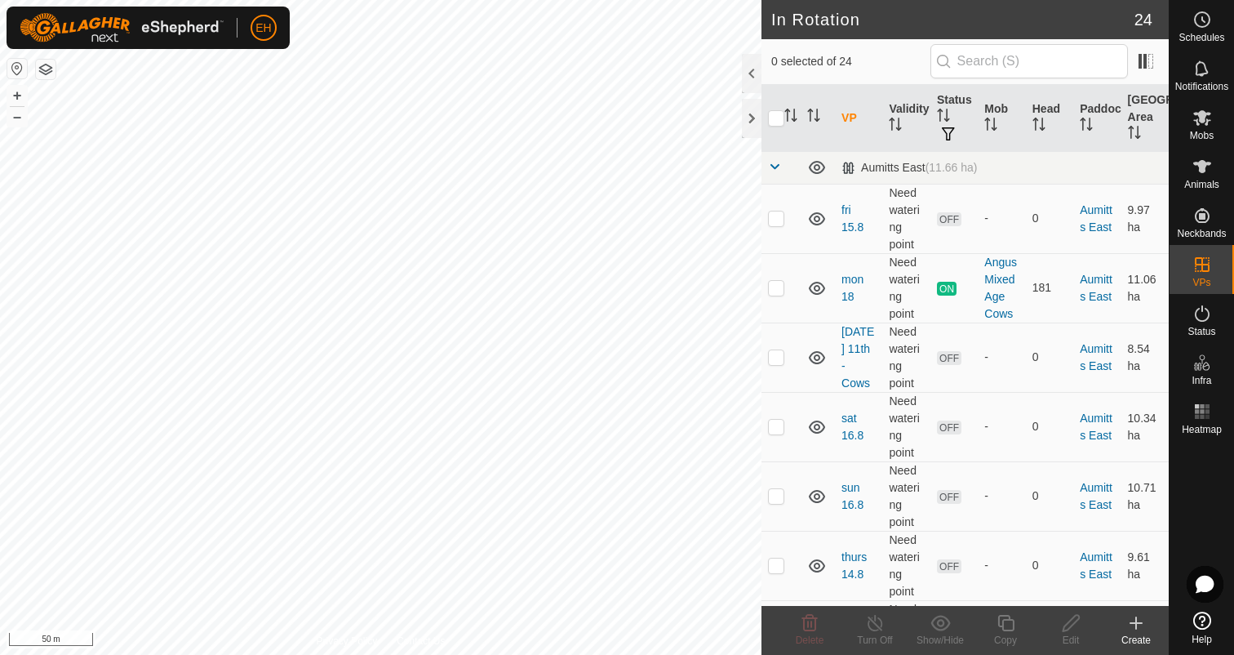
click at [1129, 626] on icon at bounding box center [1137, 623] width 20 height 20
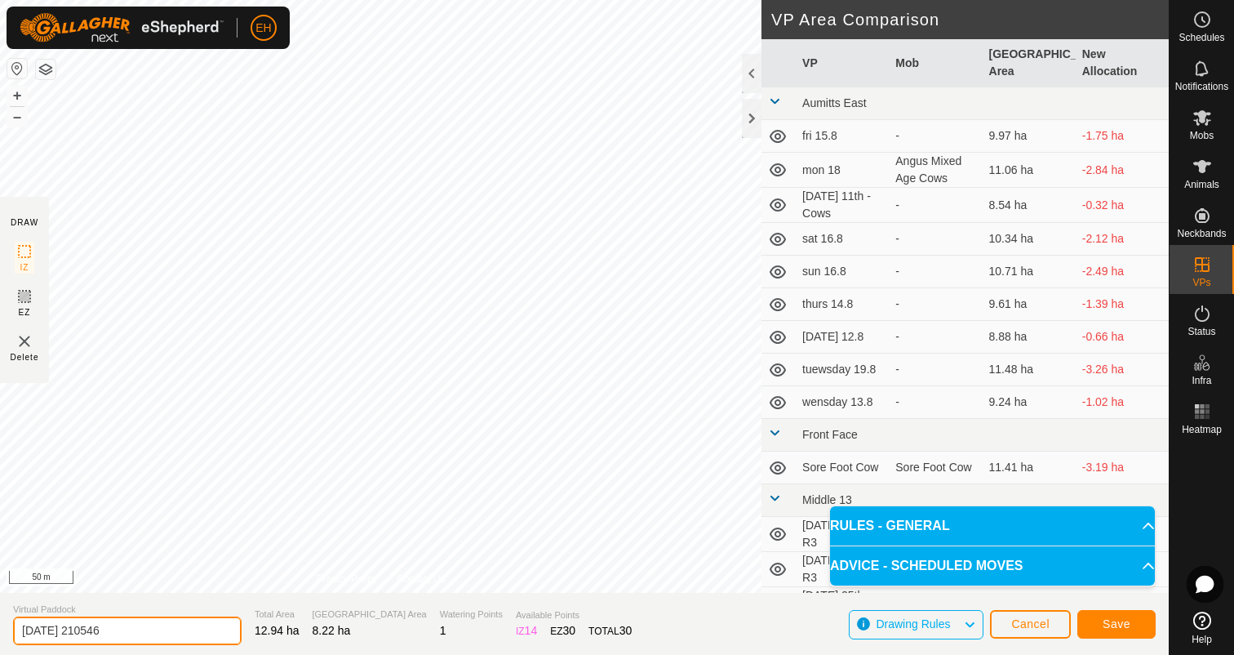
drag, startPoint x: 165, startPoint y: 627, endPoint x: 0, endPoint y: 628, distance: 164.9
click at [0, 628] on section "Virtual Paddock [DATE] 210546 Total Area 12.94 ha Grazing Area 8.22 ha Watering…" at bounding box center [584, 624] width 1169 height 62
type input "[DATE] 20th - R3 (Including Yards)"
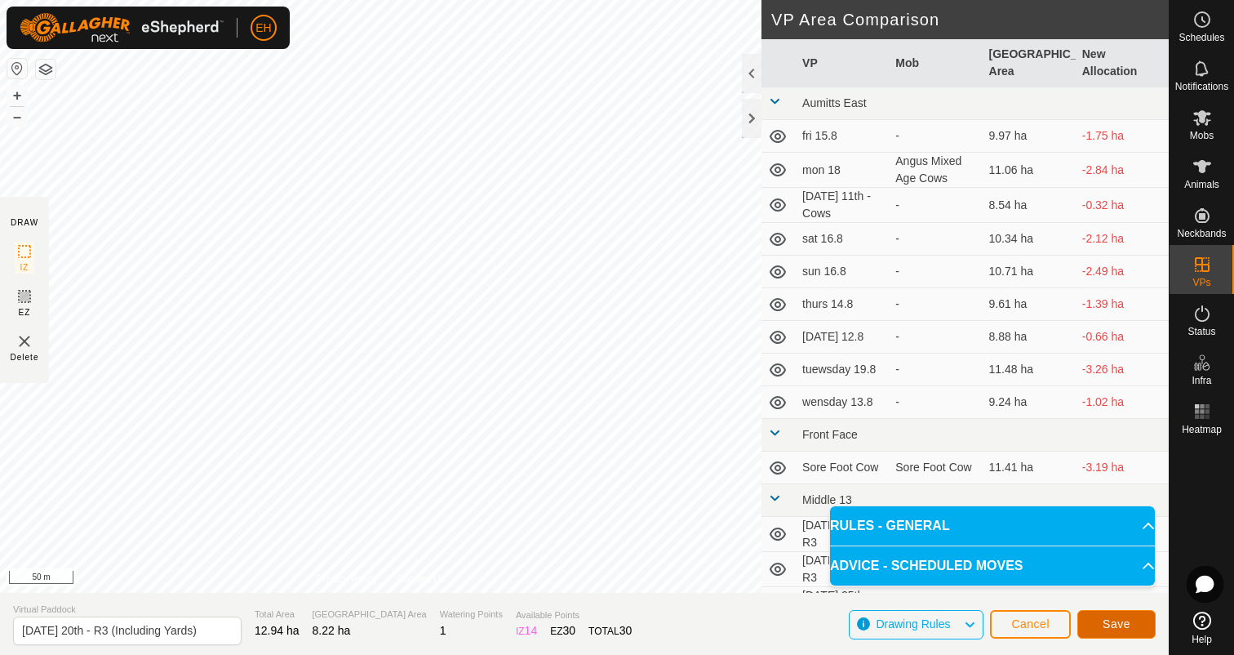
click at [1114, 627] on span "Save" at bounding box center [1117, 623] width 28 height 13
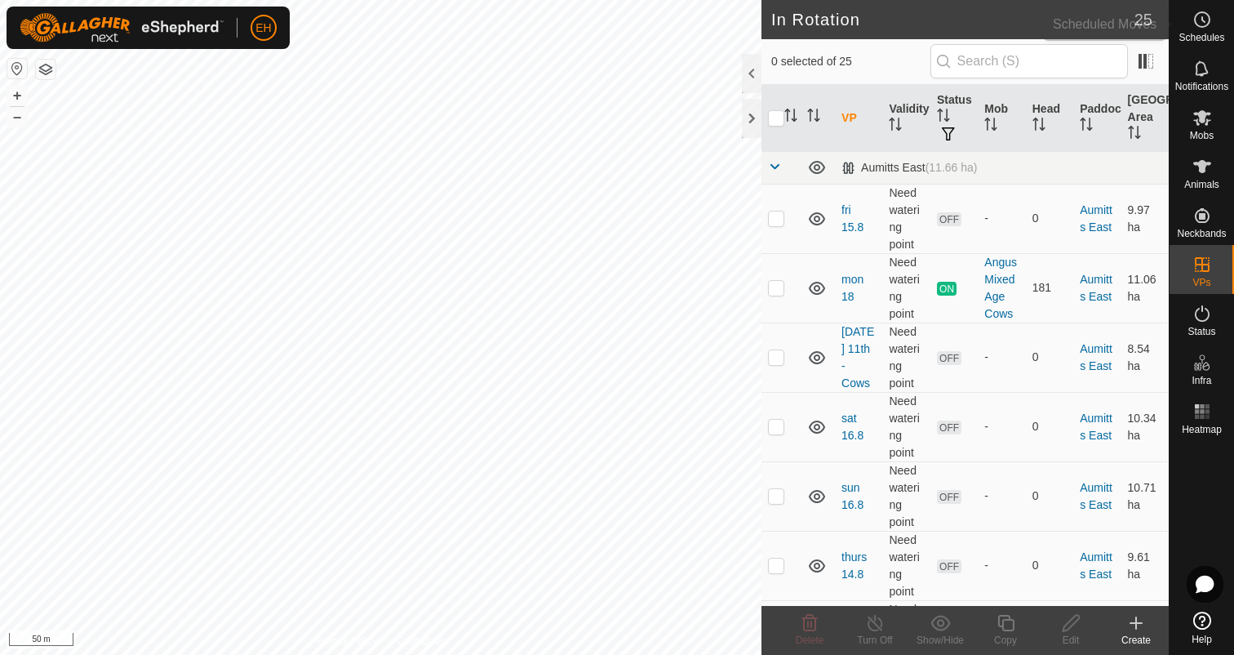
click at [1210, 36] on span "Schedules" at bounding box center [1202, 38] width 46 height 10
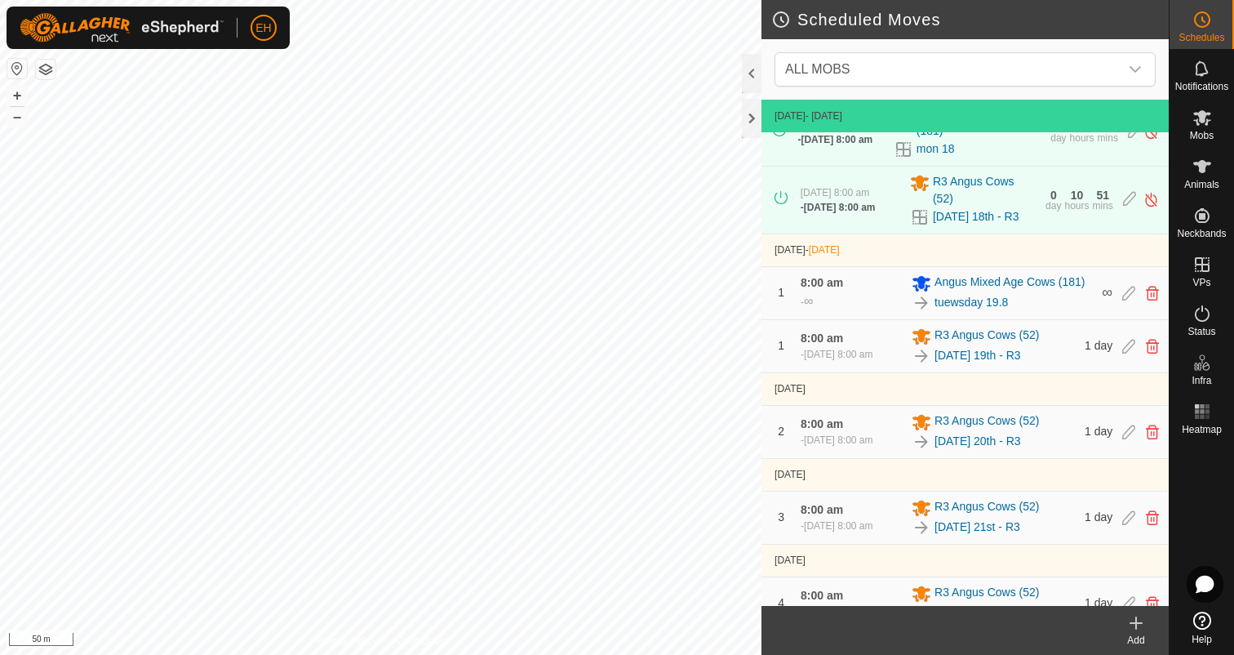
scroll to position [50, 0]
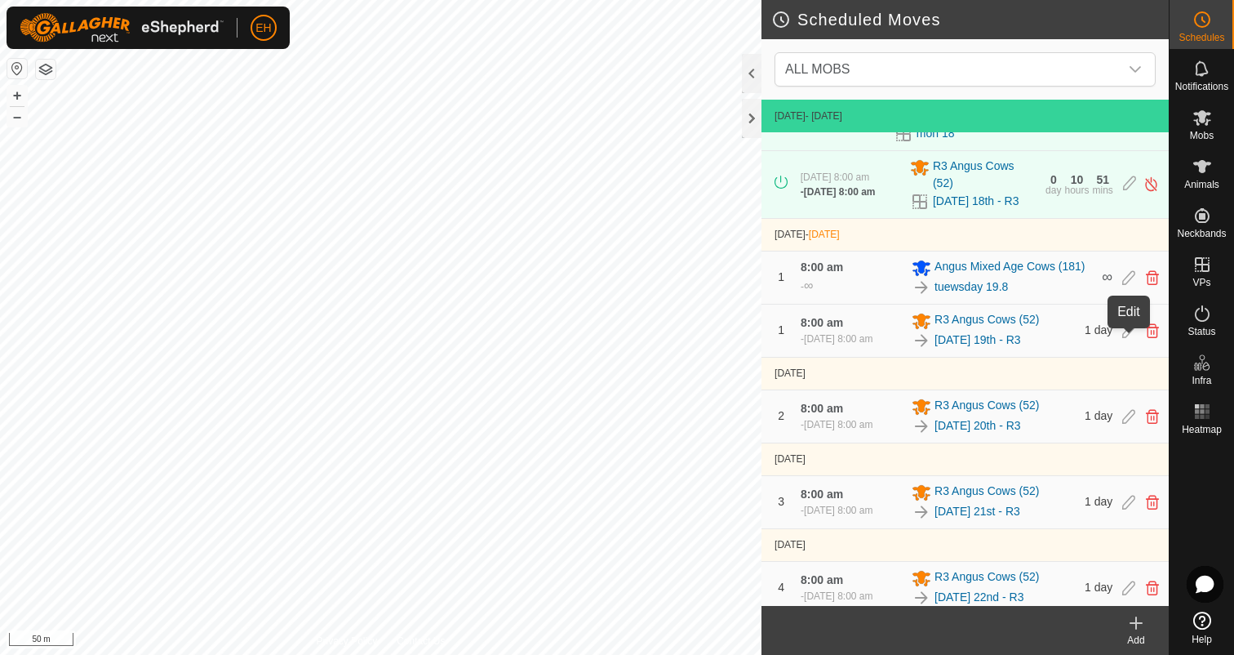
click at [1127, 338] on icon at bounding box center [1128, 330] width 13 height 15
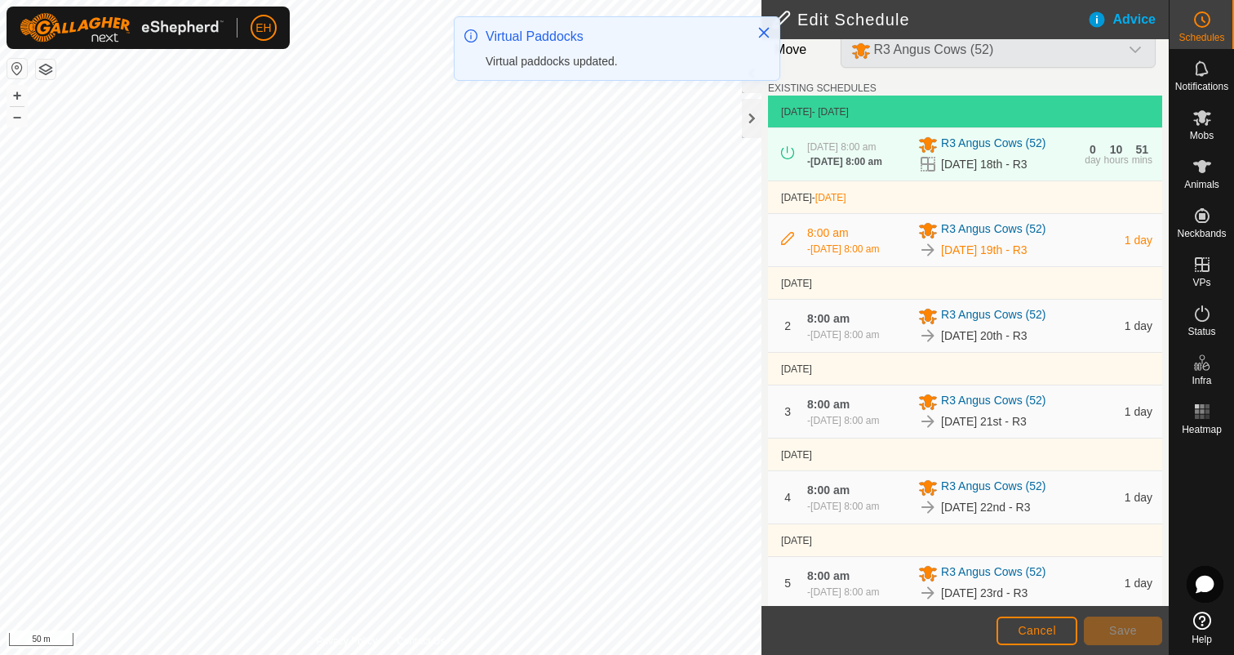
scroll to position [29, 0]
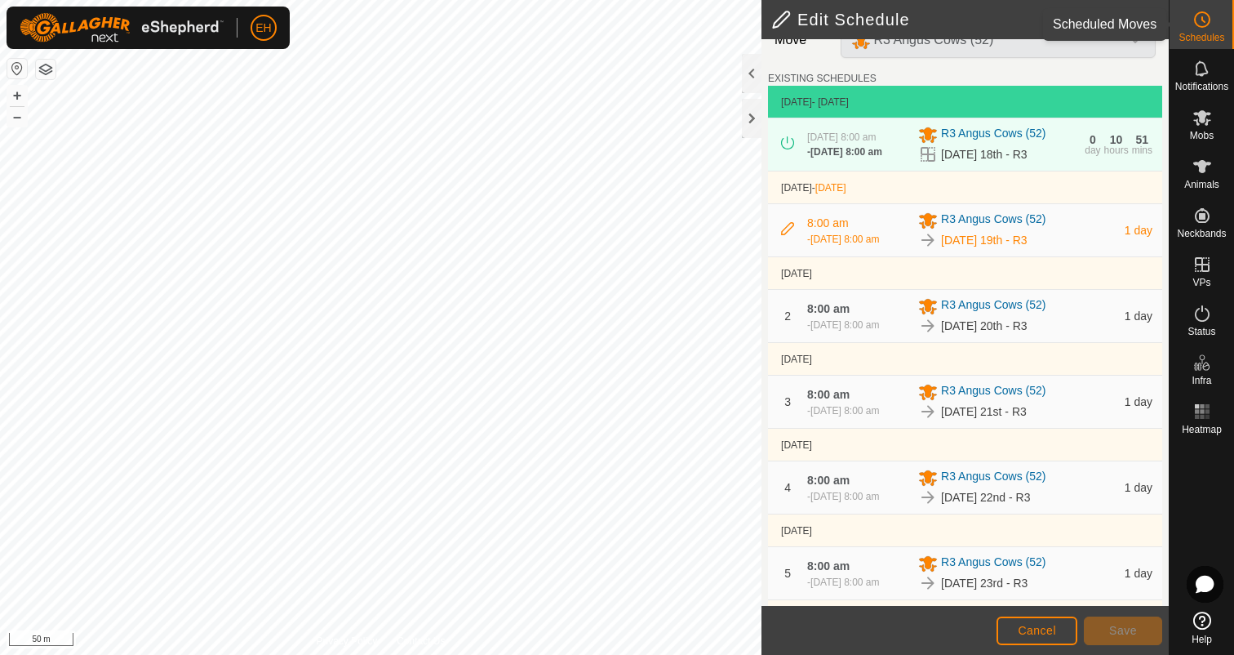
click at [1216, 33] on span "Schedules" at bounding box center [1202, 38] width 46 height 10
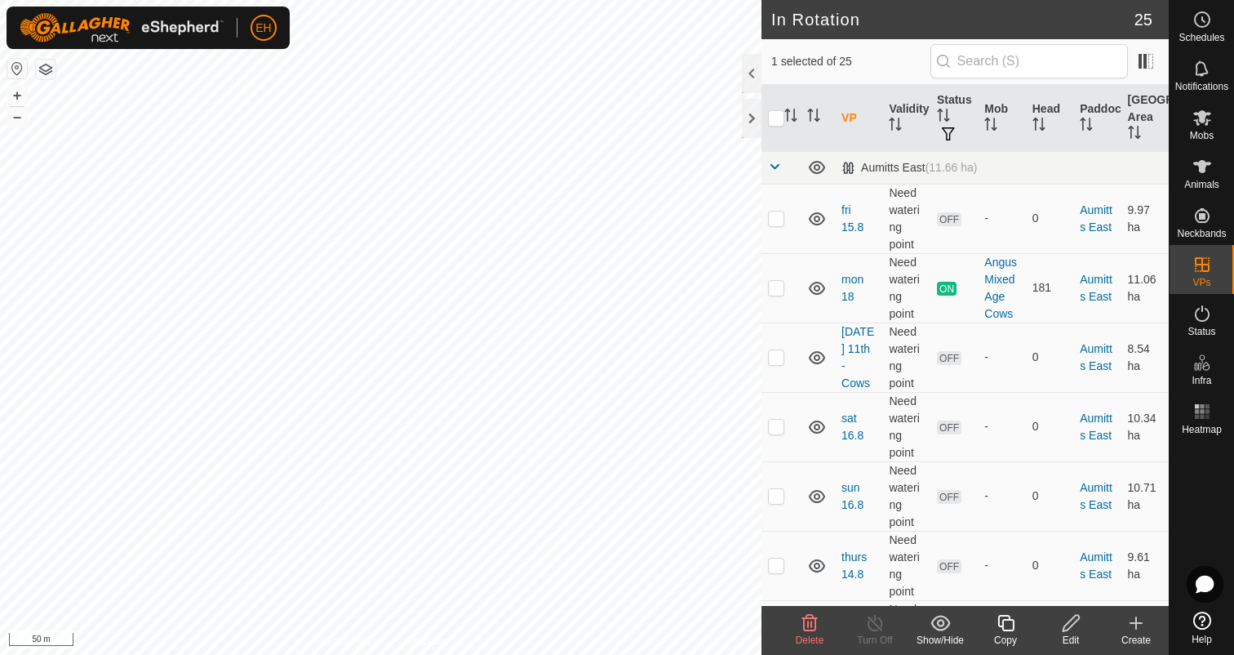
click at [1069, 628] on icon at bounding box center [1071, 623] width 16 height 16
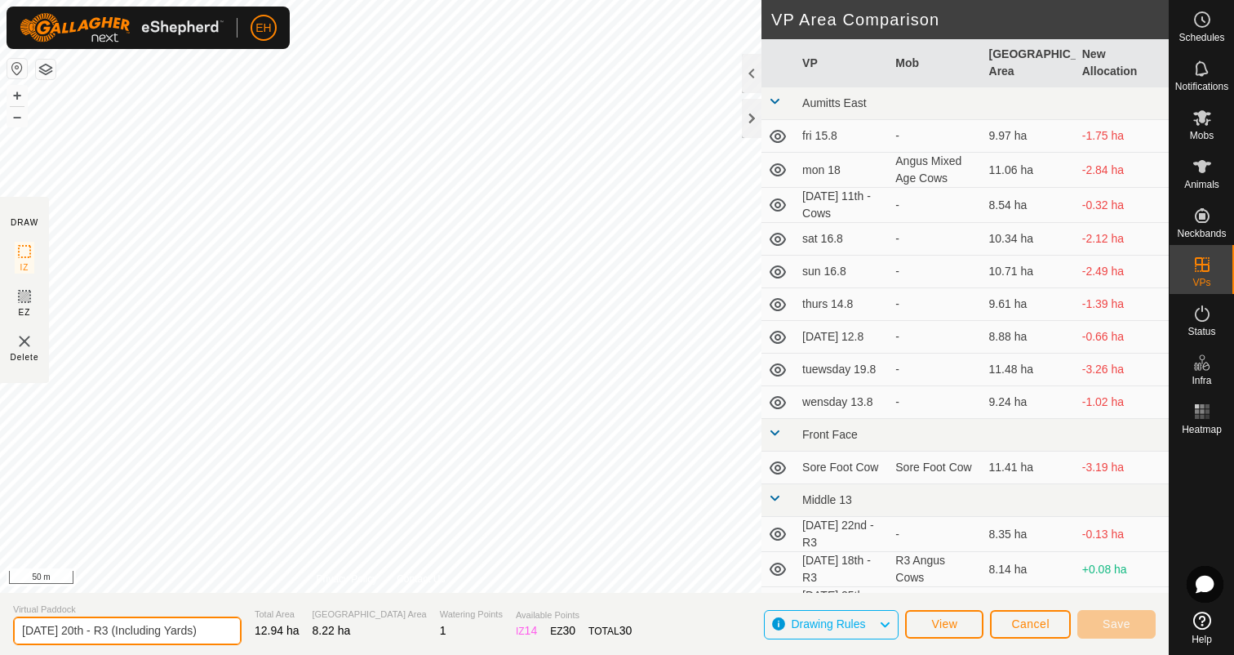
drag, startPoint x: 108, startPoint y: 631, endPoint x: 0, endPoint y: 631, distance: 107.8
click at [0, 631] on section "Virtual Paddock [DATE] 20th - R3 (Including Yards) Total Area 12.94 ha Grazing …" at bounding box center [584, 624] width 1169 height 62
type input "[DATE] 19th - R3 (Including Yards)"
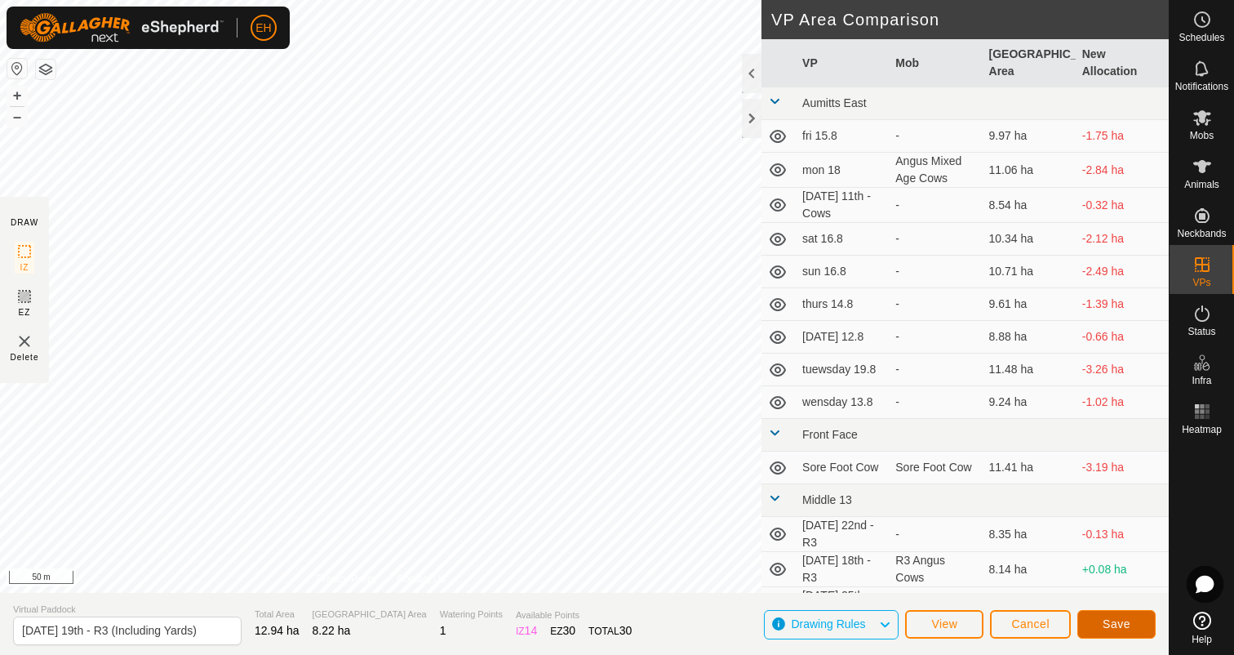
click at [1126, 628] on span "Save" at bounding box center [1117, 623] width 28 height 13
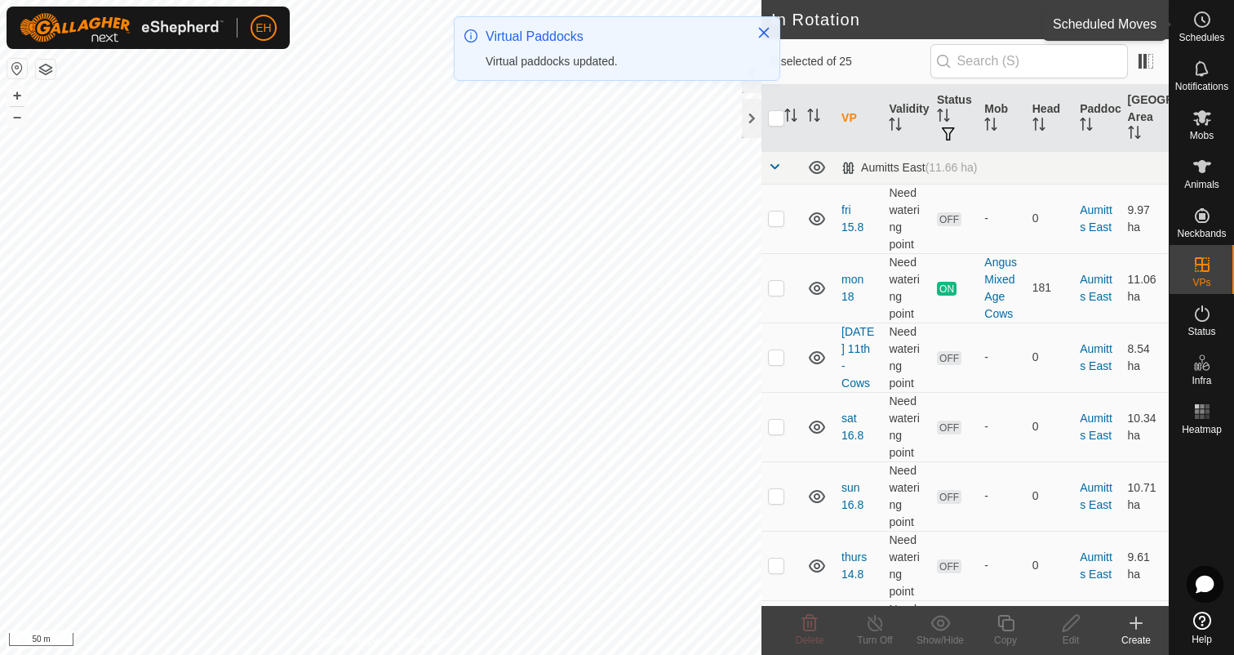
click at [1204, 33] on span "Schedules" at bounding box center [1202, 38] width 46 height 10
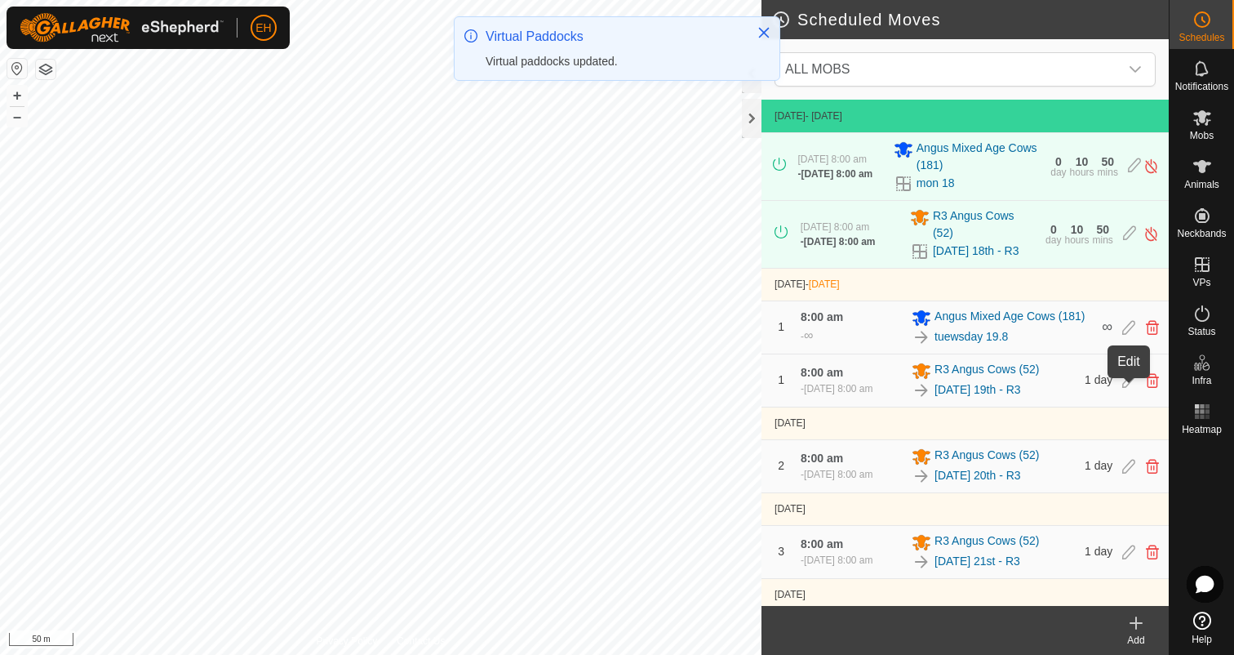
click at [1125, 388] on icon at bounding box center [1128, 380] width 13 height 15
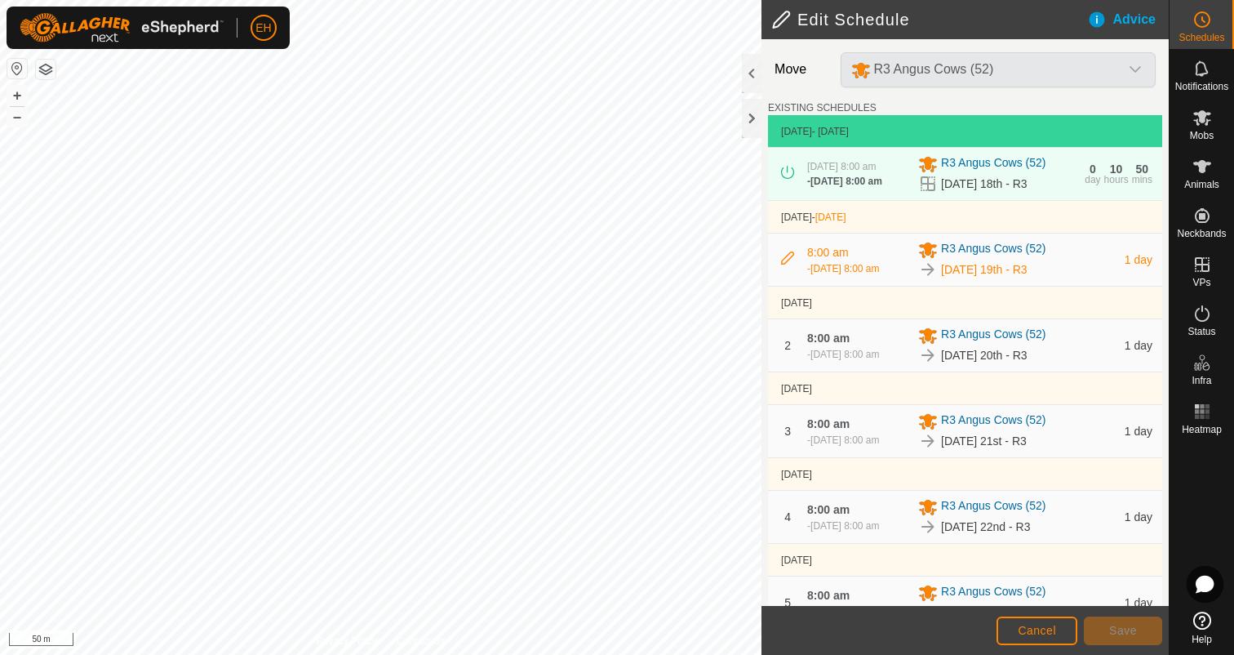
click at [784, 264] on icon at bounding box center [787, 257] width 13 height 13
click at [991, 253] on span "R3 Angus Cows (52)" at bounding box center [993, 250] width 104 height 20
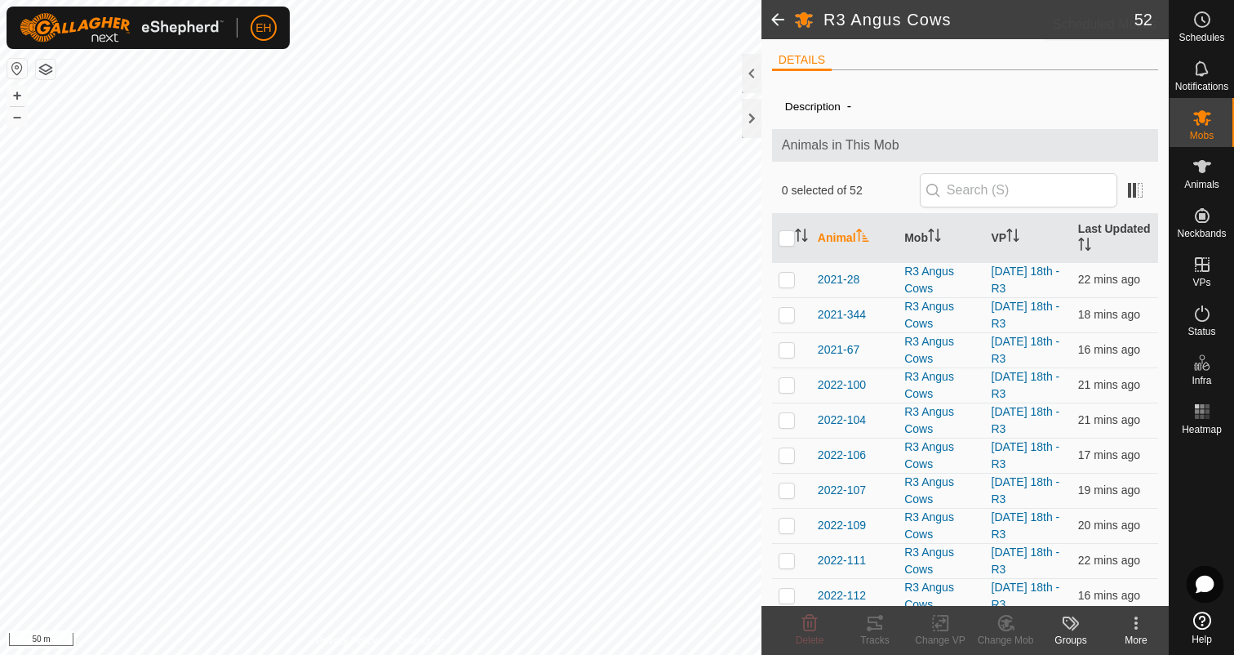
click at [1201, 40] on span "Schedules" at bounding box center [1202, 38] width 46 height 10
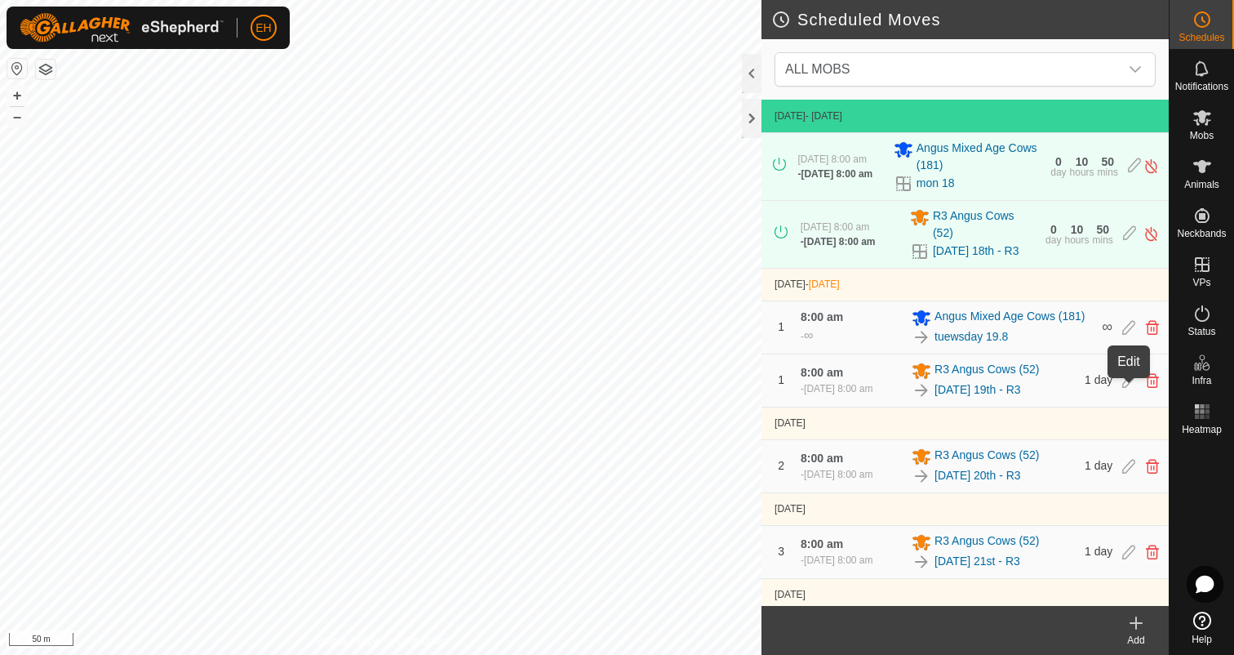
click at [1124, 388] on icon at bounding box center [1128, 380] width 13 height 15
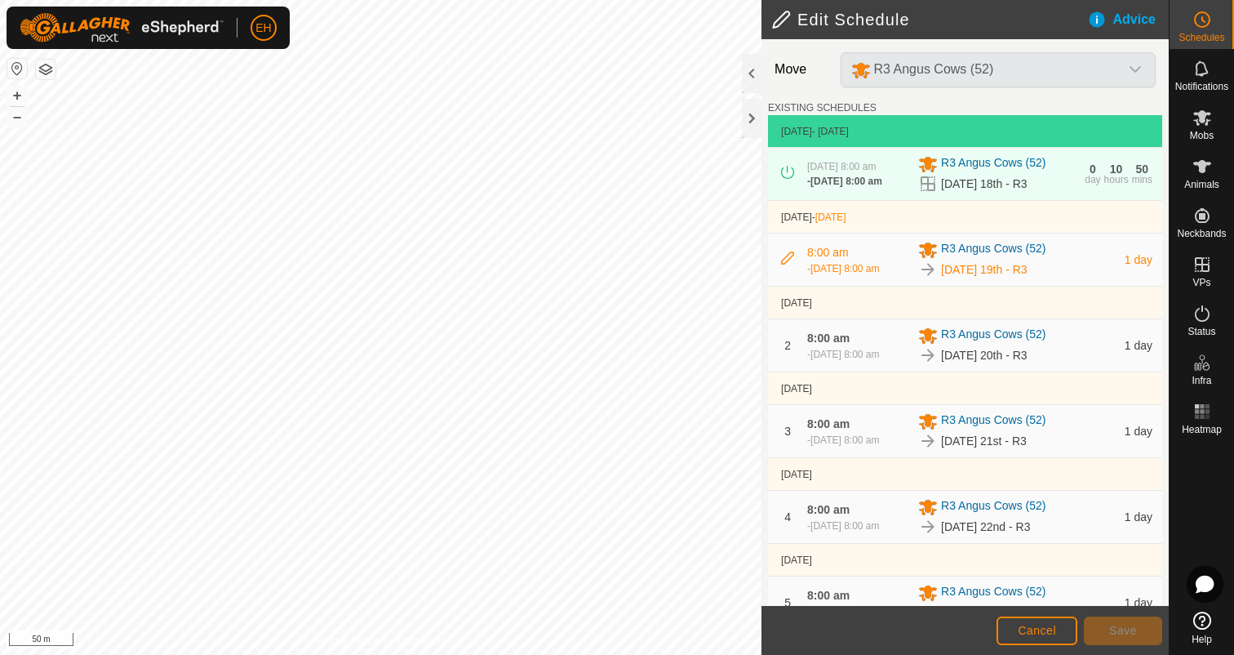
click at [1013, 277] on span "[DATE] 19th - R3" at bounding box center [984, 269] width 87 height 17
click at [1130, 266] on span "1 day" at bounding box center [1139, 259] width 28 height 13
click at [815, 265] on span "[DATE] 8:00 am" at bounding box center [845, 268] width 69 height 11
click at [1041, 625] on span "Cancel" at bounding box center [1037, 630] width 38 height 13
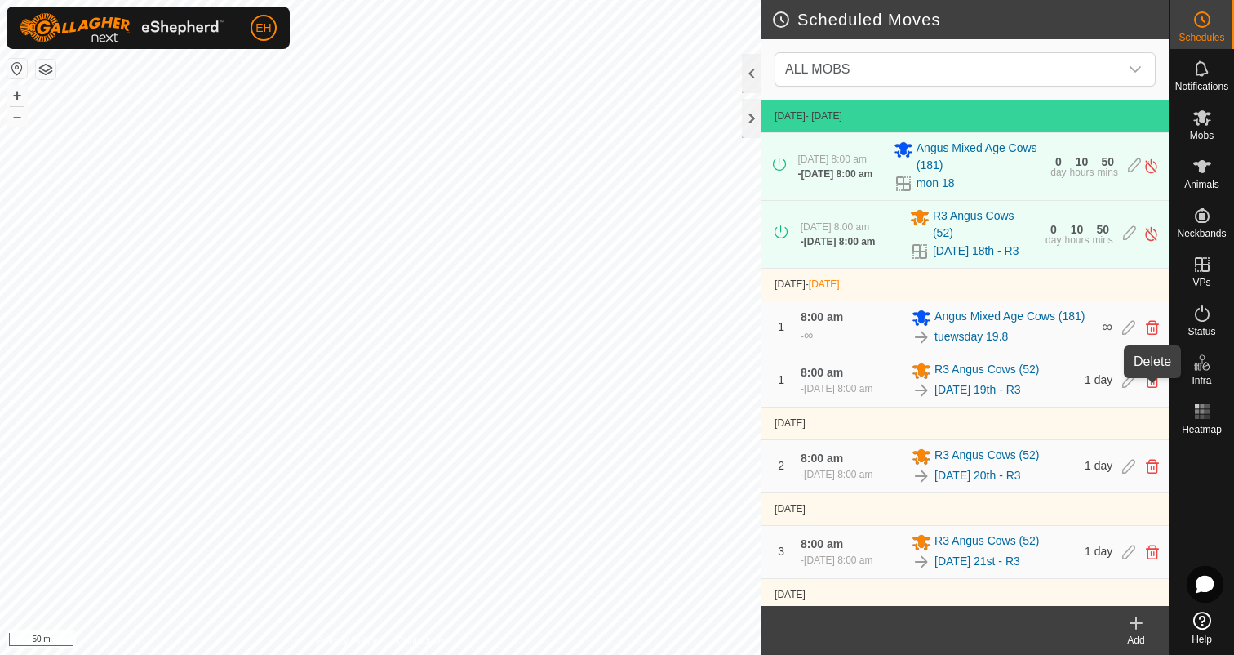
click at [1155, 387] on icon at bounding box center [1152, 380] width 13 height 15
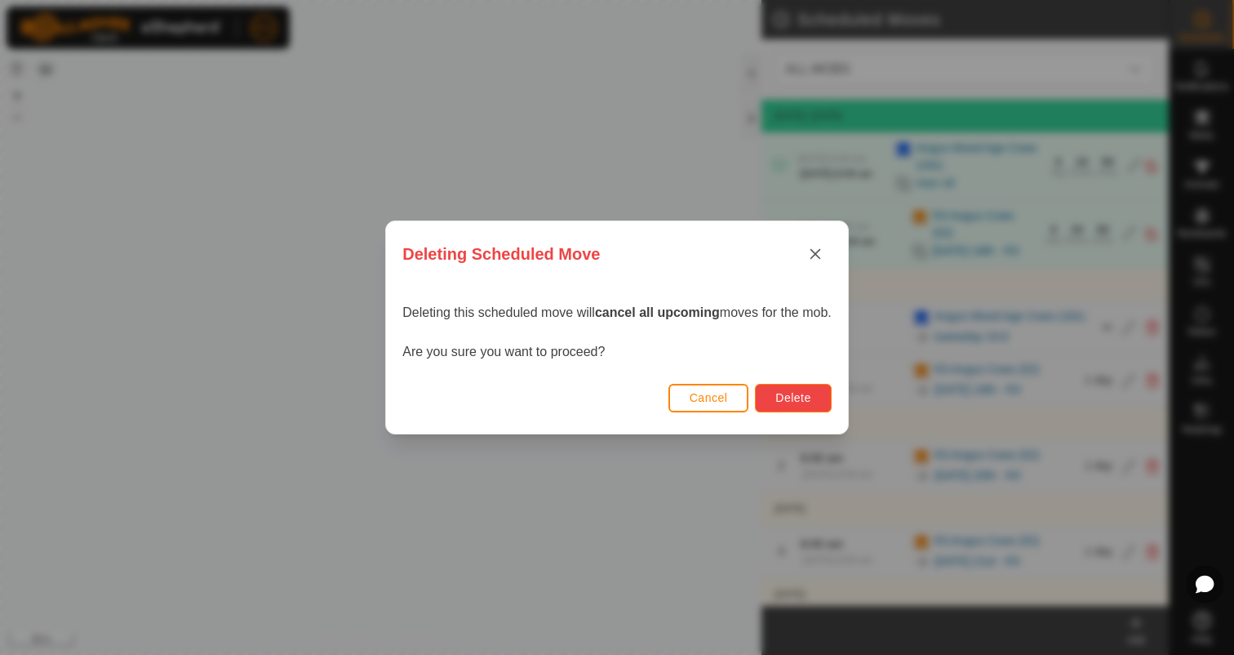
click at [810, 396] on span "Delete" at bounding box center [793, 397] width 35 height 13
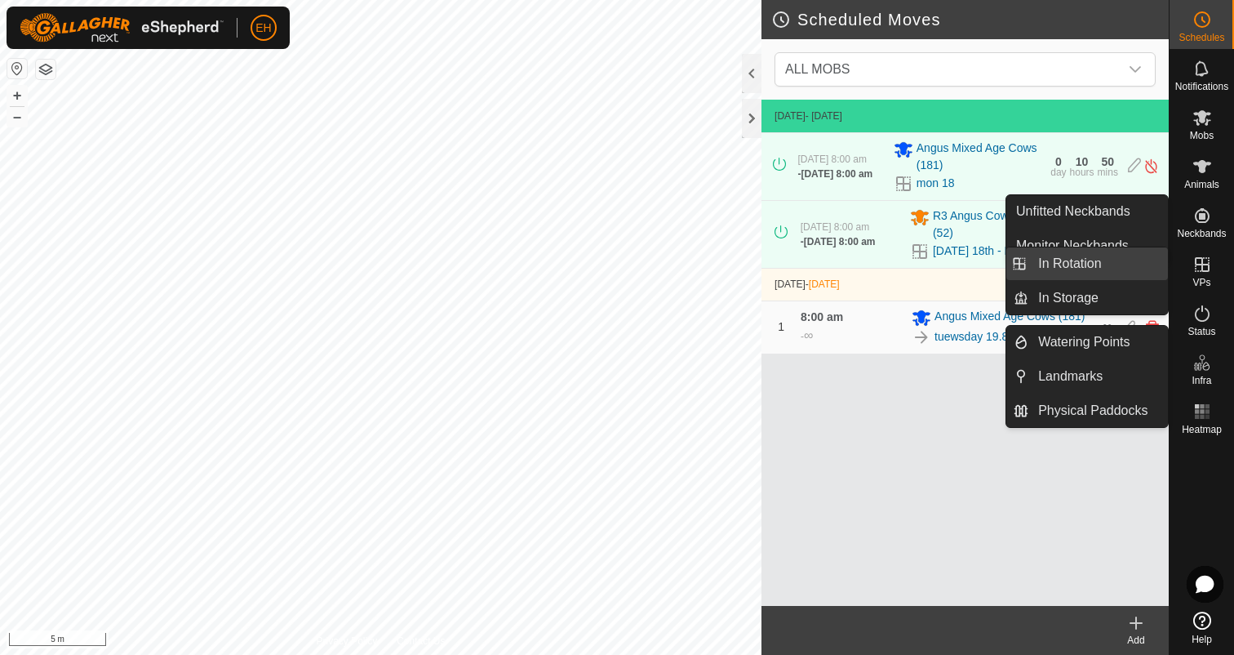
click at [1132, 264] on link "In Rotation" at bounding box center [1099, 263] width 140 height 33
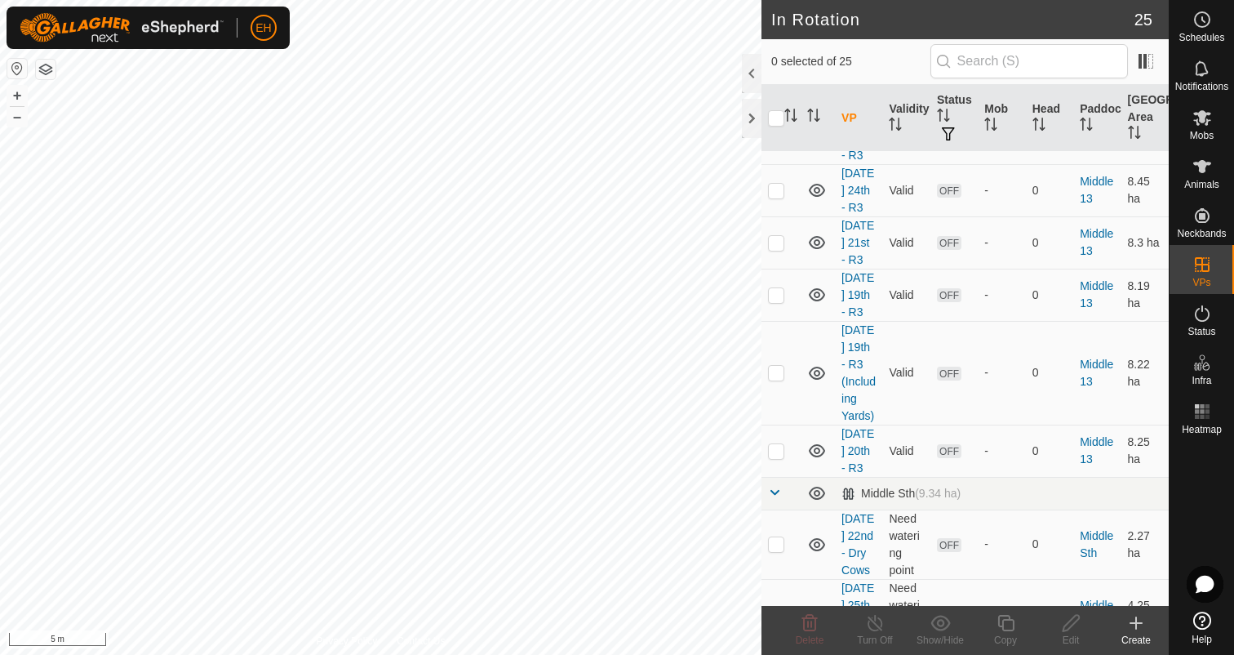
scroll to position [998, 0]
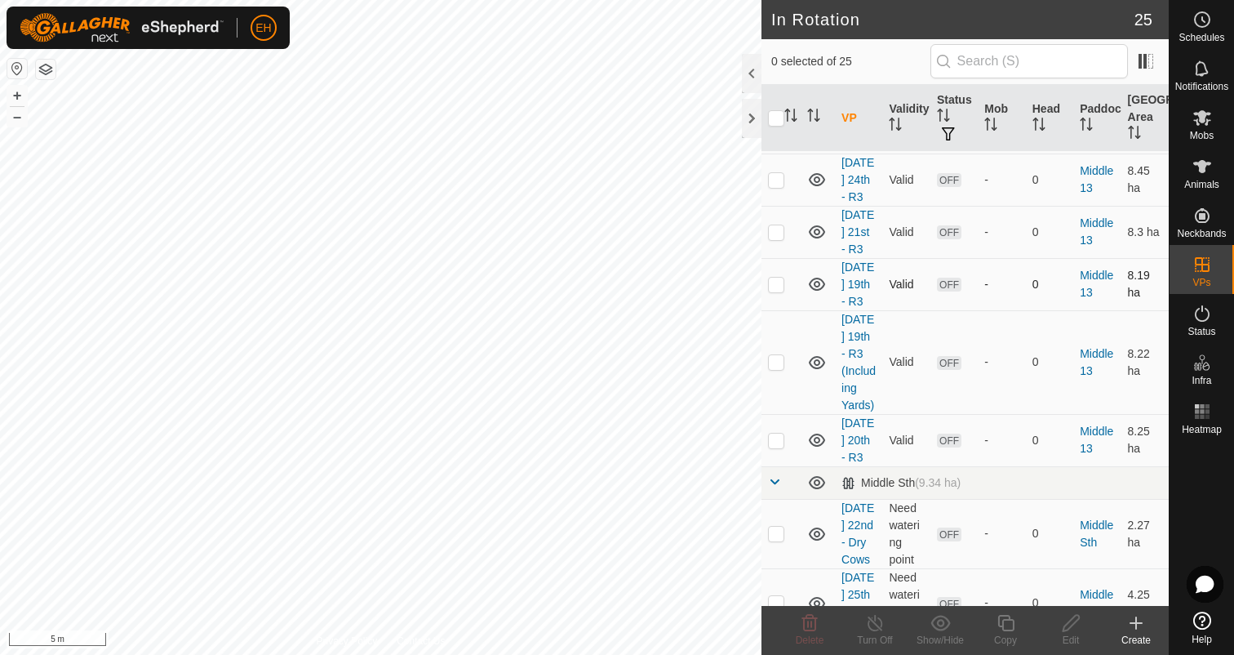
click at [774, 291] on p-checkbox at bounding box center [776, 284] width 16 height 13
click at [798, 629] on delete-svg-icon at bounding box center [809, 623] width 65 height 20
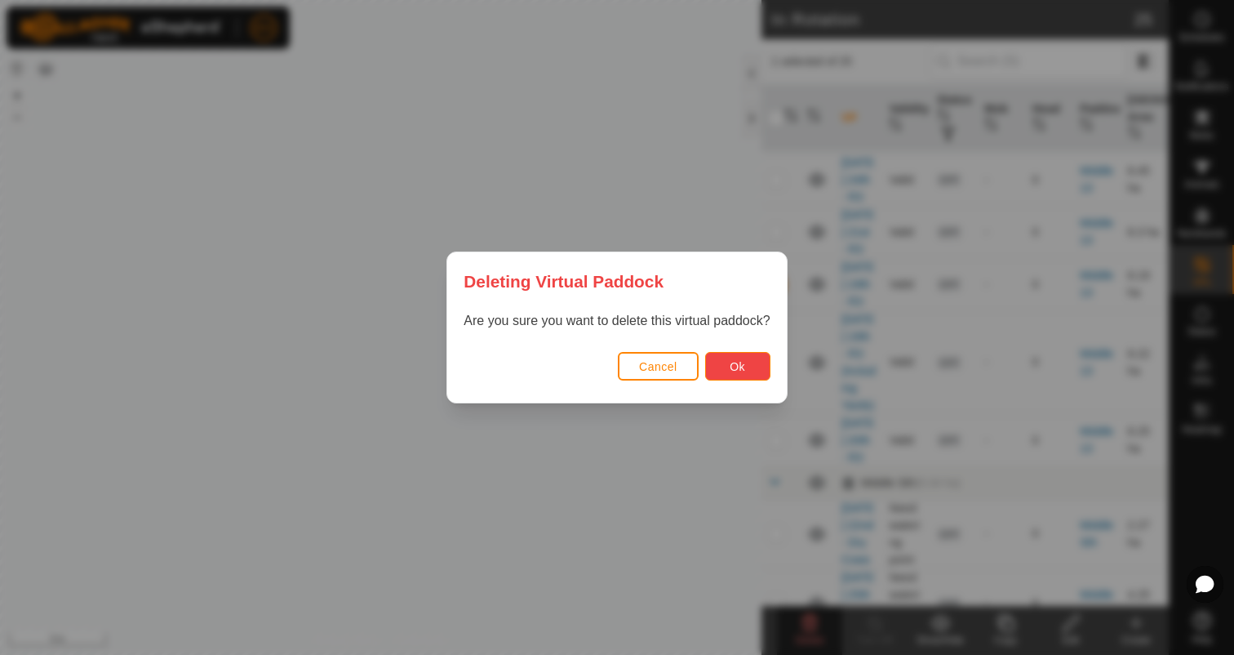
click at [736, 369] on span "Ok" at bounding box center [738, 366] width 16 height 13
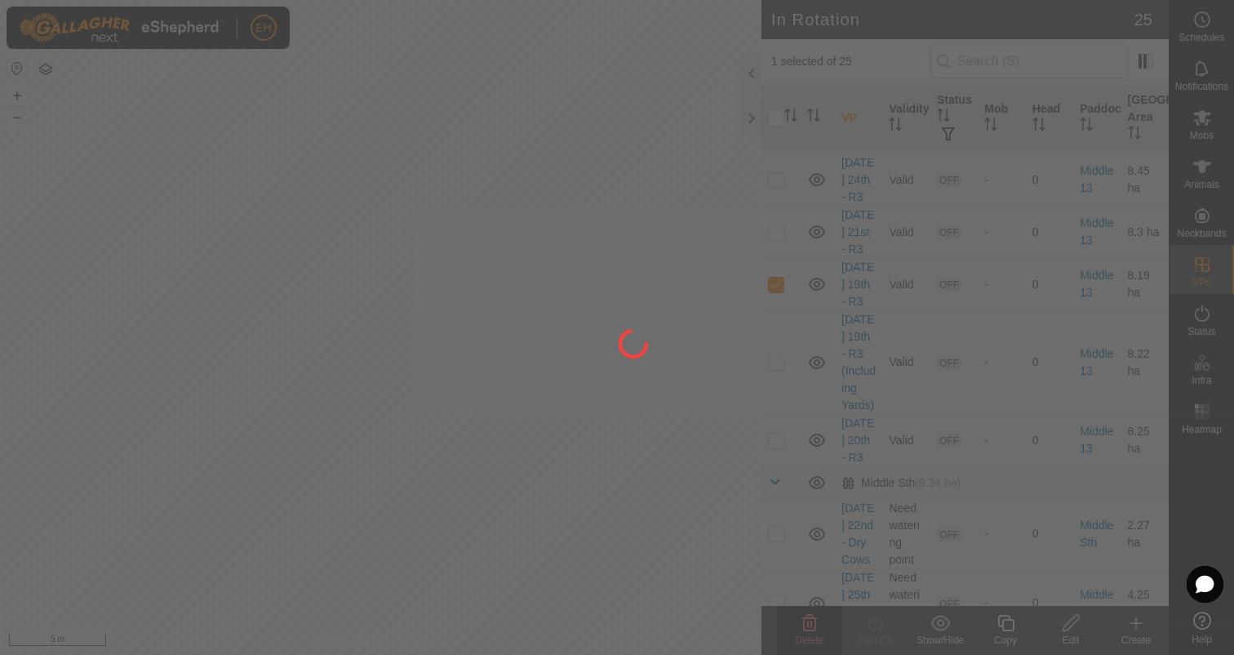
checkbox input "false"
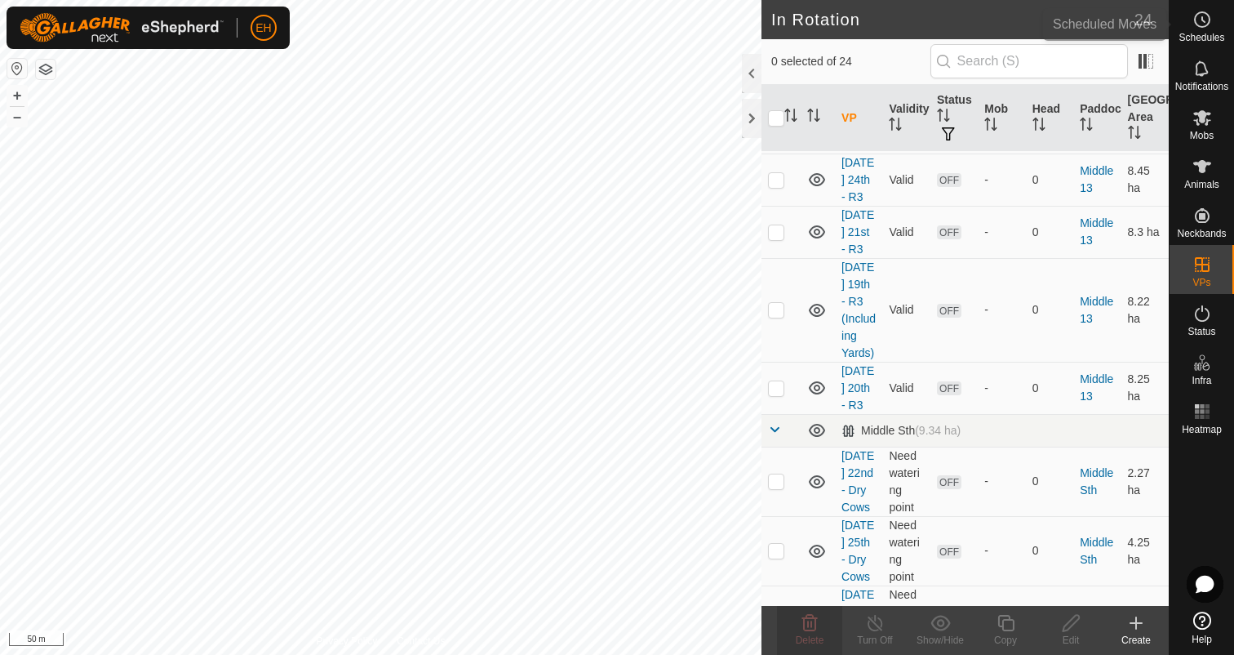
click at [1221, 16] on div "Schedules" at bounding box center [1202, 24] width 64 height 49
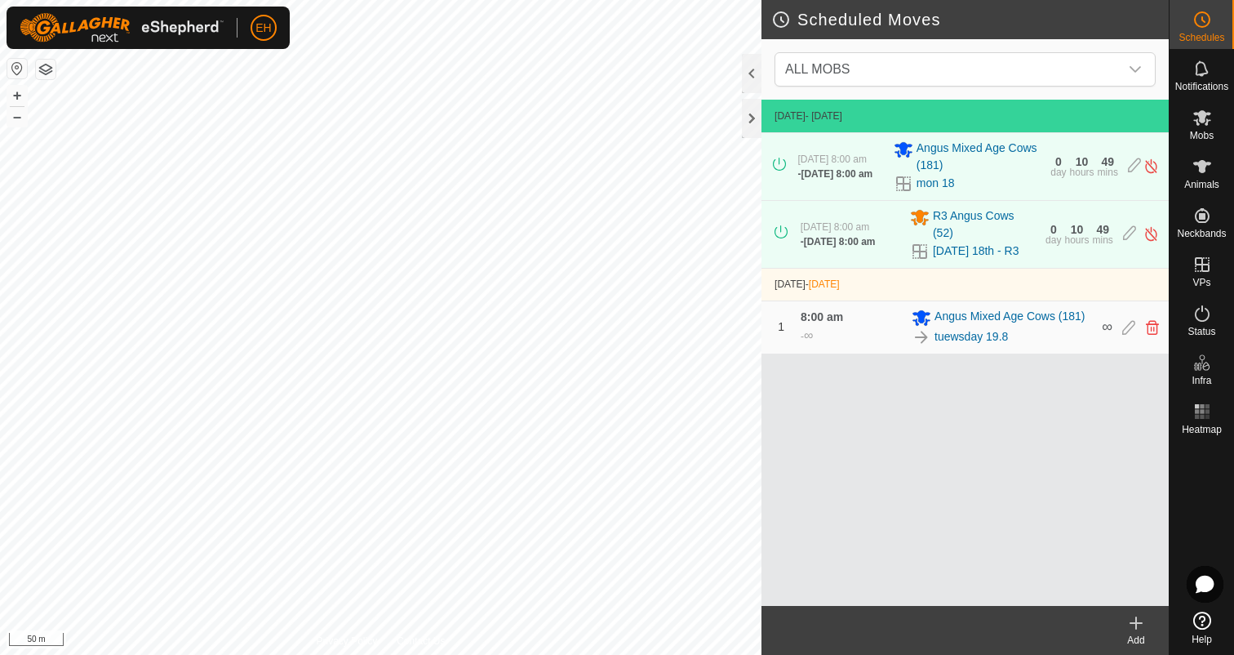
click at [1129, 630] on icon at bounding box center [1137, 623] width 20 height 20
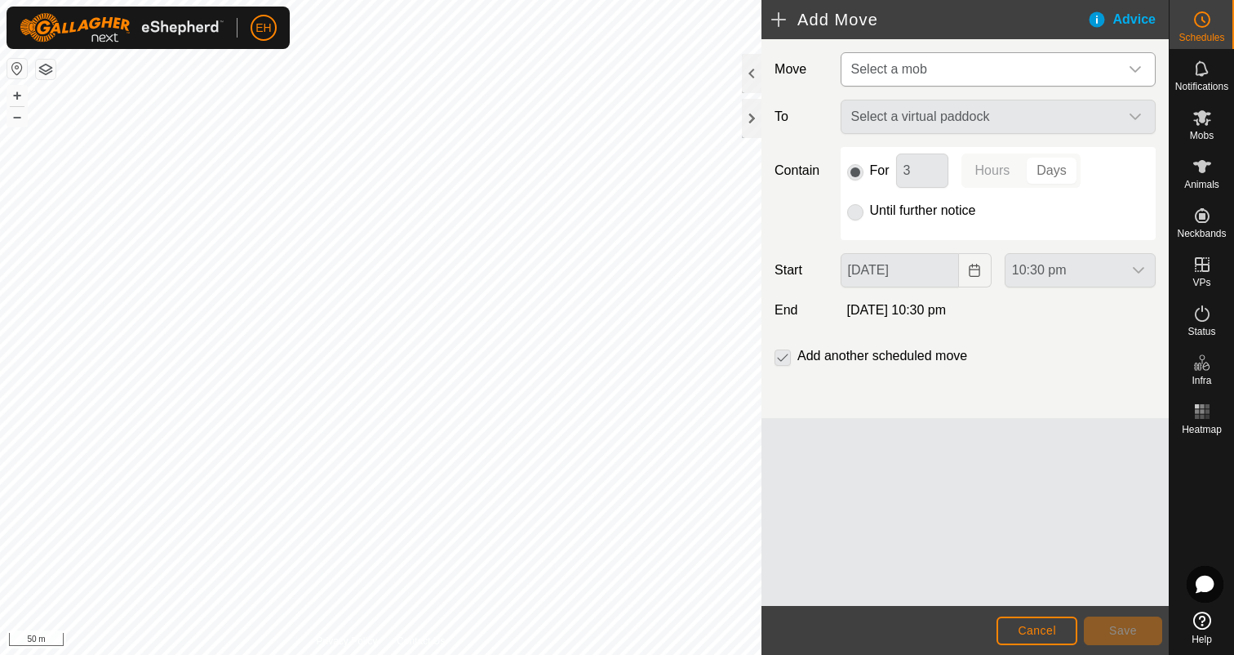
click at [1011, 63] on span "Select a mob" at bounding box center [982, 69] width 274 height 33
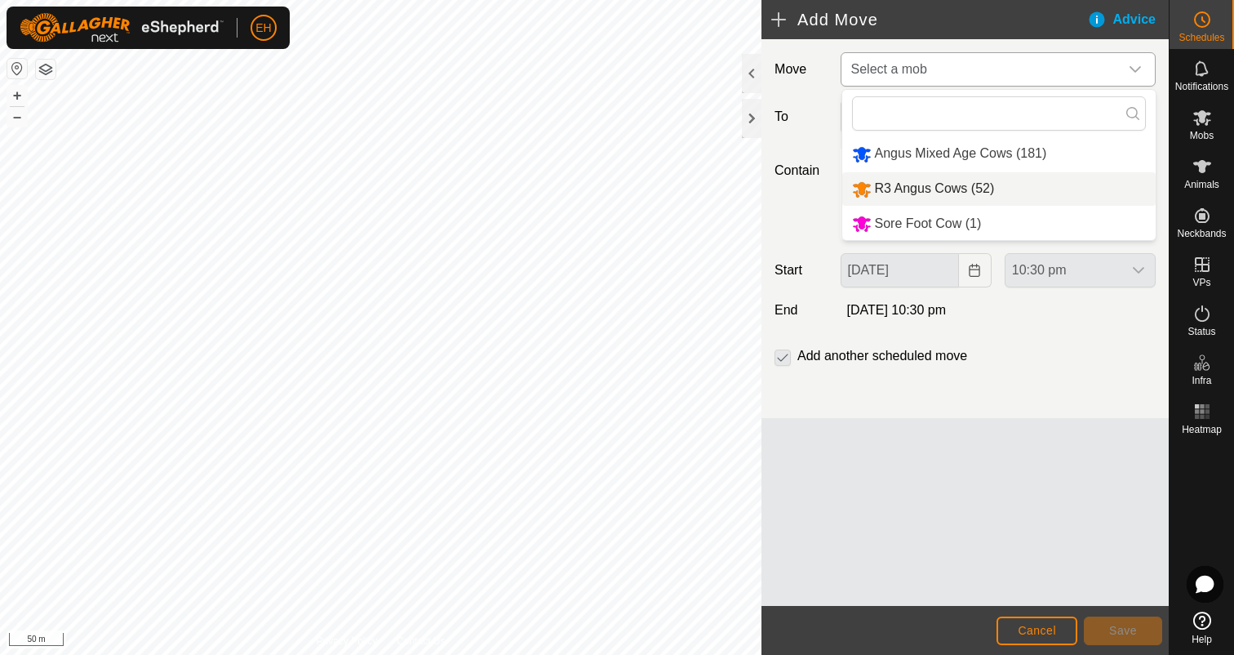
click at [973, 197] on li "R3 Angus Cows (52)" at bounding box center [998, 188] width 313 height 33
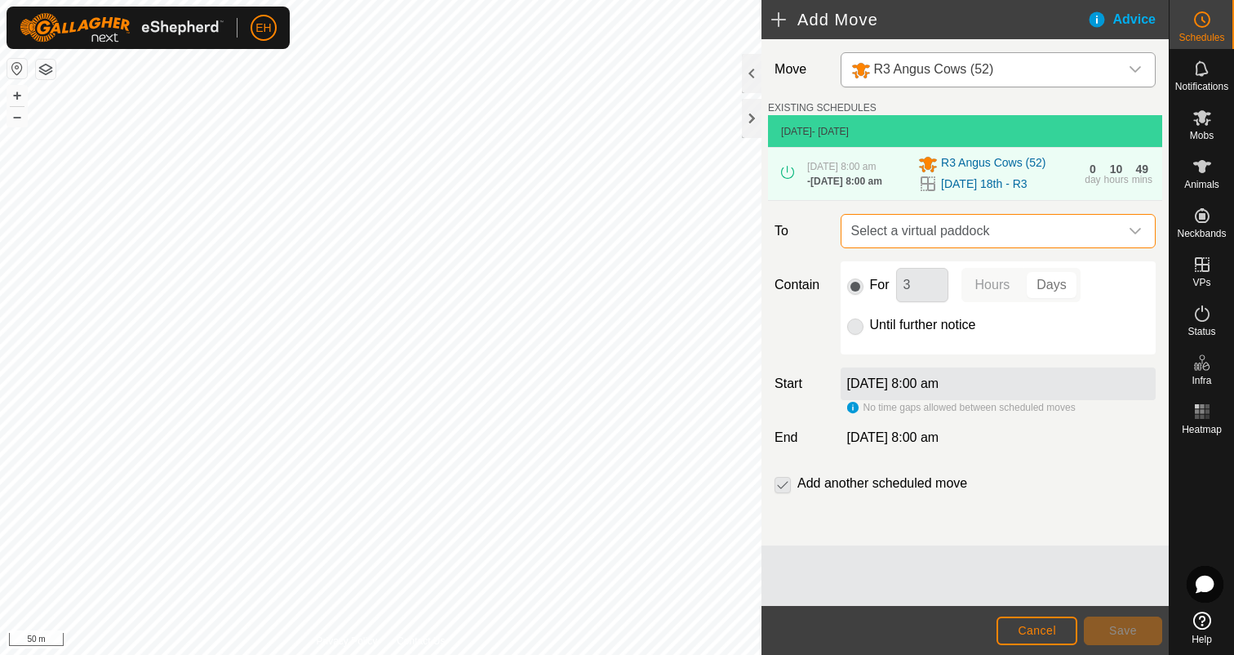
click at [977, 238] on span "Select a virtual paddock" at bounding box center [982, 231] width 274 height 33
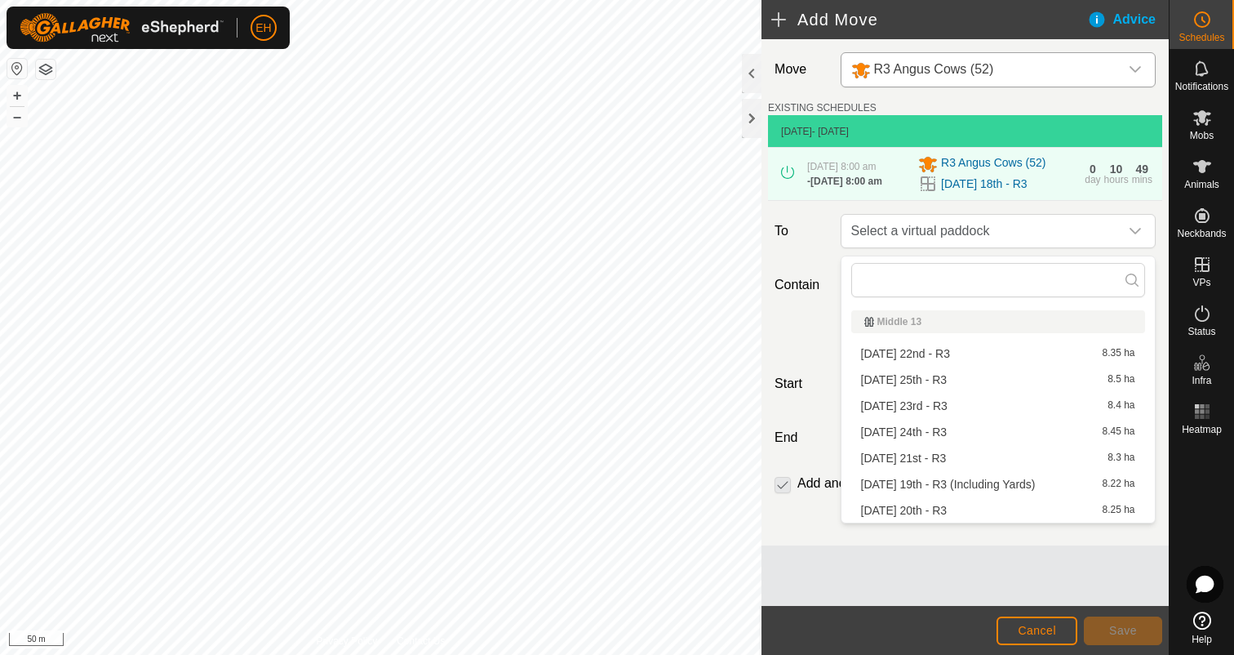
click at [997, 478] on li "[DATE] 19th - R3 (Including Yards) 8.22 ha" at bounding box center [998, 484] width 294 height 24
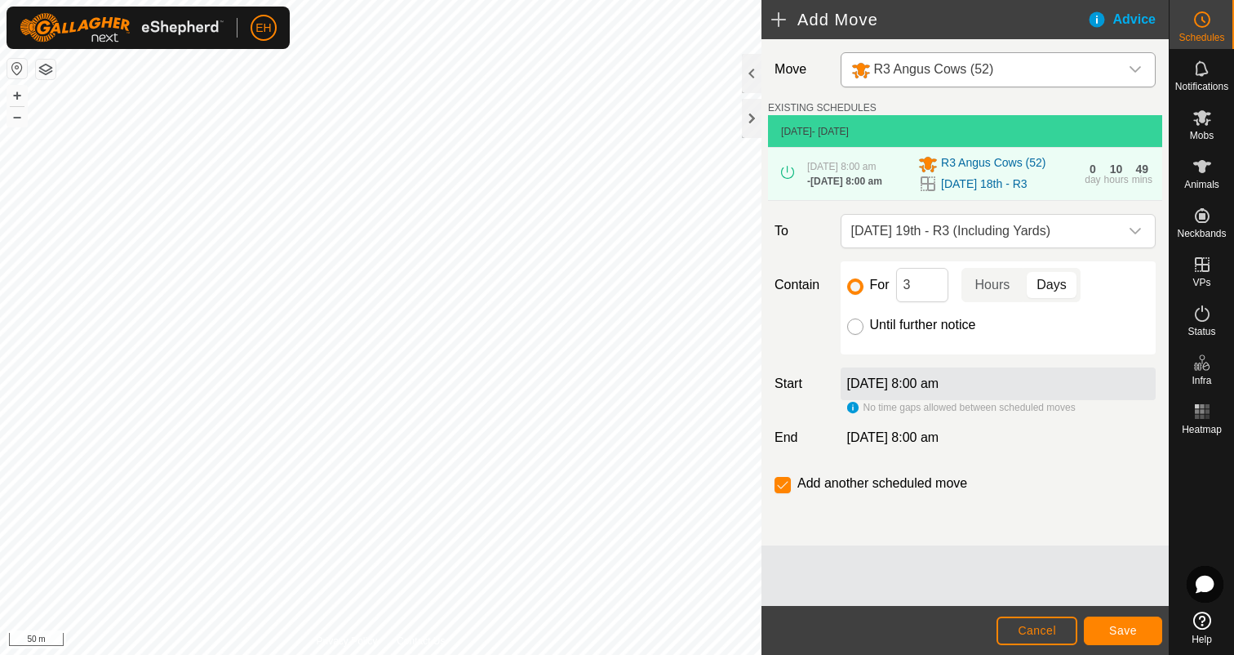
click at [854, 333] on input "Until further notice" at bounding box center [855, 326] width 16 height 16
radio input "true"
click at [989, 387] on div "[DATE] 8:00 am" at bounding box center [998, 383] width 315 height 33
click at [949, 485] on label "Add another scheduled move" at bounding box center [883, 483] width 170 height 13
click at [780, 493] on input "checkbox" at bounding box center [783, 485] width 16 height 16
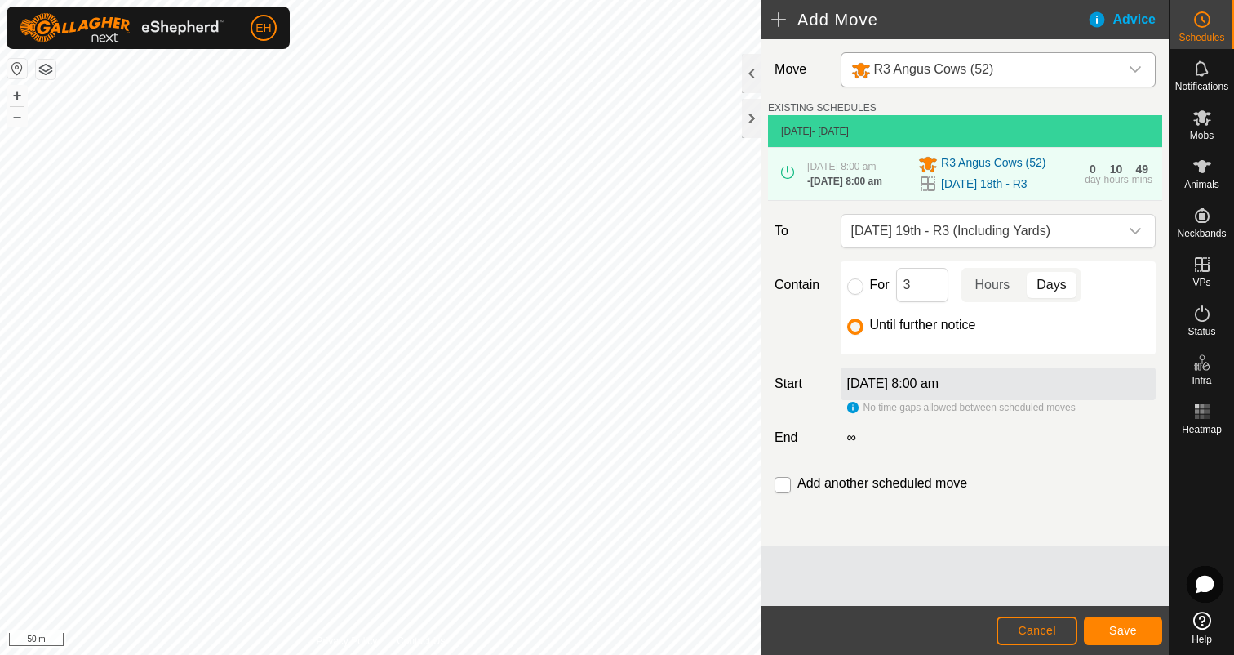
checkbox input "true"
click at [1103, 626] on button "Save" at bounding box center [1123, 630] width 78 height 29
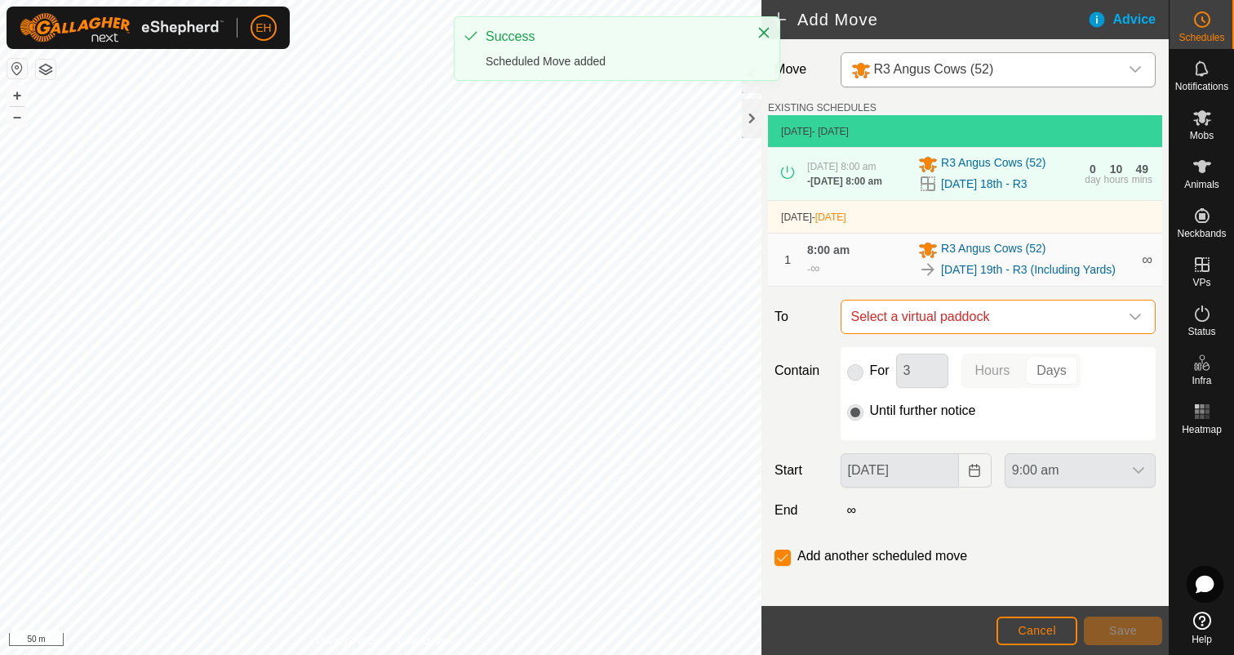
click at [1011, 332] on span "Select a virtual paddock" at bounding box center [982, 316] width 274 height 33
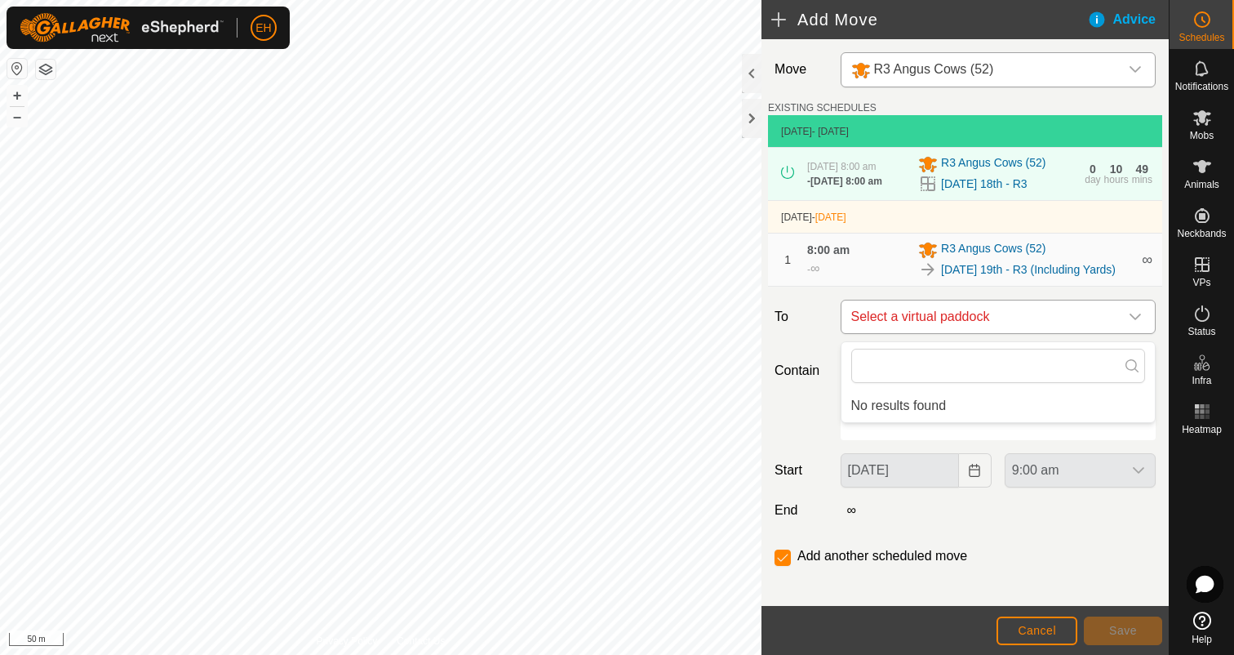
click at [988, 326] on span "Select a virtual paddock" at bounding box center [982, 316] width 274 height 33
click at [984, 327] on span "Select a virtual paddock" at bounding box center [982, 316] width 274 height 33
click at [983, 330] on span "Select a virtual paddock" at bounding box center [982, 316] width 274 height 33
click at [1029, 633] on span "Cancel" at bounding box center [1037, 630] width 38 height 13
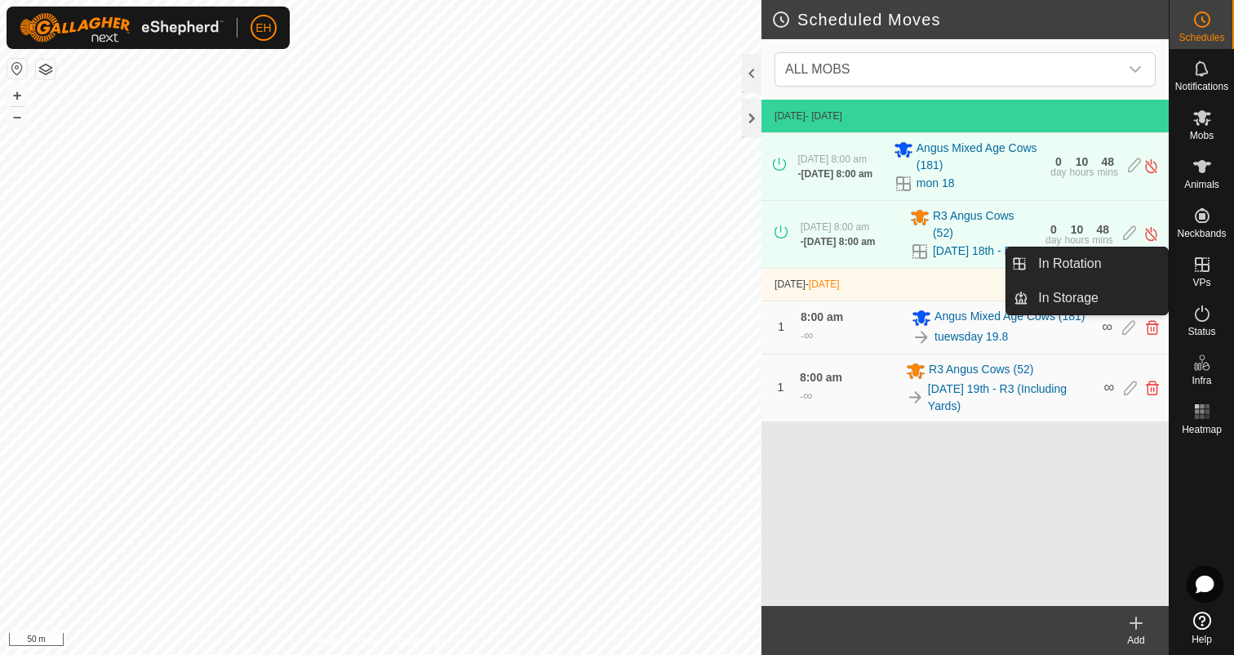
click at [1207, 265] on icon at bounding box center [1203, 265] width 20 height 20
click at [1131, 262] on link "In Rotation" at bounding box center [1099, 263] width 140 height 33
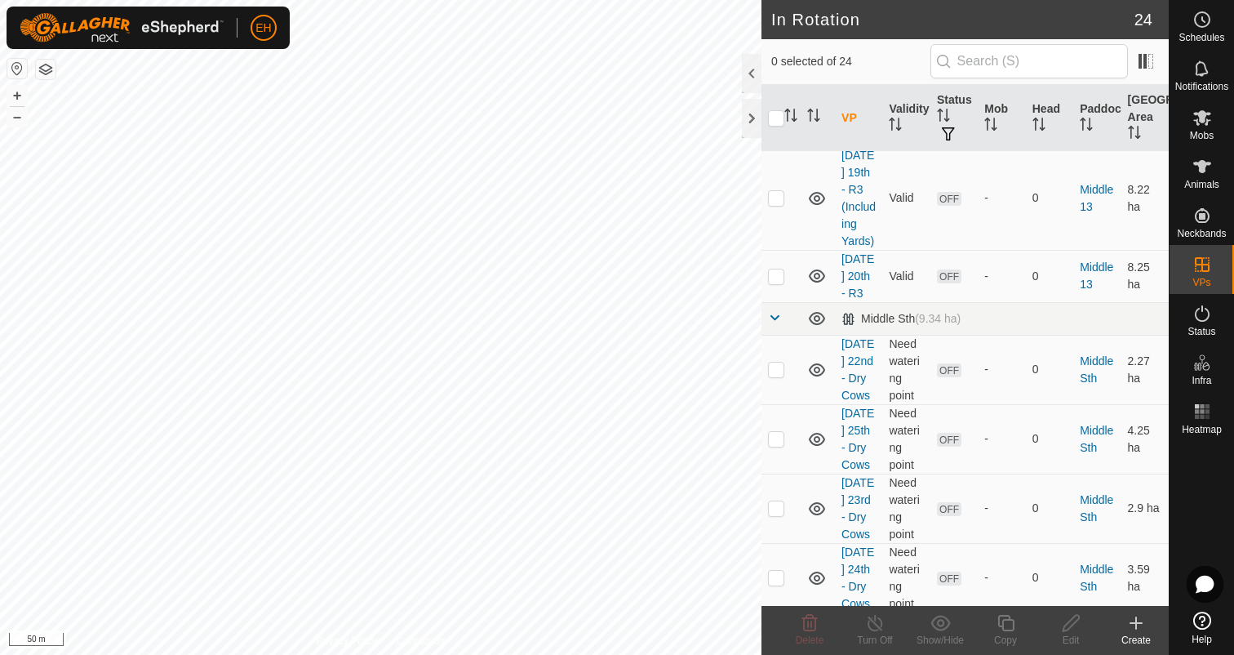
scroll to position [1010, 0]
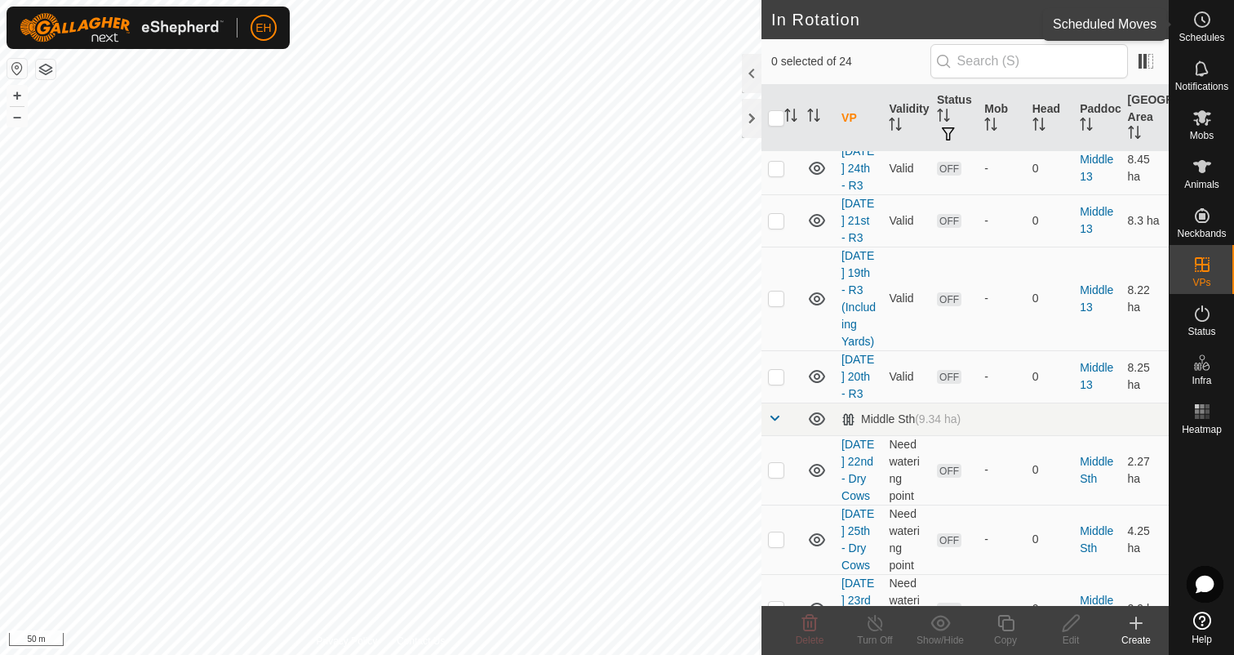
click at [1215, 33] on span "Schedules" at bounding box center [1202, 38] width 46 height 10
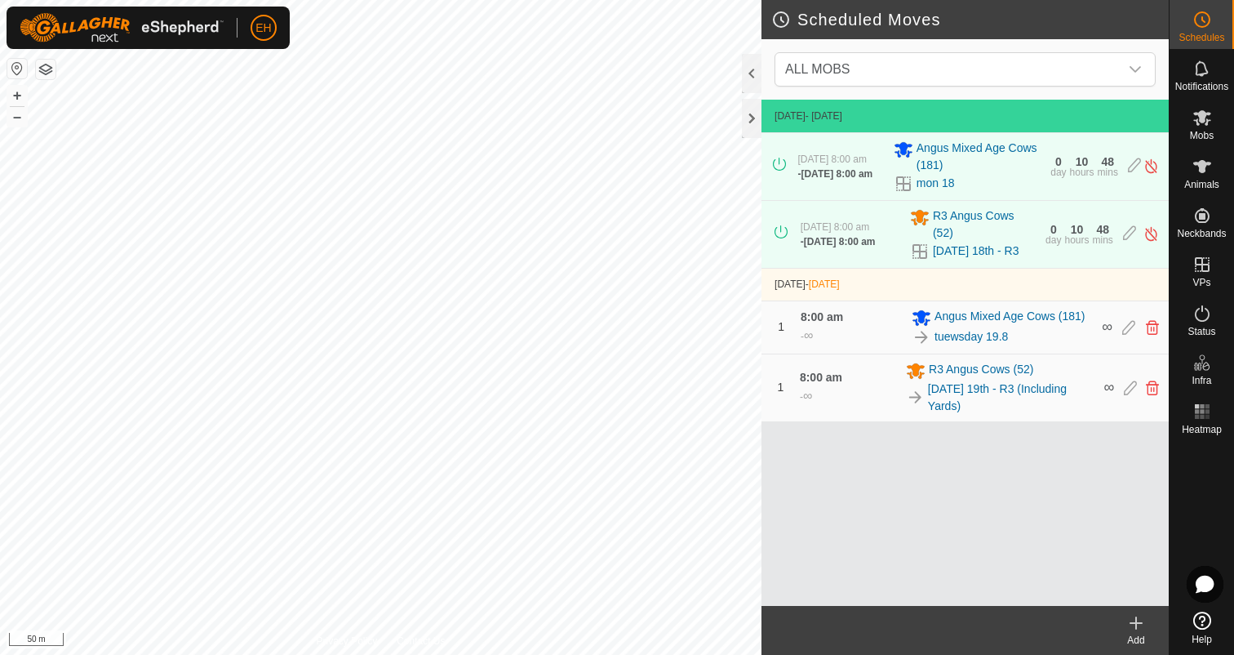
click at [1134, 627] on icon at bounding box center [1137, 623] width 20 height 20
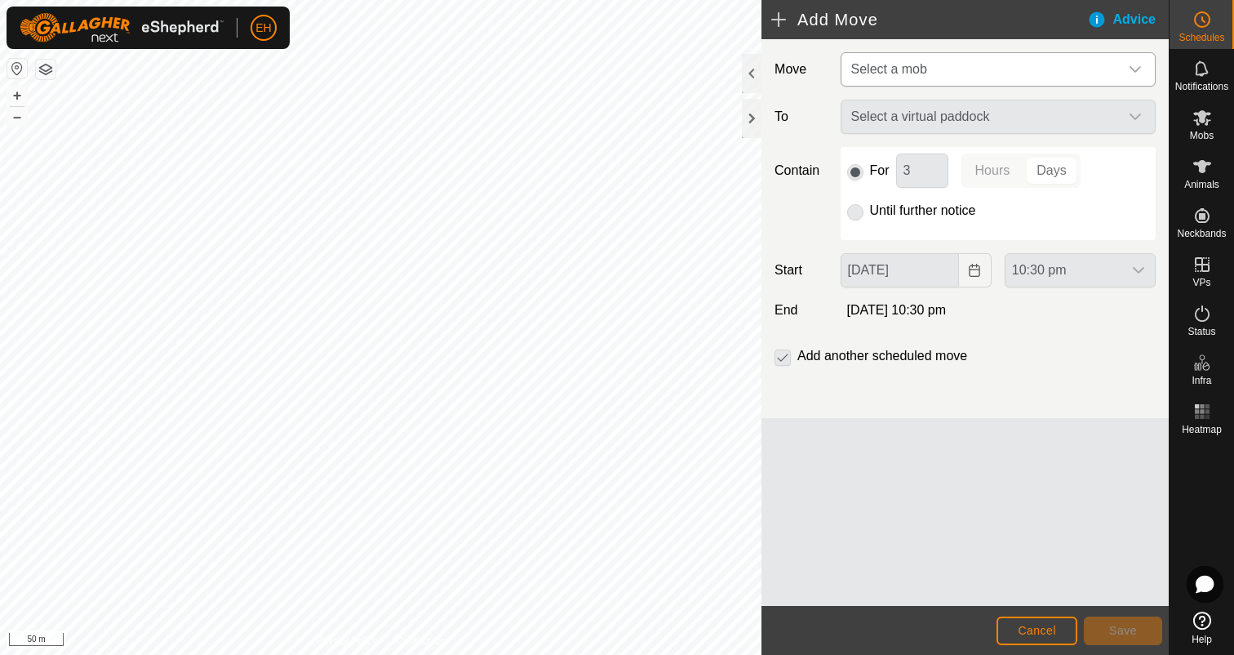
click at [994, 75] on span "Select a mob" at bounding box center [982, 69] width 274 height 33
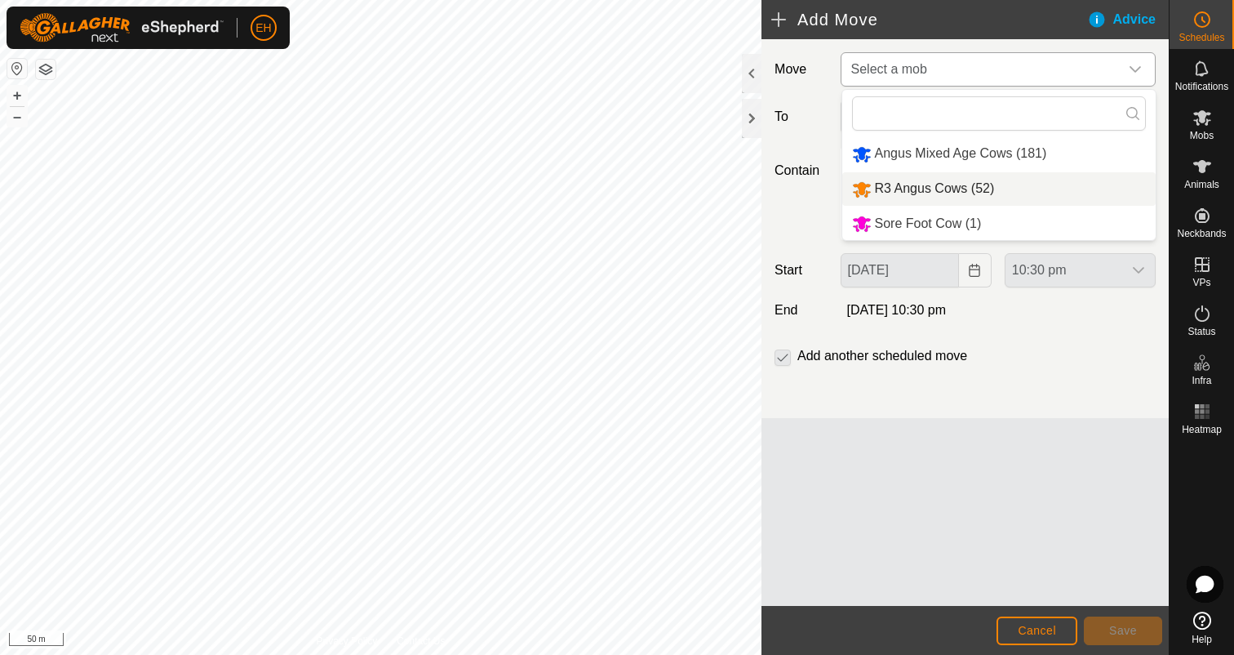
click at [957, 184] on li "R3 Angus Cows (52)" at bounding box center [998, 188] width 313 height 33
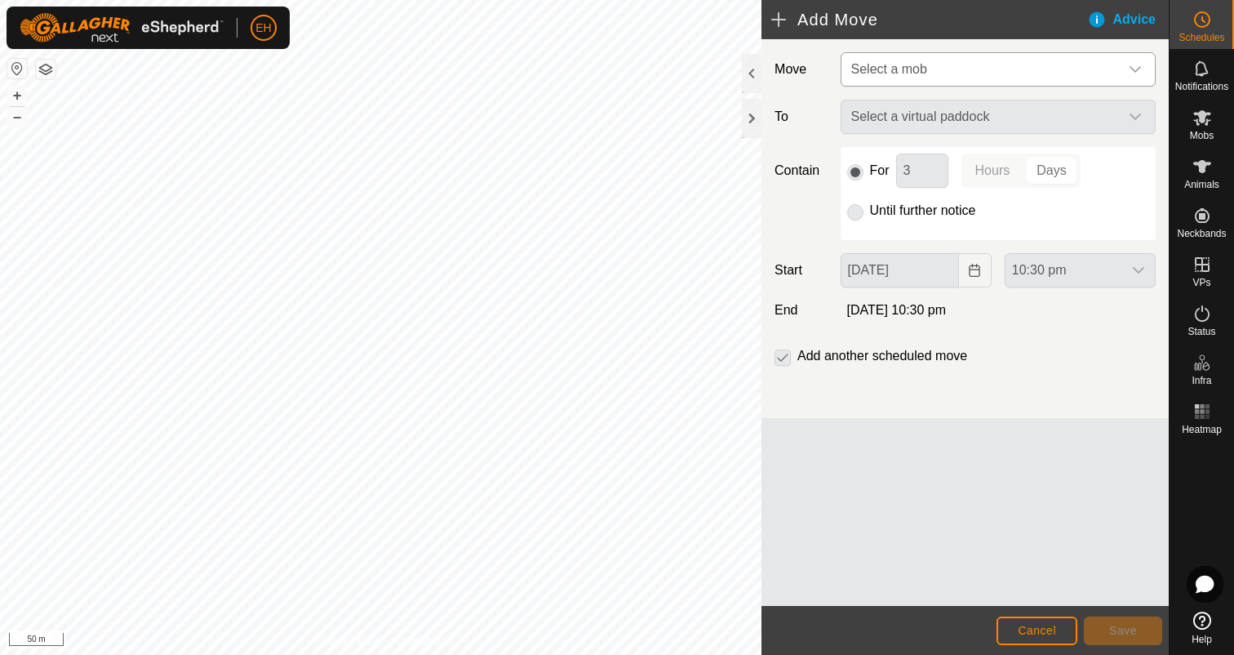
type input "[DATE]"
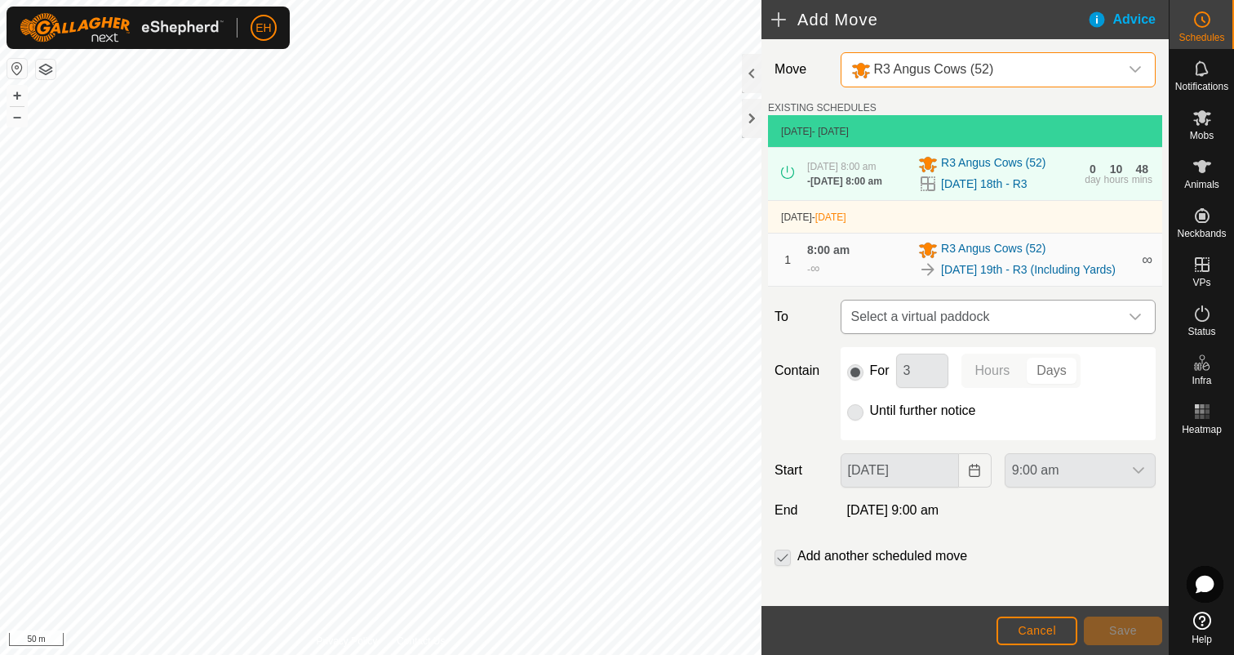
click at [953, 331] on span "Select a virtual paddock" at bounding box center [982, 316] width 274 height 33
click at [1037, 303] on div "Move R3 Angus Cows (52) EXISTING SCHEDULES [DATE] - [DATE] [DATE] 8:00 am - [DA…" at bounding box center [965, 328] width 407 height 579
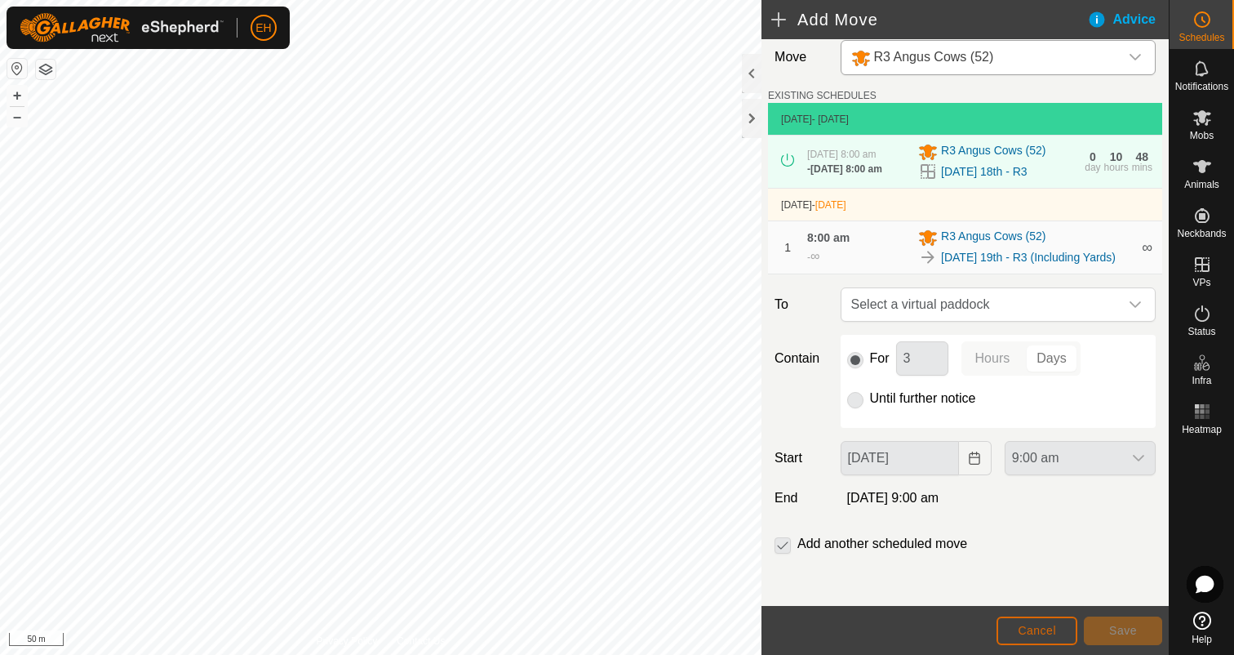
click at [1053, 626] on span "Cancel" at bounding box center [1037, 630] width 38 height 13
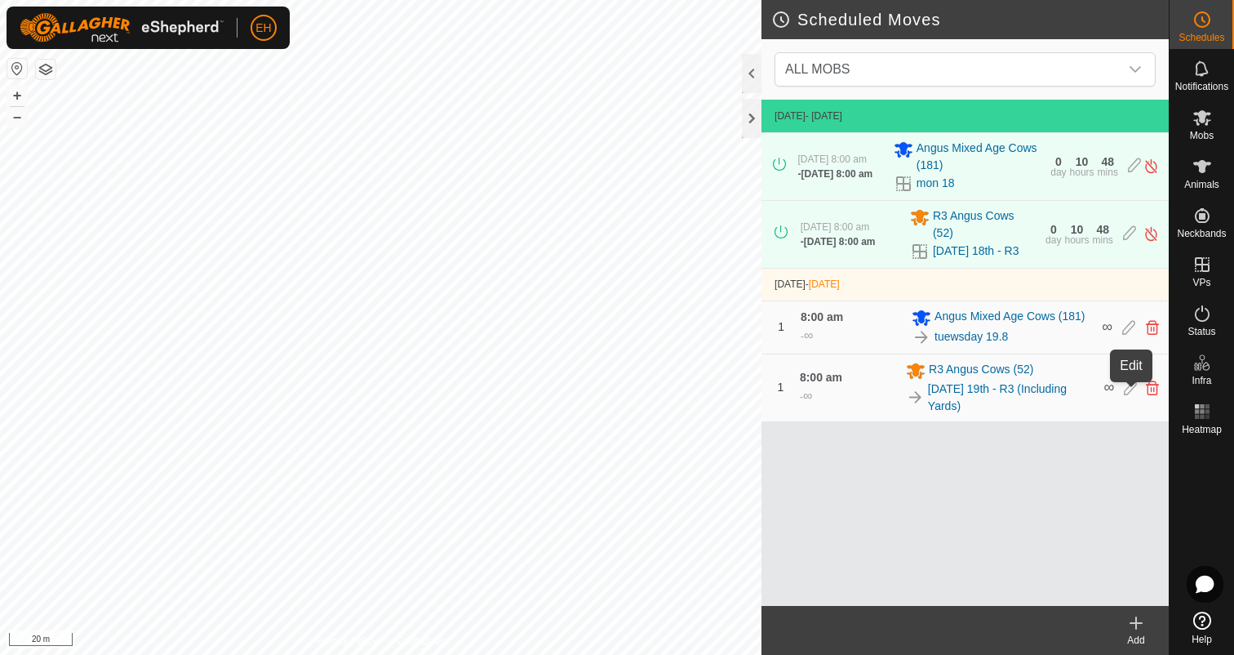
click at [1136, 391] on icon at bounding box center [1130, 387] width 13 height 15
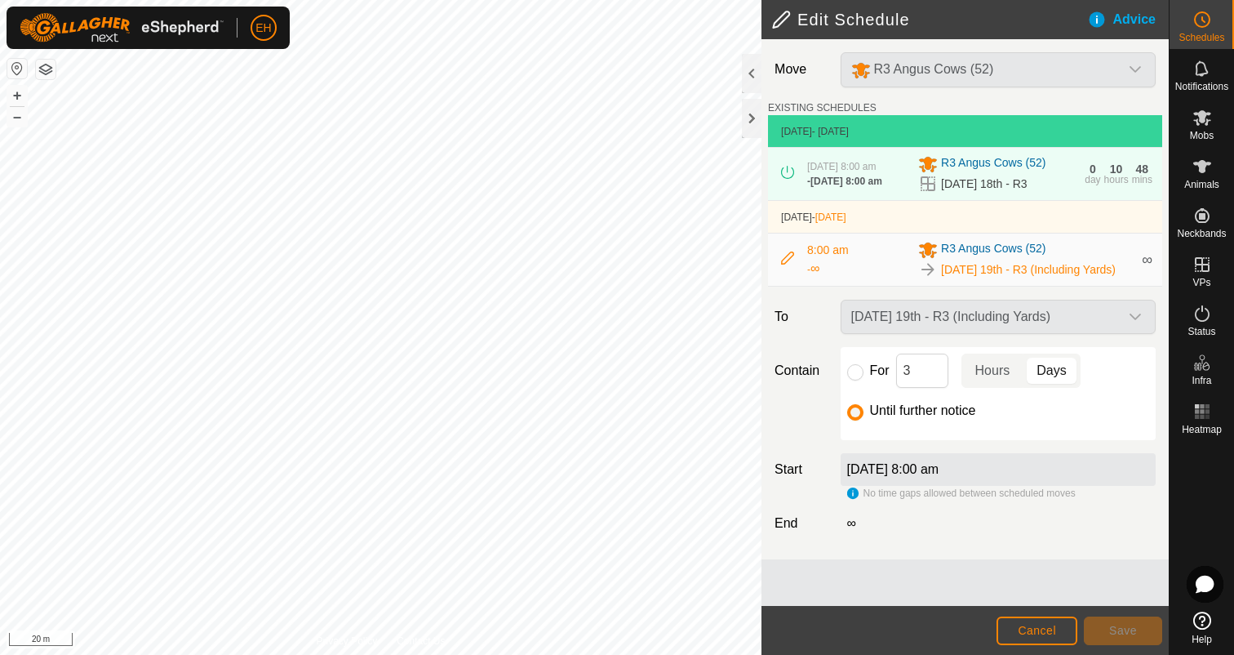
click at [1135, 321] on div "[DATE] 19th - R3 (Including Yards)" at bounding box center [998, 317] width 328 height 34
click at [1047, 624] on span "Cancel" at bounding box center [1037, 630] width 38 height 13
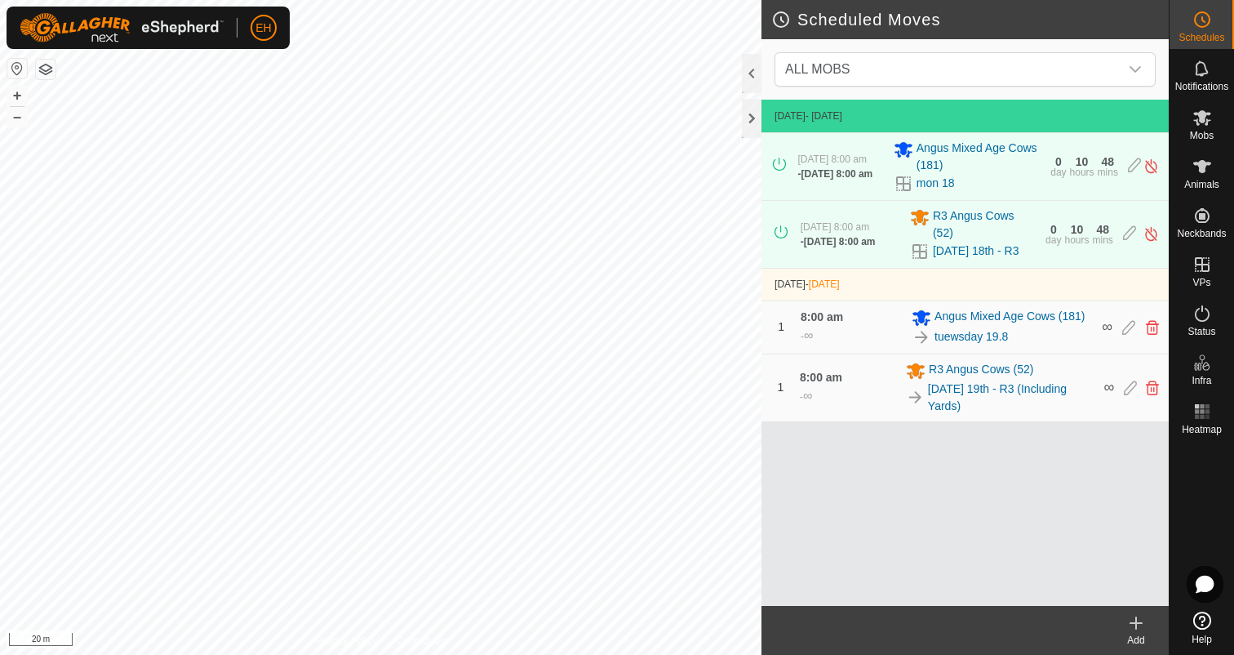
click at [1137, 632] on icon at bounding box center [1137, 623] width 20 height 20
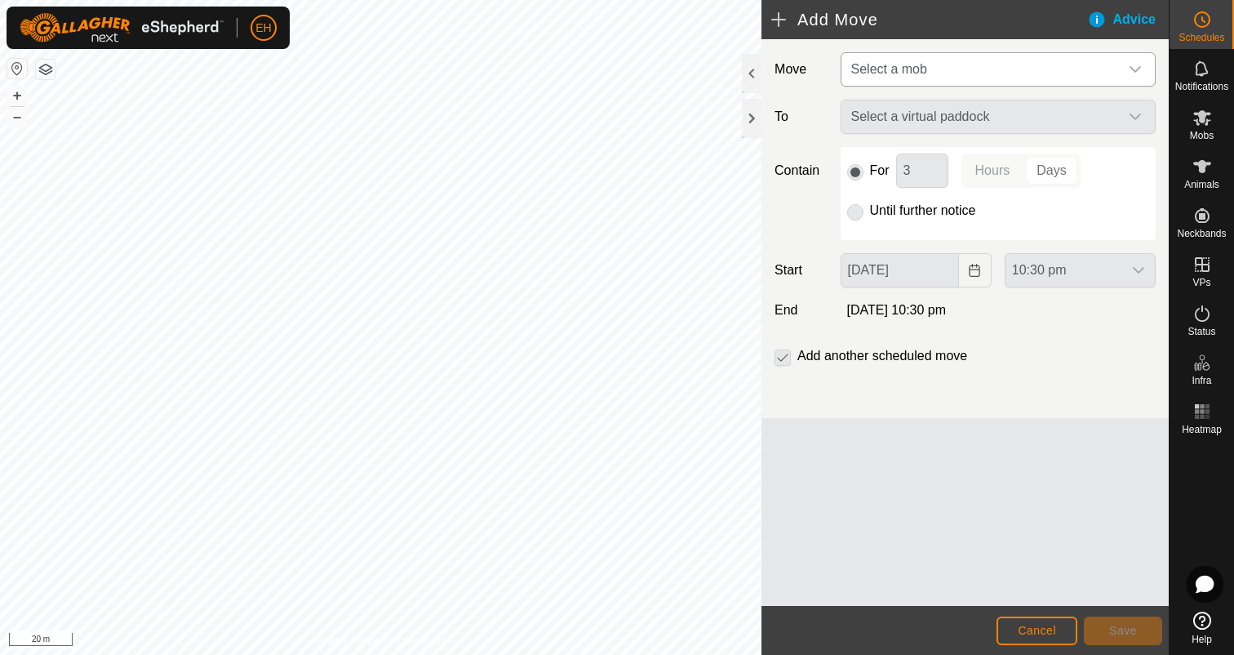
click at [1051, 69] on span "Select a mob" at bounding box center [982, 69] width 274 height 33
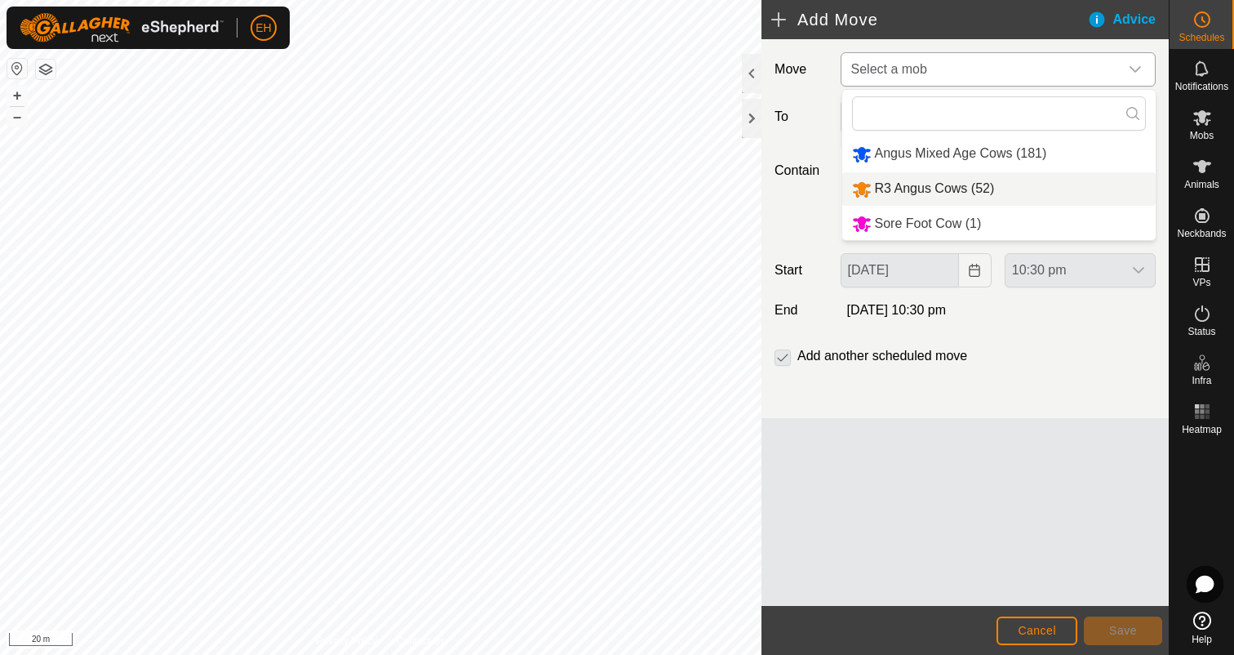
click at [1008, 195] on li "R3 Angus Cows (52)" at bounding box center [998, 188] width 313 height 33
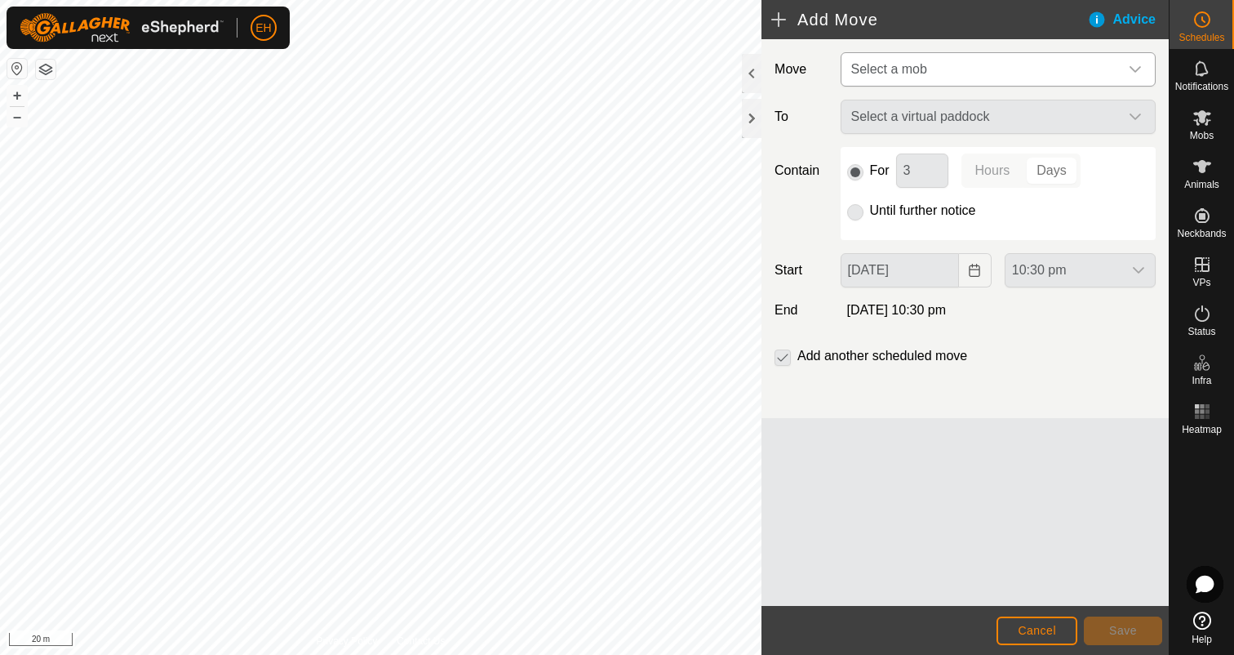
type input "[DATE]"
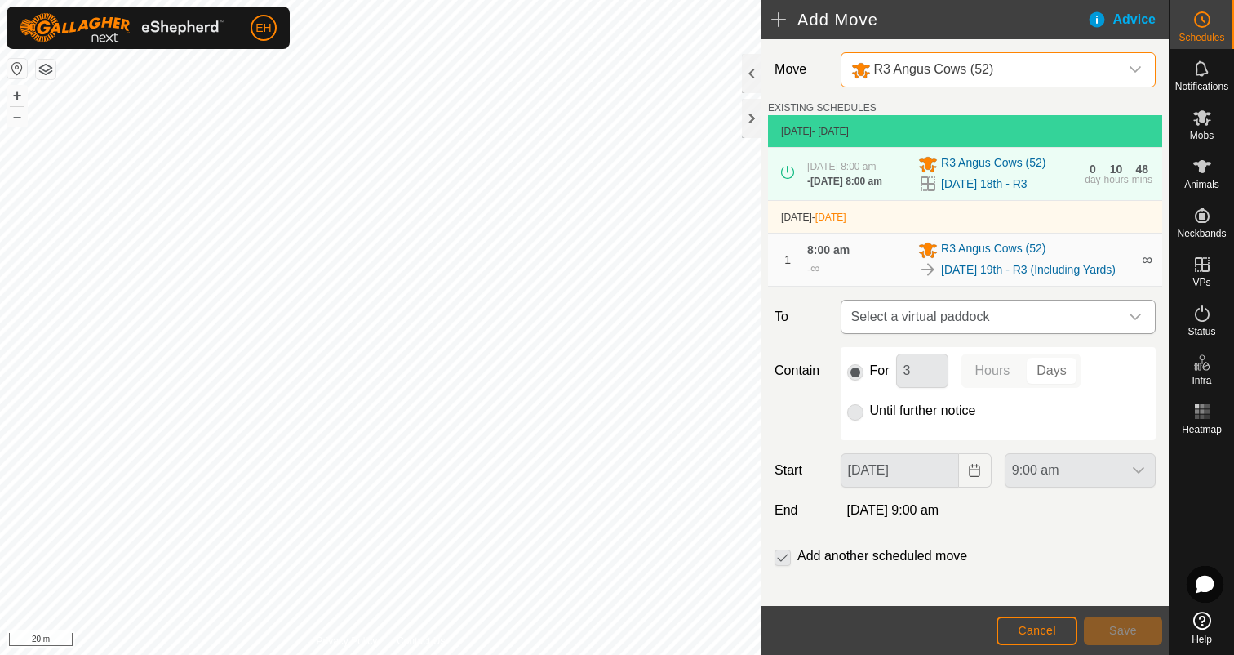
click at [999, 319] on span "Select a virtual paddock" at bounding box center [982, 316] width 274 height 33
click at [989, 401] on li "No results found" at bounding box center [998, 405] width 313 height 33
click at [1011, 428] on div "For 3 Hours Days Until further notice" at bounding box center [998, 393] width 315 height 93
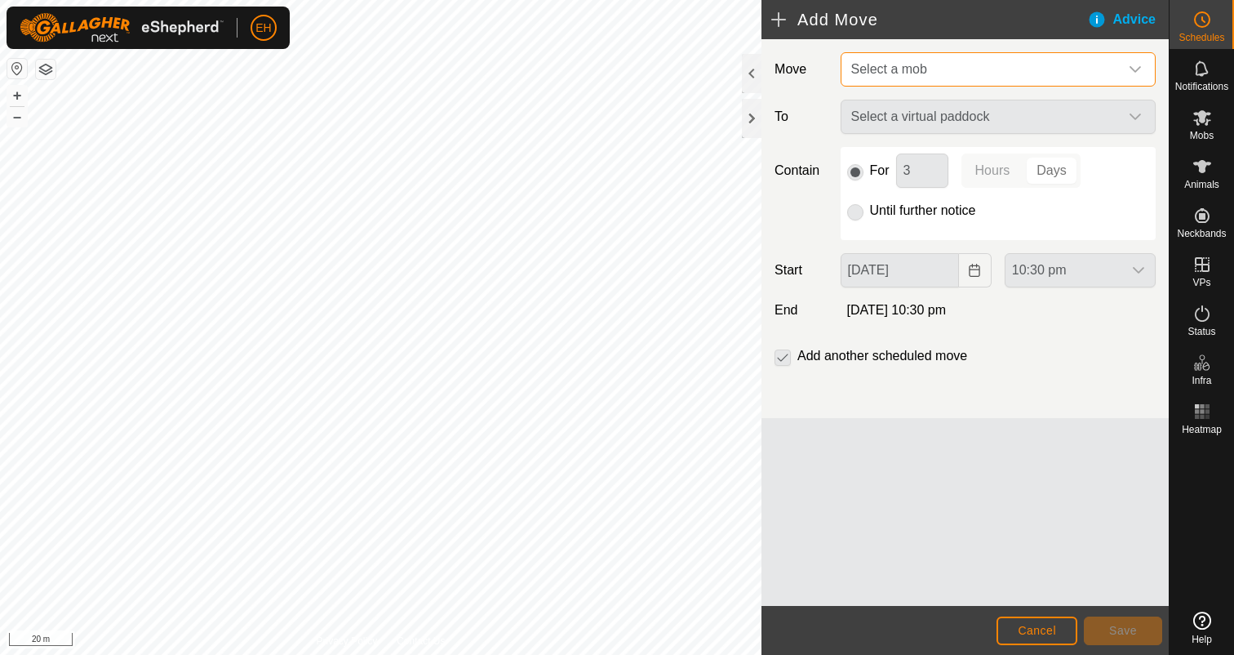
click at [976, 64] on span "Select a mob" at bounding box center [982, 69] width 274 height 33
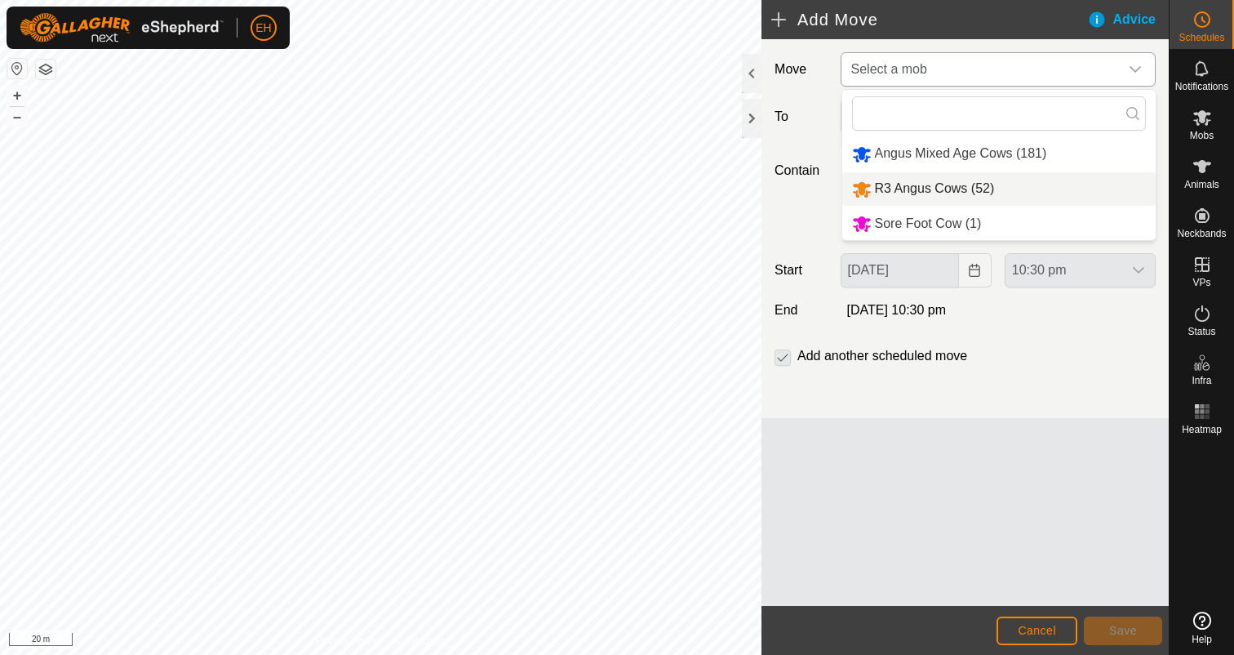
click at [969, 182] on li "R3 Angus Cows (52)" at bounding box center [998, 188] width 313 height 33
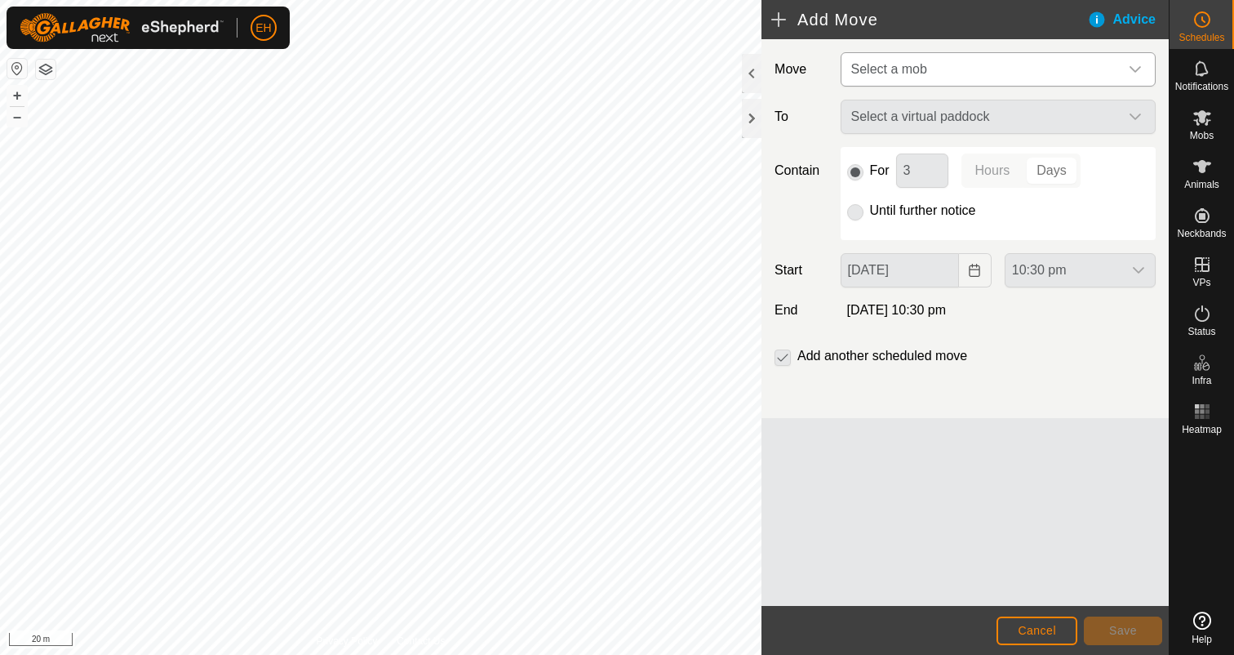
type input "19 Aug, 2025"
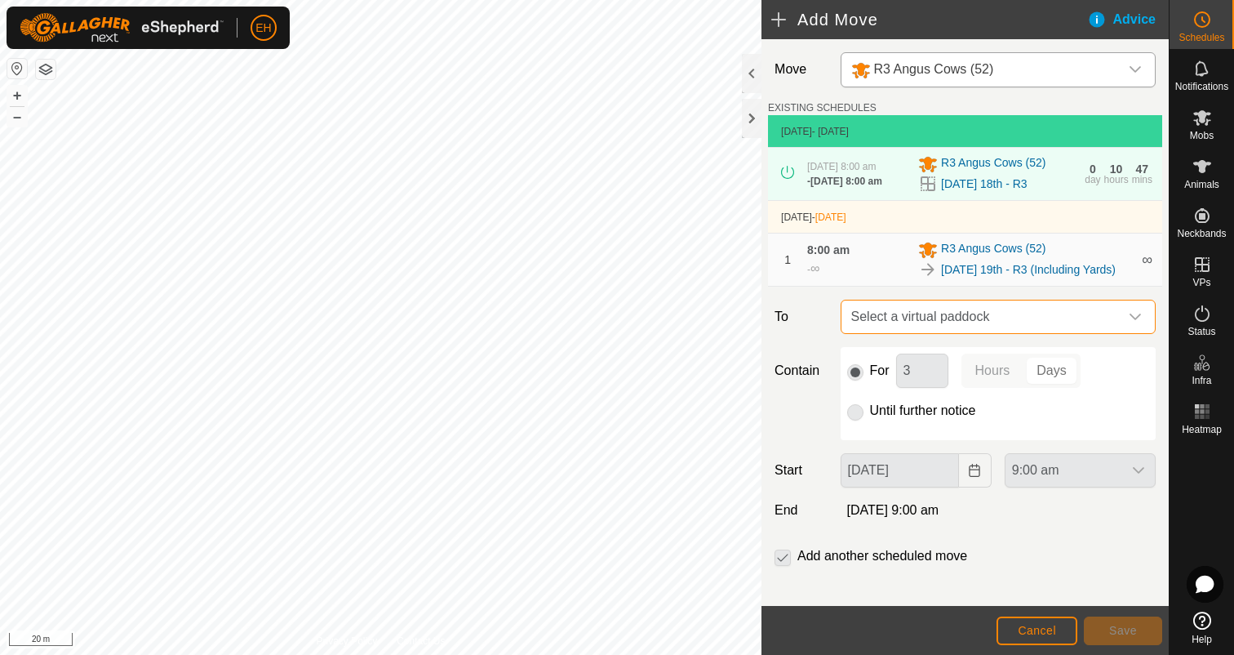
click at [961, 322] on span "Select a virtual paddock" at bounding box center [982, 316] width 274 height 33
